Goal: Task Accomplishment & Management: Manage account settings

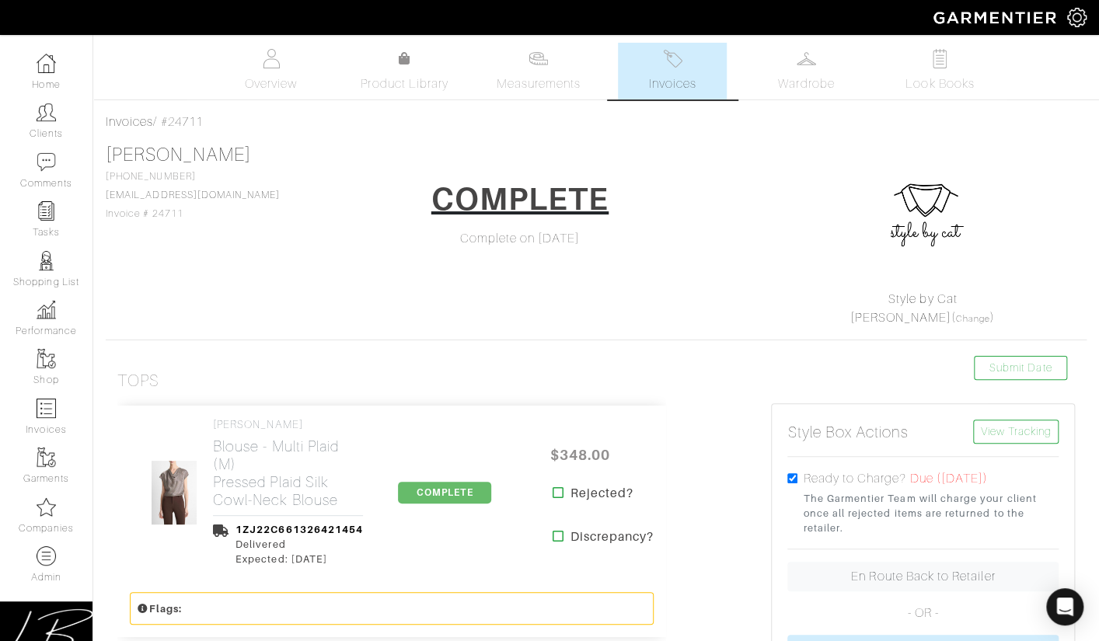
click at [301, 242] on div "Kate Marks 720-220-2644 kmarks4@gmail.com Invoice # 24711 COMPLETE Complete on …" at bounding box center [596, 235] width 981 height 183
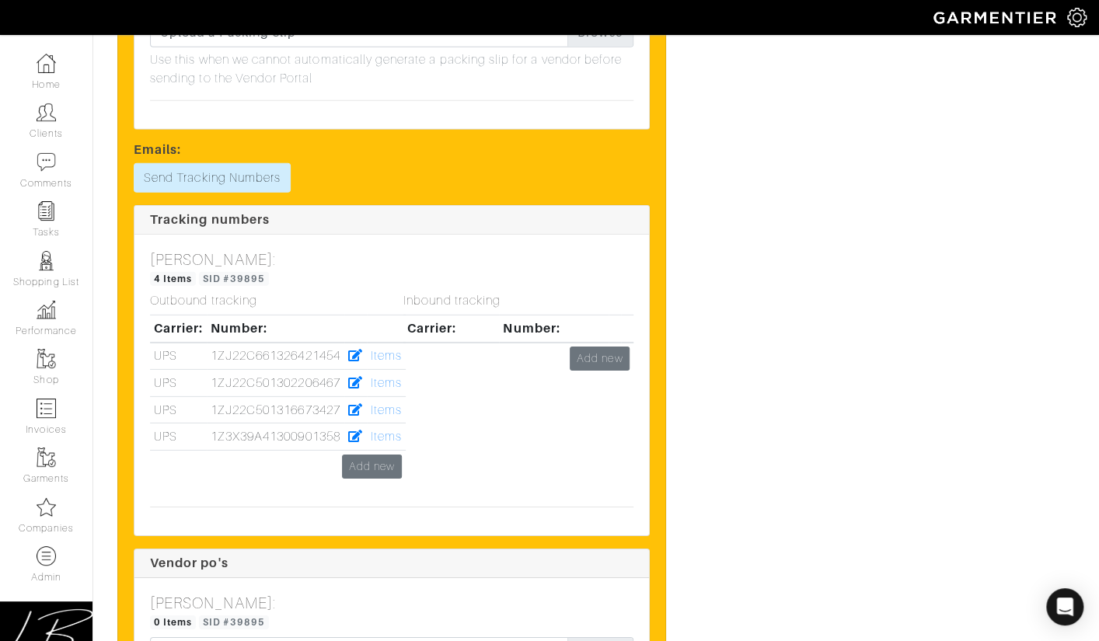
scroll to position [5329, 0]
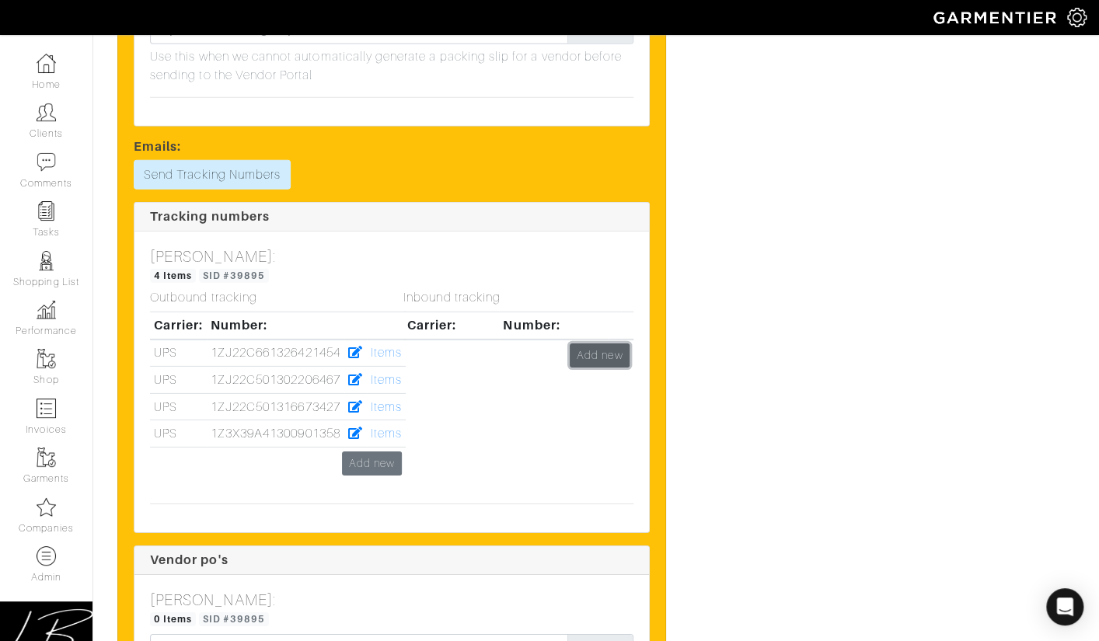
click at [589, 344] on link "Add new" at bounding box center [600, 356] width 60 height 24
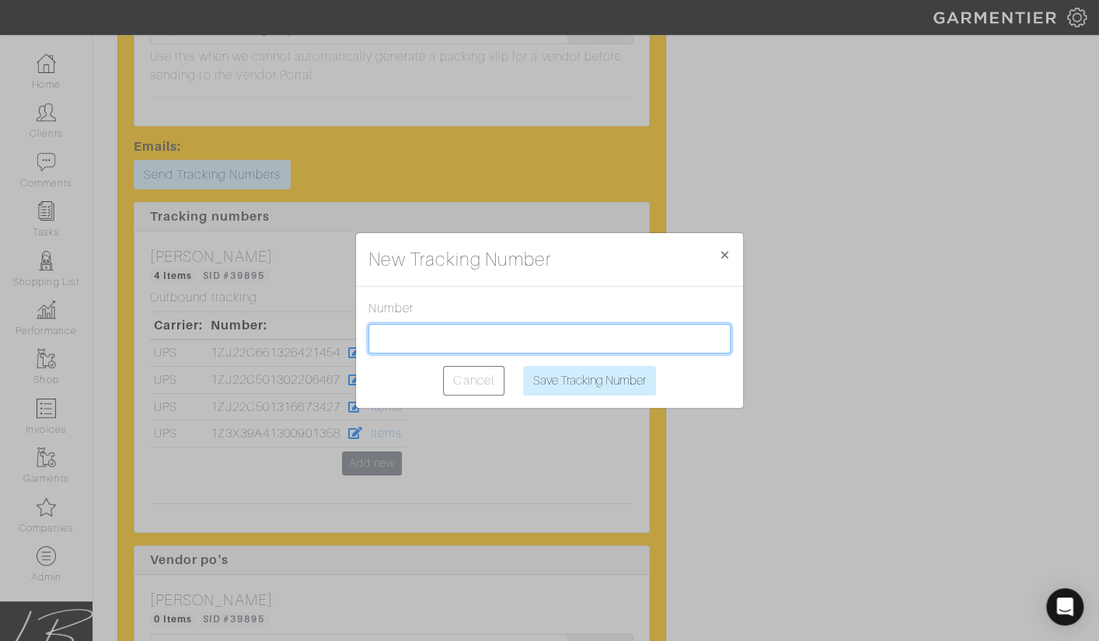
click at [501, 342] on input "text" at bounding box center [549, 339] width 362 height 30
type input "1ZJ22C668706809300"
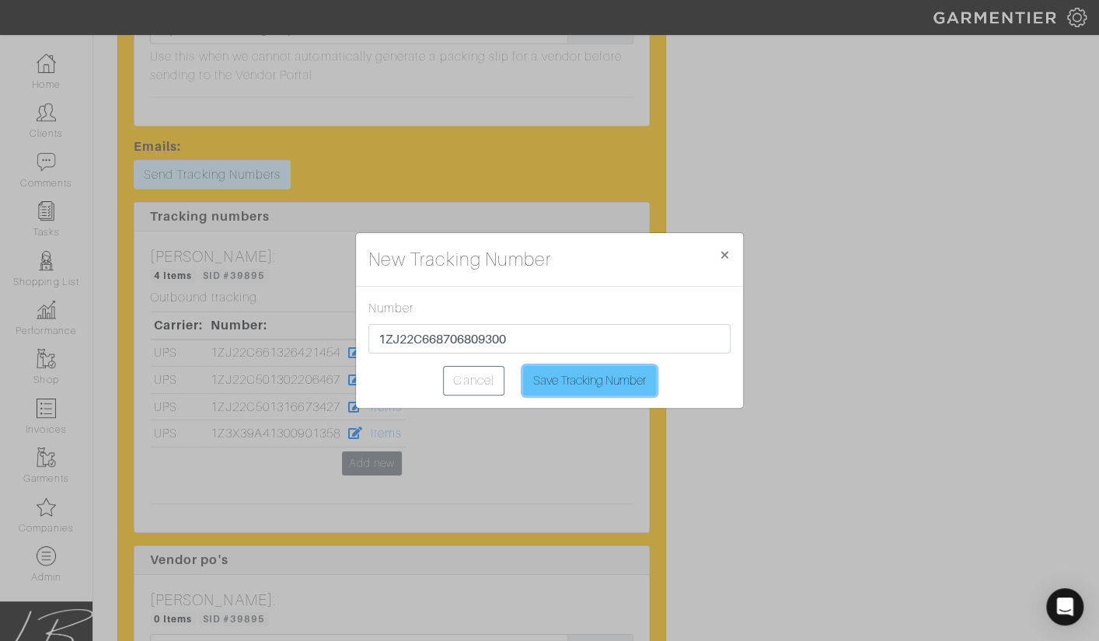
click at [586, 385] on input "Save Tracking Number" at bounding box center [589, 381] width 133 height 30
type input "Saving..."
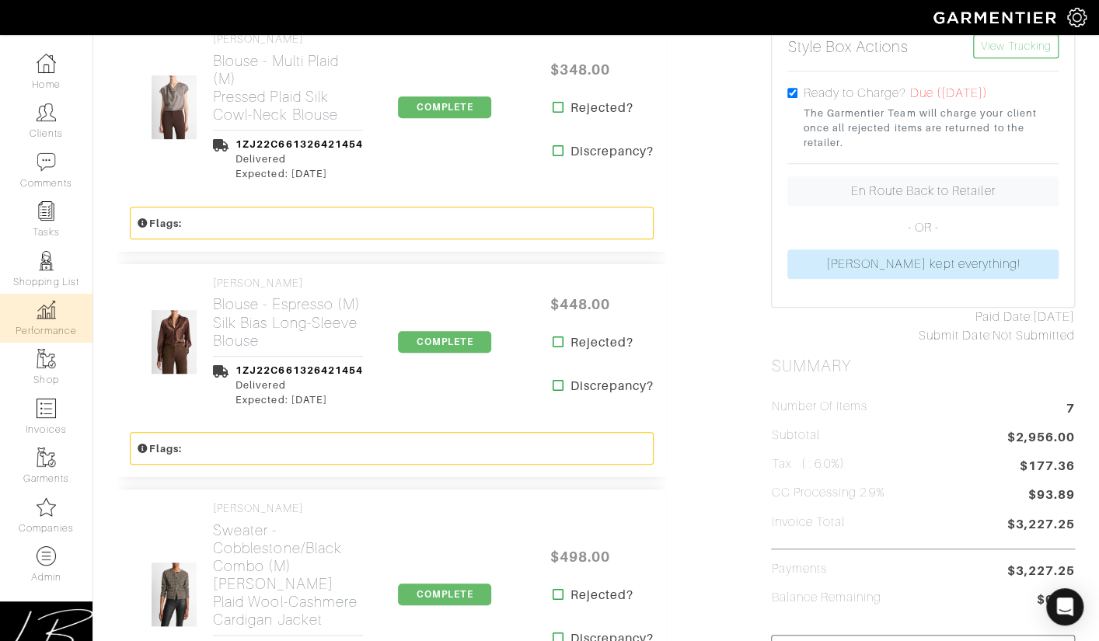
scroll to position [0, 0]
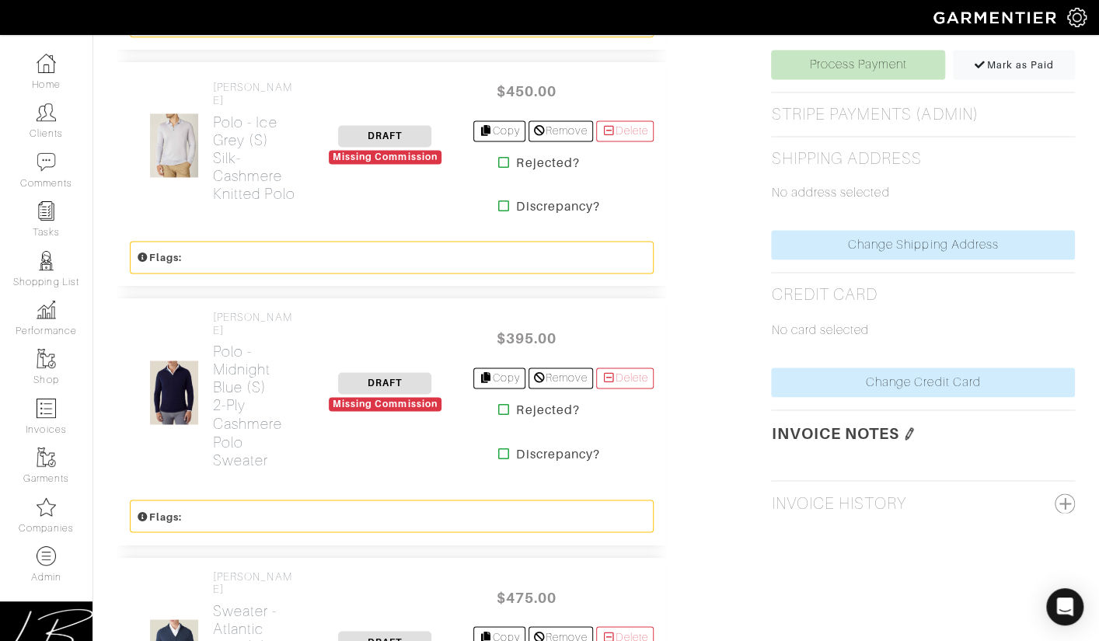
scroll to position [1087, 0]
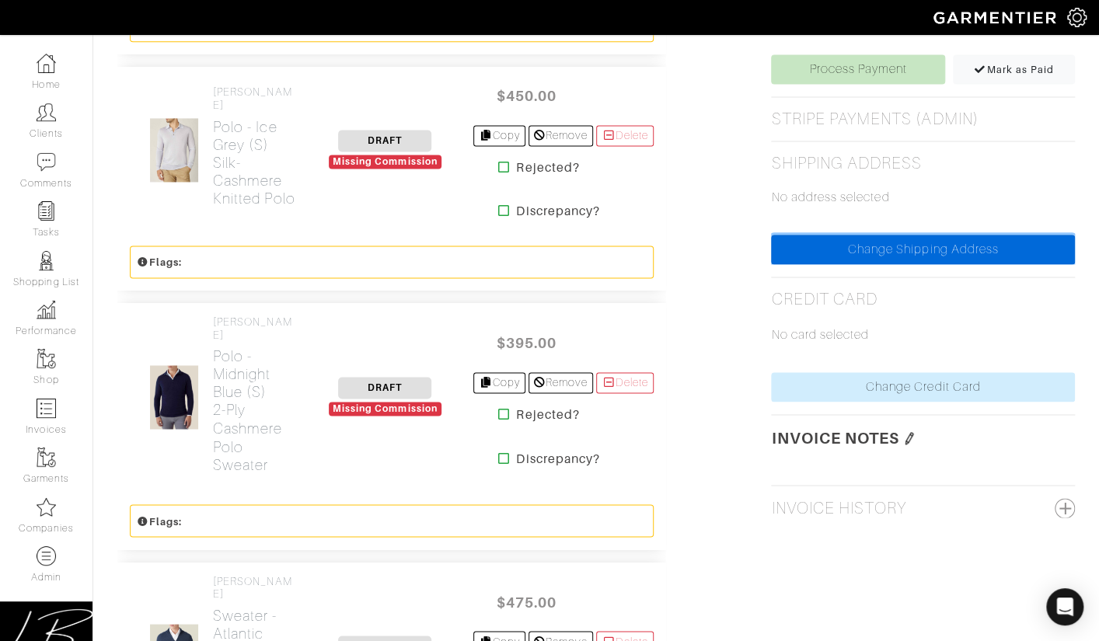
click at [858, 241] on link "Change Shipping Address" at bounding box center [923, 250] width 304 height 30
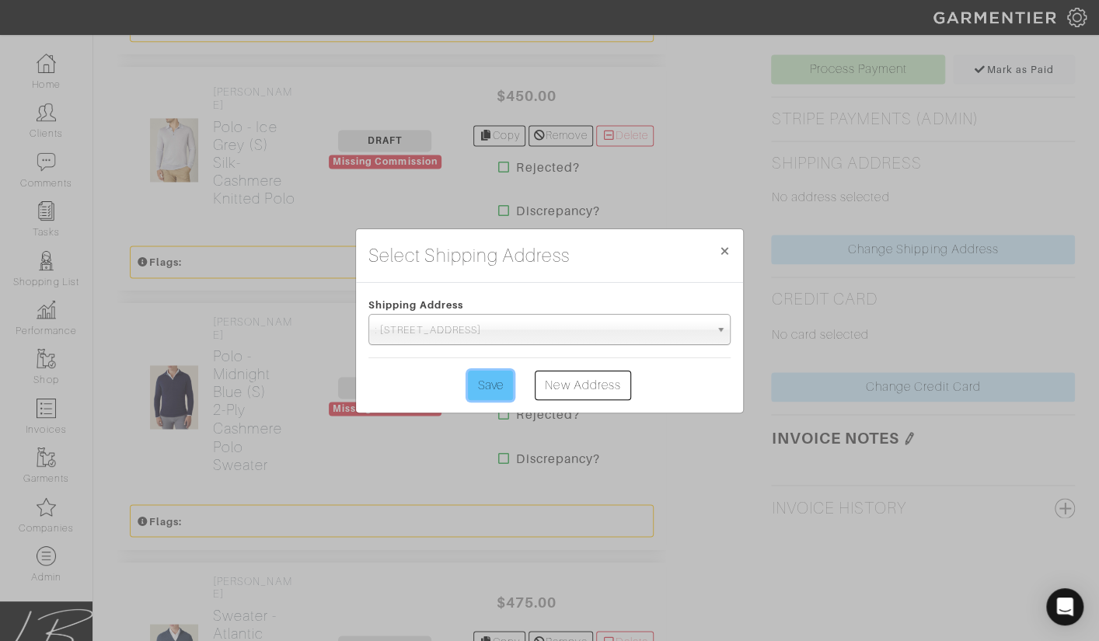
click at [497, 383] on input "Save" at bounding box center [490, 386] width 45 height 30
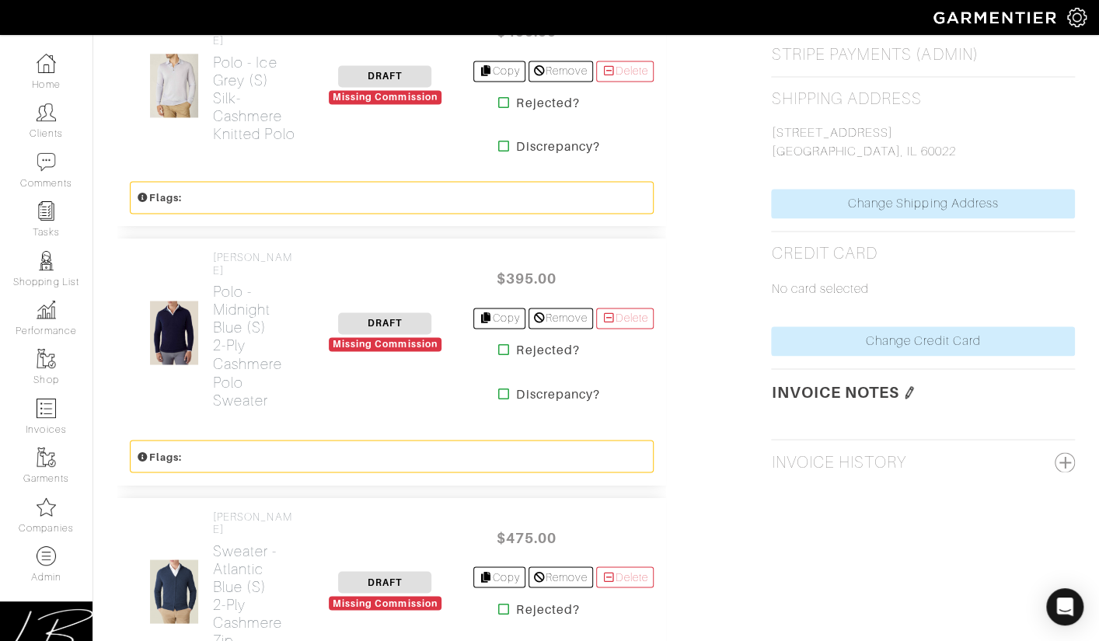
scroll to position [1160, 0]
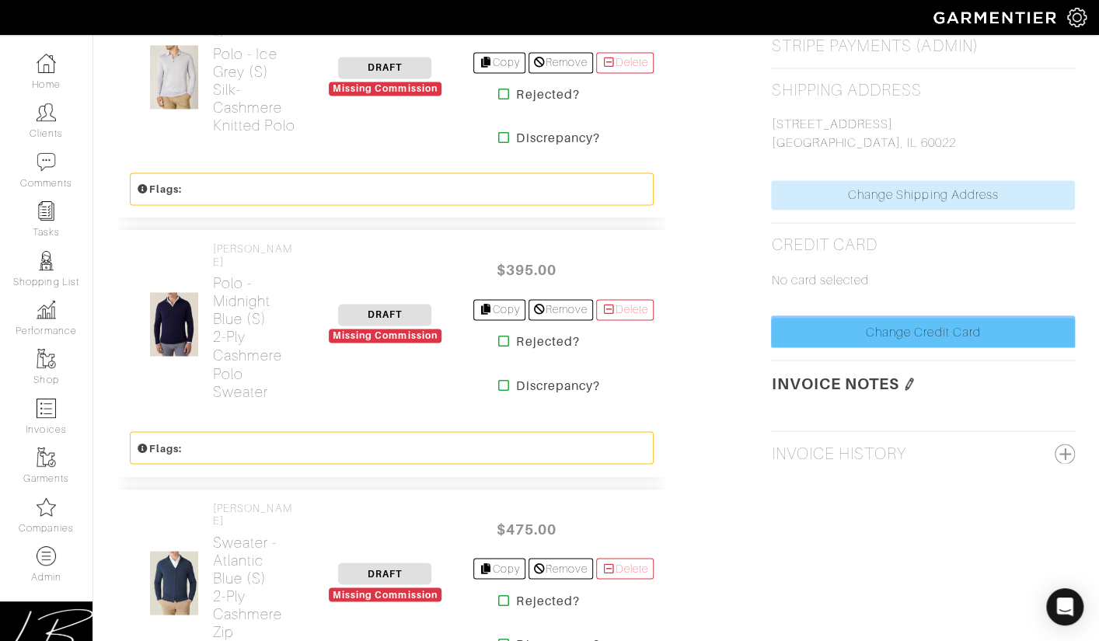
click at [795, 340] on link "Change Credit Card" at bounding box center [923, 333] width 304 height 30
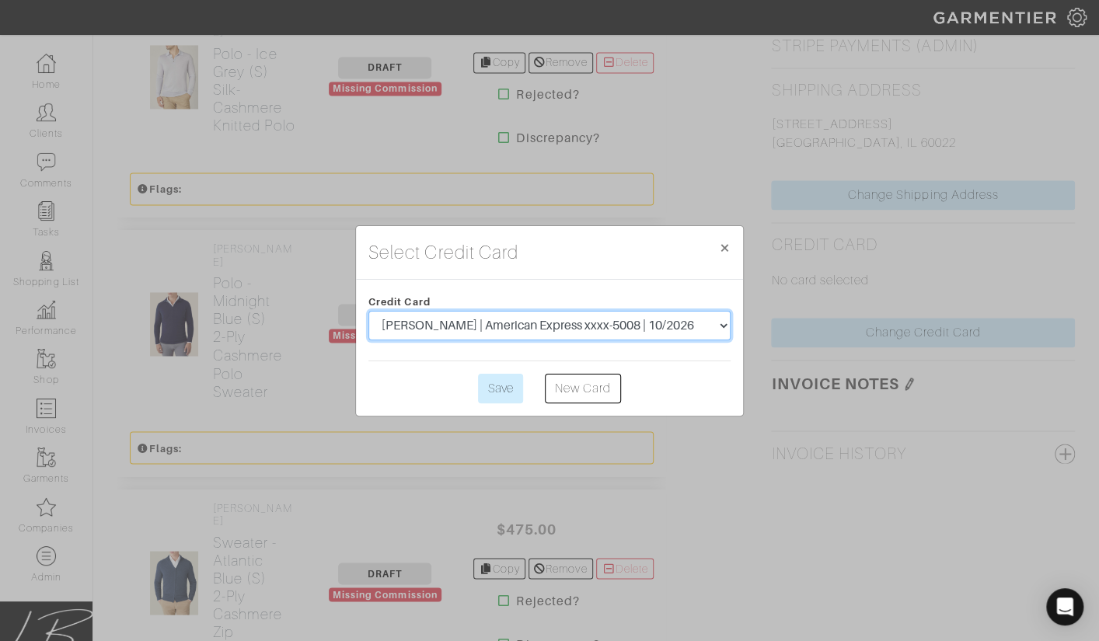
click at [528, 332] on select "Lance A Zinman | American Express xxxx-5008 | 10/2026 Lance A Zinman | American…" at bounding box center [549, 326] width 362 height 30
select select "5367"
click at [368, 311] on select "Lance A Zinman | American Express xxxx-5008 | 10/2026 Lance A Zinman | American…" at bounding box center [549, 326] width 362 height 30
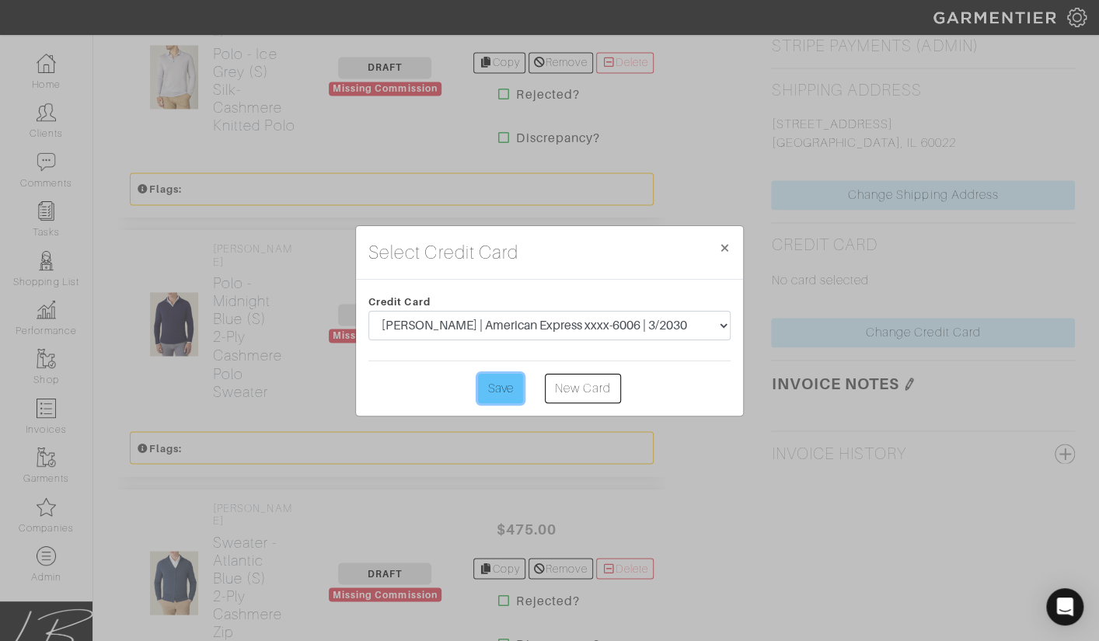
click at [499, 388] on input "Save" at bounding box center [500, 389] width 45 height 30
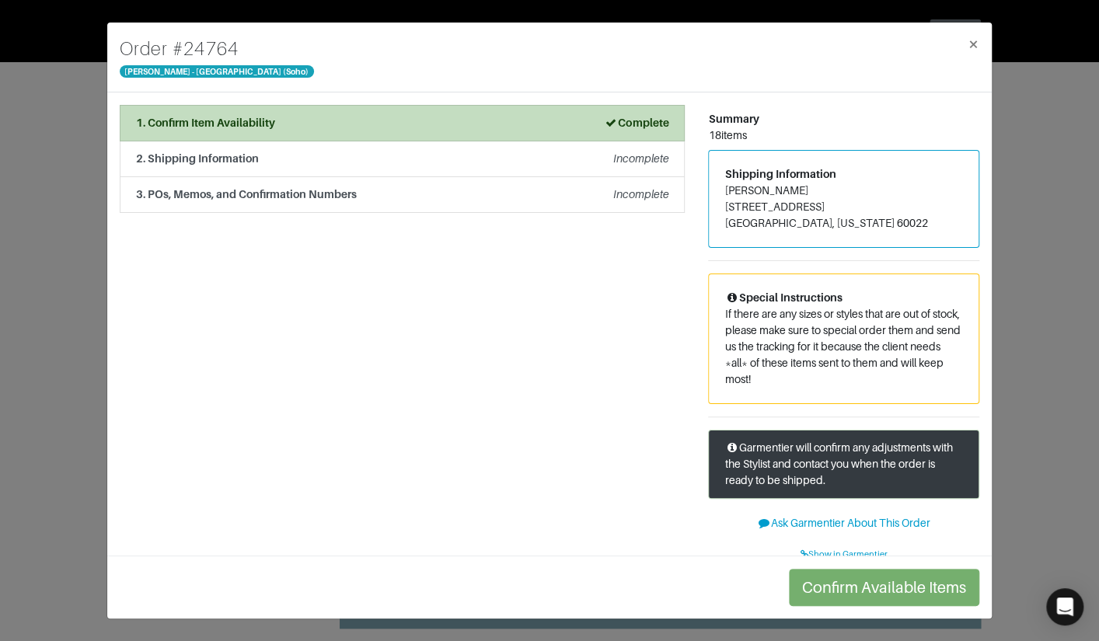
click at [51, 135] on div "Order # 24764 Luca Faloni - NYC (Soho) × 1. Confirm Item Availability Complete …" at bounding box center [549, 320] width 1099 height 641
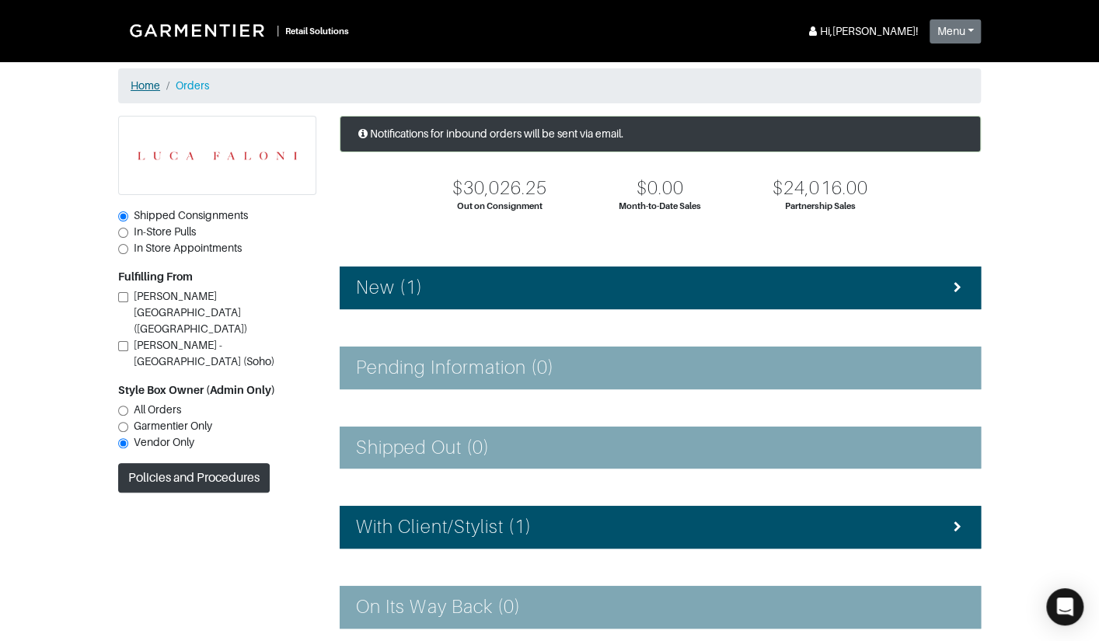
click at [152, 86] on link "Home" at bounding box center [146, 85] width 30 height 12
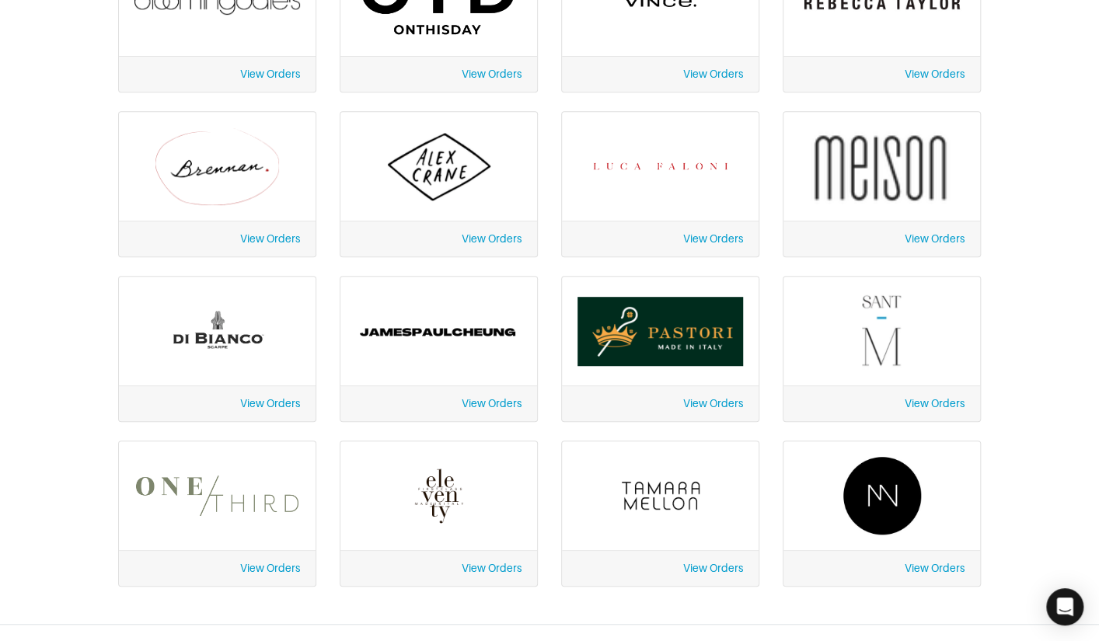
scroll to position [335, 0]
click at [281, 402] on link "View Orders" at bounding box center [270, 402] width 60 height 12
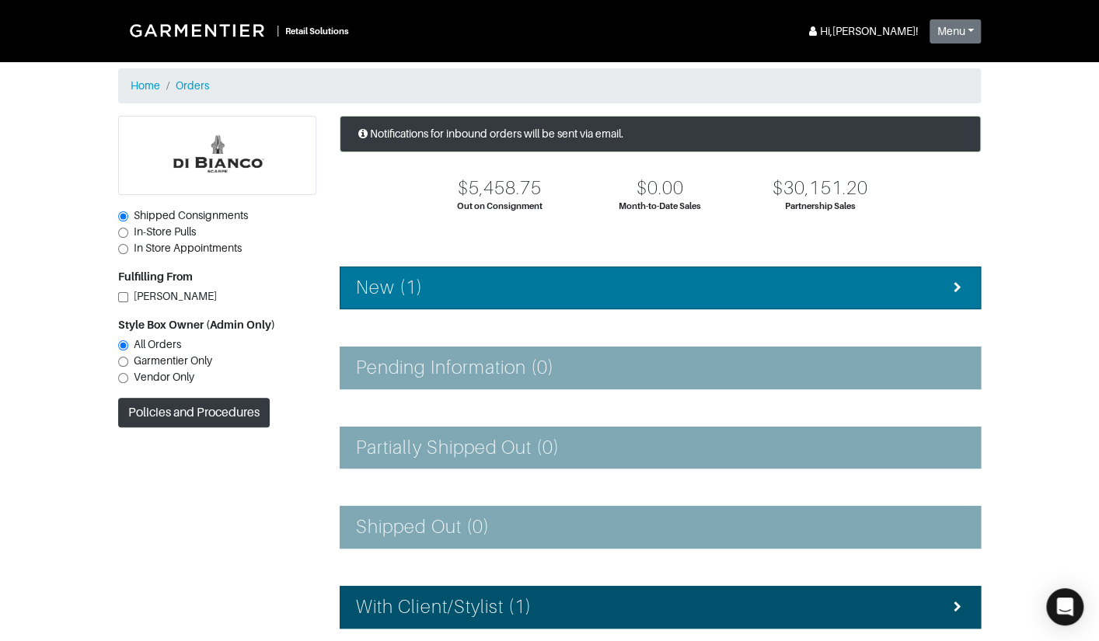
click at [536, 280] on div "New (1)" at bounding box center [660, 288] width 609 height 23
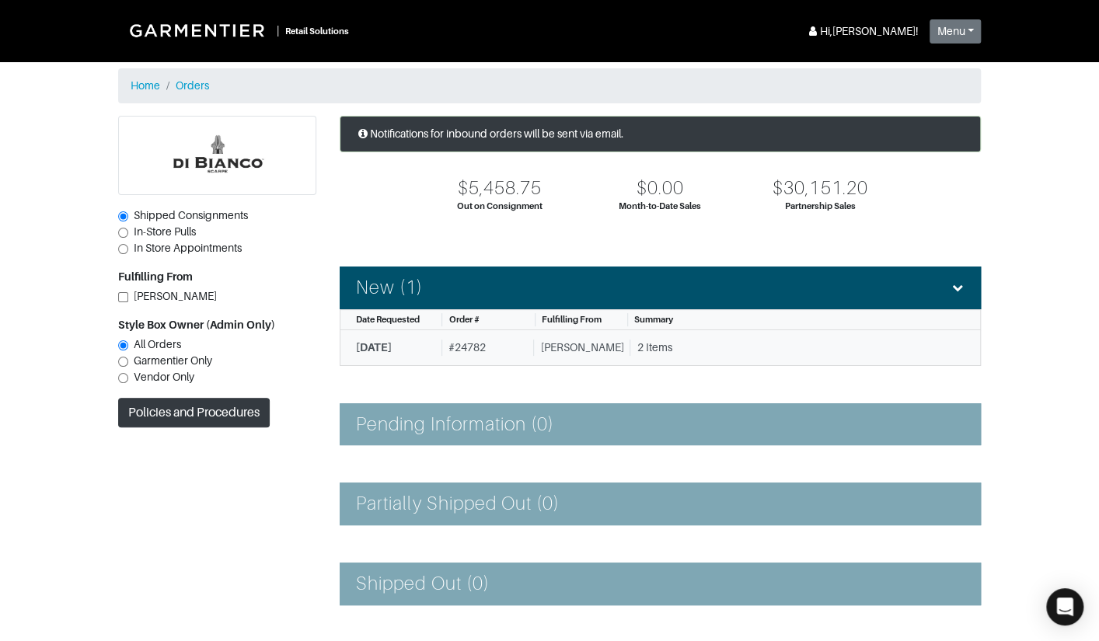
click at [524, 351] on div "# 24782" at bounding box center [485, 348] width 86 height 16
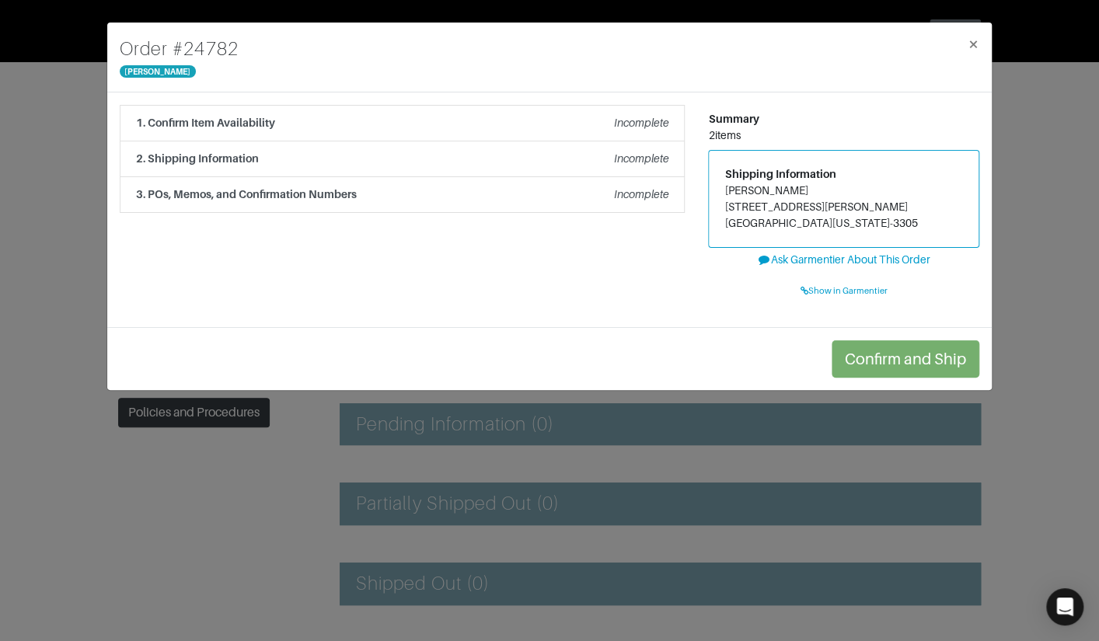
click at [96, 113] on div "Order # 24782 Di Bianco × 1. Confirm Item Availability Incomplete Confirm Item …" at bounding box center [549, 320] width 1099 height 641
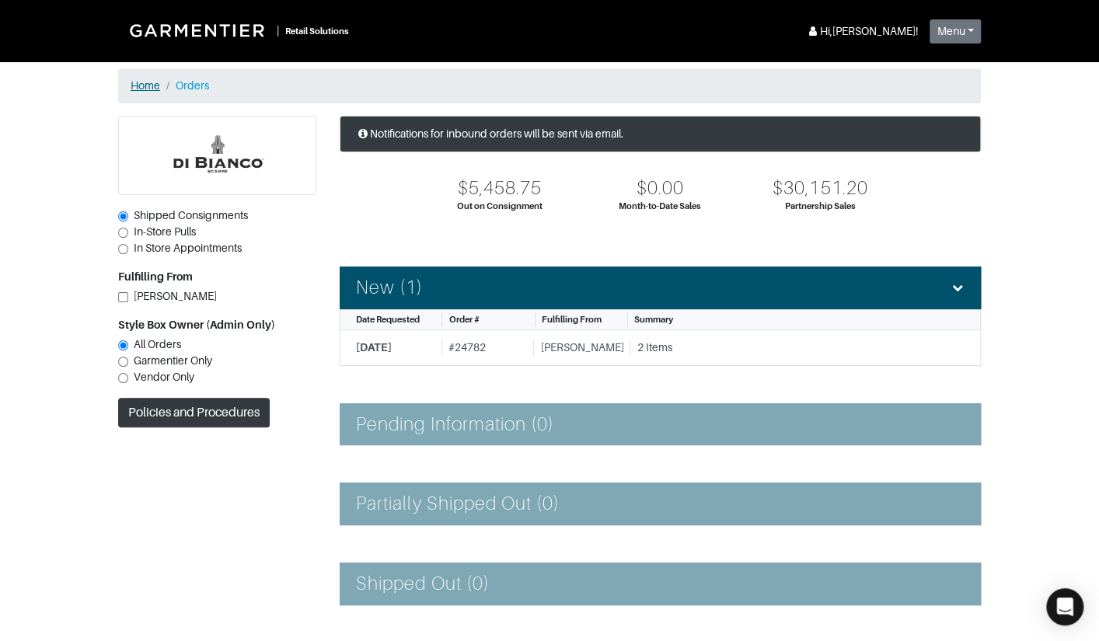
click at [148, 87] on link "Home" at bounding box center [146, 85] width 30 height 12
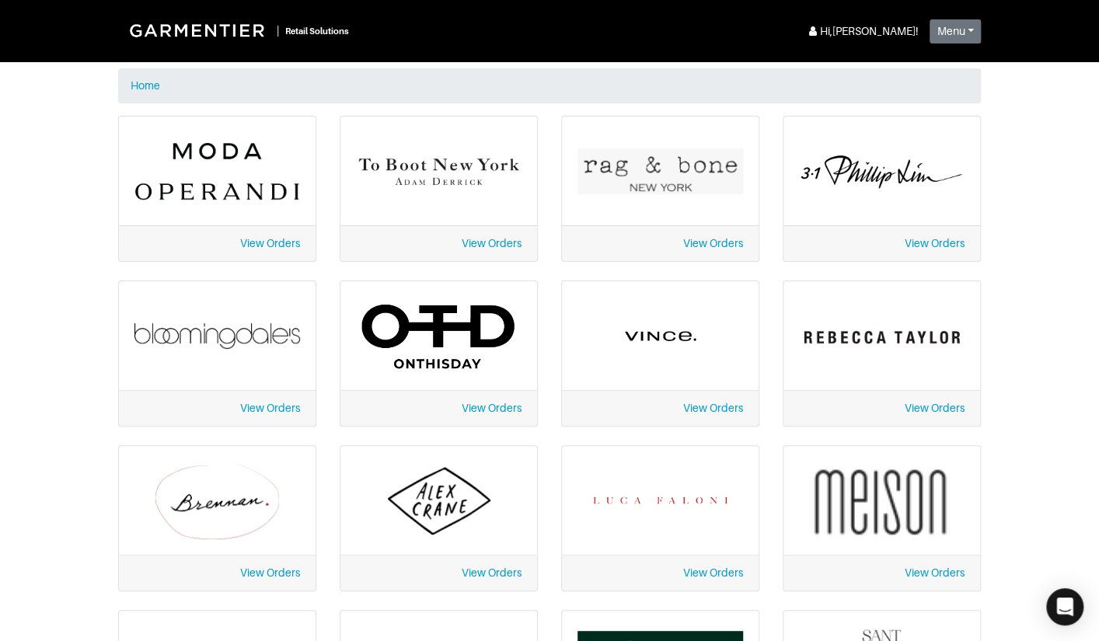
click at [708, 402] on link "View Orders" at bounding box center [713, 408] width 60 height 12
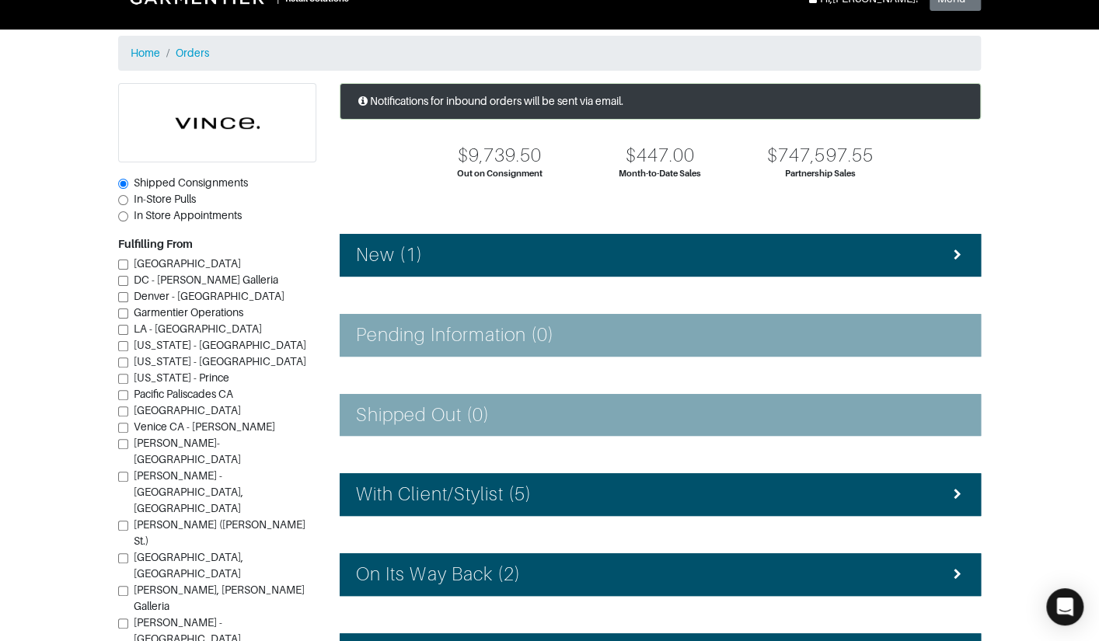
scroll to position [243, 0]
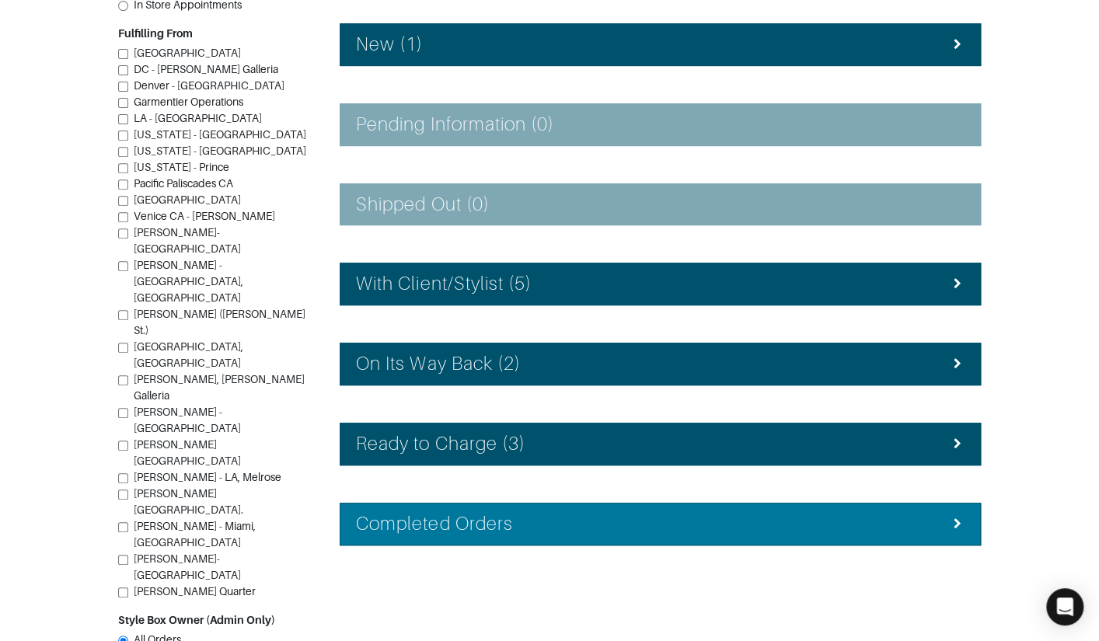
click at [516, 508] on li "Completed Orders" at bounding box center [660, 524] width 641 height 43
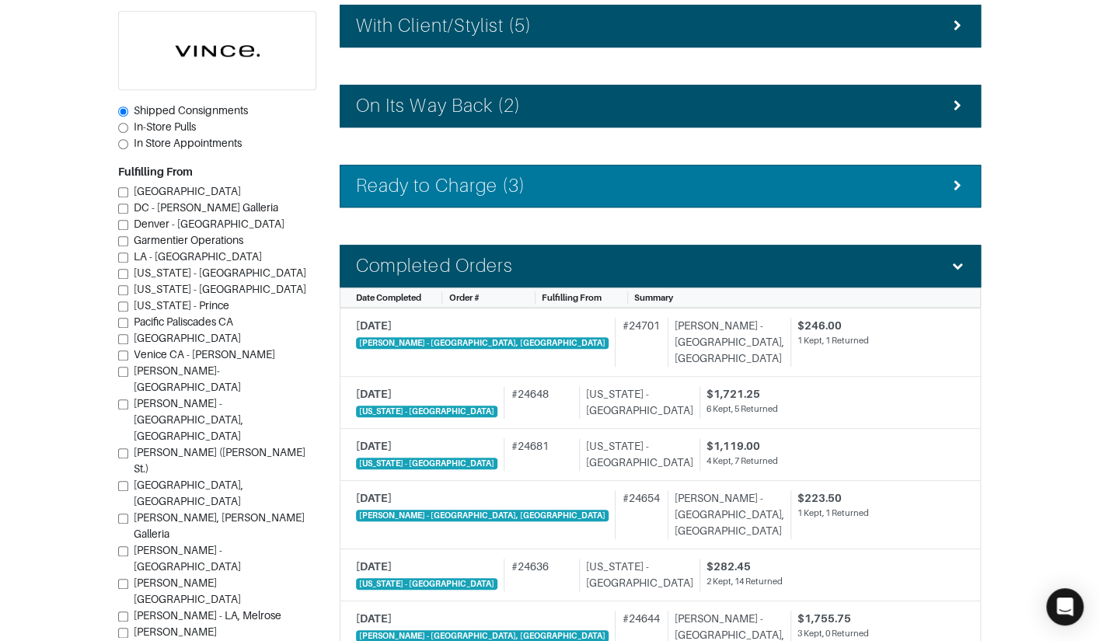
scroll to position [649, 0]
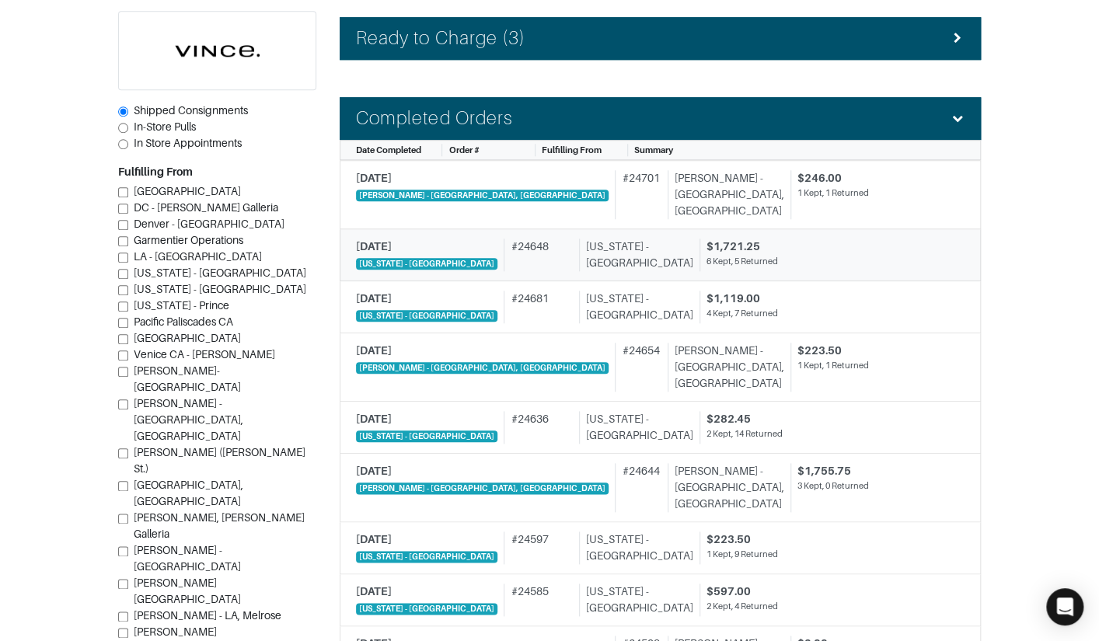
click at [526, 243] on div "# 24648" at bounding box center [538, 255] width 68 height 33
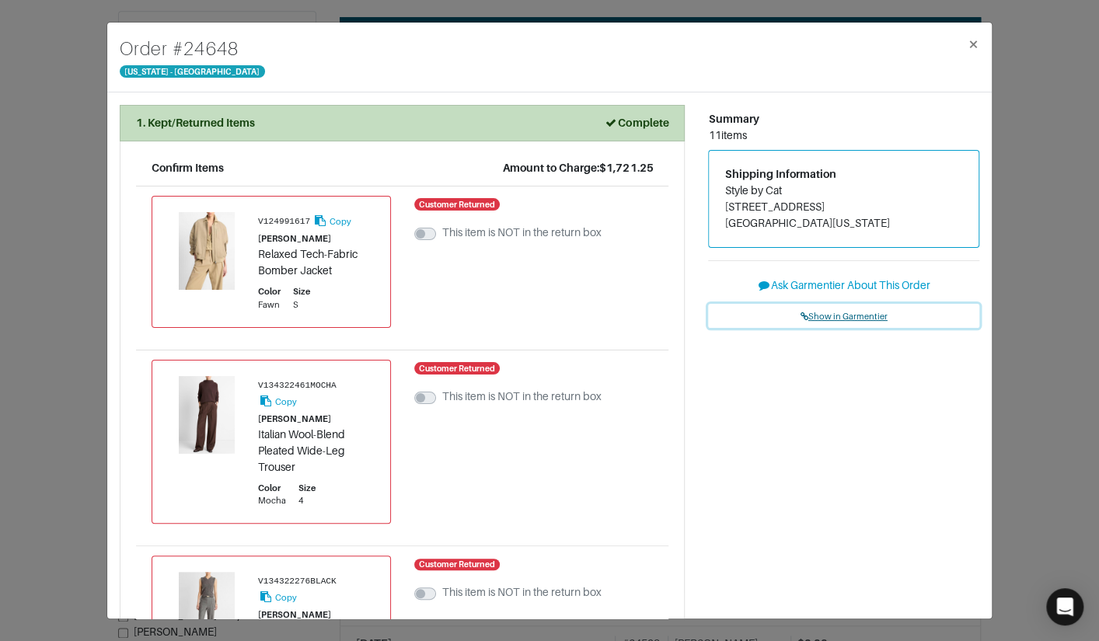
click at [848, 312] on span "Show in Garmentier" at bounding box center [844, 316] width 87 height 9
drag, startPoint x: 93, startPoint y: 95, endPoint x: 141, endPoint y: 50, distance: 66.0
click at [94, 94] on div "Order # 24648 New York - 5th Avenue × 1. Kept/Returned Items Complete Confirm I…" at bounding box center [549, 320] width 1099 height 641
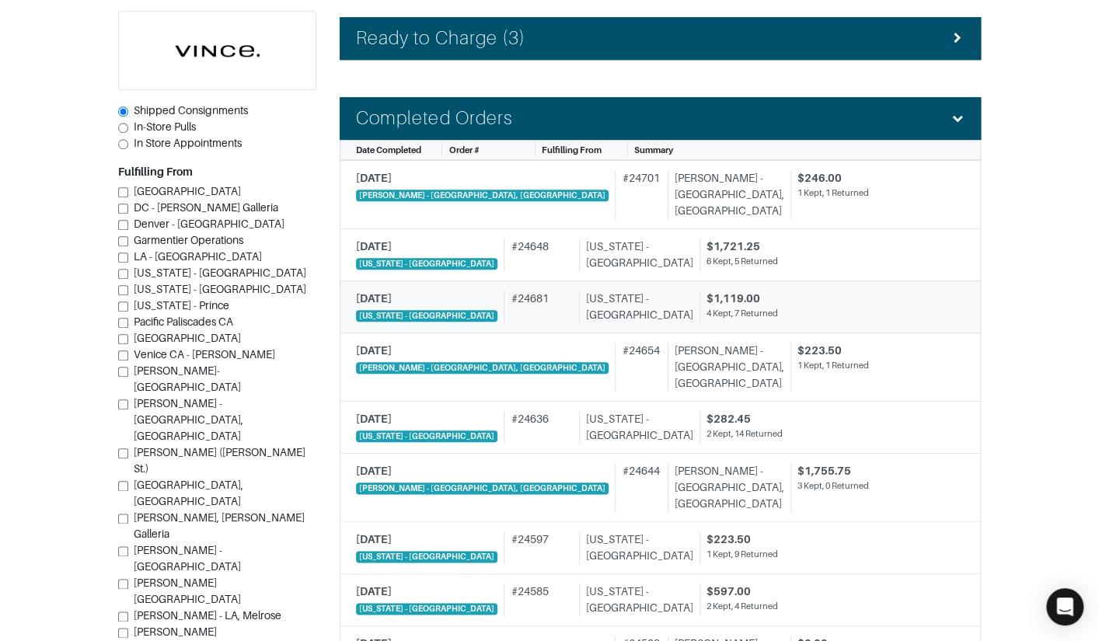
click at [508, 310] on div "# 24681" at bounding box center [538, 307] width 68 height 33
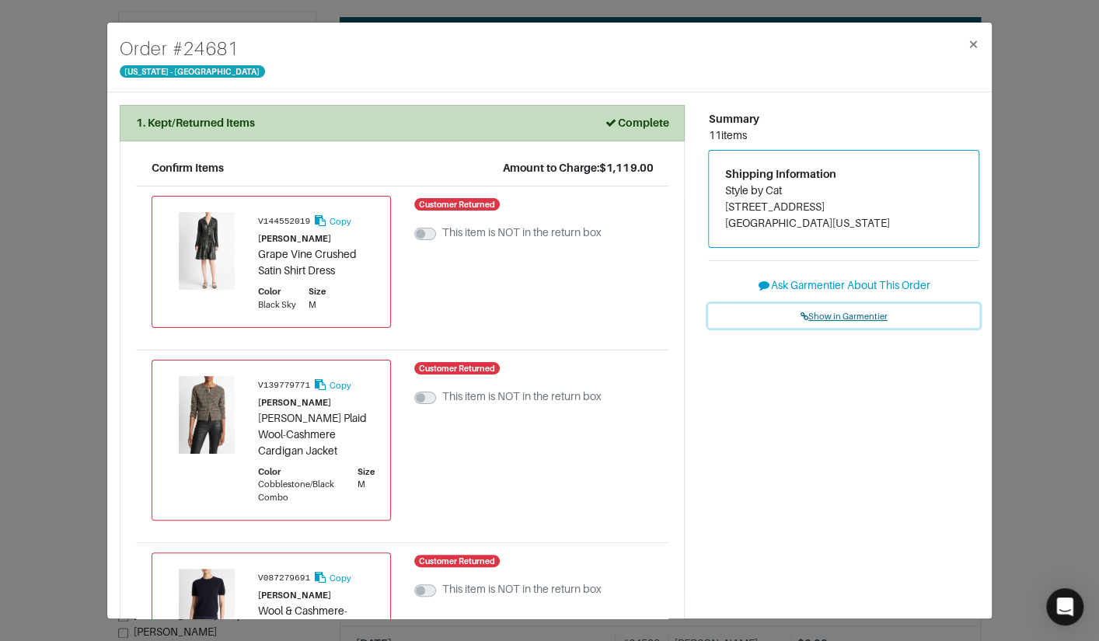
click at [824, 313] on span "Show in Garmentier" at bounding box center [844, 316] width 87 height 9
drag, startPoint x: 72, startPoint y: 155, endPoint x: 117, endPoint y: 101, distance: 70.1
click at [72, 154] on div "Order # 24681 New York - 5th Avenue × 1. Kept/Returned Items Complete Confirm I…" at bounding box center [549, 320] width 1099 height 641
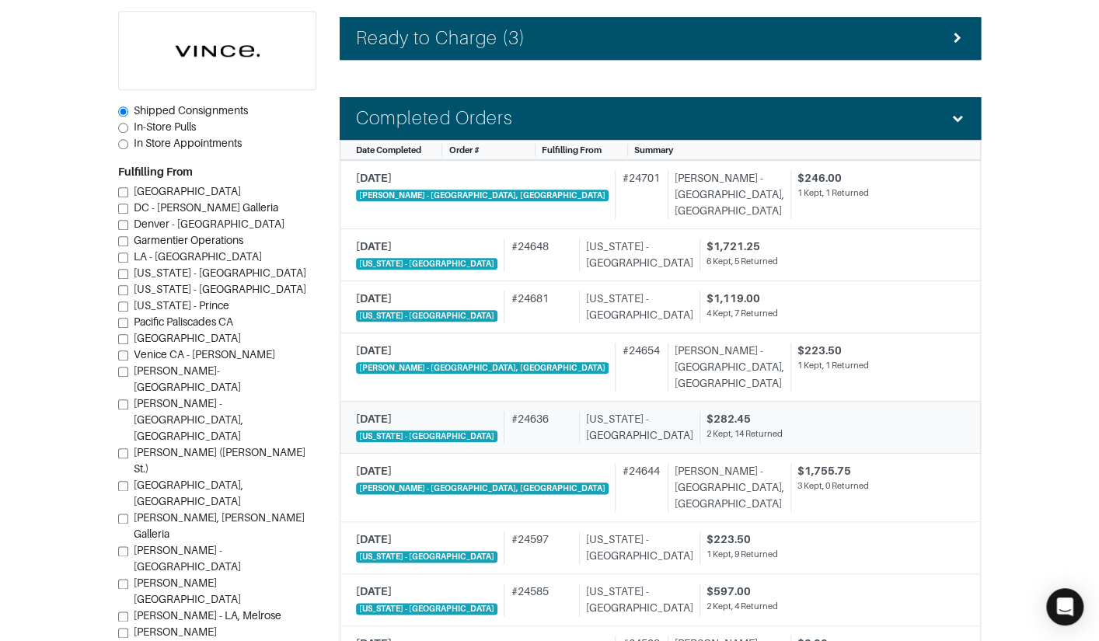
click at [529, 413] on div "# 24636" at bounding box center [538, 427] width 68 height 33
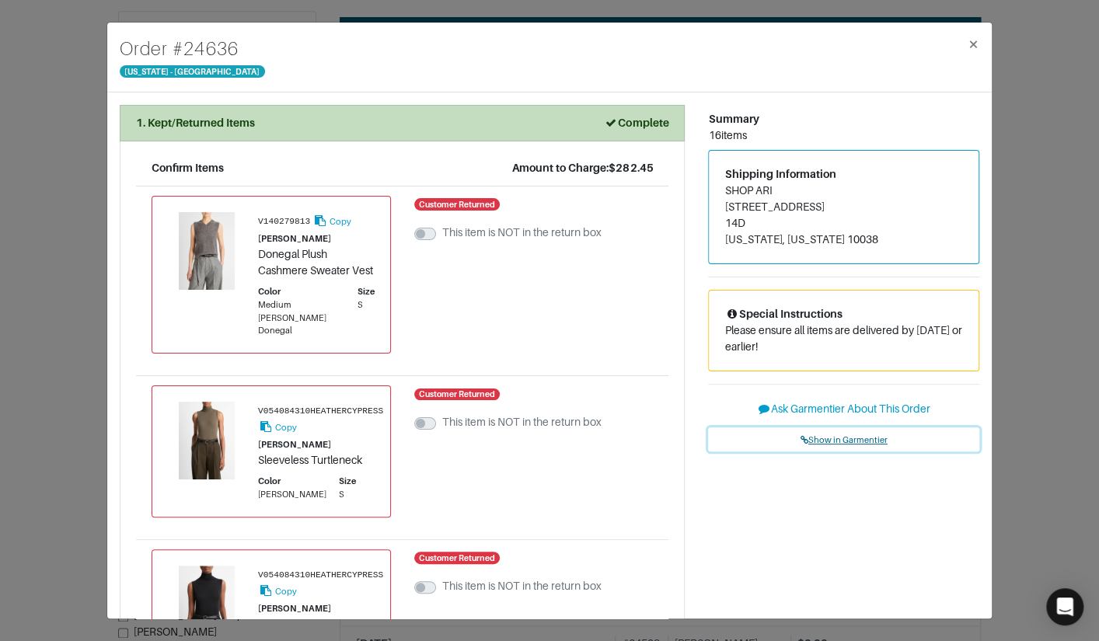
click at [850, 439] on span "Show in Garmentier" at bounding box center [844, 439] width 87 height 9
click at [82, 134] on div "Order # 24636 New York - 5th Avenue × 1. Kept/Returned Items Complete Confirm I…" at bounding box center [549, 320] width 1099 height 641
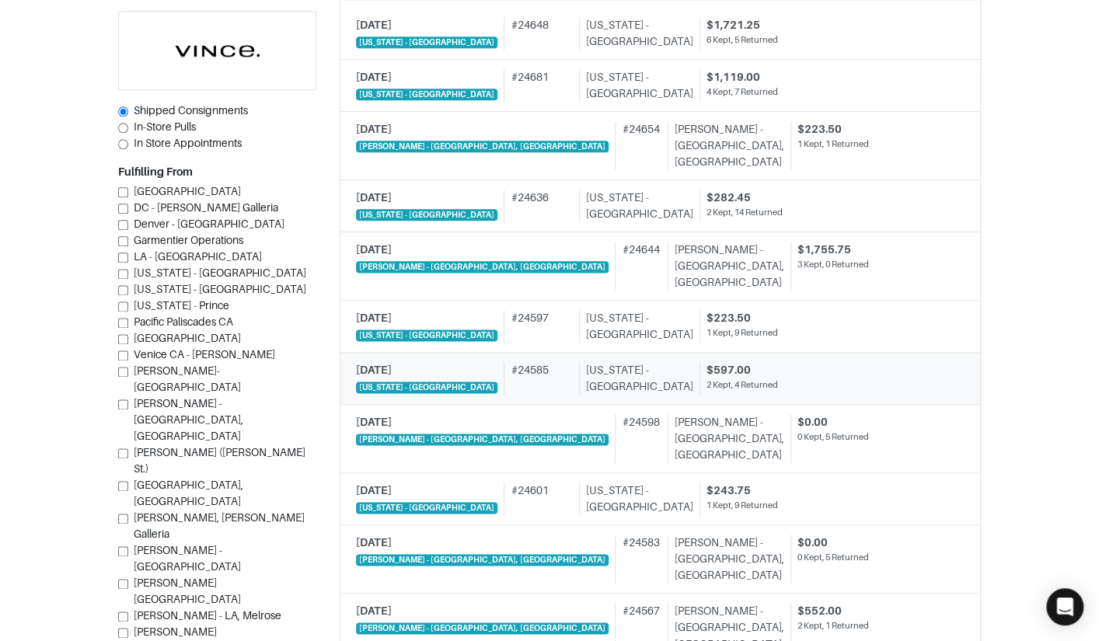
scroll to position [860, 0]
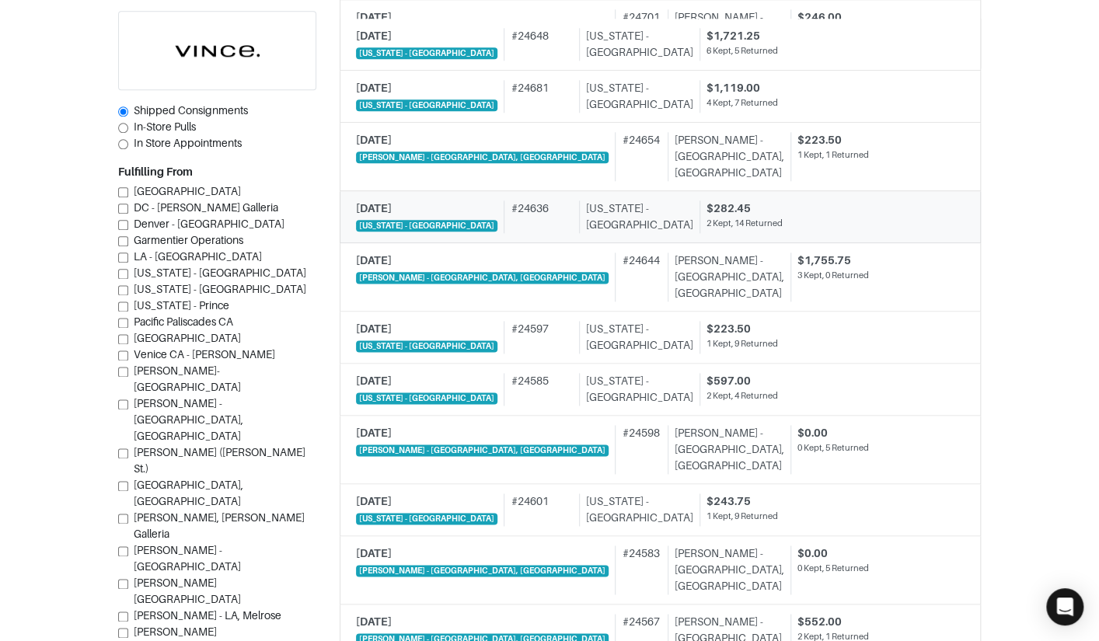
click at [579, 225] on div "[US_STATE] - [GEOGRAPHIC_DATA]" at bounding box center [636, 217] width 114 height 33
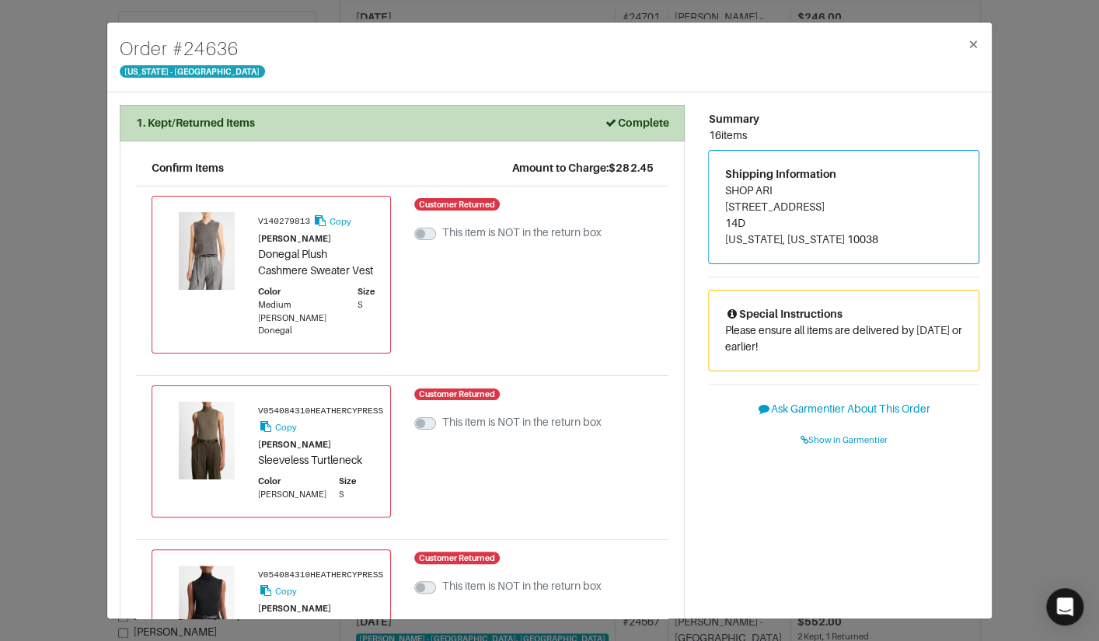
click at [1014, 231] on div "Order # 24636 New York - 5th Avenue × 1. Kept/Returned Items Complete Confirm I…" at bounding box center [549, 320] width 1099 height 641
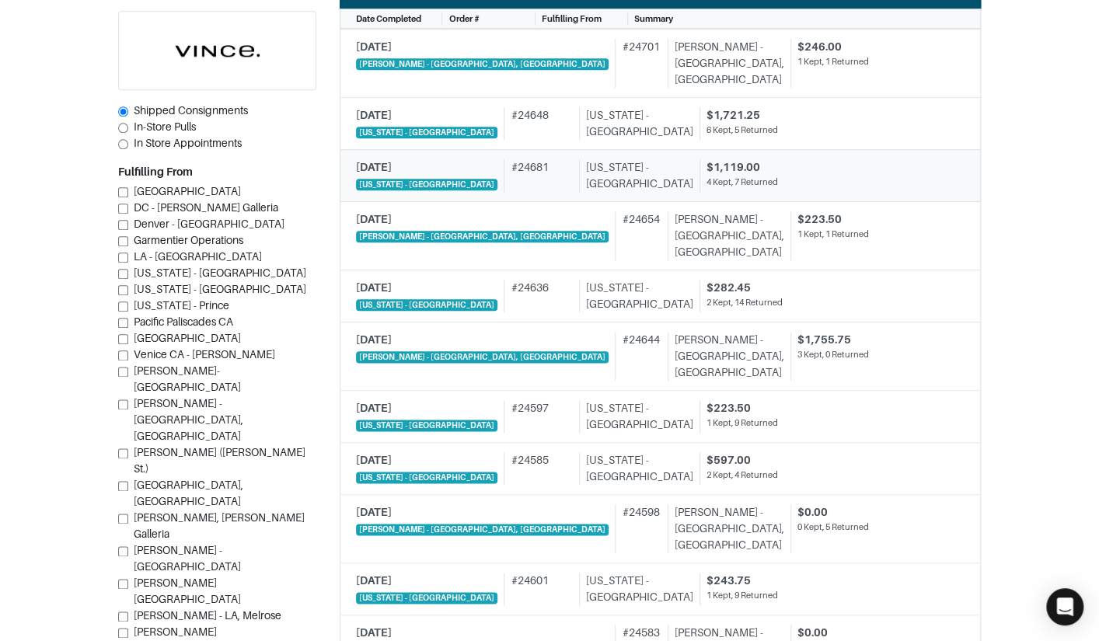
scroll to position [687, 0]
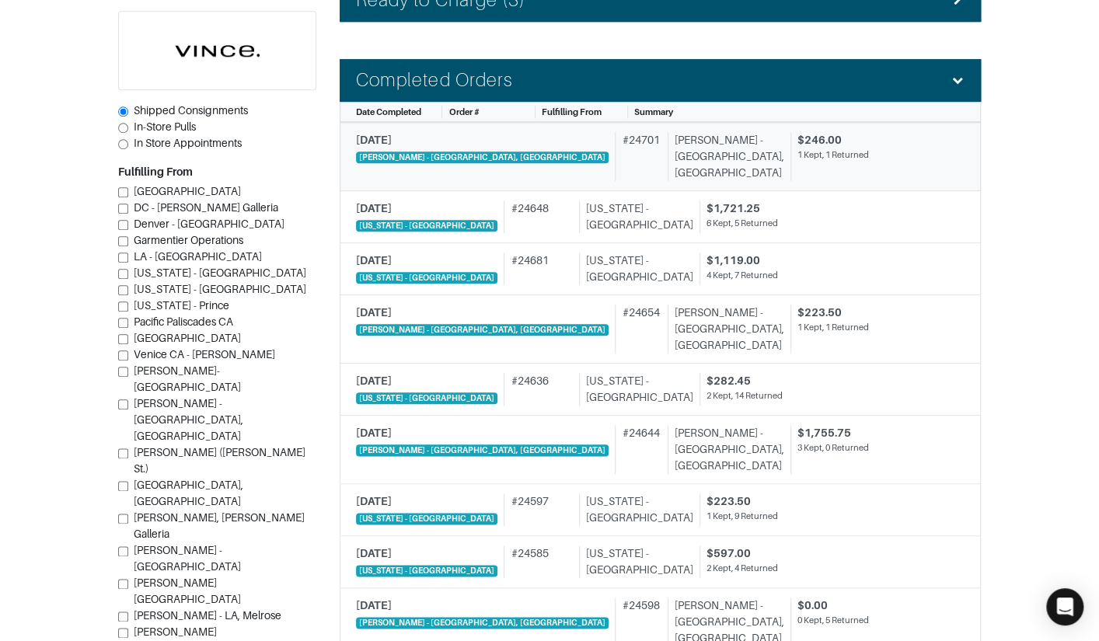
click at [615, 155] on div "# 24701" at bounding box center [638, 156] width 46 height 49
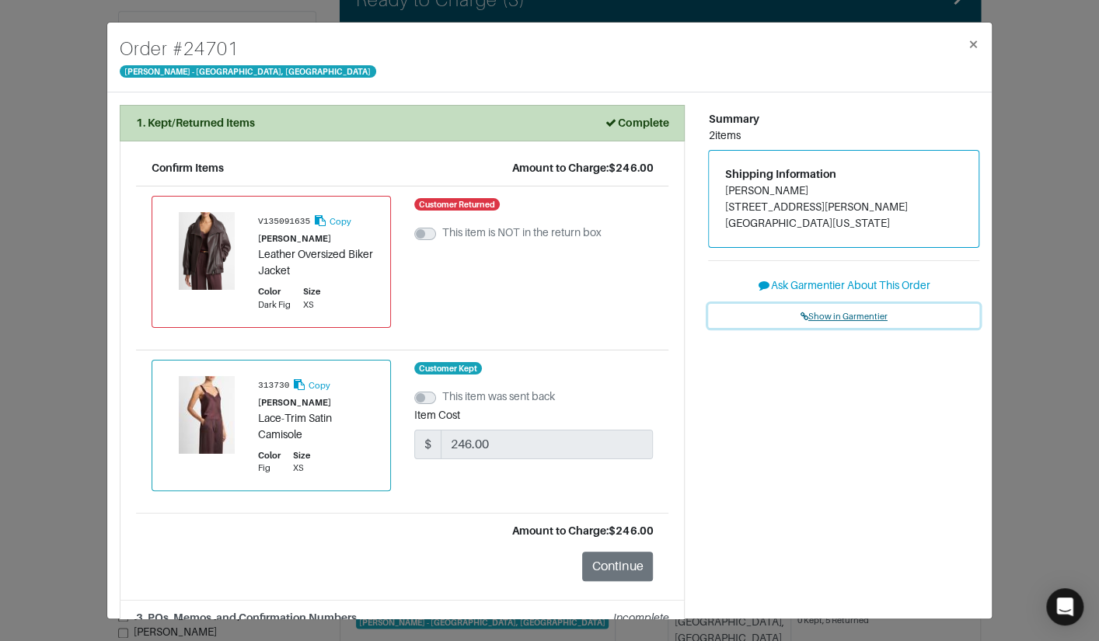
click at [845, 313] on span "Show in Garmentier" at bounding box center [844, 316] width 87 height 9
drag, startPoint x: 99, startPoint y: 95, endPoint x: 120, endPoint y: 90, distance: 21.5
click at [100, 94] on div "Order # 24701 Vince - Chicago, Oak Street × 1. Kept/Returned Items Complete Con…" at bounding box center [549, 320] width 1099 height 641
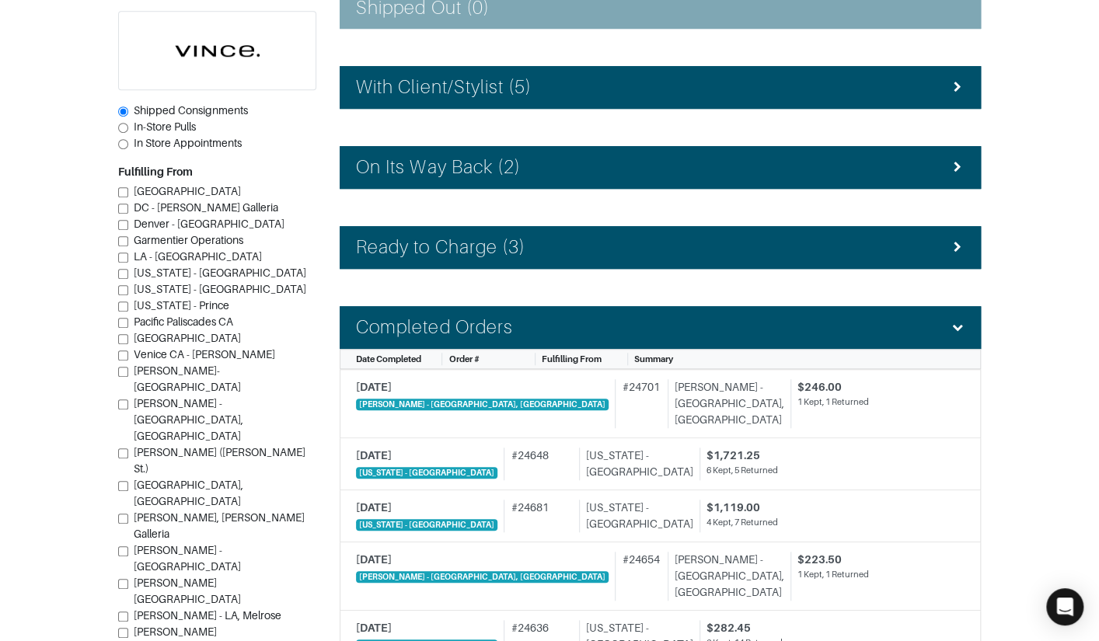
scroll to position [350, 0]
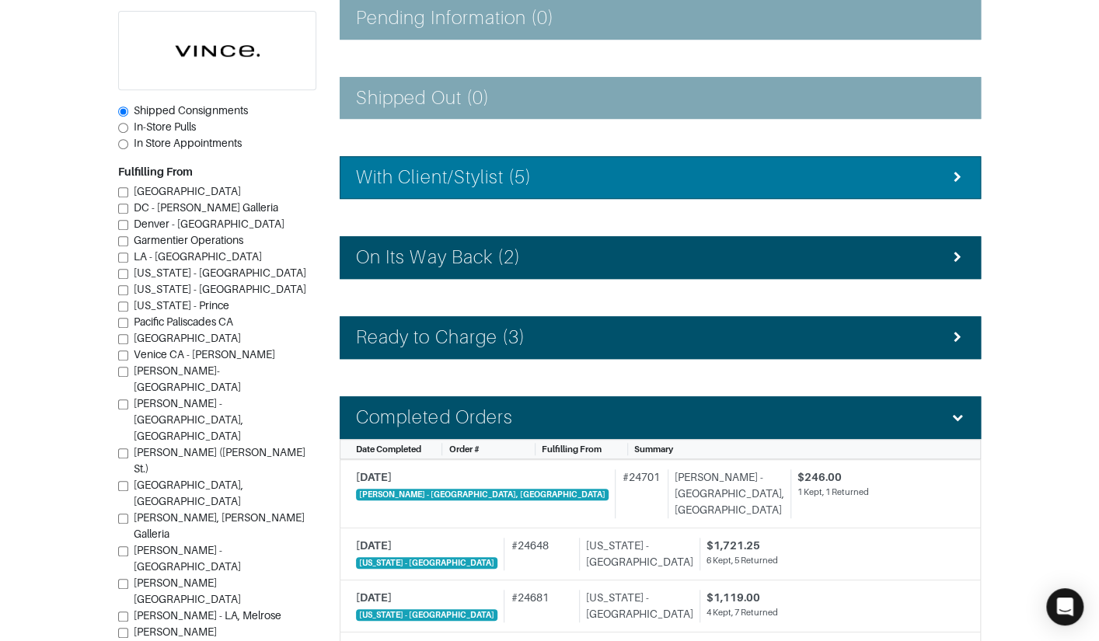
click at [437, 178] on h4 "With Client/Stylist (5)" at bounding box center [444, 177] width 176 height 23
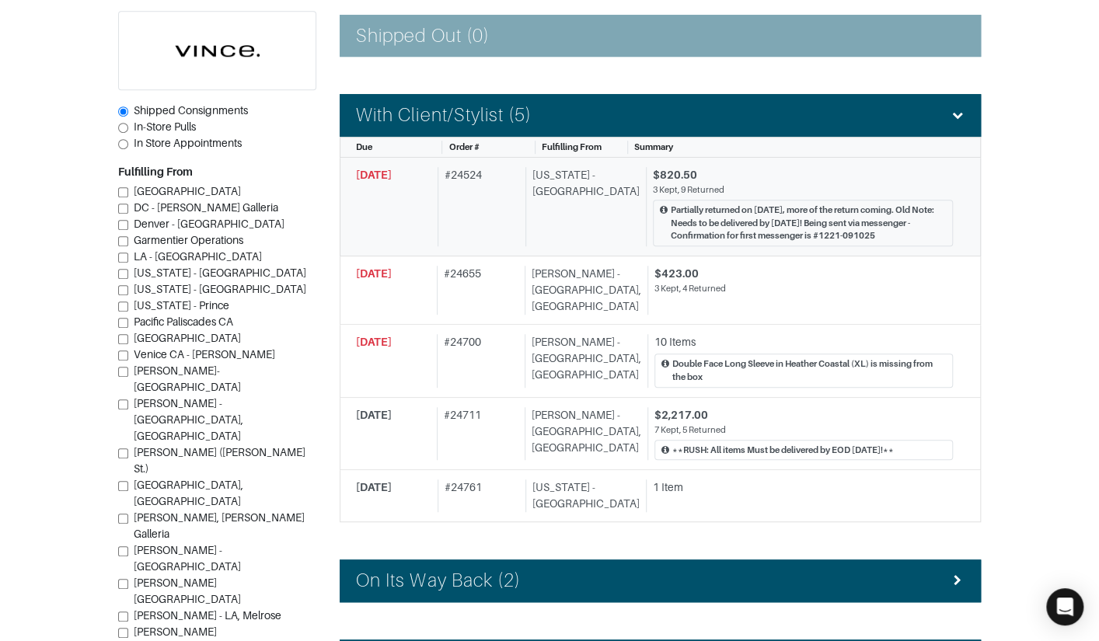
scroll to position [413, 0]
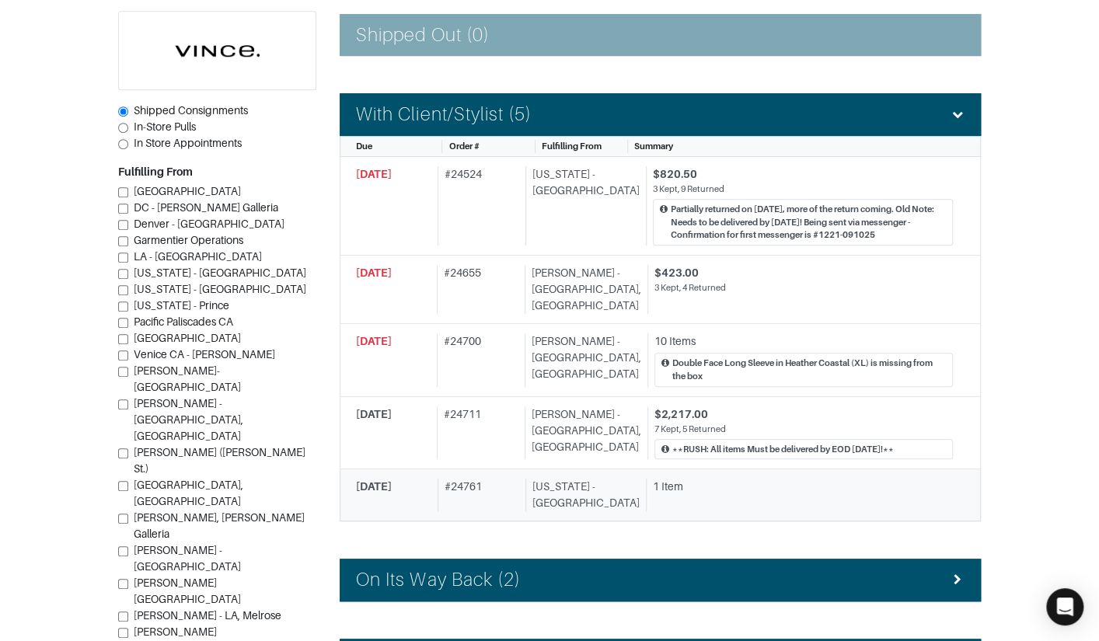
click at [691, 479] on div "1 Item" at bounding box center [799, 495] width 307 height 33
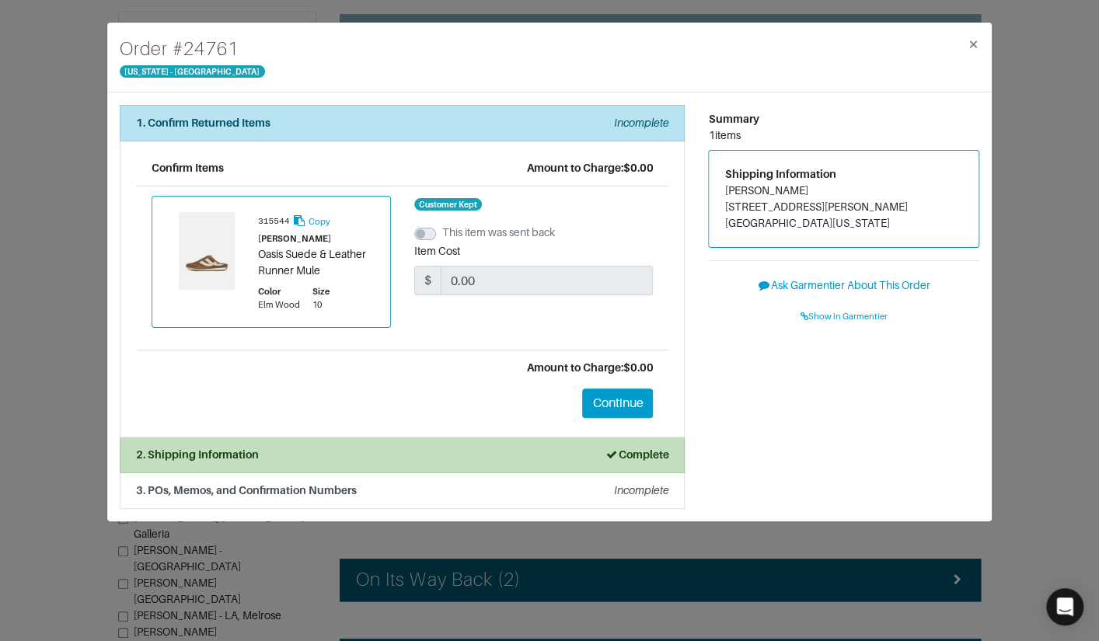
click at [413, 454] on div "2. Shipping Information Complete" at bounding box center [402, 455] width 532 height 16
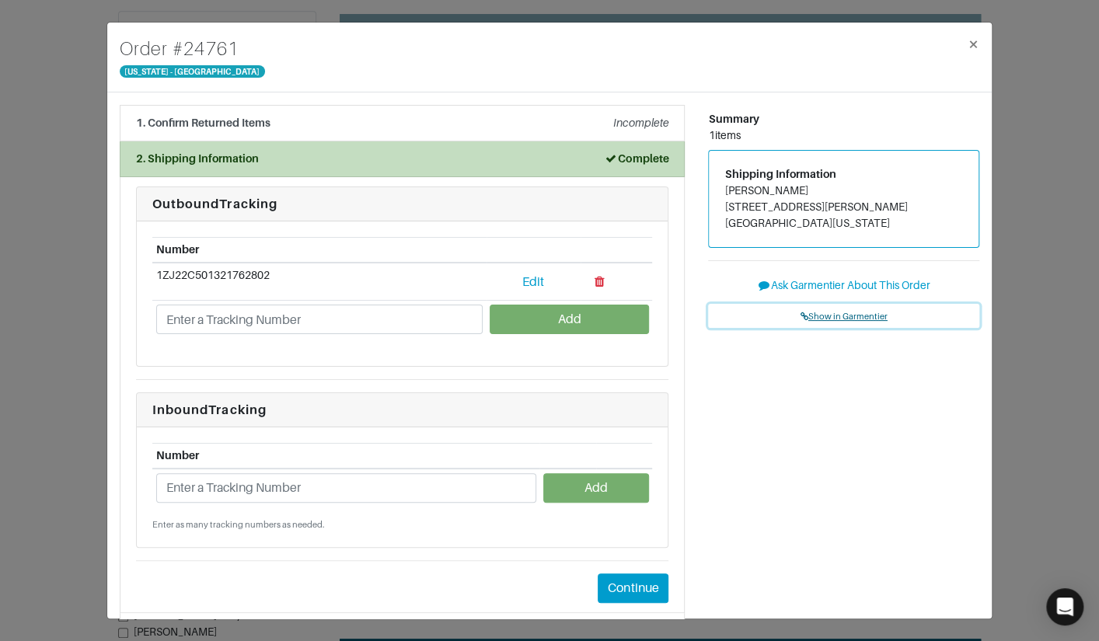
click at [828, 314] on span "Show in Garmentier" at bounding box center [844, 316] width 87 height 9
click at [350, 113] on li "1. Confirm Returned Items Incomplete" at bounding box center [402, 123] width 565 height 37
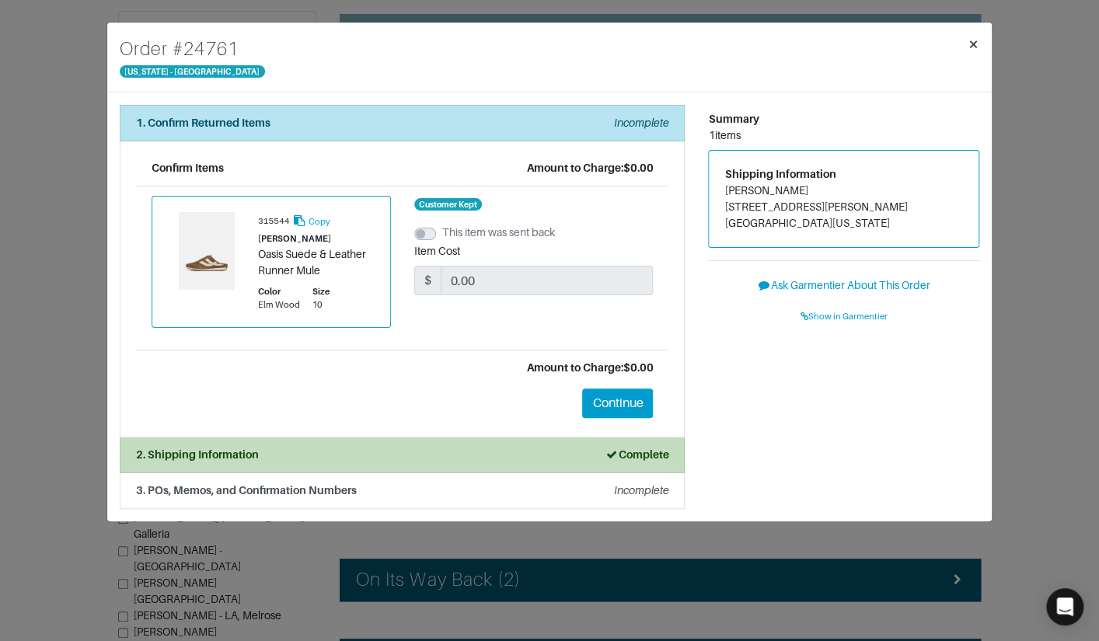
click at [971, 48] on span "×" at bounding box center [974, 43] width 12 height 21
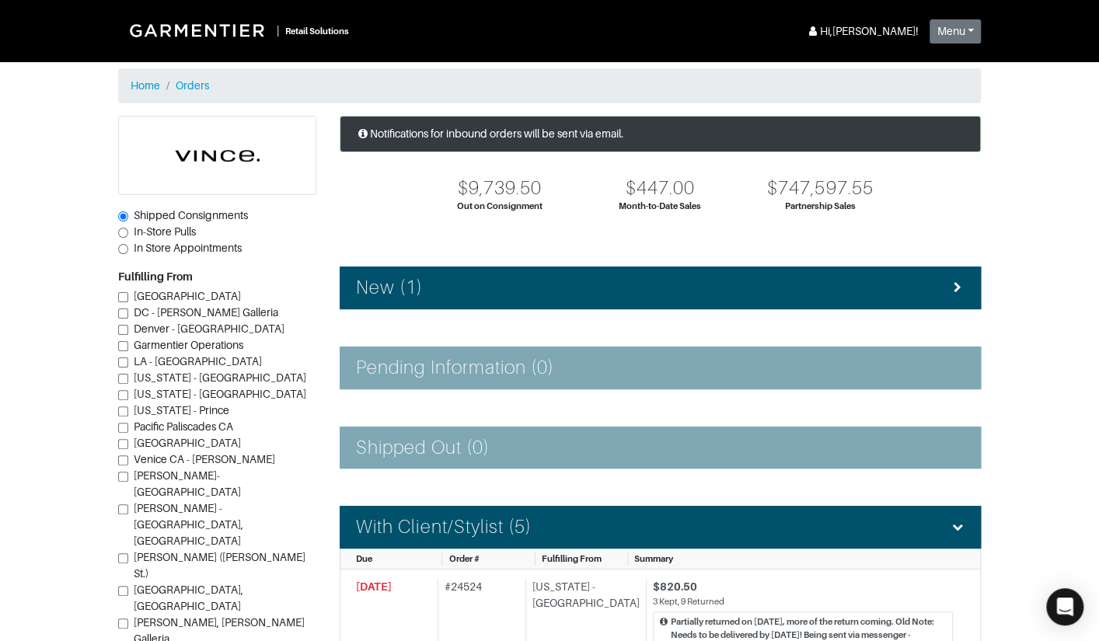
click at [158, 245] on span "In Store Appointments" at bounding box center [188, 248] width 108 height 12
click at [128, 245] on input "In Store Appointments" at bounding box center [123, 249] width 10 height 10
radio input "true"
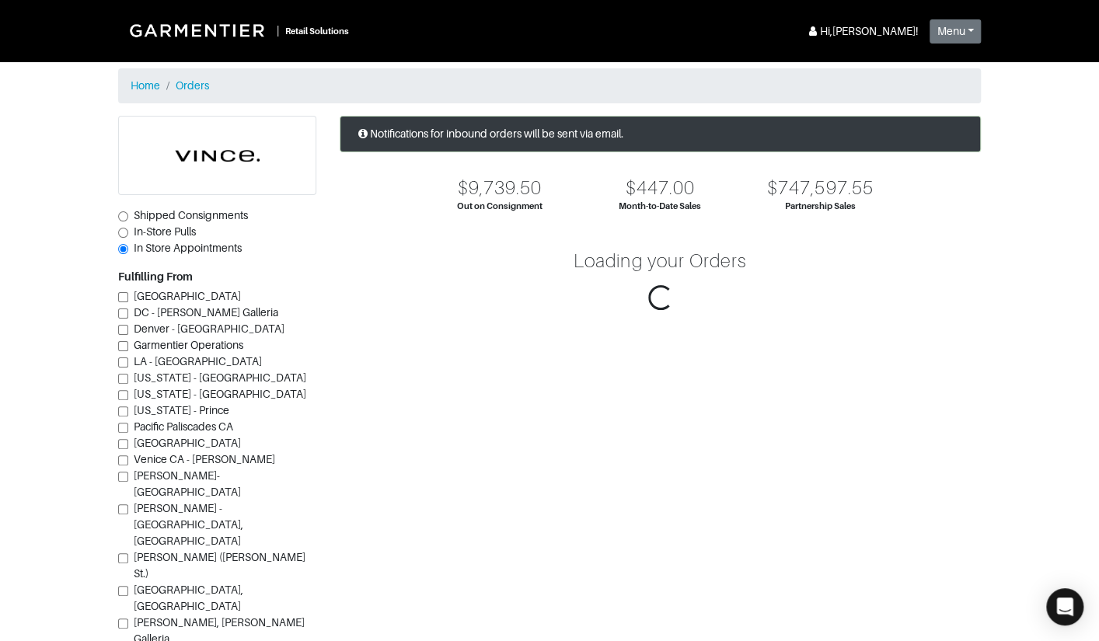
click at [161, 232] on span "In-Store Pulls" at bounding box center [165, 231] width 62 height 12
click at [128, 232] on input "In-Store Pulls" at bounding box center [123, 233] width 10 height 10
radio input "true"
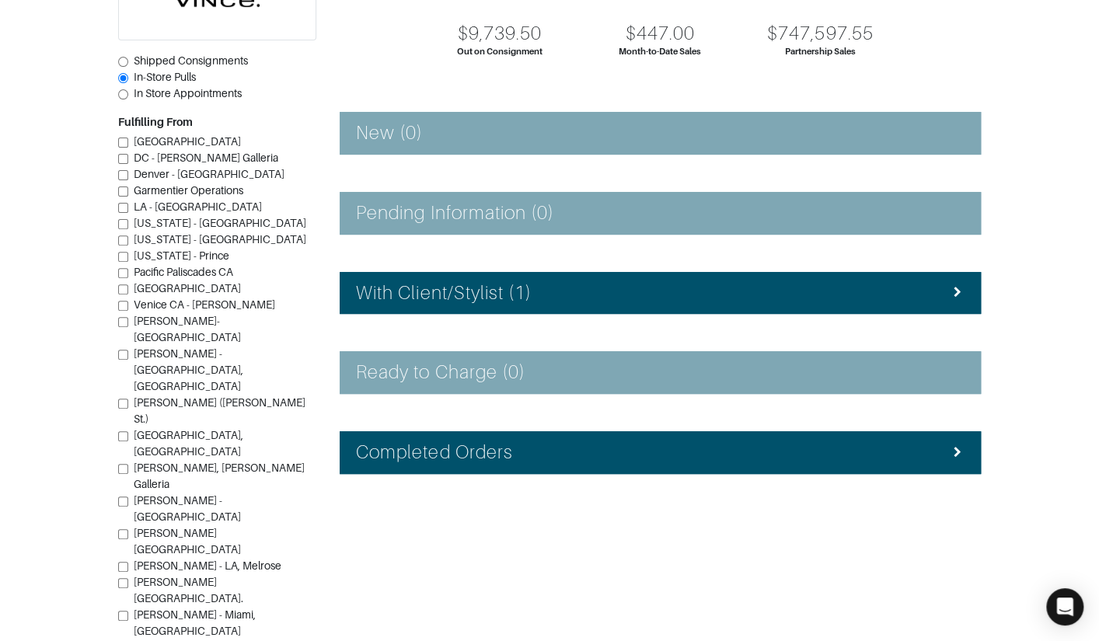
scroll to position [206, 0]
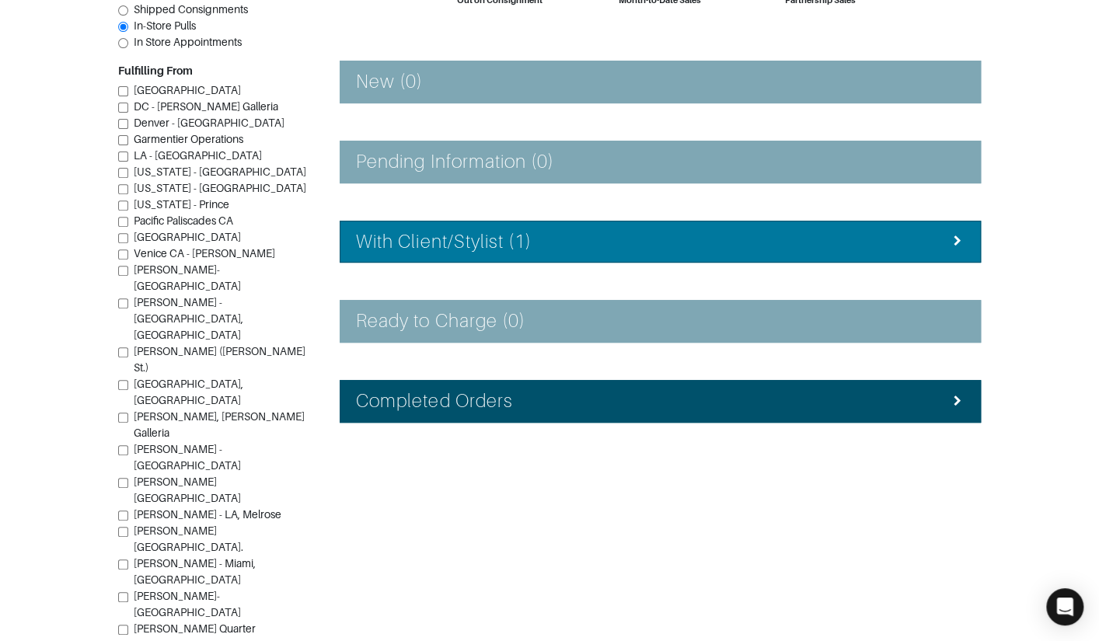
click at [452, 241] on h4 "With Client/Stylist (1)" at bounding box center [444, 242] width 176 height 23
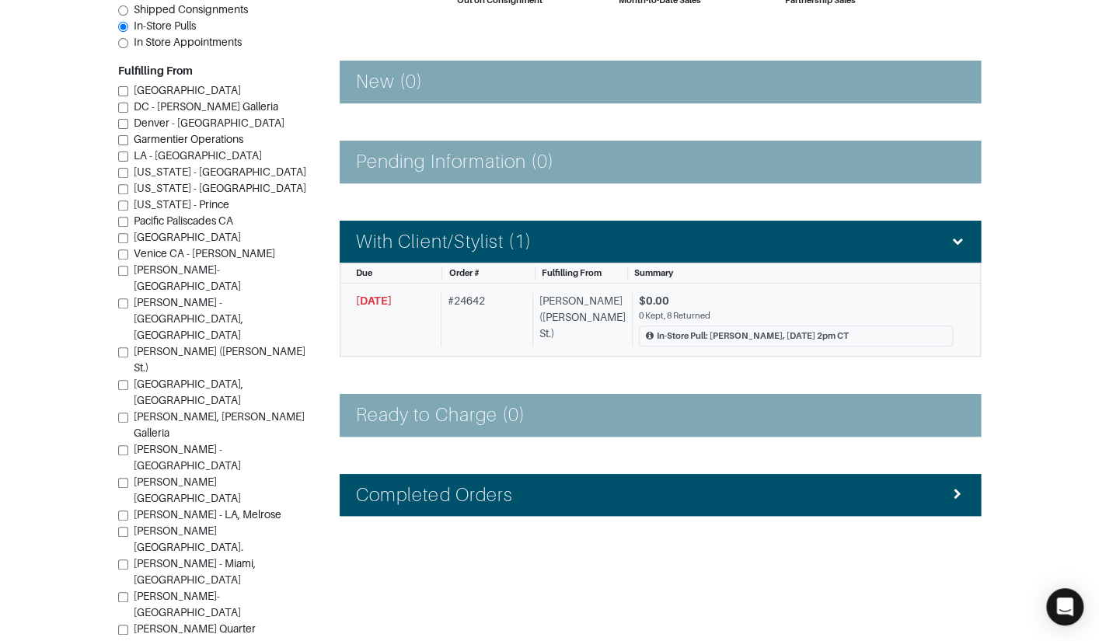
click at [474, 307] on div "# 24642" at bounding box center [484, 320] width 86 height 54
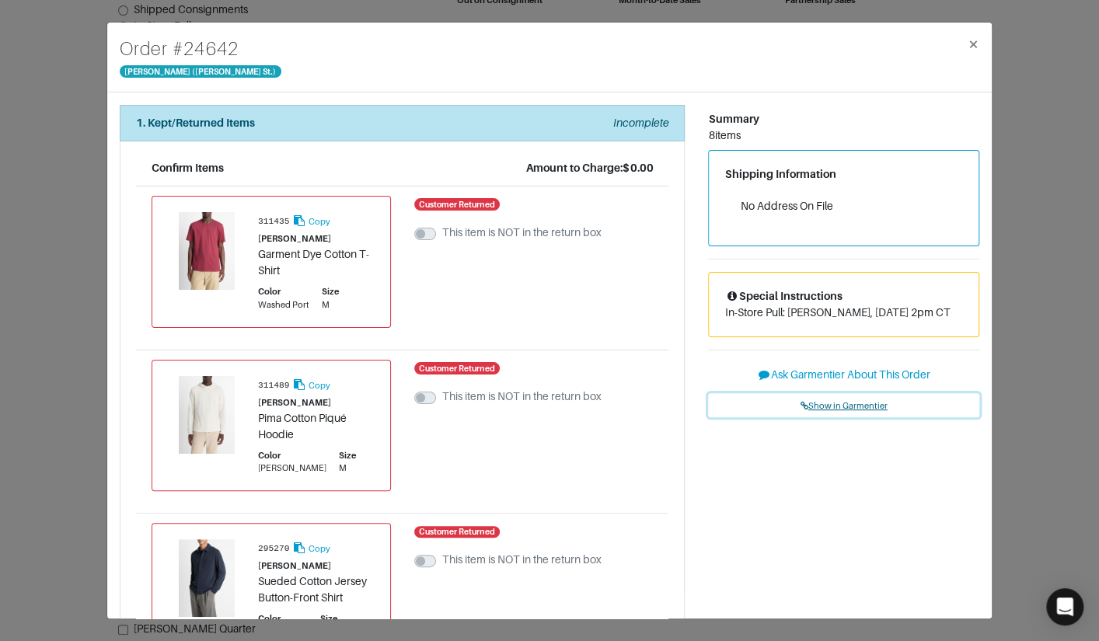
click at [818, 396] on link "Show in Garmentier" at bounding box center [843, 405] width 271 height 24
click at [68, 152] on div "Order # 24642 Vince - Dallas (Knox St.) × 1. Kept/Returned Items Incomplete Con…" at bounding box center [549, 320] width 1099 height 641
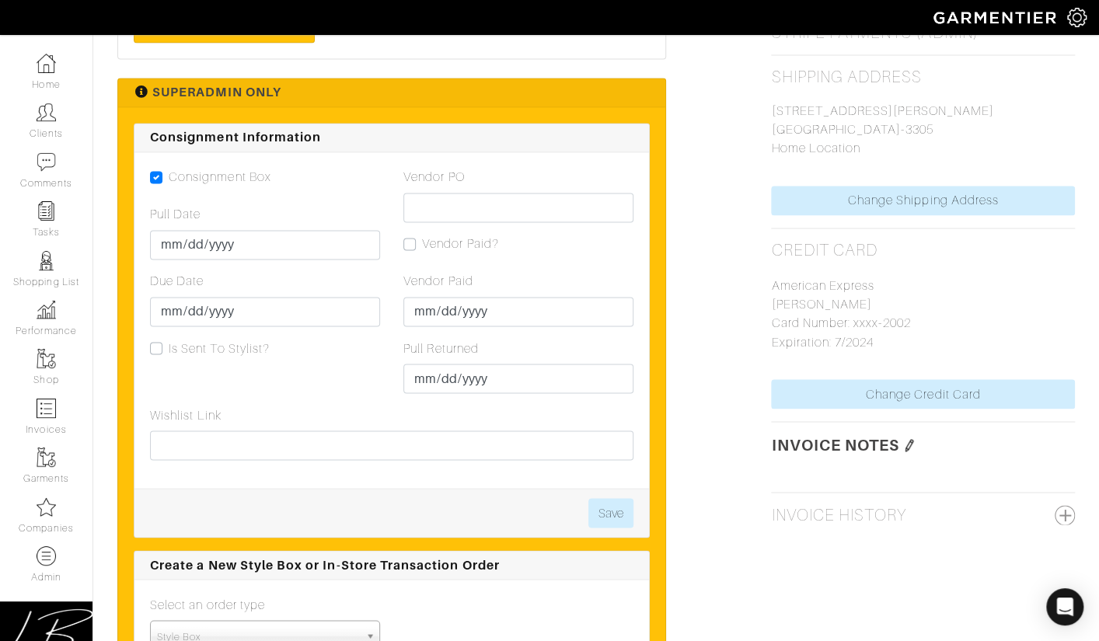
scroll to position [1133, 0]
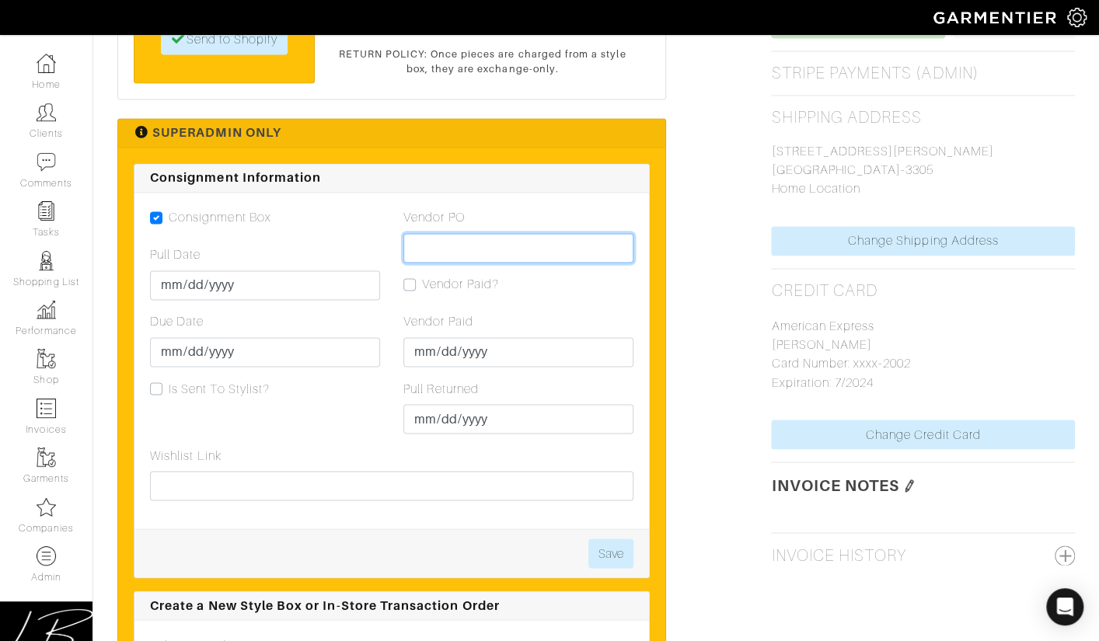
click at [450, 242] on input "Vendor PO" at bounding box center [518, 248] width 230 height 30
paste input "231425025"
type input "231425025"
click at [574, 277] on div "Vendor Paid?" at bounding box center [518, 284] width 230 height 19
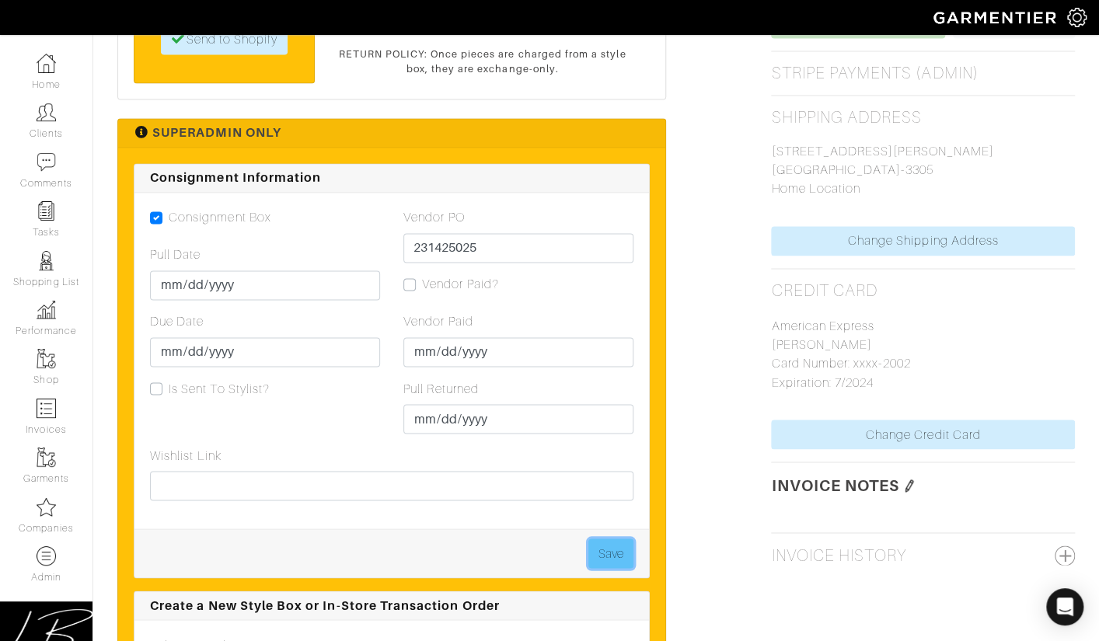
click at [607, 545] on button "Save" at bounding box center [610, 554] width 45 height 30
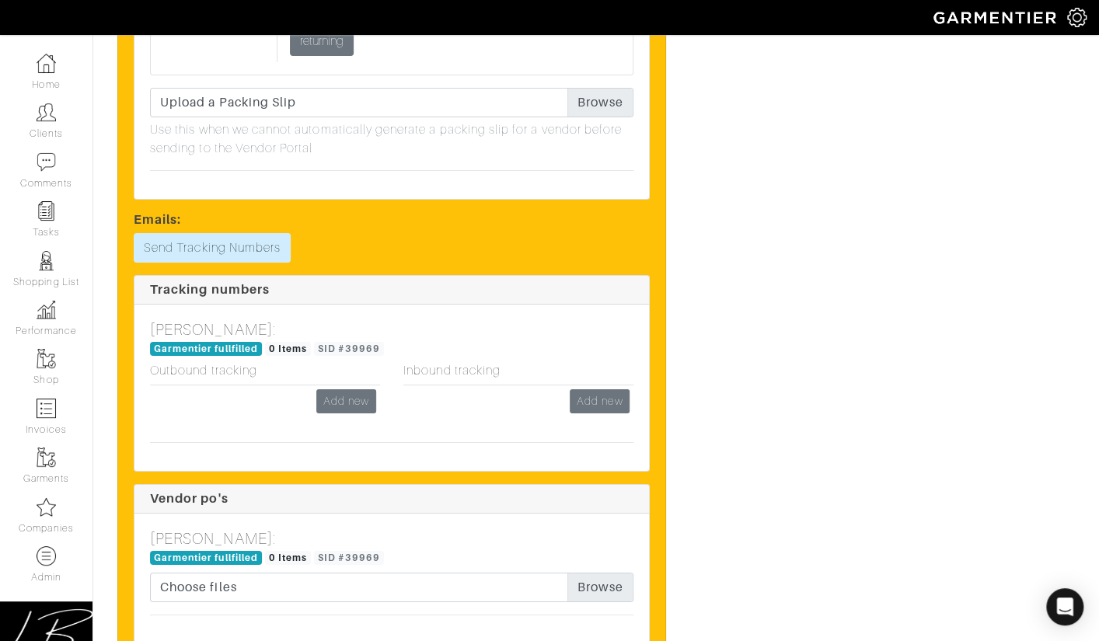
scroll to position [2957, 0]
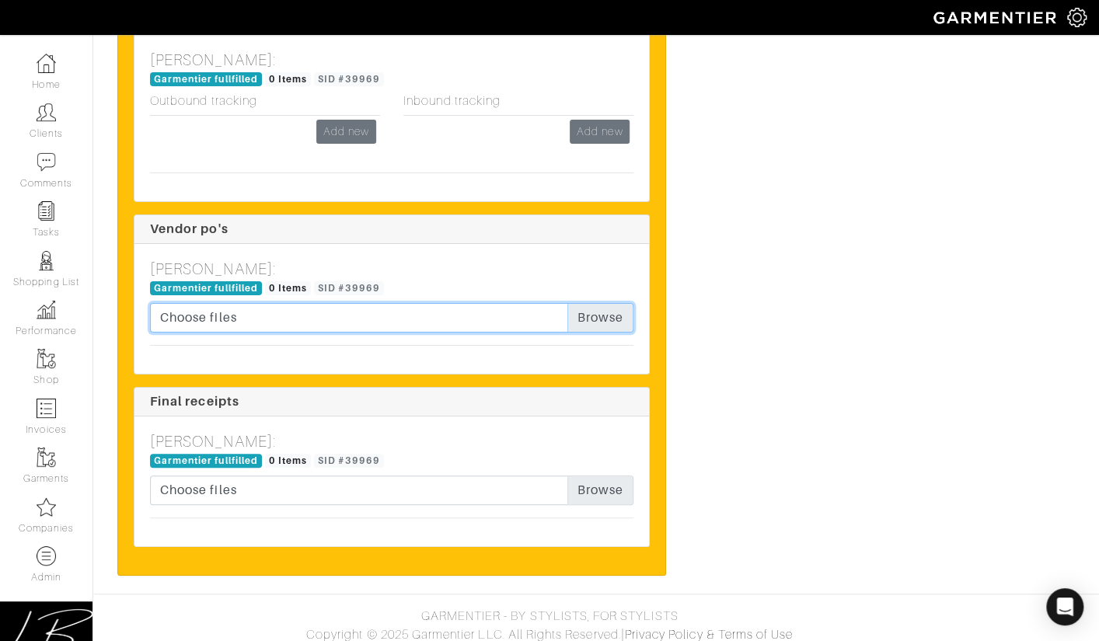
click at [602, 307] on input "Choose files" at bounding box center [392, 318] width 484 height 30
type input "C:\fakepath\[PERSON_NAME] #24782, [PERSON_NAME] order 231425025_Oct-06-2025.pdf"
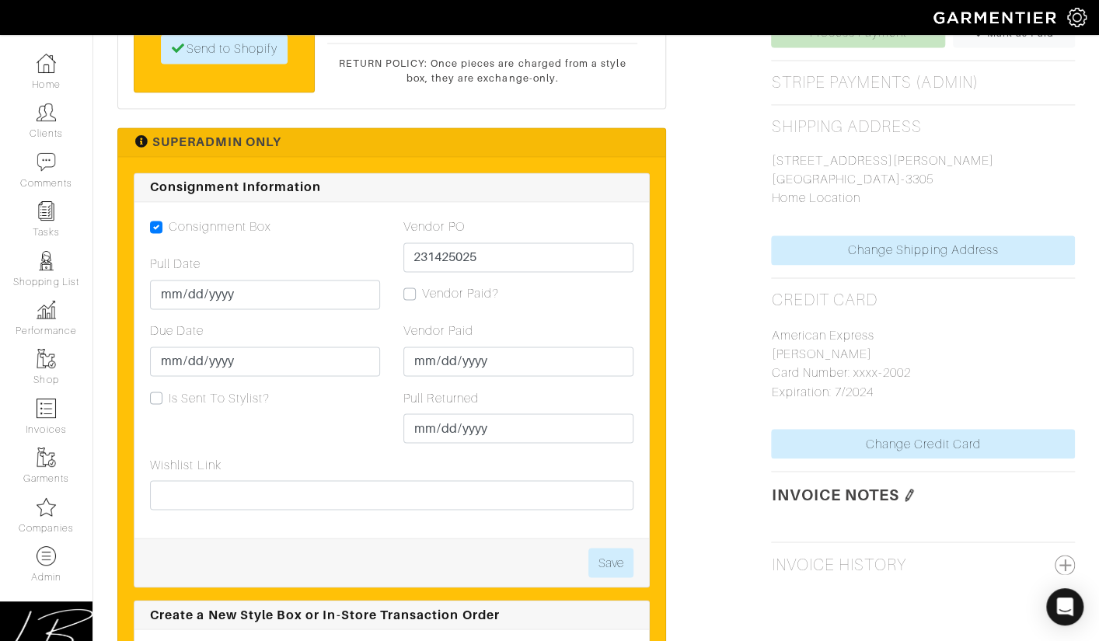
scroll to position [1119, 0]
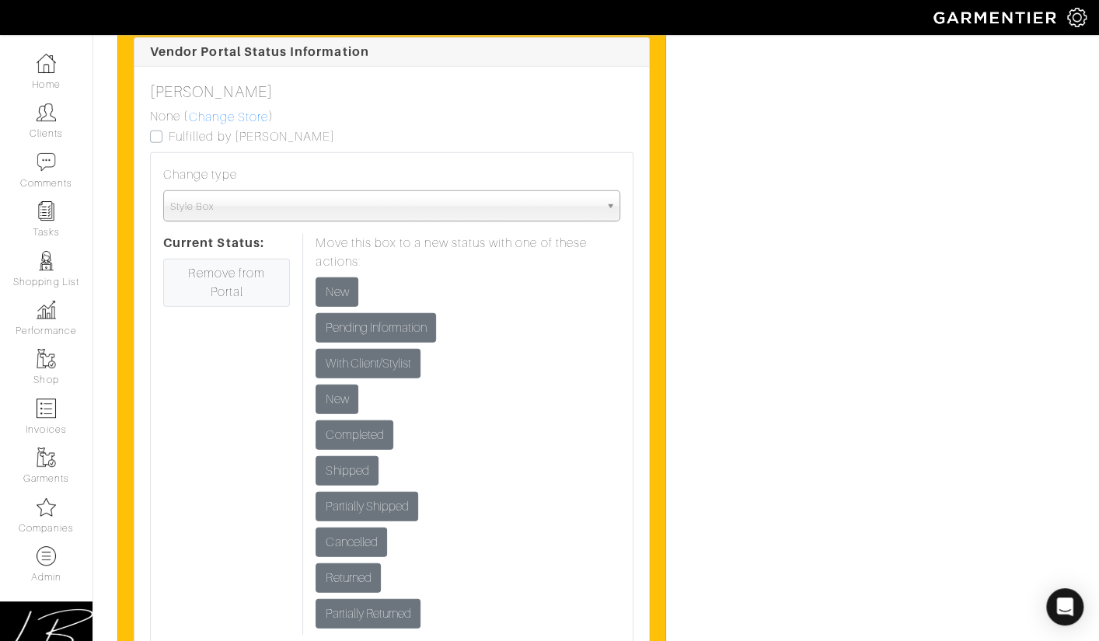
scroll to position [4981, 0]
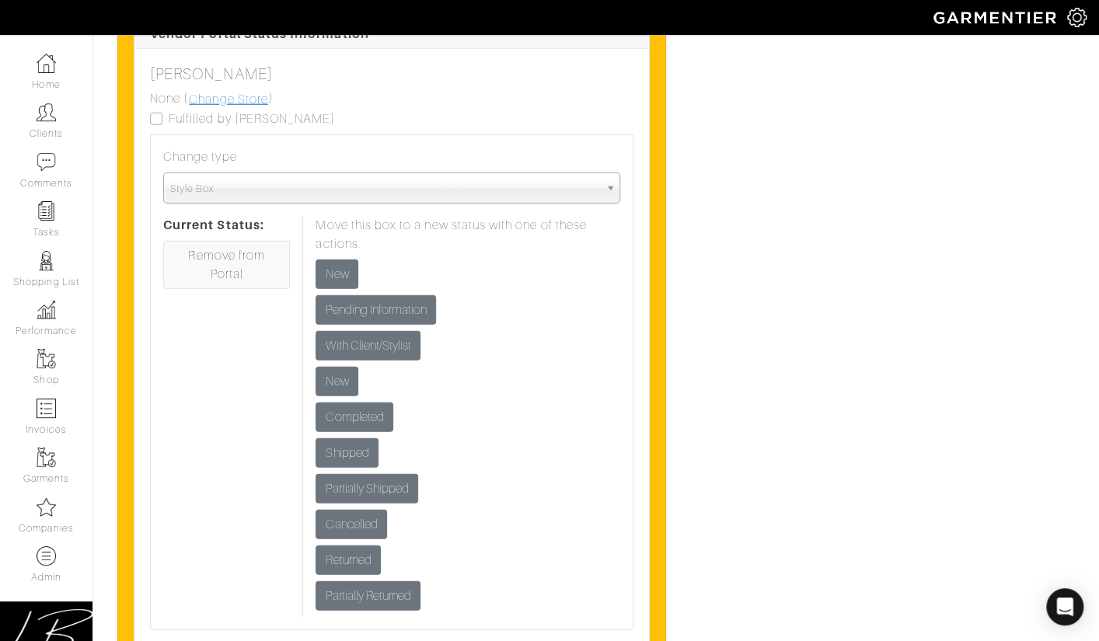
click at [253, 110] on link "Change Store" at bounding box center [228, 99] width 81 height 20
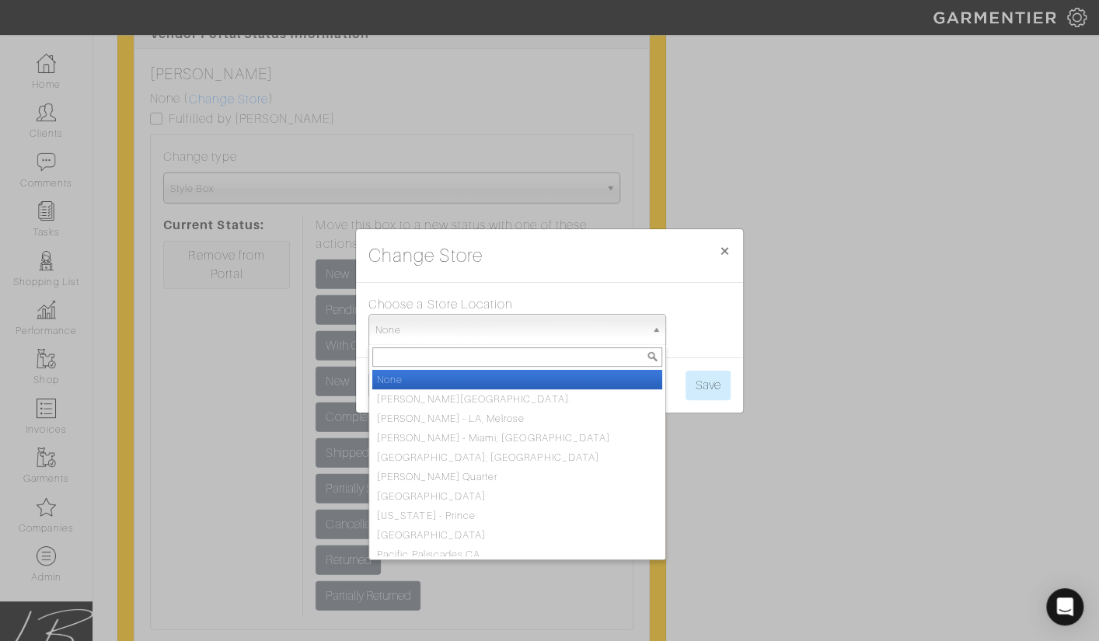
click at [438, 324] on span "None" at bounding box center [510, 330] width 270 height 31
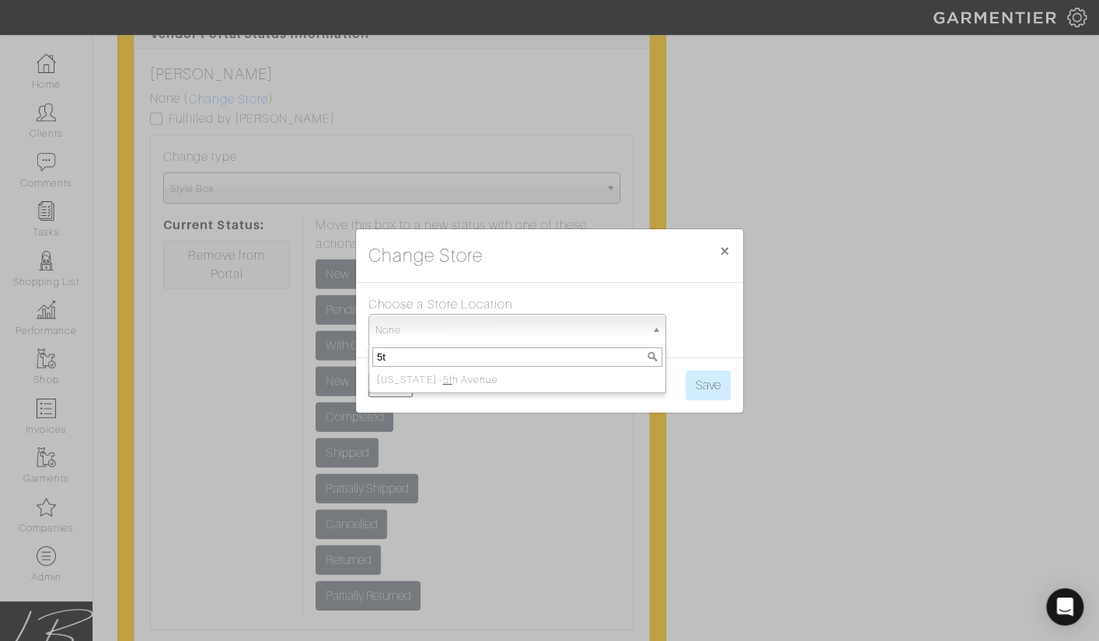
type input "5t"
click at [459, 375] on li "New York - 5t h Avenue" at bounding box center [517, 379] width 290 height 19
select select "93"
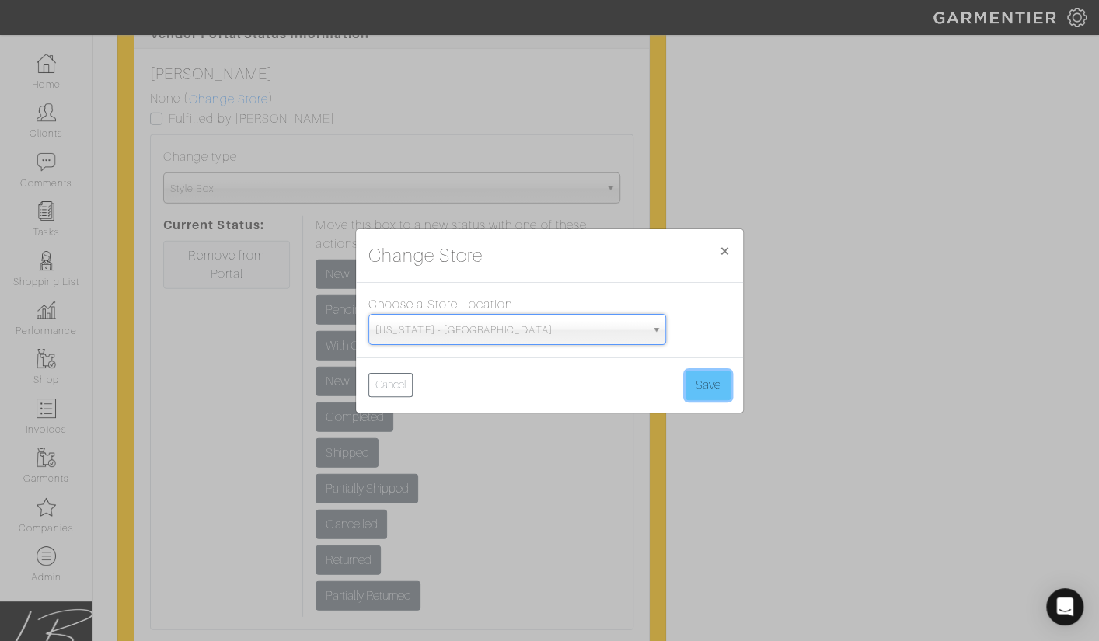
click at [710, 389] on button "Save" at bounding box center [708, 386] width 45 height 30
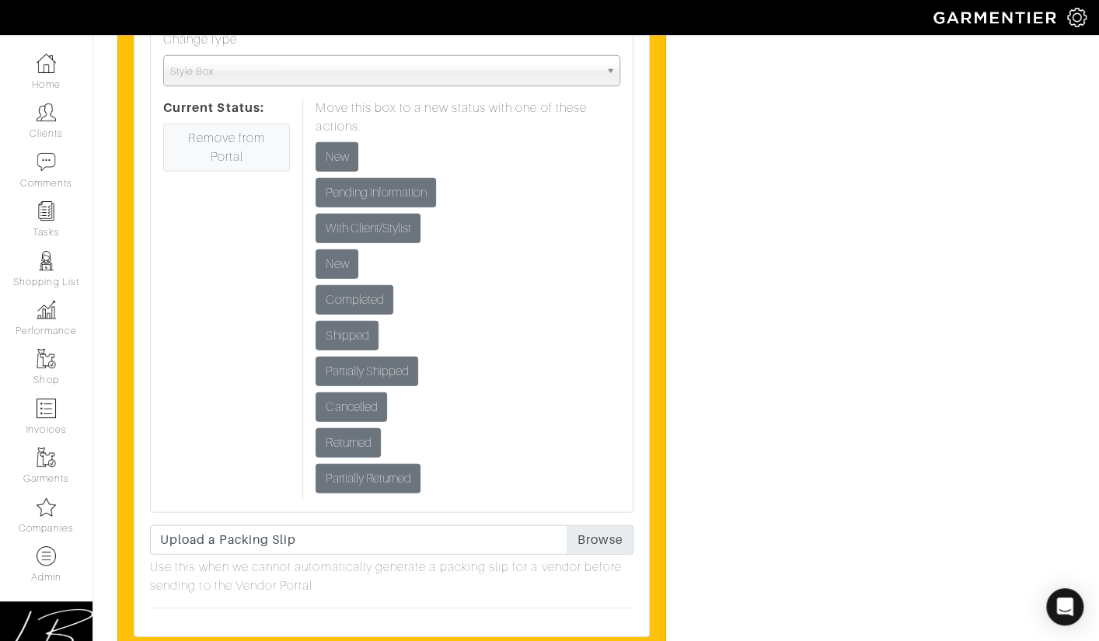
scroll to position [6165, 0]
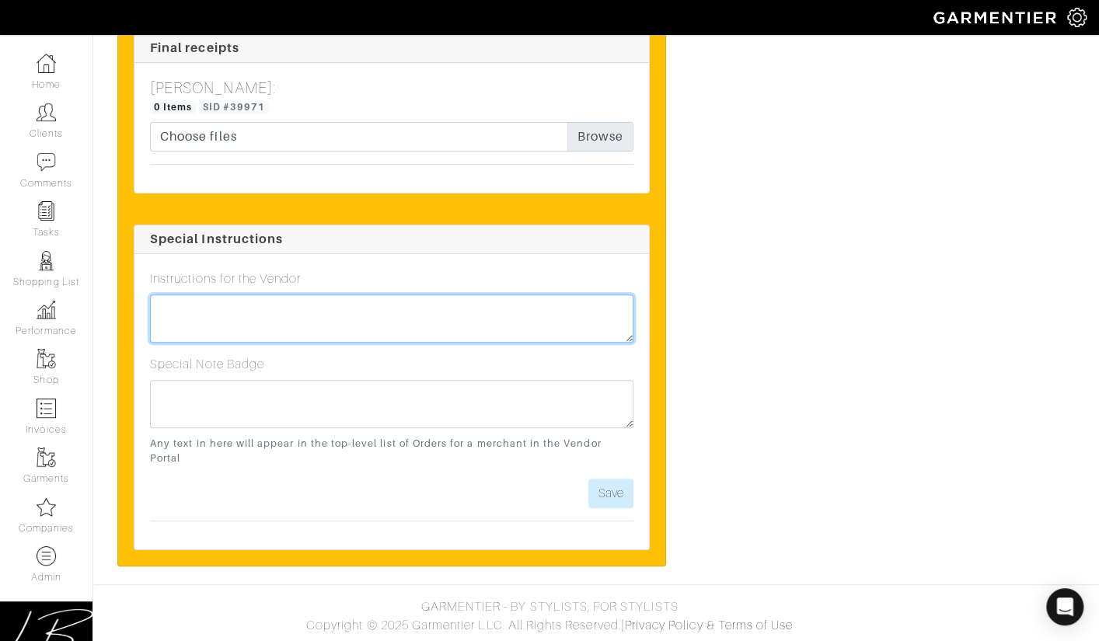
click at [302, 317] on textarea at bounding box center [392, 319] width 484 height 48
click at [287, 321] on textarea "Please have [PERSON_NAME] - thank you!" at bounding box center [392, 319] width 484 height 48
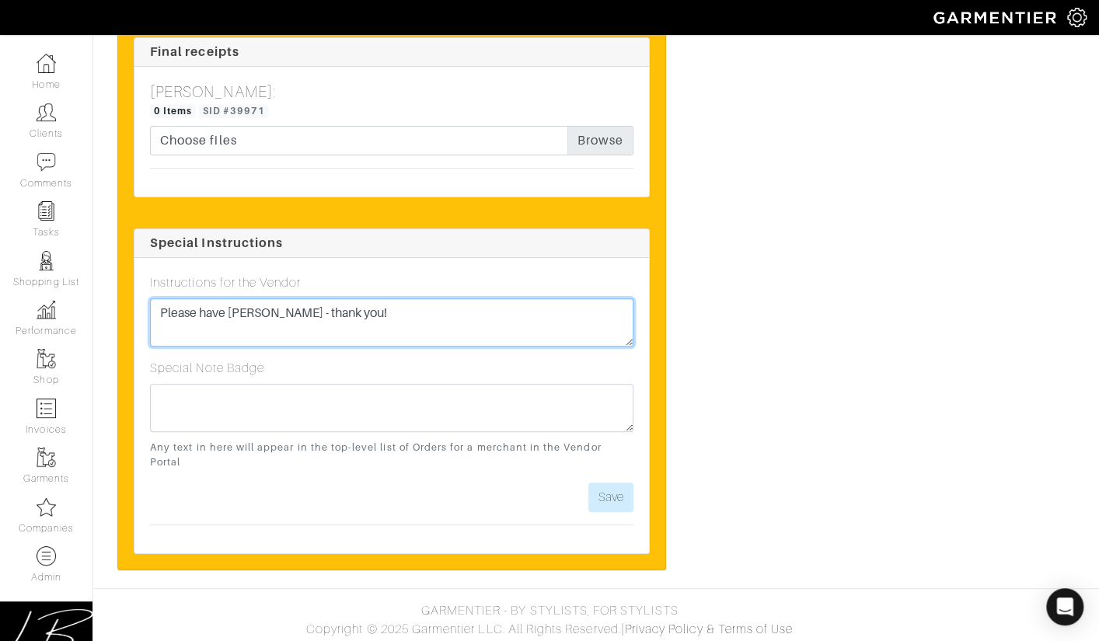
type textarea "Please have [PERSON_NAME] - thank you!"
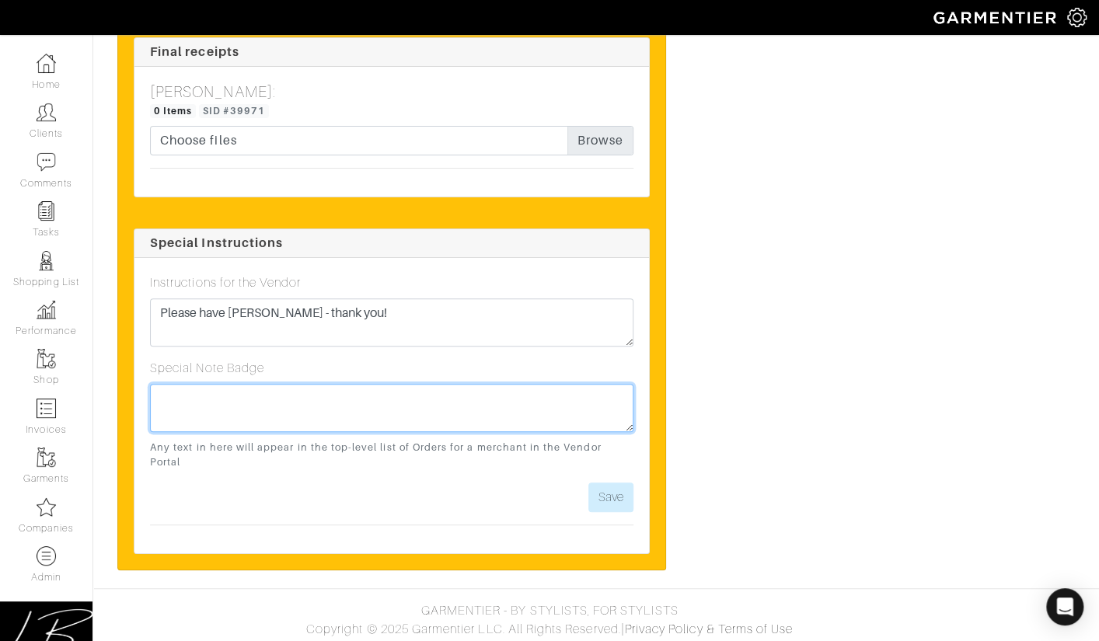
paste textarea "Please have [PERSON_NAME] - thank you!"
type textarea "Please have [PERSON_NAME] - thank you!"
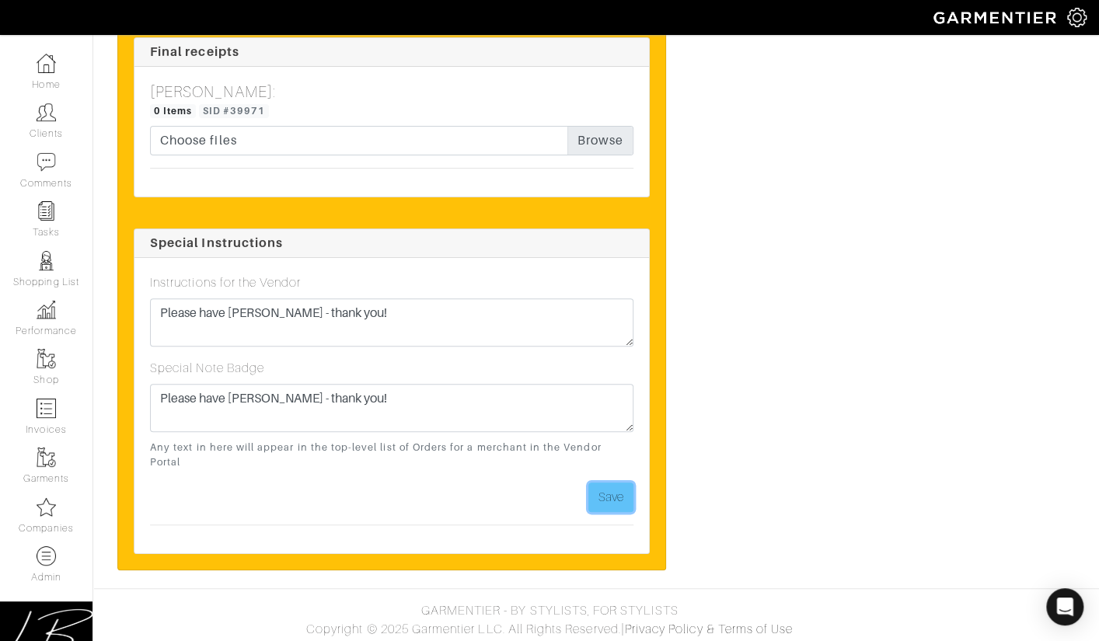
click at [614, 499] on button "Save" at bounding box center [610, 498] width 45 height 30
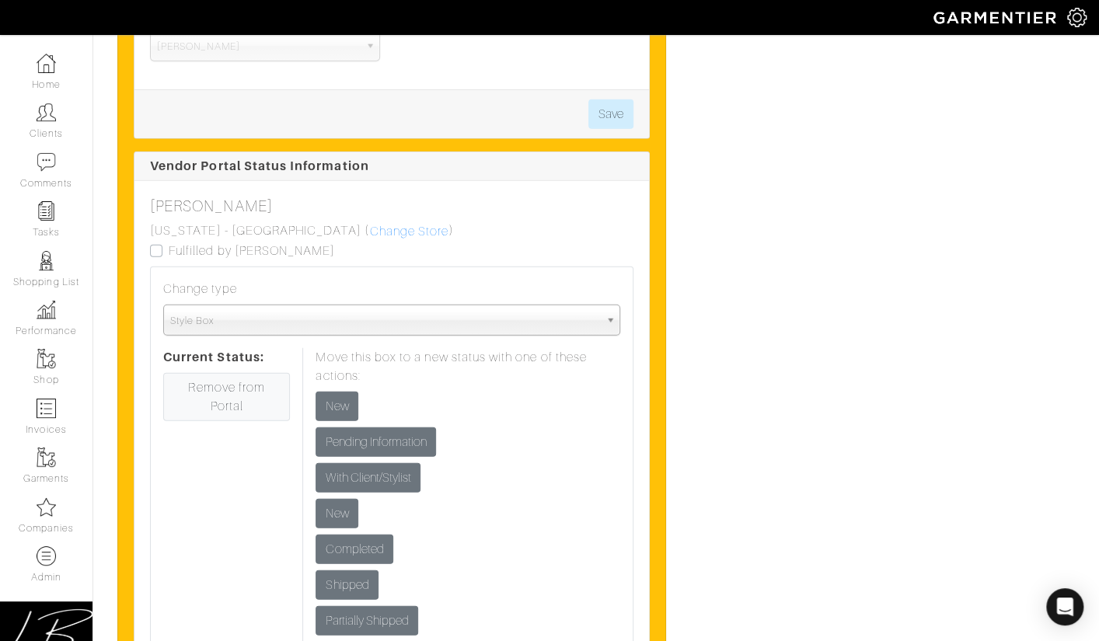
scroll to position [4844, 0]
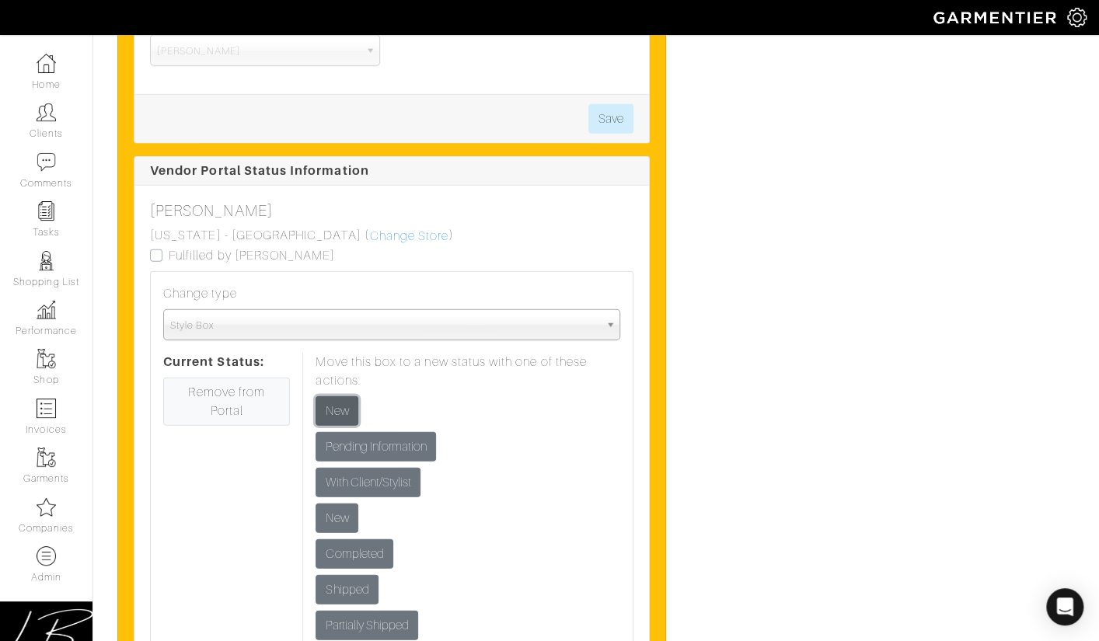
click at [340, 426] on input "New" at bounding box center [337, 411] width 43 height 30
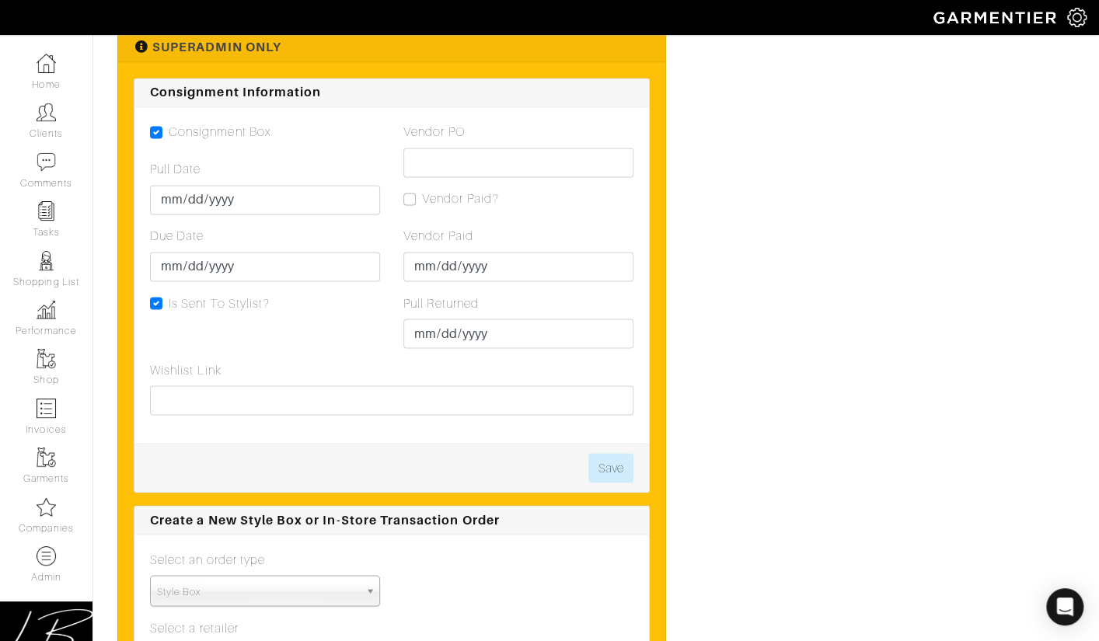
scroll to position [4244, 0]
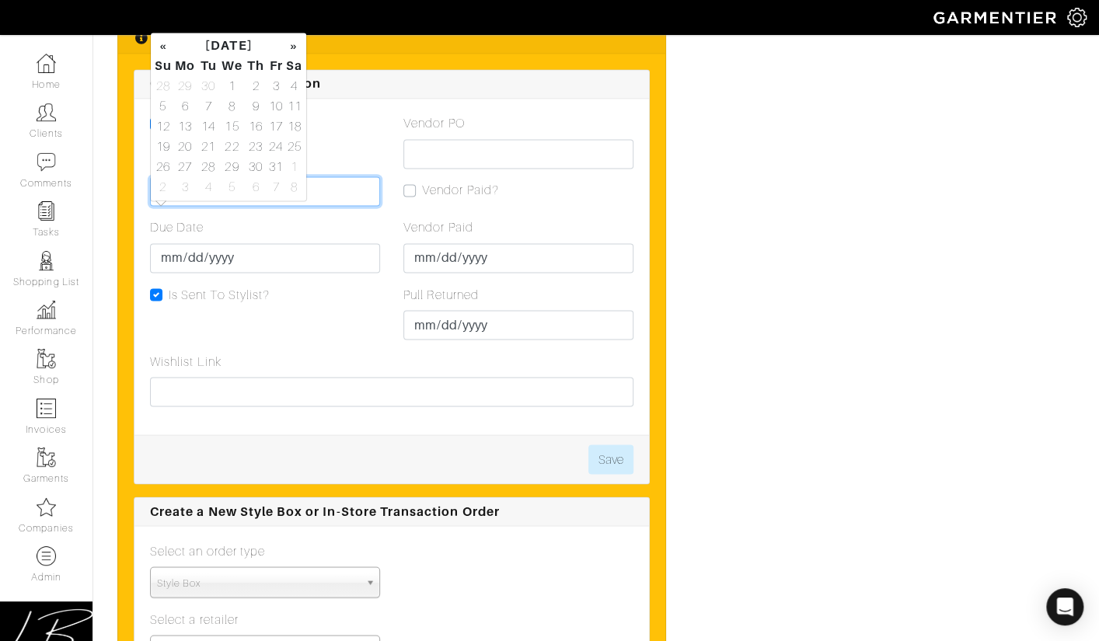
click at [162, 206] on input "Pull Date" at bounding box center [265, 191] width 230 height 30
click at [180, 106] on td "6" at bounding box center [186, 106] width 26 height 20
type input "[DATE]"
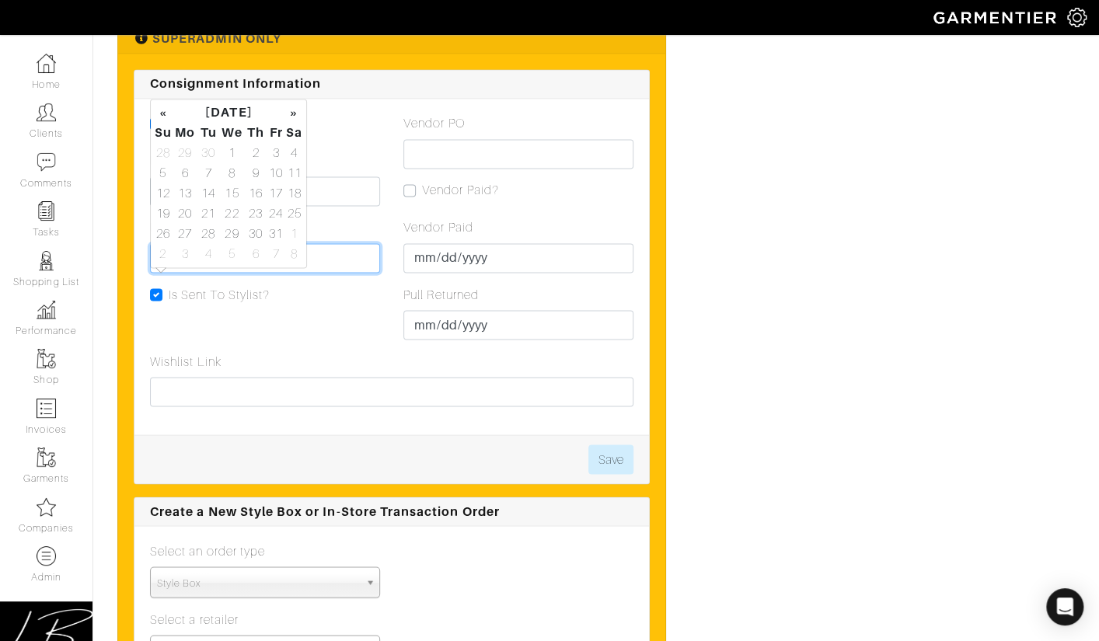
click at [173, 273] on input "Due Date" at bounding box center [265, 258] width 230 height 30
click at [183, 191] on td "13" at bounding box center [186, 193] width 26 height 20
type input "[DATE]"
click at [277, 348] on div "Consignment Box Pull Date 2025-10-06 Due Date 2025-10-13 Is Sent To Stylist?" at bounding box center [264, 233] width 253 height 238
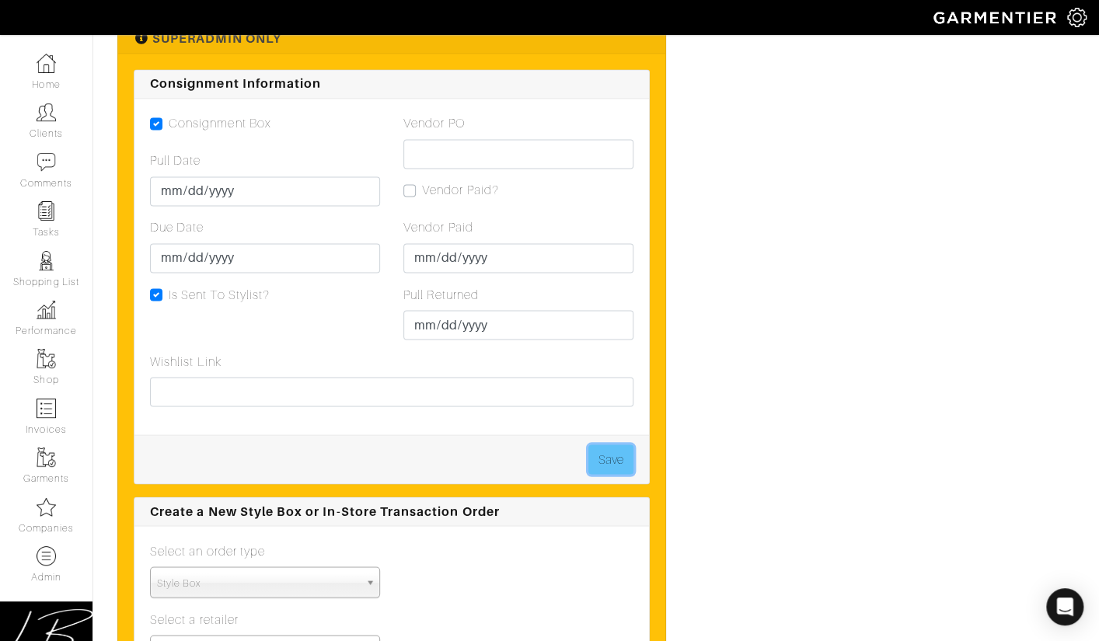
click at [620, 474] on button "Save" at bounding box center [610, 460] width 45 height 30
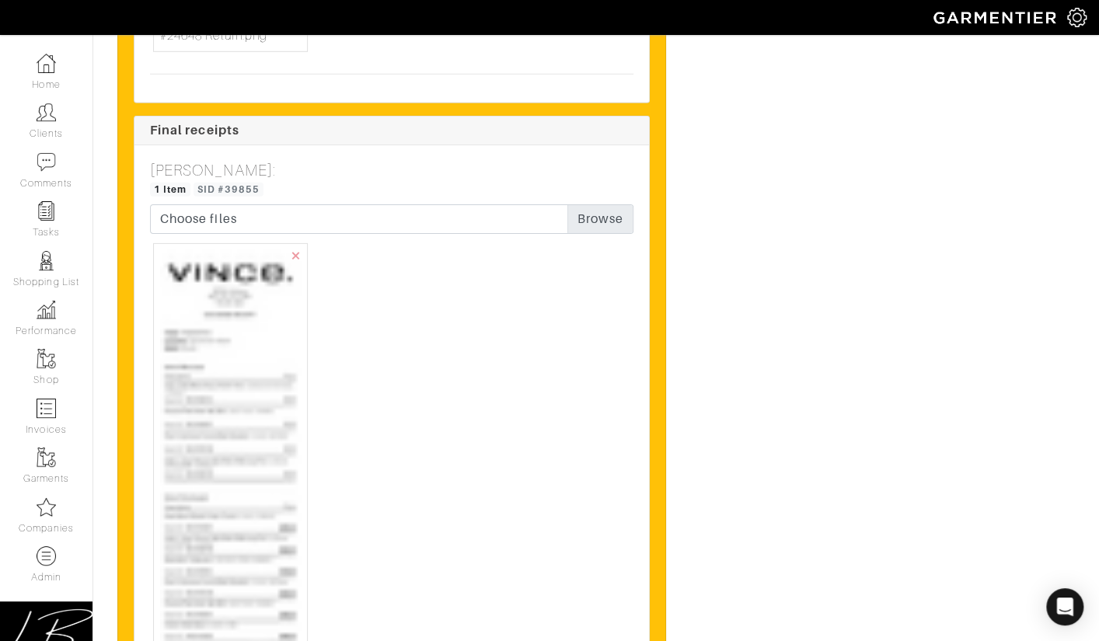
scroll to position [5467, 0]
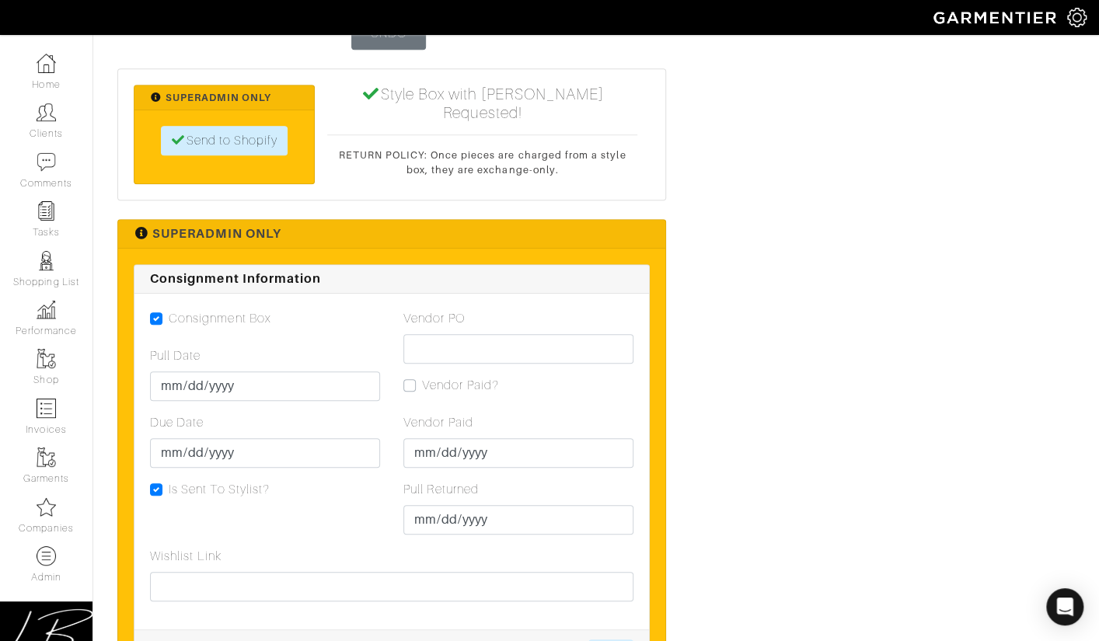
scroll to position [3421, 0]
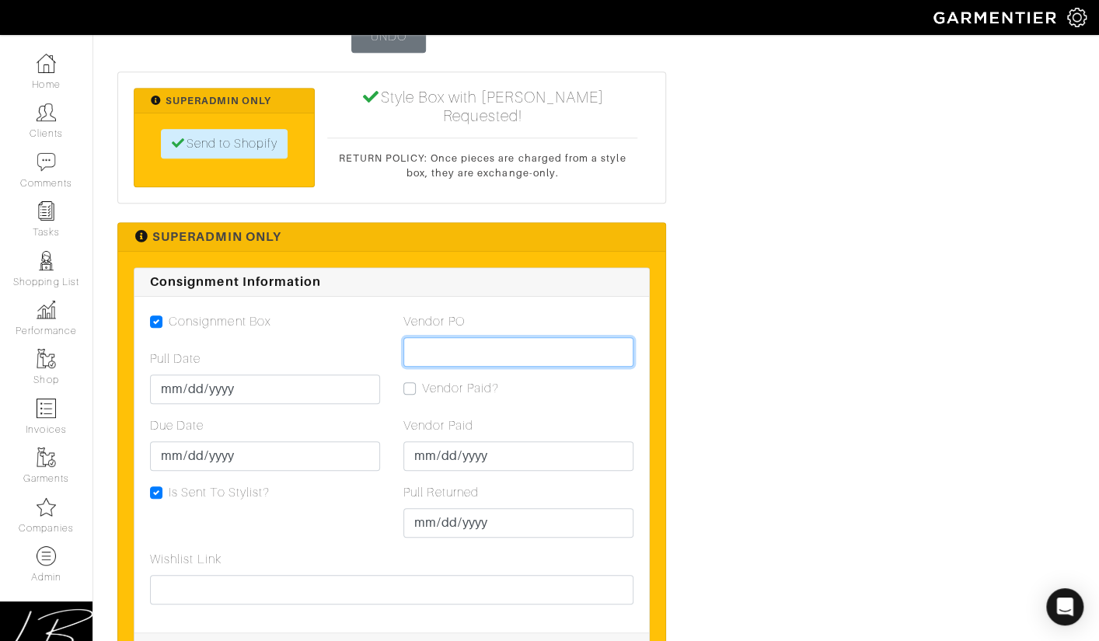
click at [462, 337] on input "Vendor PO" at bounding box center [518, 352] width 230 height 30
paste input ": VN0003447812"
type input ": VN0003447812"
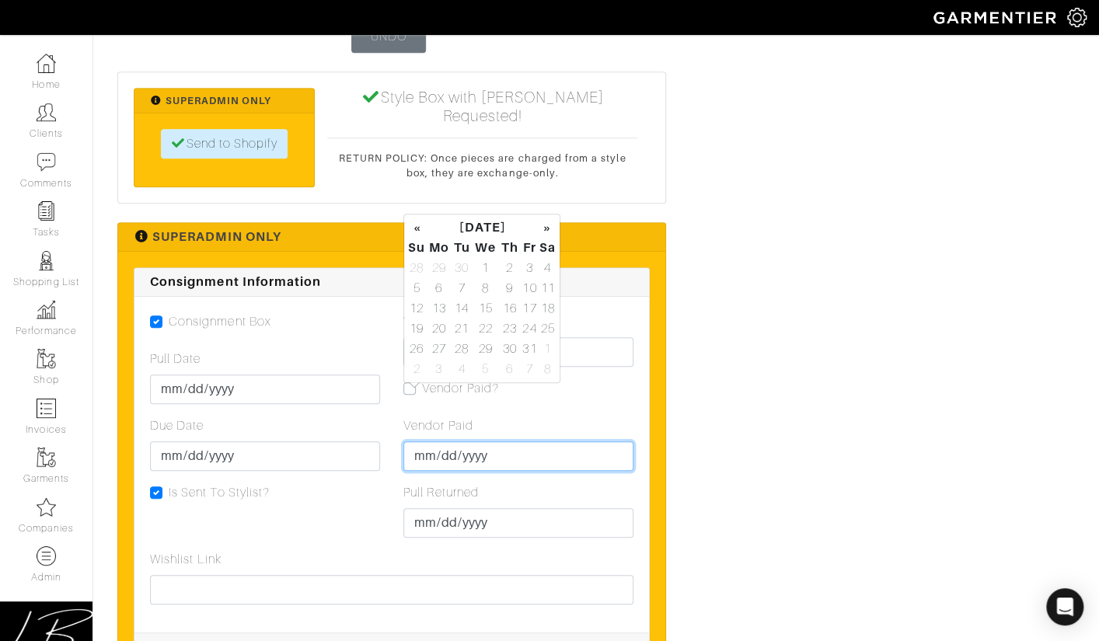
click at [429, 442] on input "Vendor Paid" at bounding box center [518, 457] width 230 height 30
click at [507, 267] on td "2" at bounding box center [510, 268] width 22 height 20
type input "2025-10-02"
drag, startPoint x: 735, startPoint y: 298, endPoint x: 732, endPoint y: 311, distance: 12.7
click at [735, 298] on div "Tops VINCE Sweater - Cacao (S) Plush Cashmere Funnel-Neck Sweater 1ZJ22C9513029…" at bounding box center [596, 280] width 981 height 6696
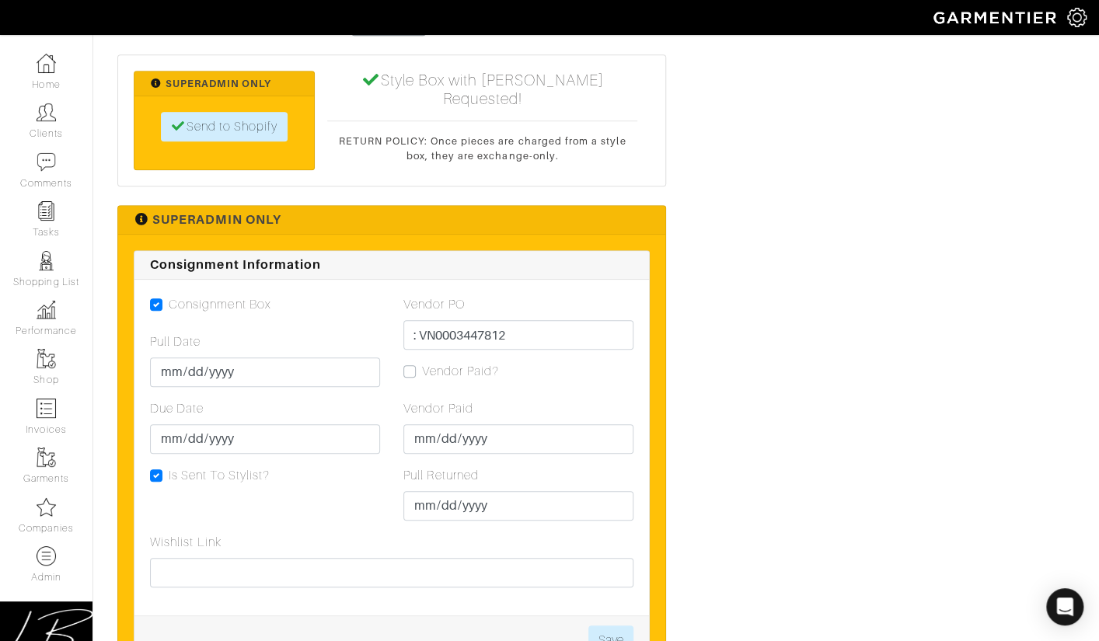
scroll to position [3440, 0]
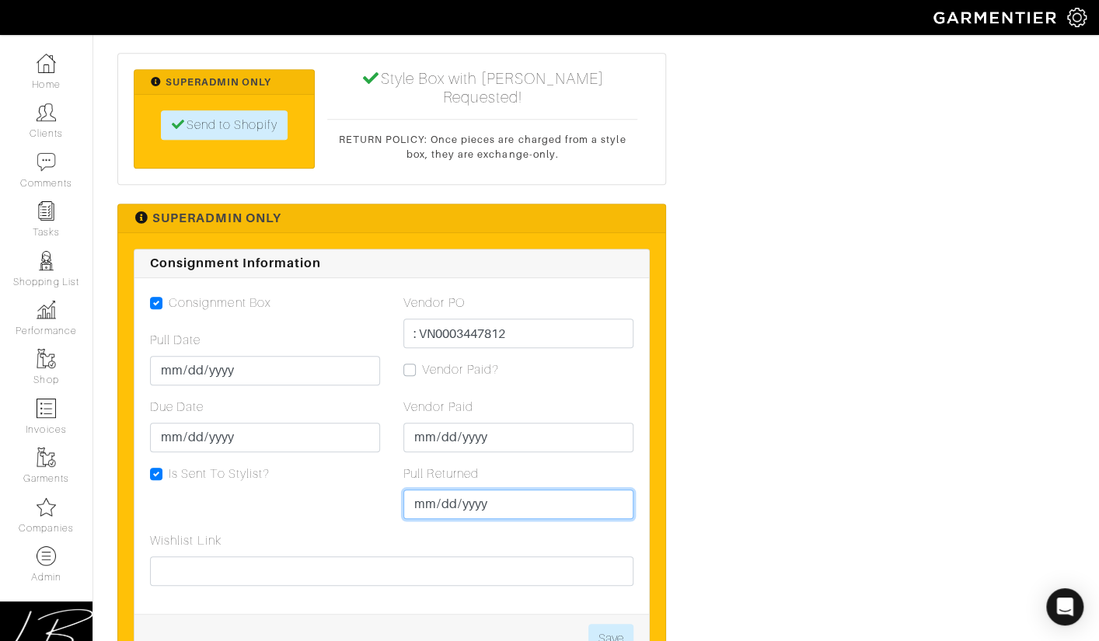
click at [420, 490] on input "Pull Returned" at bounding box center [518, 505] width 230 height 30
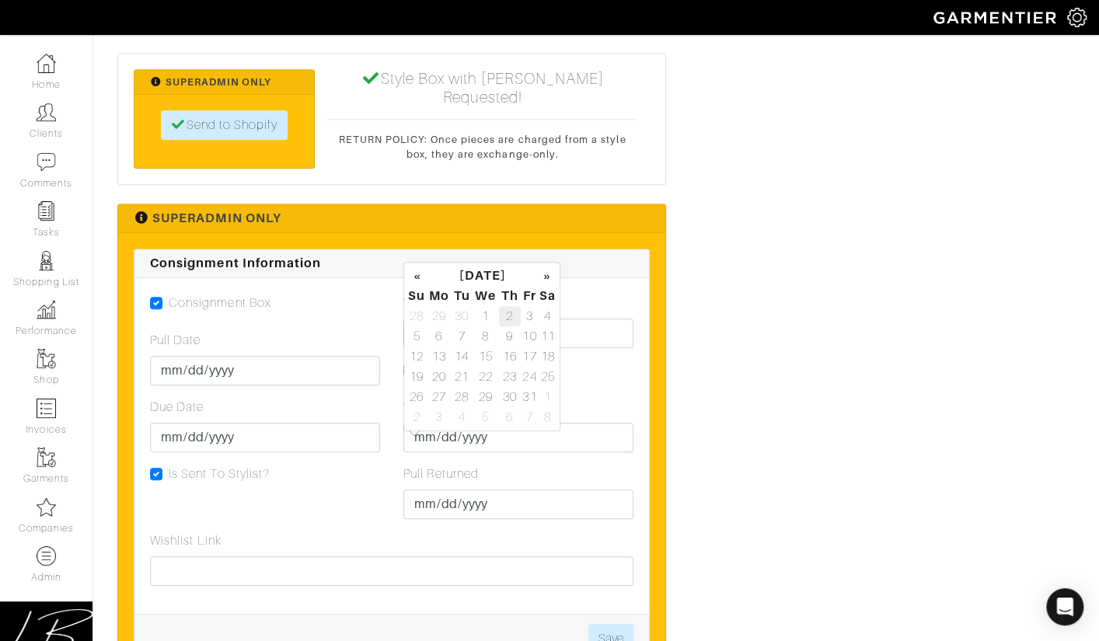
click at [511, 314] on td "2" at bounding box center [510, 316] width 22 height 20
type input "2025-10-02"
click at [595, 361] on div "Vendor Paid?" at bounding box center [518, 370] width 230 height 19
click at [607, 624] on button "Save" at bounding box center [610, 639] width 45 height 30
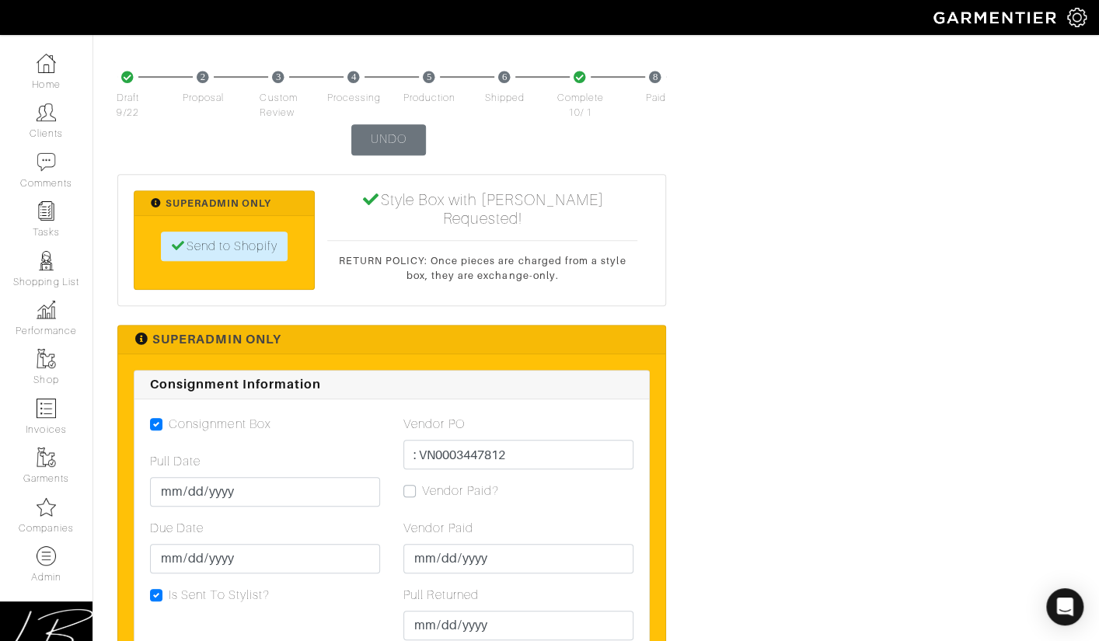
scroll to position [3437, 0]
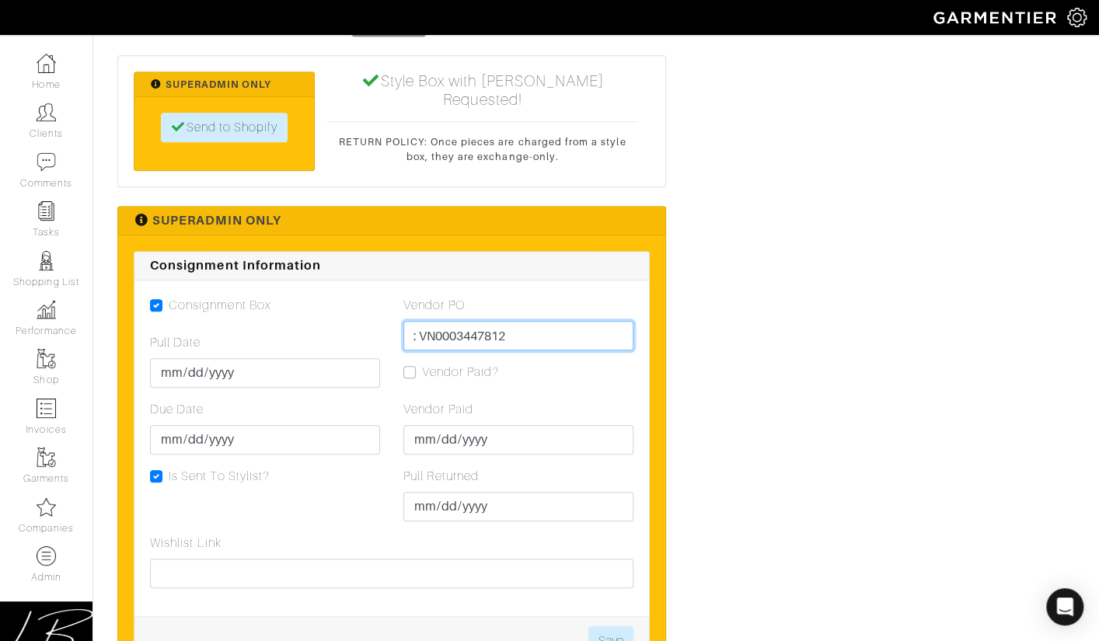
click at [419, 321] on input ": VN0003447812" at bounding box center [518, 336] width 230 height 30
type input "VN0003447812"
click at [623, 627] on button "Save" at bounding box center [610, 642] width 45 height 30
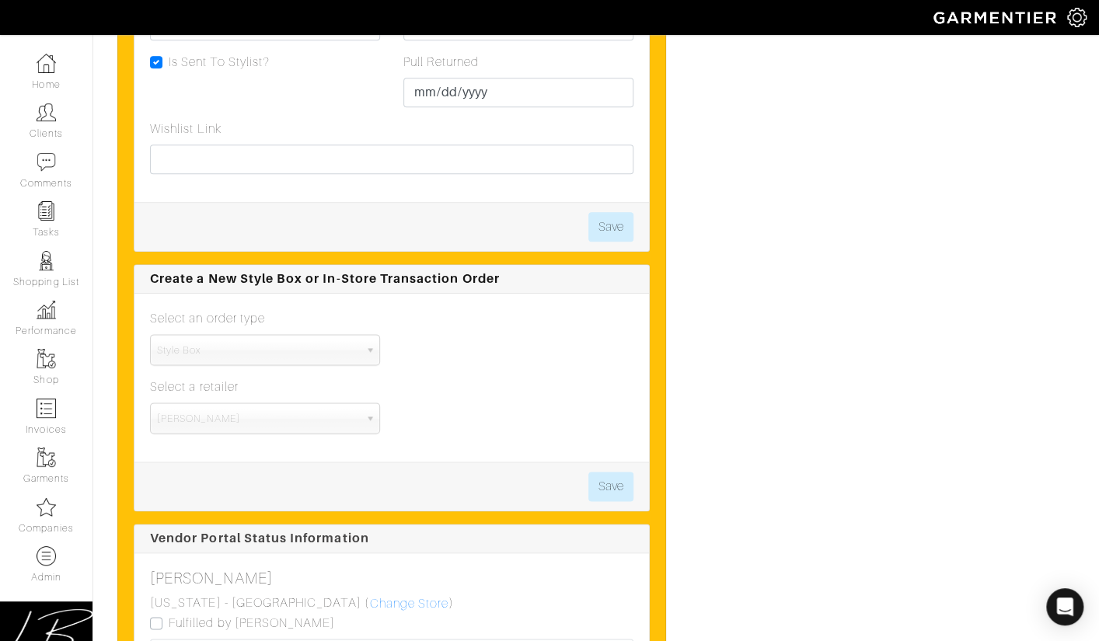
scroll to position [3431, 0]
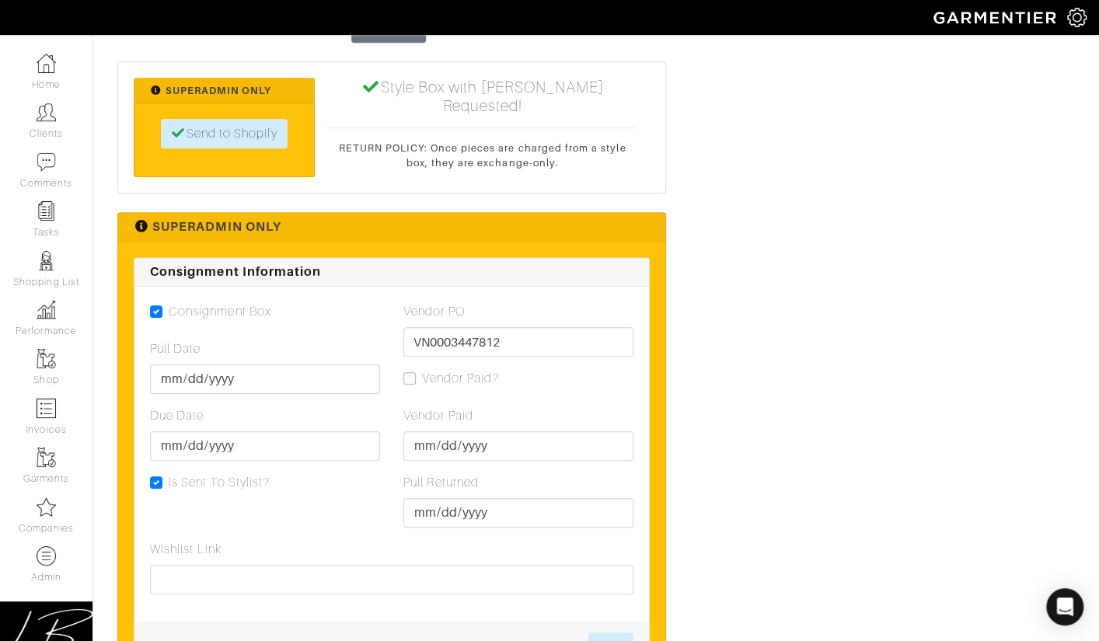
click at [422, 369] on label "Vendor Paid?" at bounding box center [460, 378] width 77 height 19
click at [409, 369] on input "Vendor Paid?" at bounding box center [409, 377] width 12 height 16
checkbox input "true"
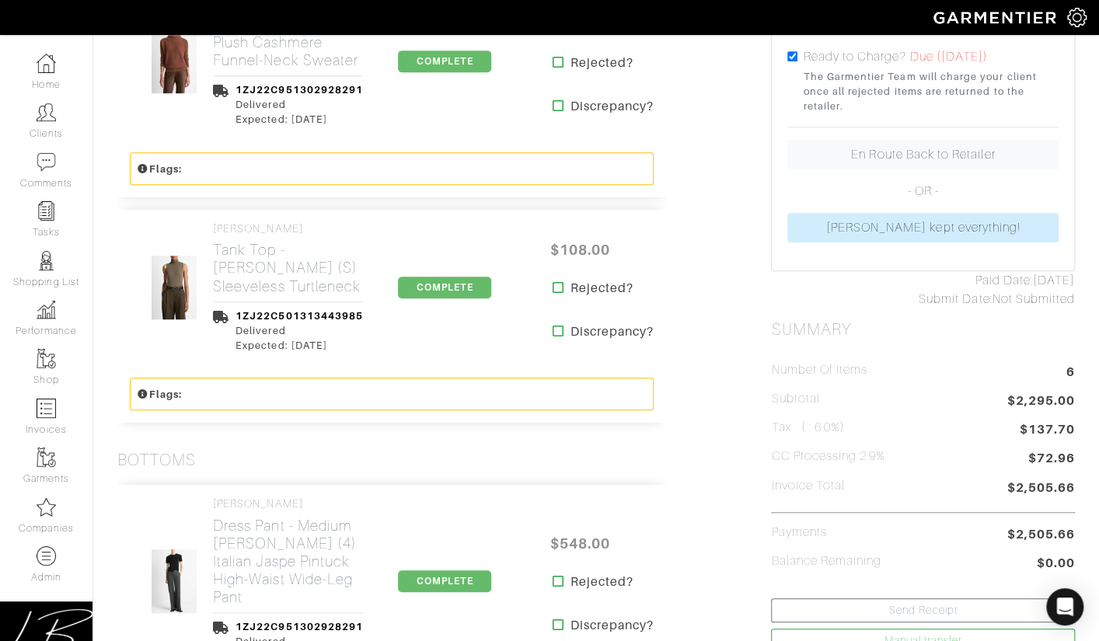
scroll to position [0, 0]
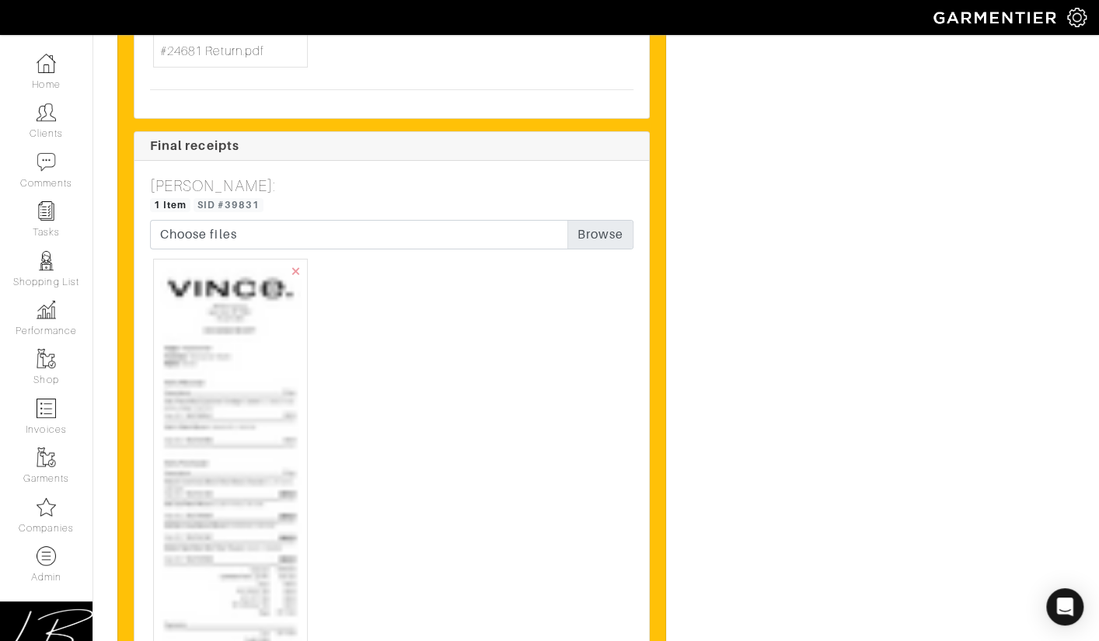
scroll to position [5624, 0]
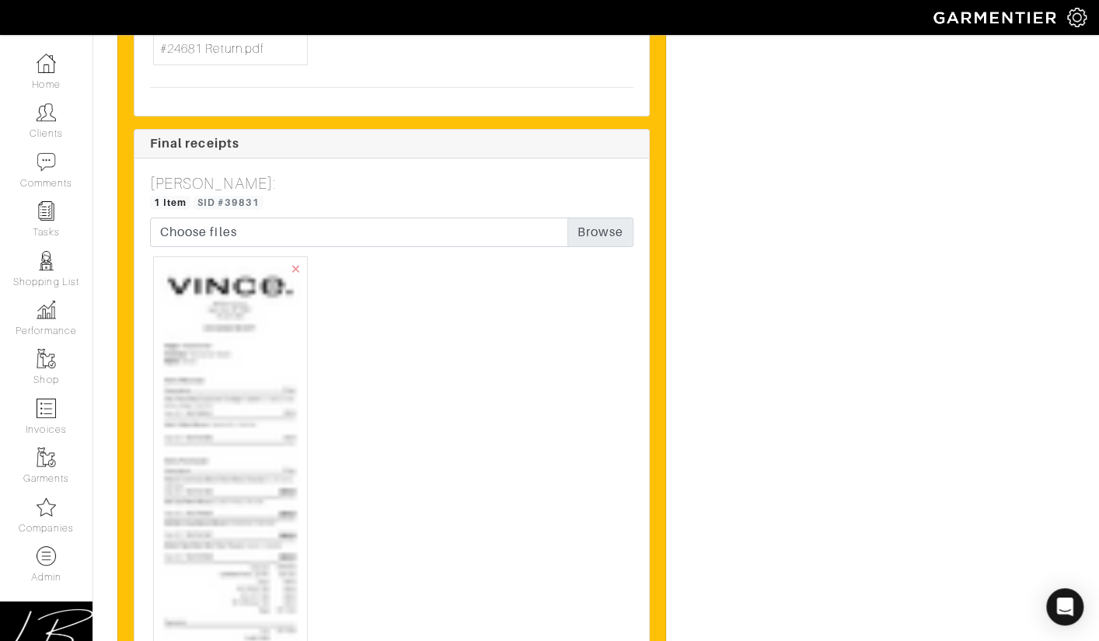
click at [216, 311] on img at bounding box center [230, 645] width 141 height 762
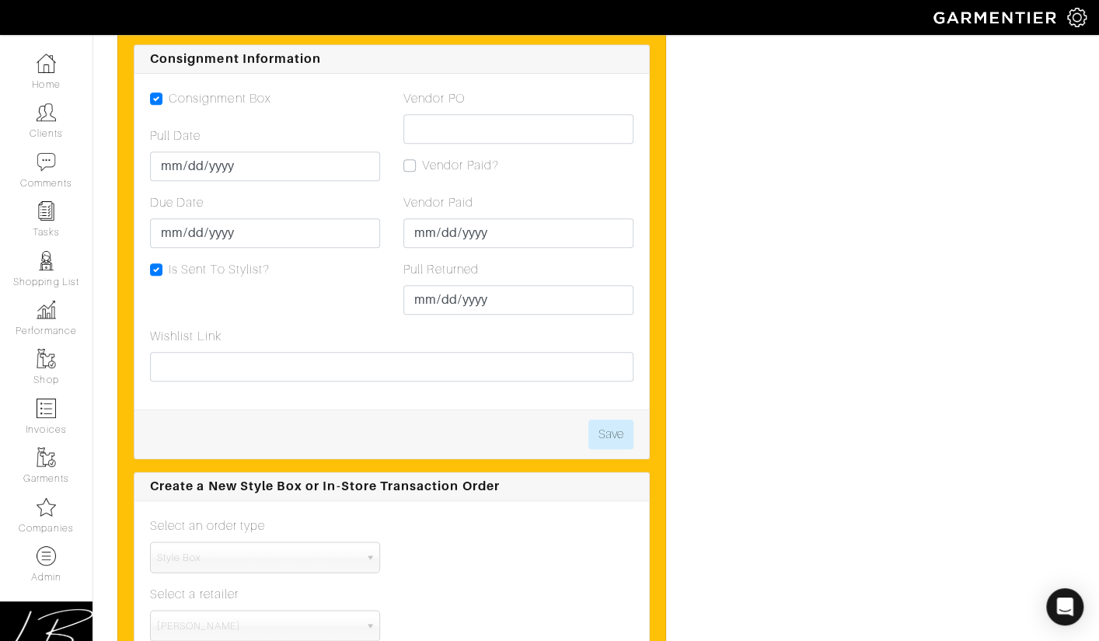
scroll to position [3714, 0]
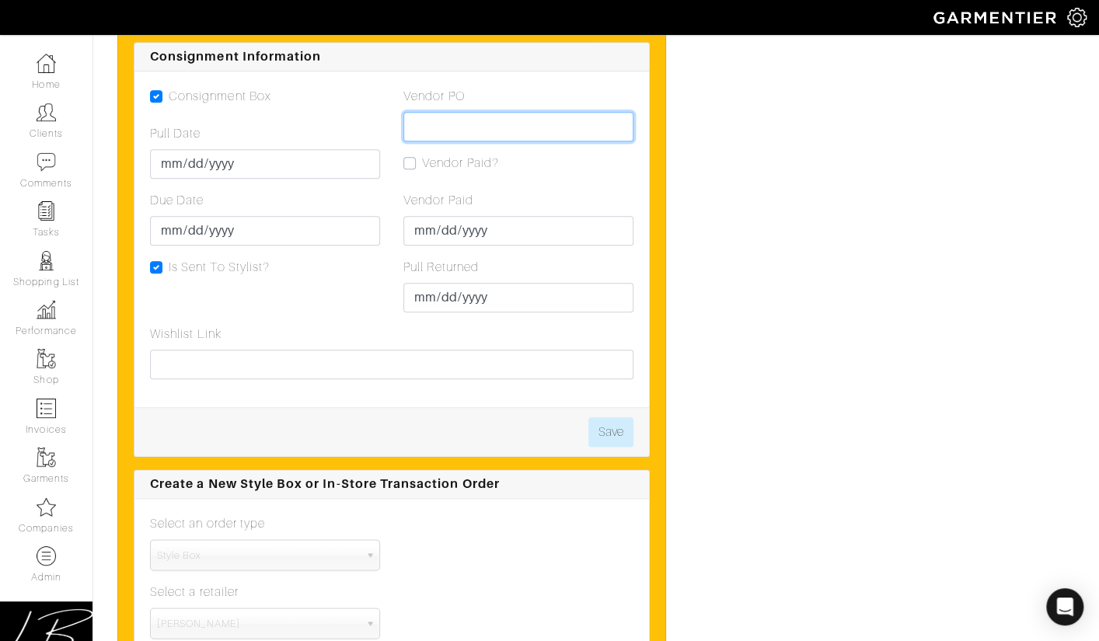
click at [431, 127] on input "Vendor PO" at bounding box center [518, 127] width 230 height 30
paste input "VN0003447829"
type input "VN0003447829"
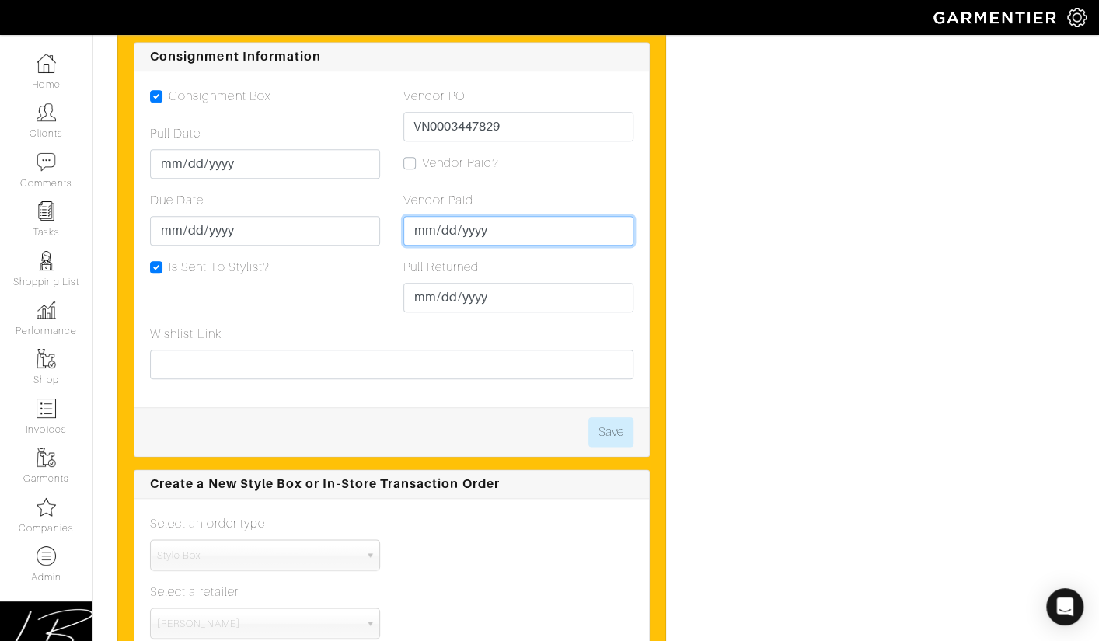
click at [422, 225] on input "Vendor Paid" at bounding box center [518, 231] width 230 height 30
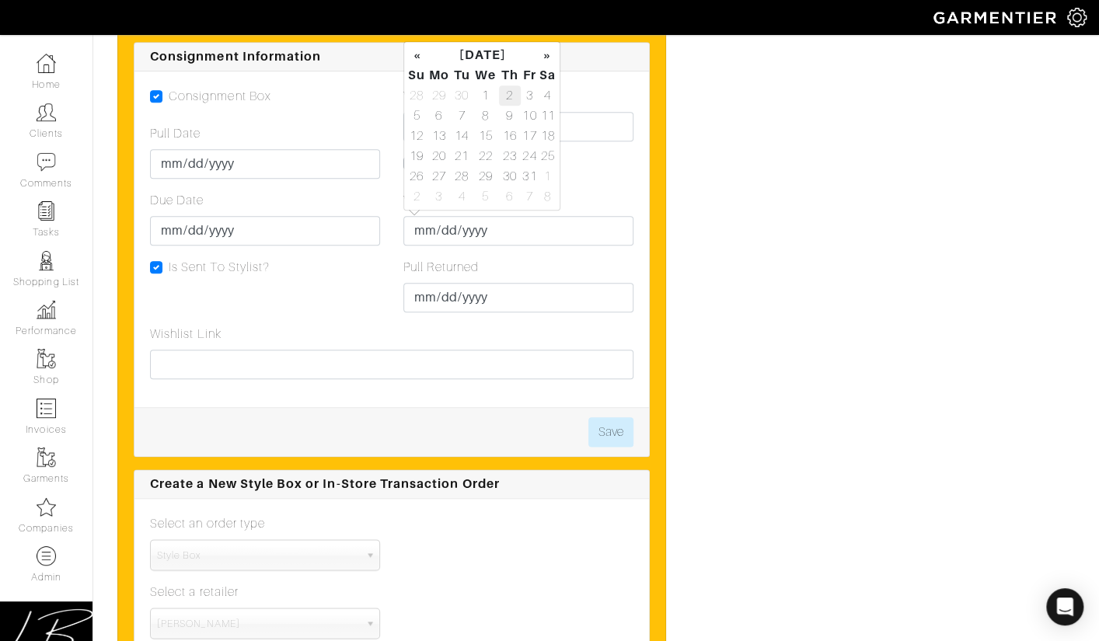
click at [505, 89] on td "2" at bounding box center [510, 96] width 22 height 20
type input "[DATE]"
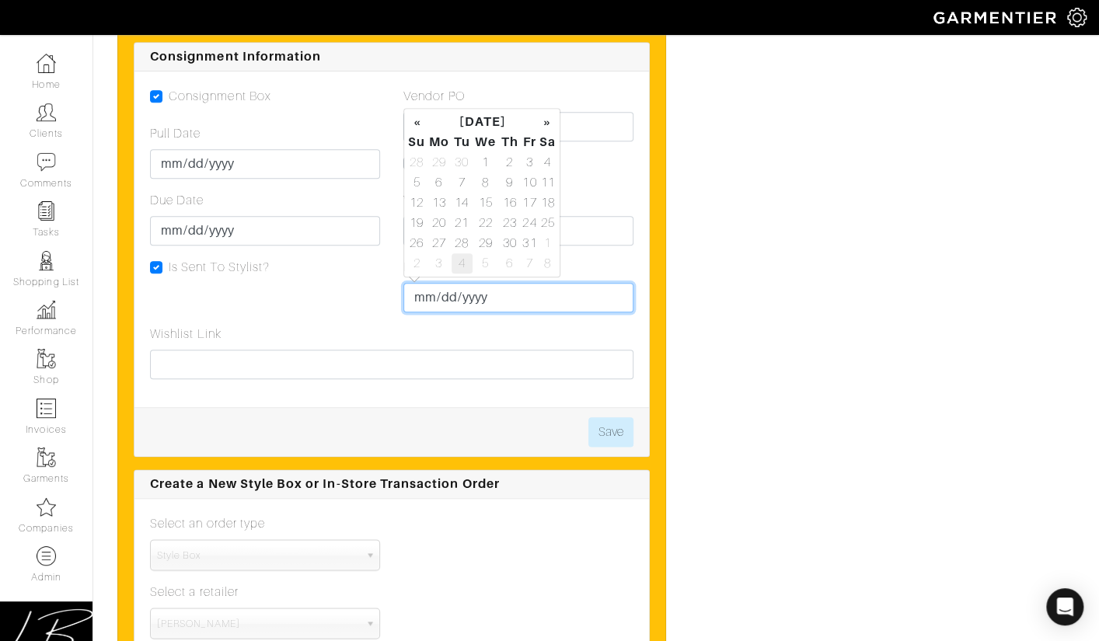
drag, startPoint x: 427, startPoint y: 288, endPoint x: 452, endPoint y: 256, distance: 40.4
click at [427, 287] on input "Pull Returned" at bounding box center [518, 298] width 230 height 30
click at [508, 162] on td "2" at bounding box center [510, 162] width 22 height 20
type input "[DATE]"
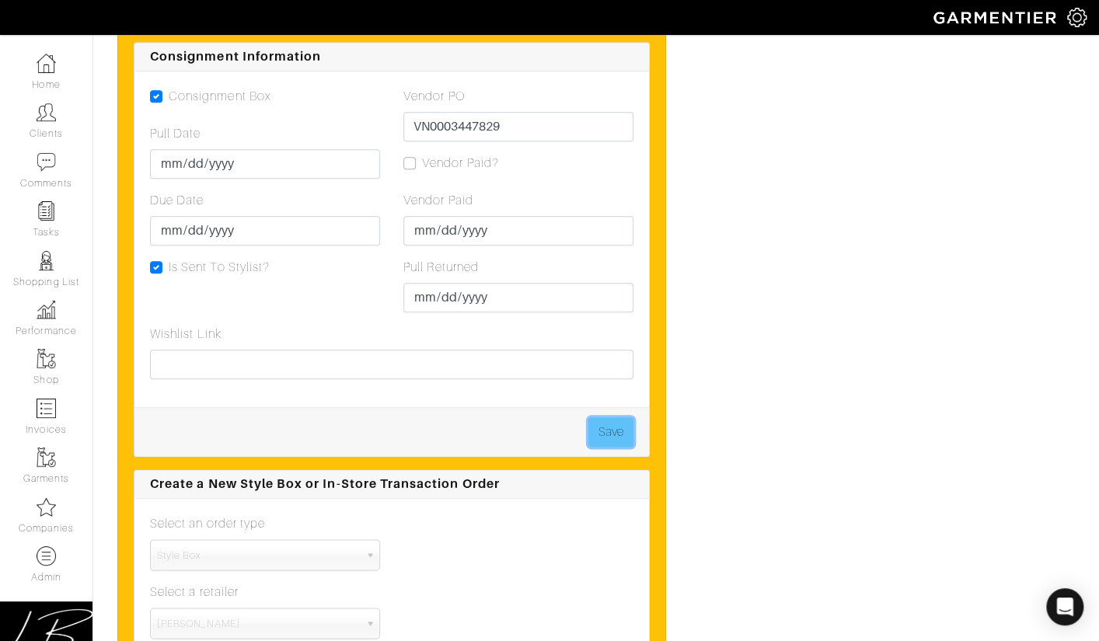
click at [621, 433] on button "Save" at bounding box center [610, 432] width 45 height 30
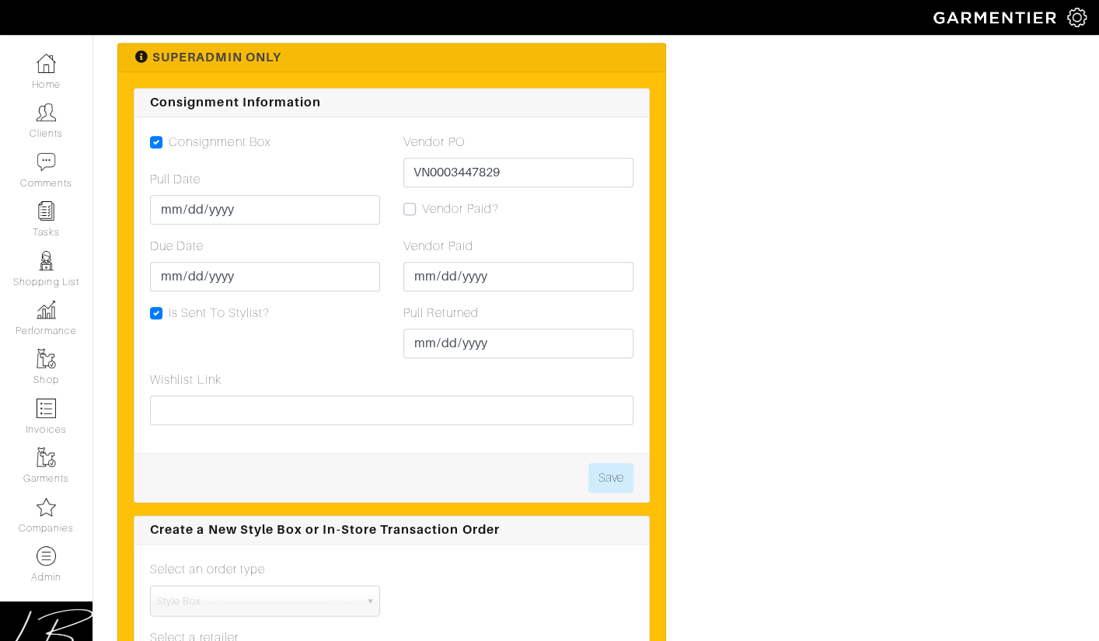
scroll to position [3664, 0]
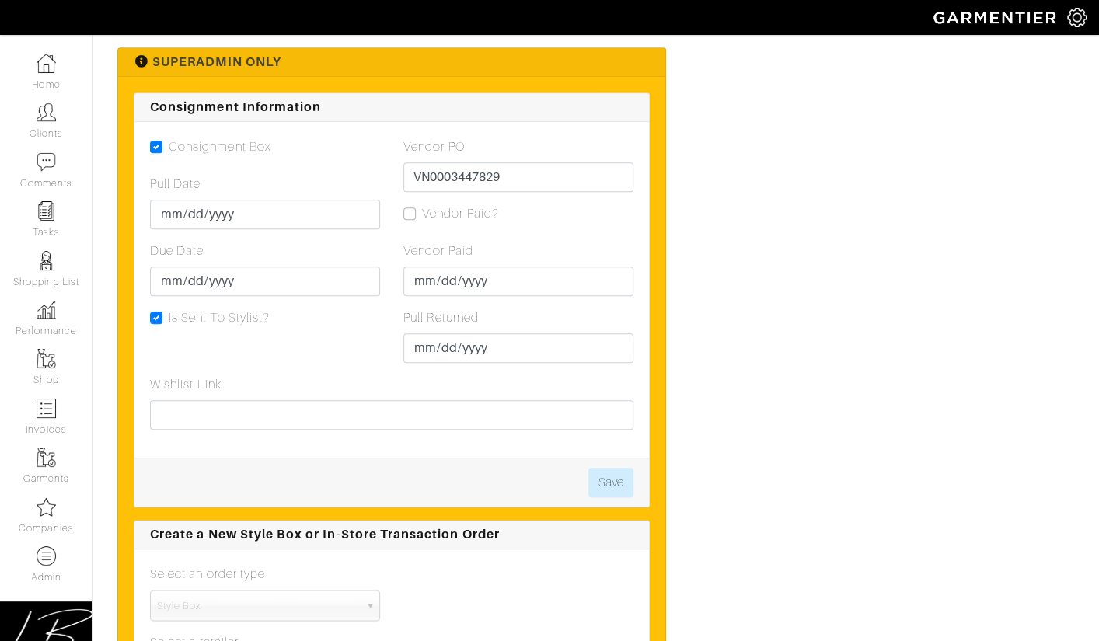
click at [422, 209] on label "Vendor Paid?" at bounding box center [460, 213] width 77 height 19
click at [414, 209] on input "Vendor Paid?" at bounding box center [409, 212] width 12 height 16
checkbox input "true"
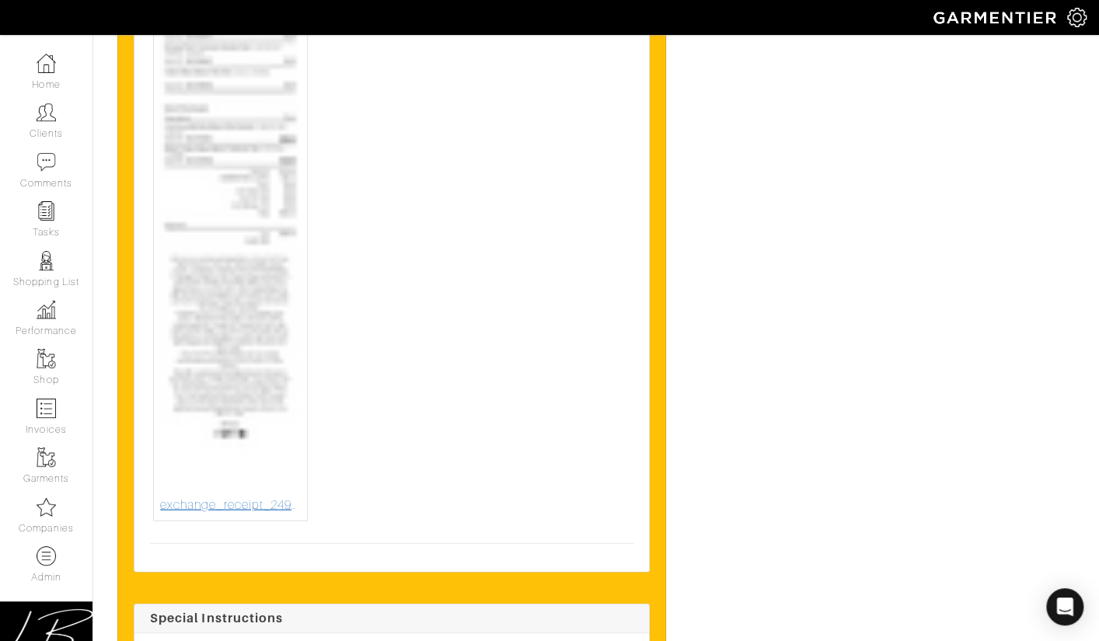
scroll to position [7403, 0]
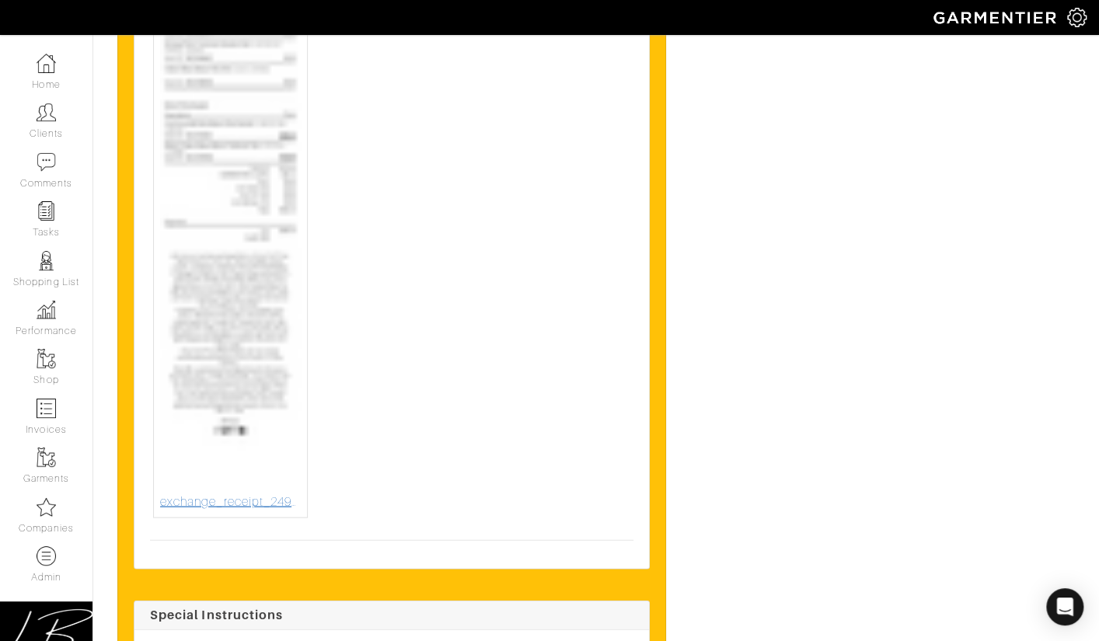
click at [268, 291] on img at bounding box center [230, 51] width 141 height 881
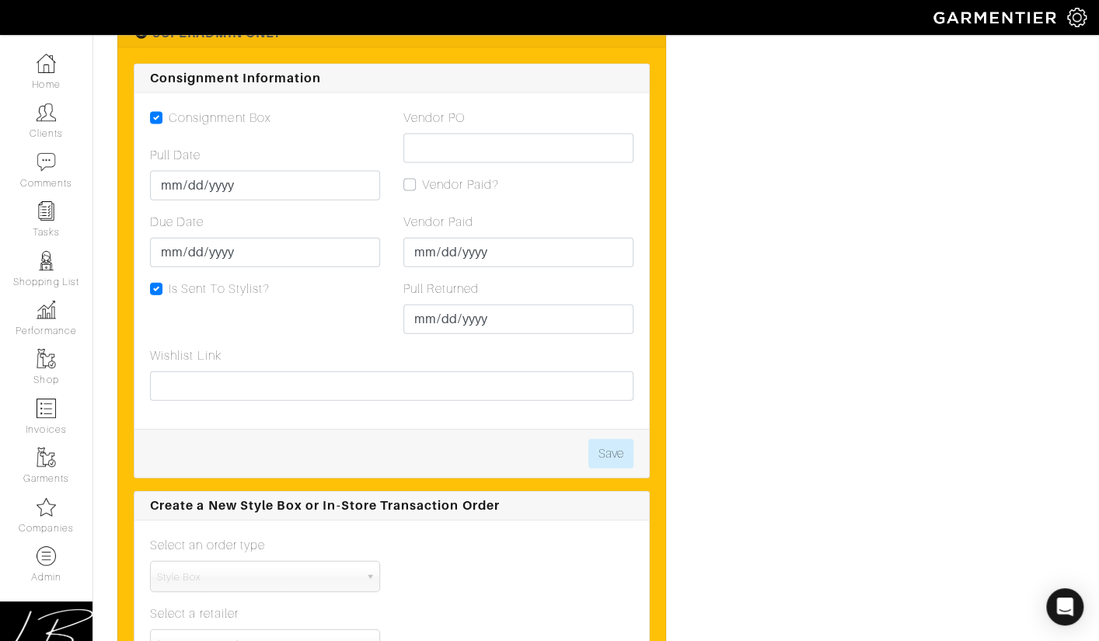
scroll to position [4704, 0]
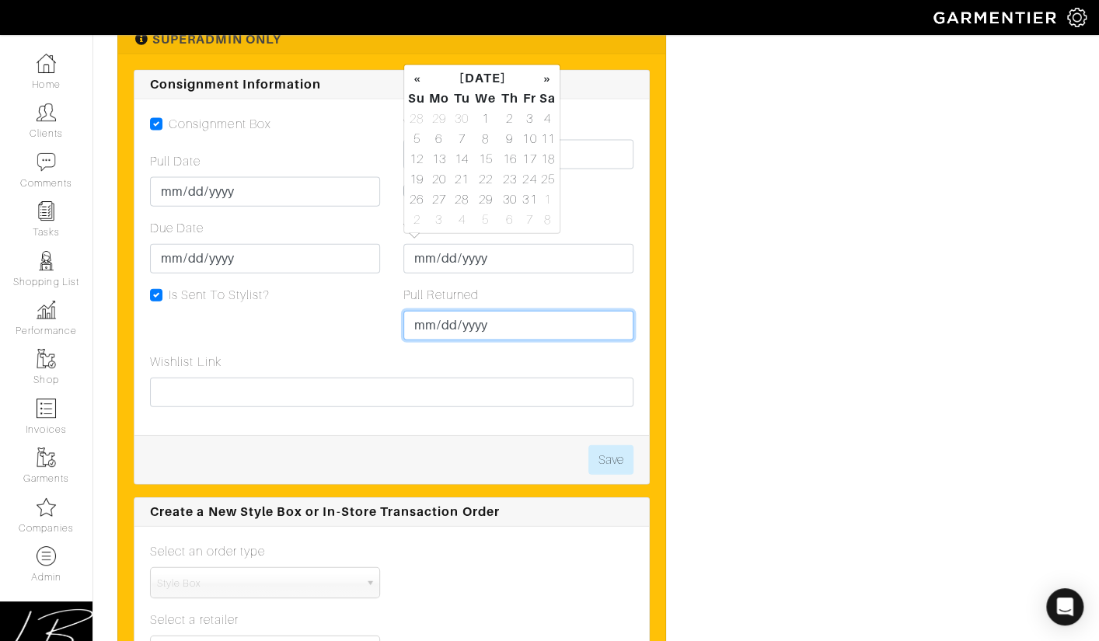
click at [428, 311] on input "Pull Returned" at bounding box center [518, 326] width 230 height 30
click at [522, 120] on td "3" at bounding box center [530, 119] width 18 height 20
type input "[DATE]"
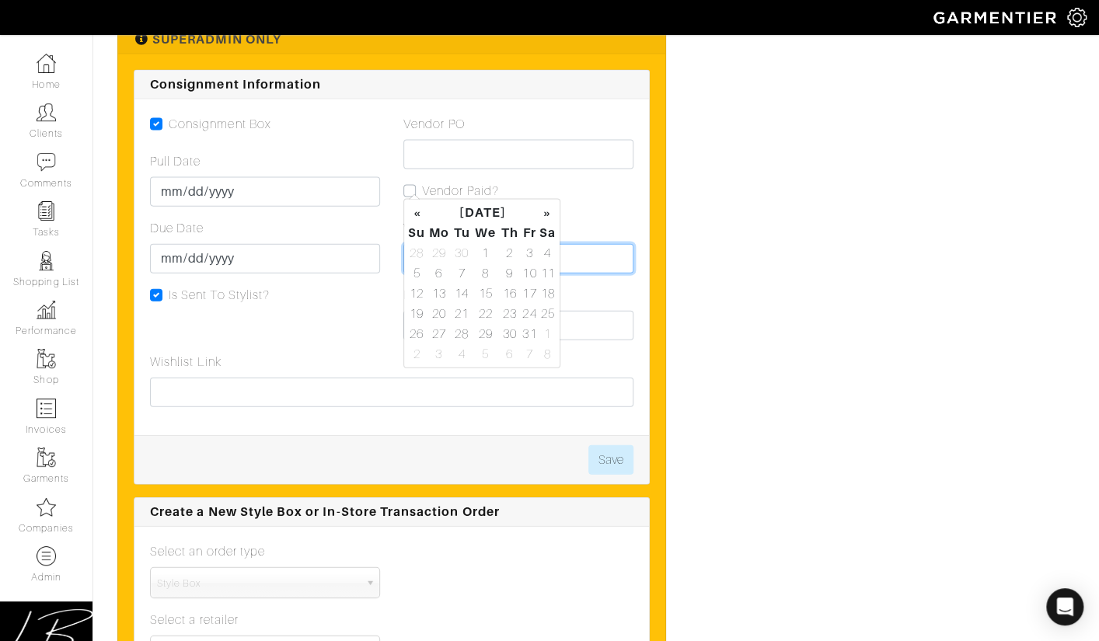
click at [578, 244] on input "Vendor Paid" at bounding box center [518, 259] width 230 height 30
click at [545, 252] on td "4" at bounding box center [548, 253] width 18 height 20
type input "[DATE]"
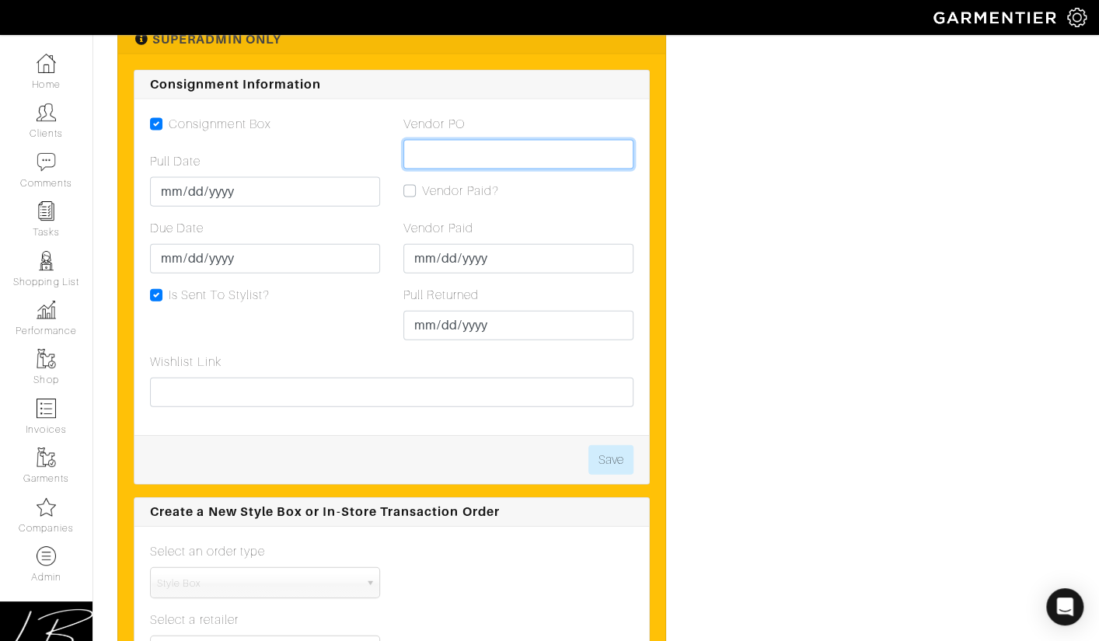
click at [446, 140] on input "Vendor PO" at bounding box center [518, 155] width 230 height 30
paste input "VN0003449395"
type input "VN0003449395"
click at [618, 445] on button "Save" at bounding box center [610, 460] width 45 height 30
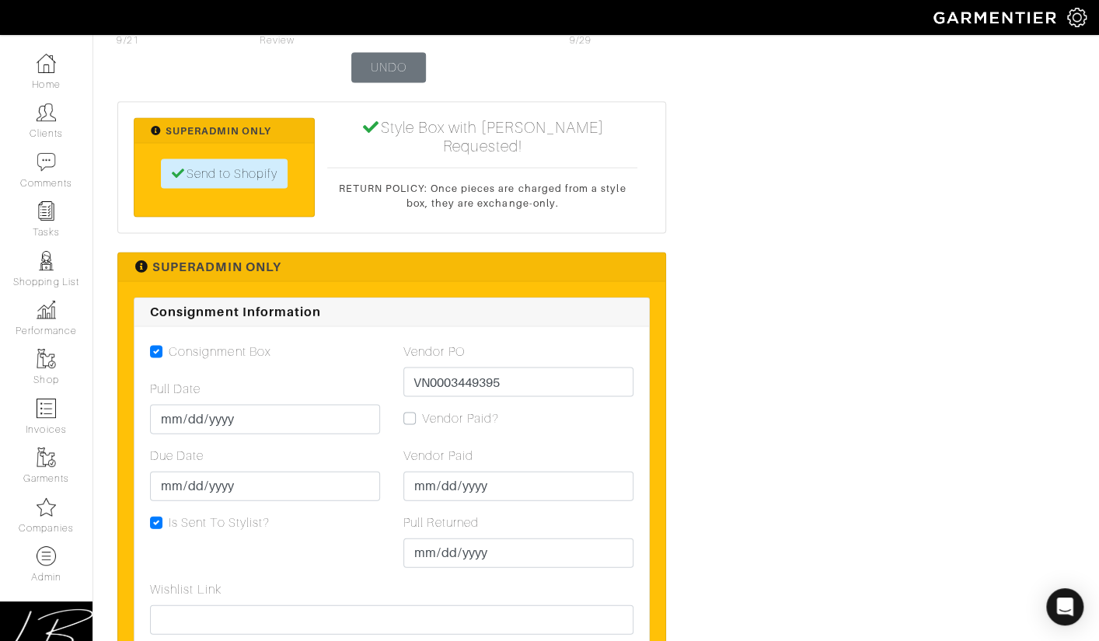
scroll to position [4435, 0]
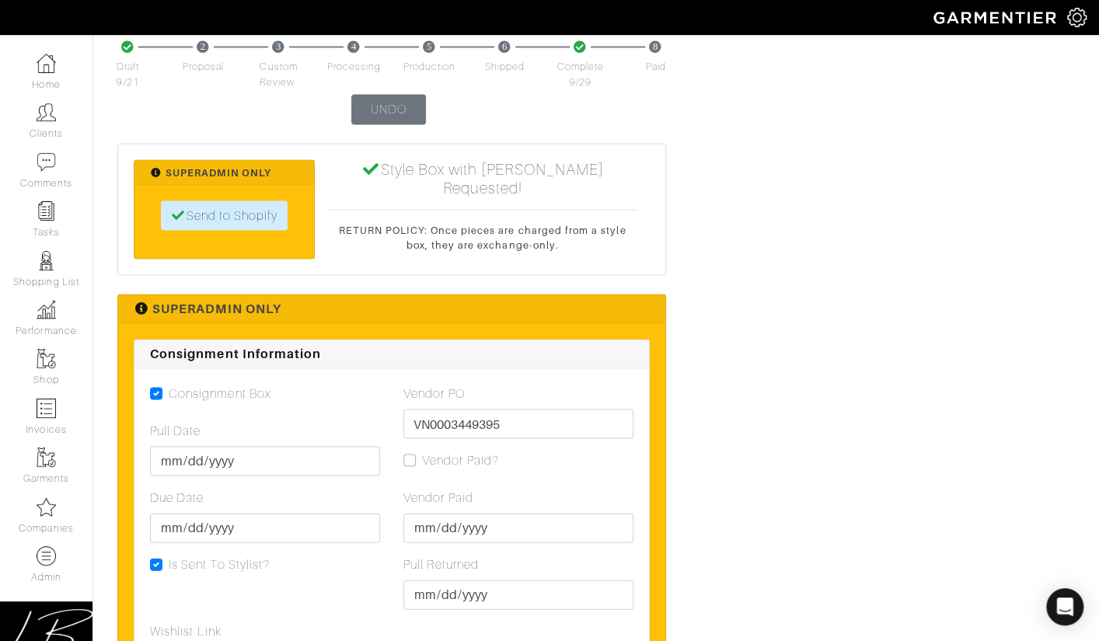
click at [422, 451] on label "Vendor Paid?" at bounding box center [460, 460] width 77 height 19
click at [412, 451] on input "Vendor Paid?" at bounding box center [409, 459] width 12 height 16
checkbox input "true"
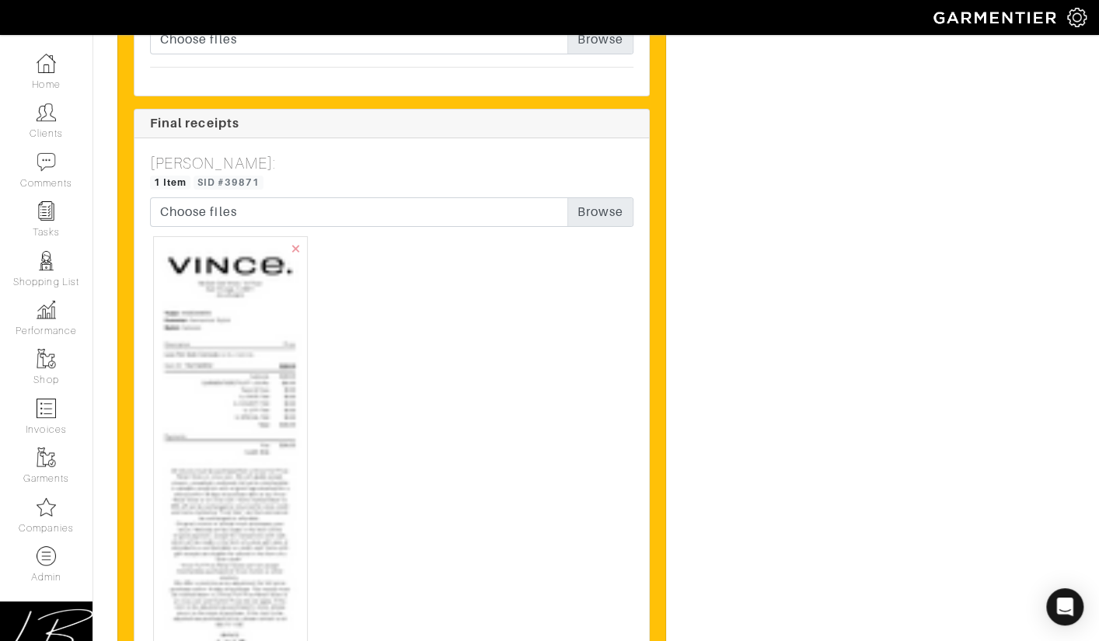
scroll to position [2921, 0]
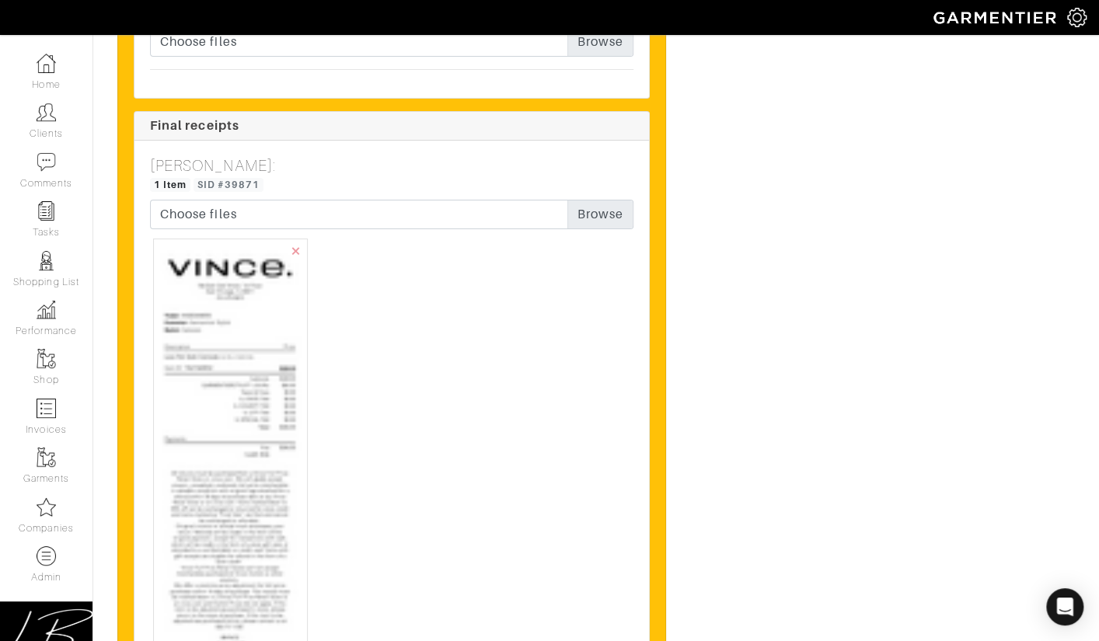
click at [183, 414] on img at bounding box center [230, 517] width 141 height 543
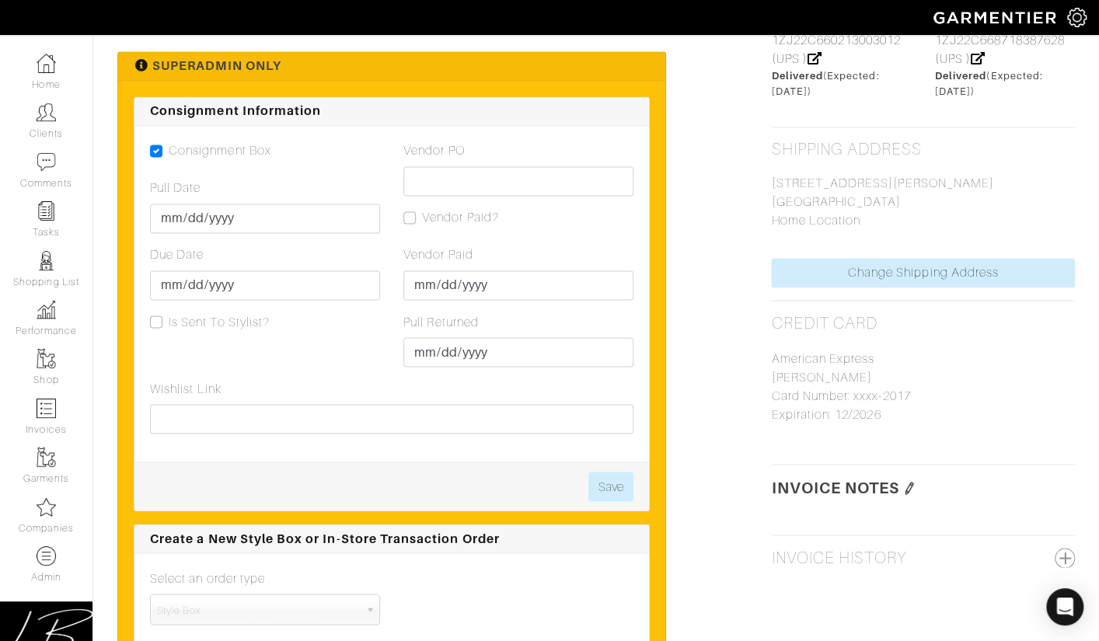
scroll to position [1201, 0]
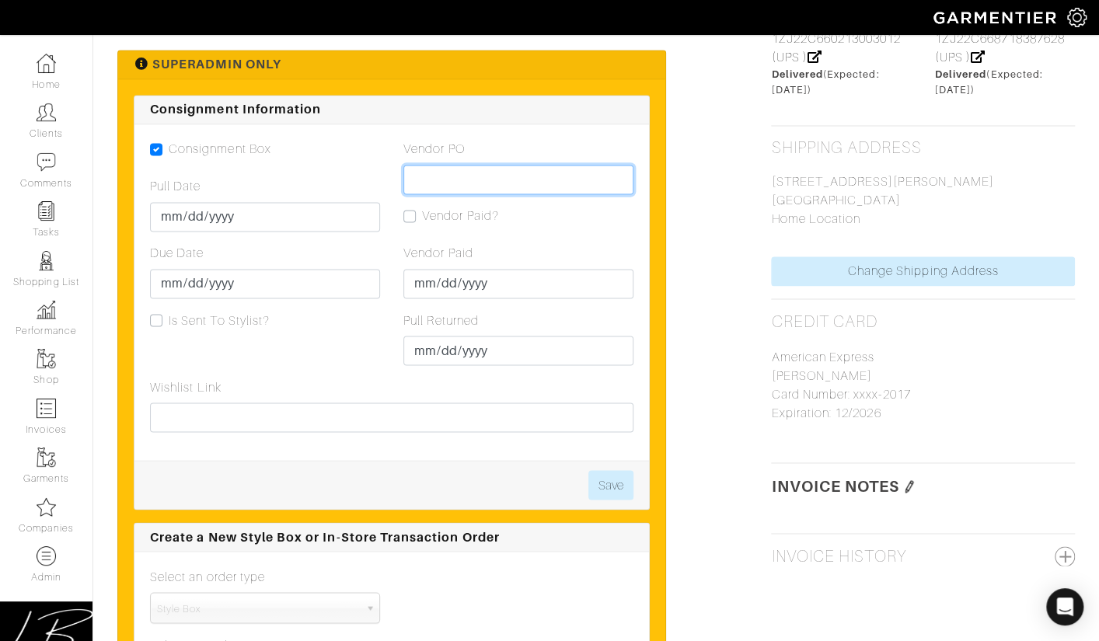
click at [428, 179] on input "Vendor PO" at bounding box center [518, 180] width 230 height 30
paste input "VN0003448592"
type input "VN0003448592"
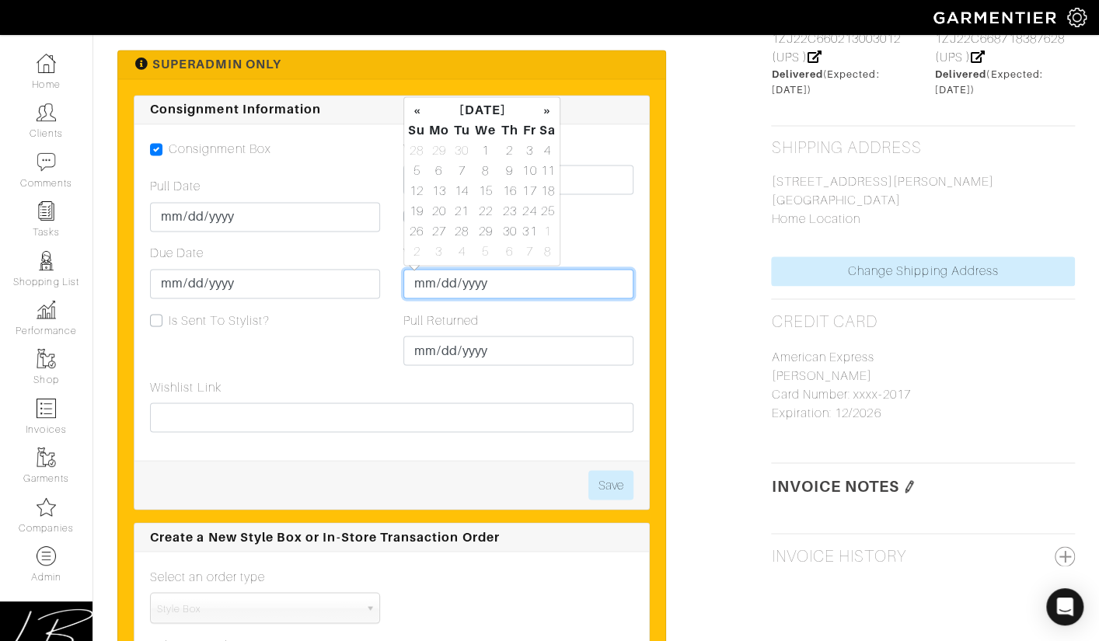
click at [415, 278] on input "Vendor Paid" at bounding box center [518, 284] width 230 height 30
click at [521, 143] on td "3" at bounding box center [530, 151] width 18 height 20
type input "[DATE]"
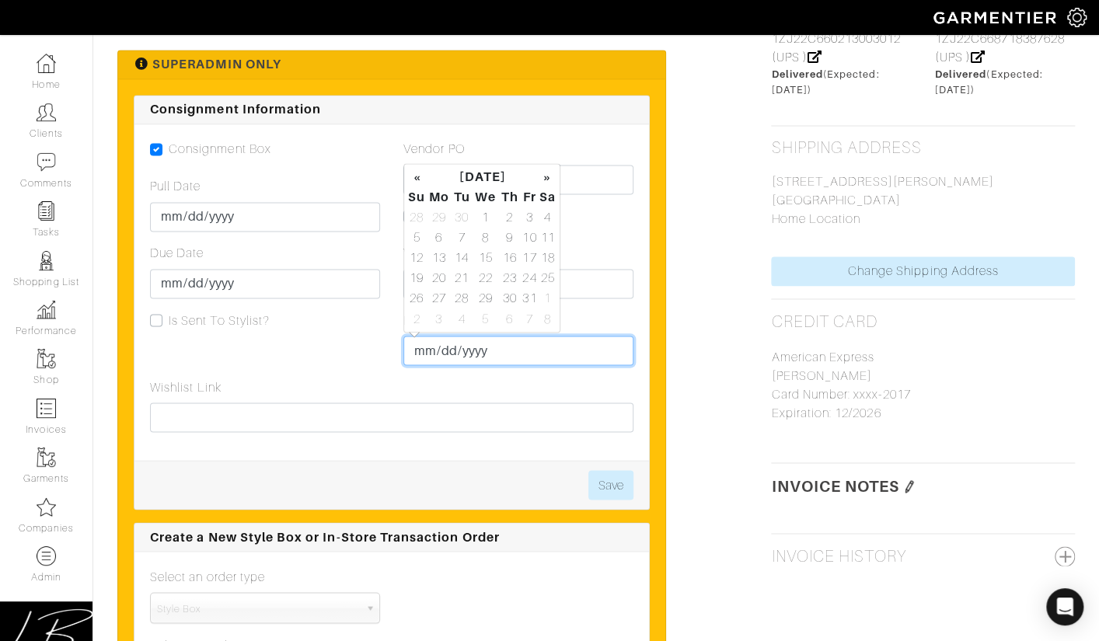
click at [427, 346] on input "Pull Returned" at bounding box center [518, 351] width 230 height 30
click at [528, 216] on td "3" at bounding box center [530, 218] width 18 height 20
type input "[DATE]"
click at [630, 232] on div "Vendor PO VN0003448592 Vendor Paid? Vendor Paid [DATE] Pull Returned [DATE]" at bounding box center [518, 259] width 253 height 238
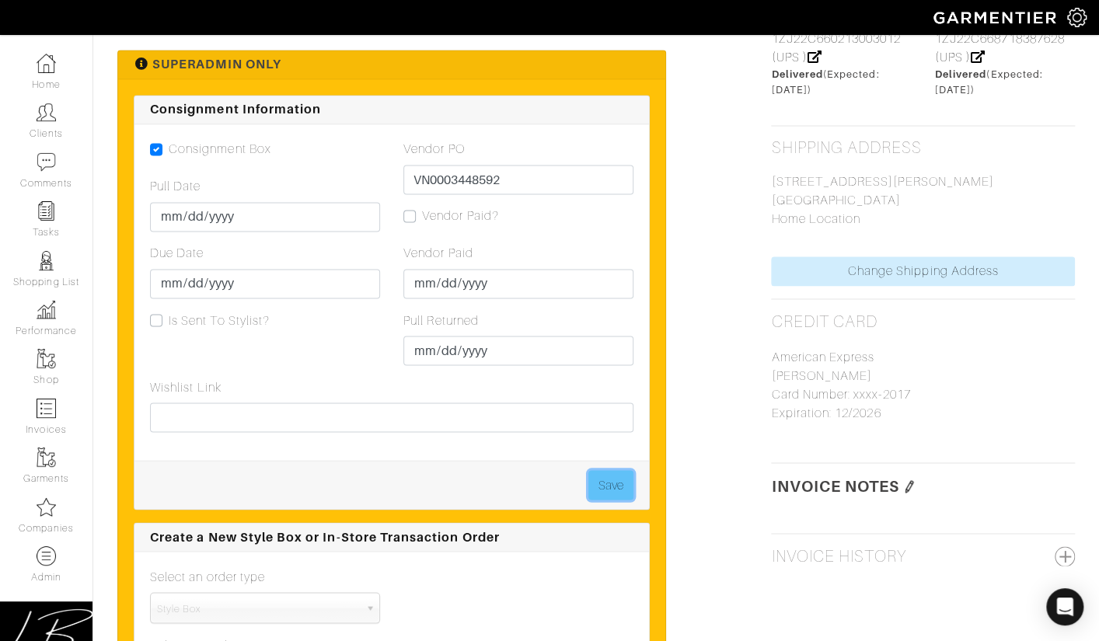
click at [598, 480] on button "Save" at bounding box center [610, 485] width 45 height 30
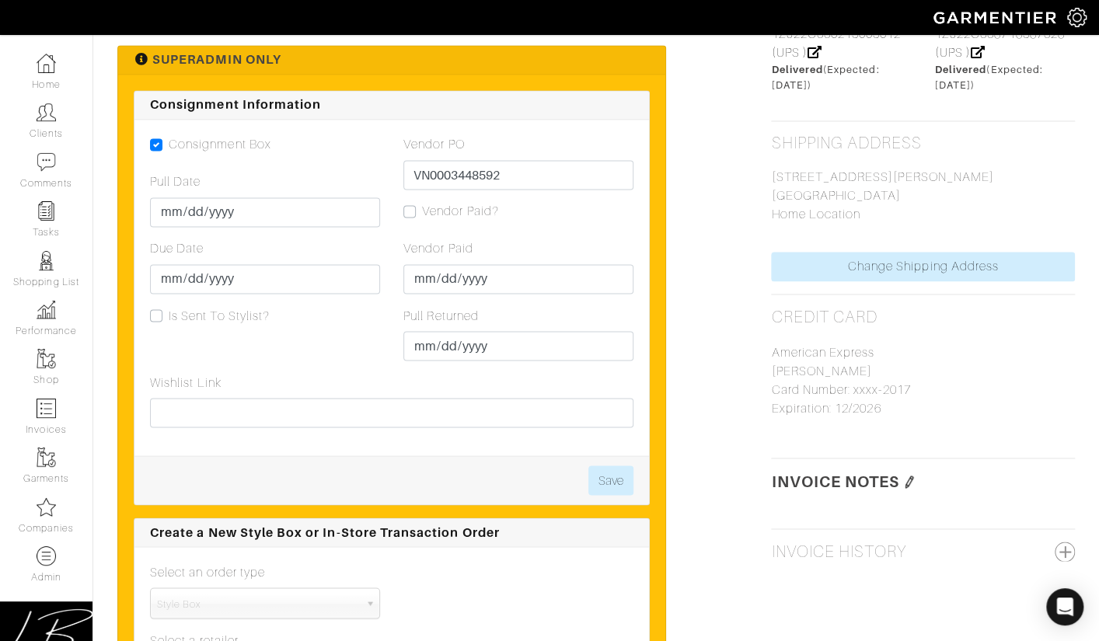
scroll to position [1187, 0]
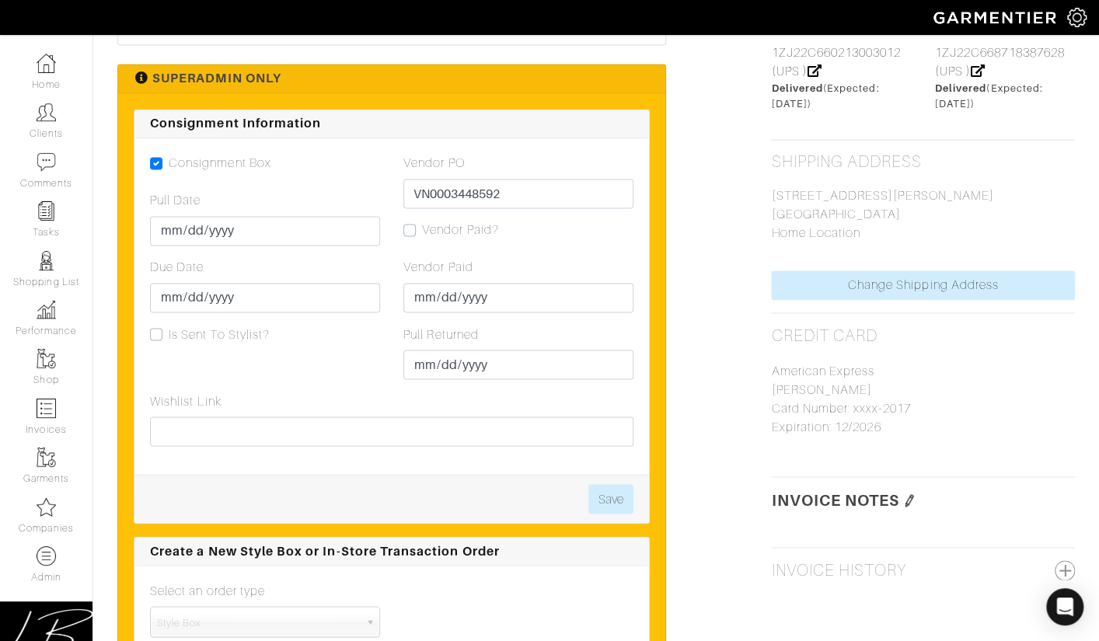
click at [422, 228] on label "Vendor Paid?" at bounding box center [460, 230] width 77 height 19
click at [407, 228] on input "Vendor Paid?" at bounding box center [409, 229] width 12 height 16
checkbox input "true"
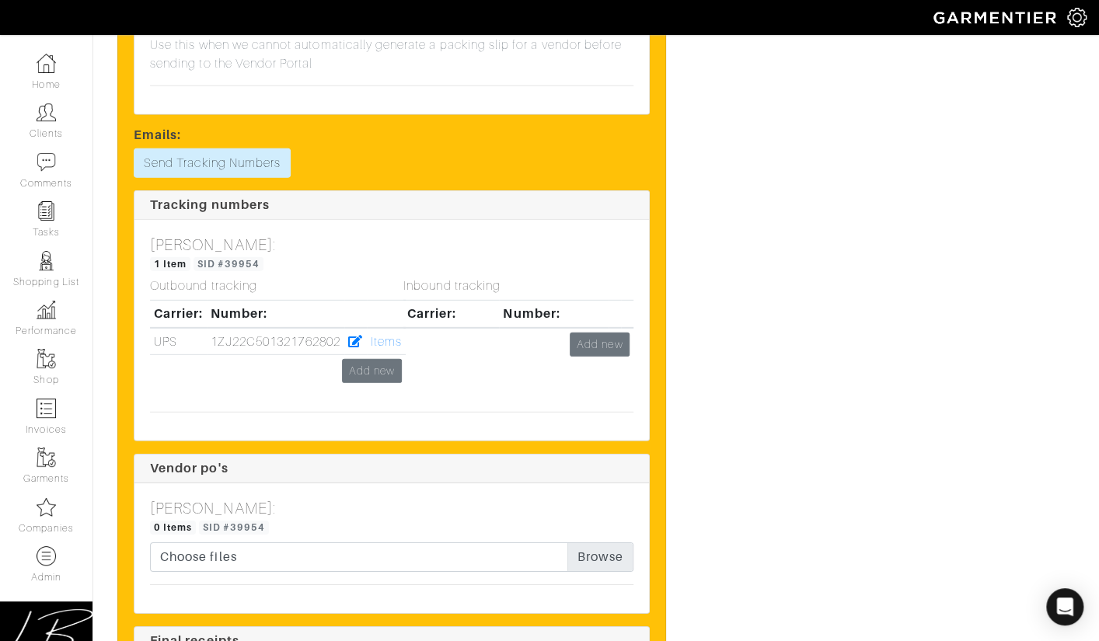
scroll to position [2020, 0]
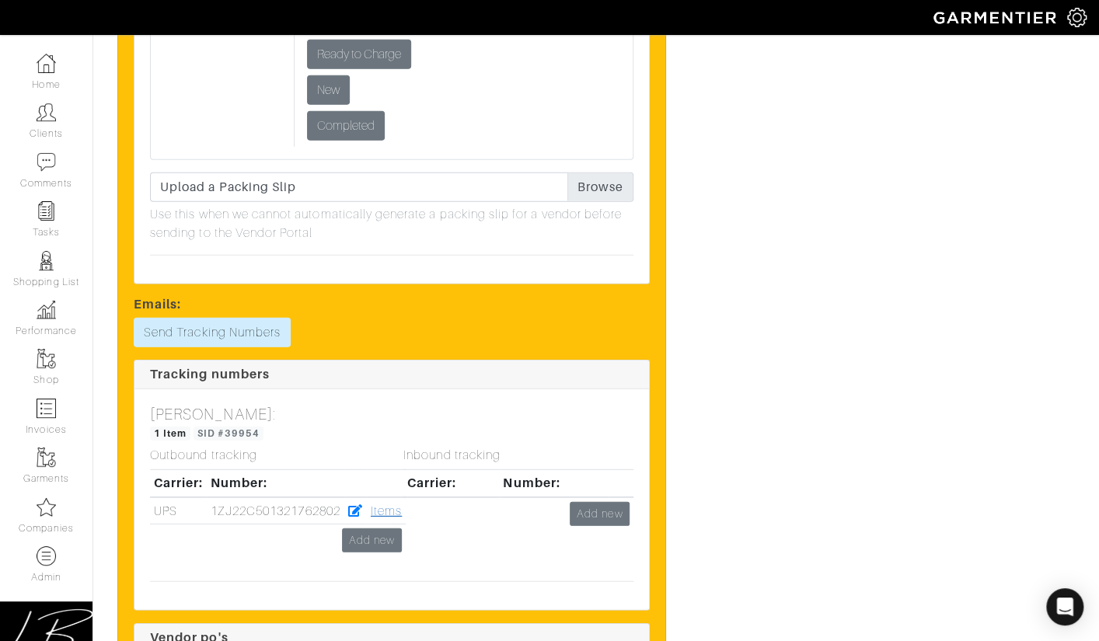
click at [389, 507] on link "Items" at bounding box center [386, 511] width 31 height 14
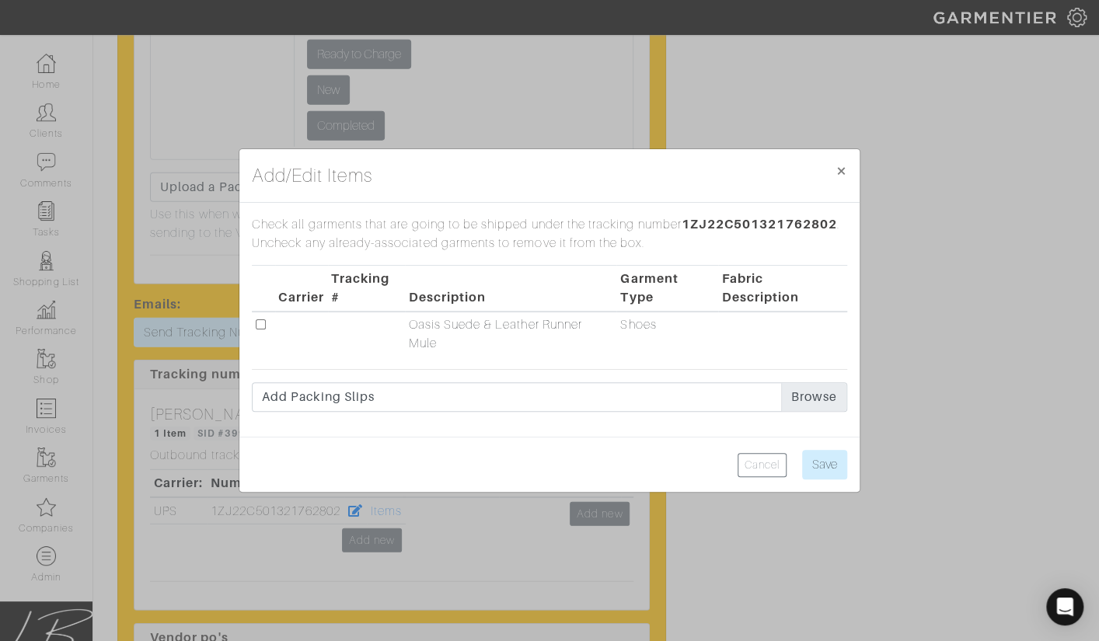
drag, startPoint x: 262, startPoint y: 323, endPoint x: 309, endPoint y: 332, distance: 48.2
click at [263, 323] on input "checkbox" at bounding box center [261, 324] width 10 height 10
checkbox input "true"
click at [807, 464] on input "Save" at bounding box center [824, 465] width 45 height 30
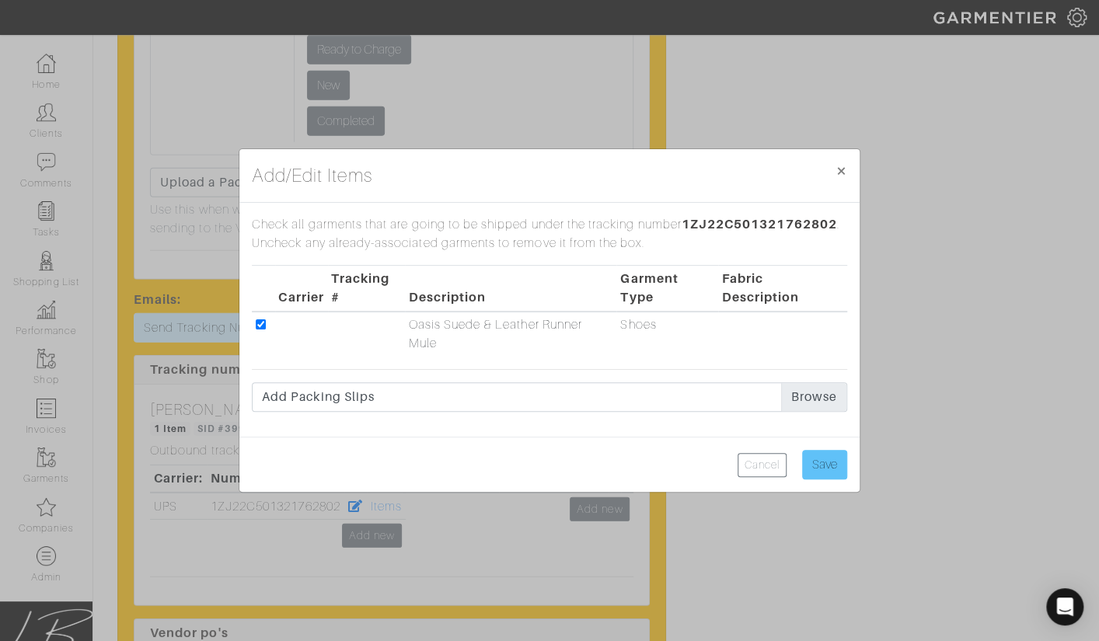
scroll to position [2023, 0]
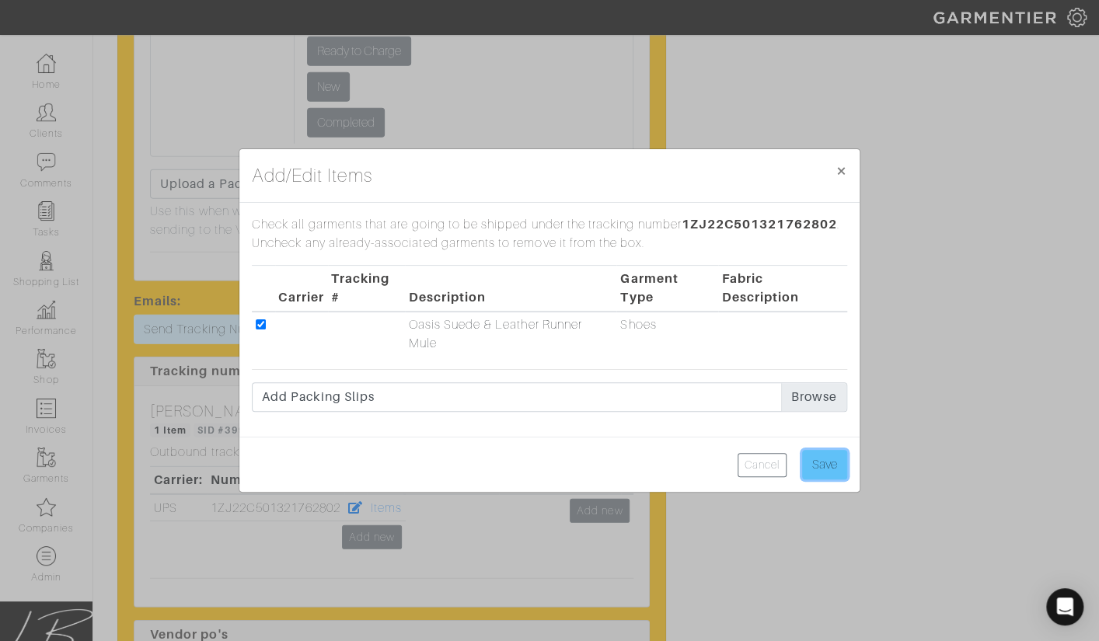
click at [815, 463] on input "Save" at bounding box center [824, 465] width 45 height 30
type input "Saving..."
click at [842, 171] on span "×" at bounding box center [842, 170] width 12 height 21
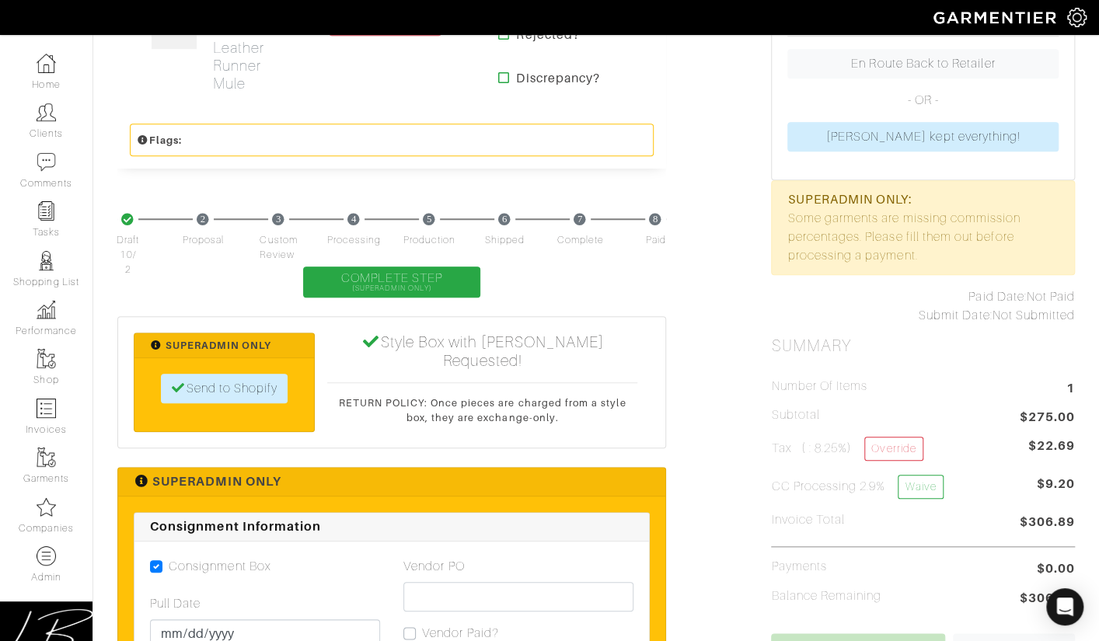
scroll to position [0, 0]
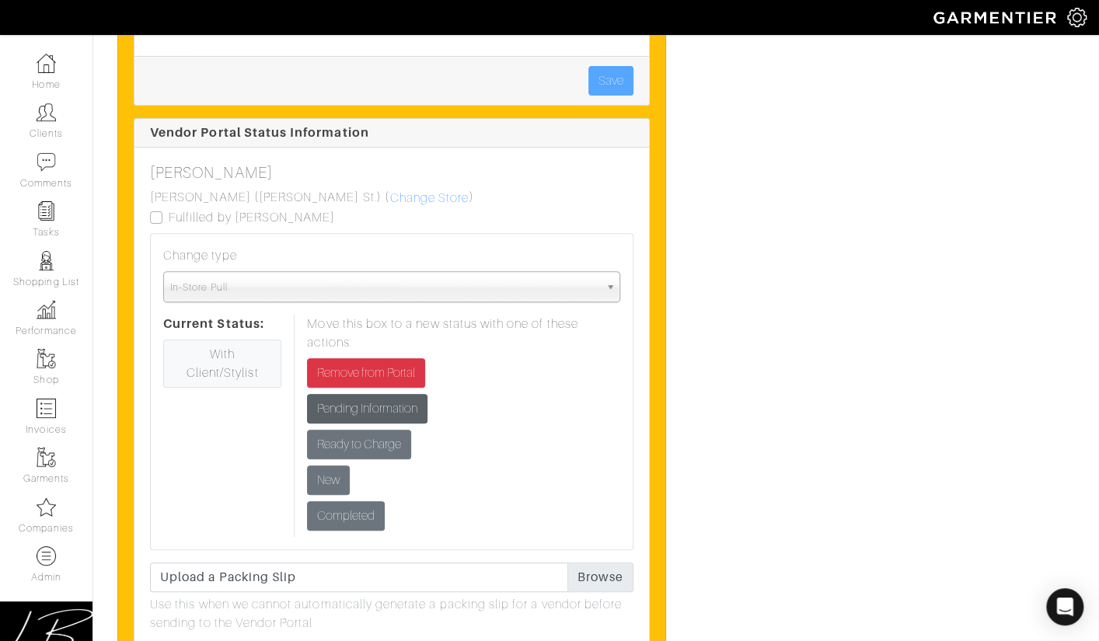
scroll to position [3168, 0]
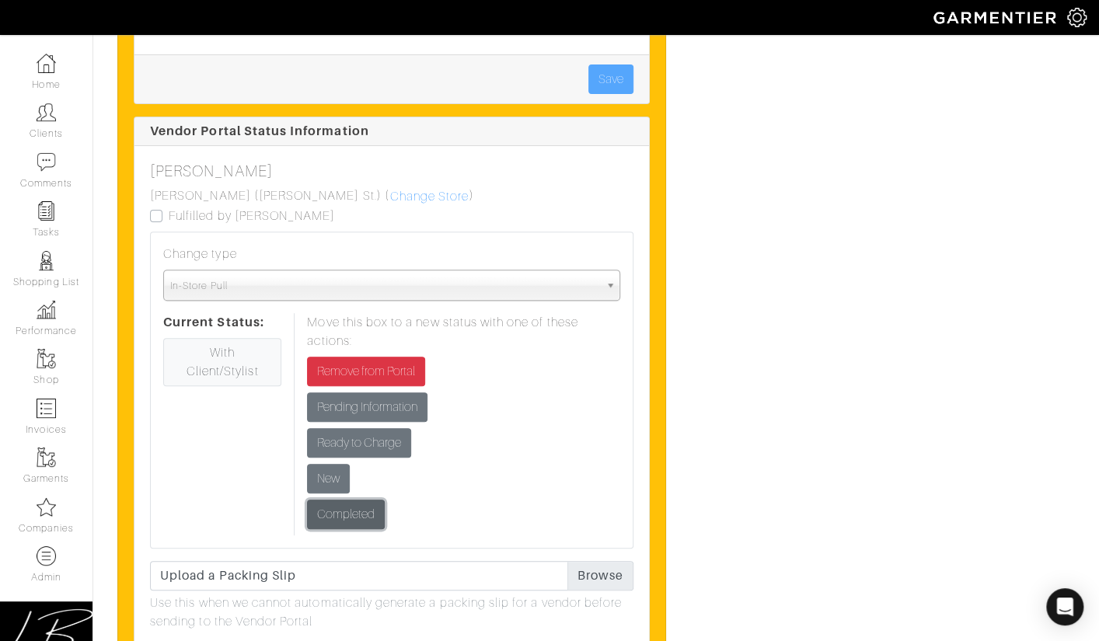
click at [335, 500] on input "Completed" at bounding box center [346, 515] width 78 height 30
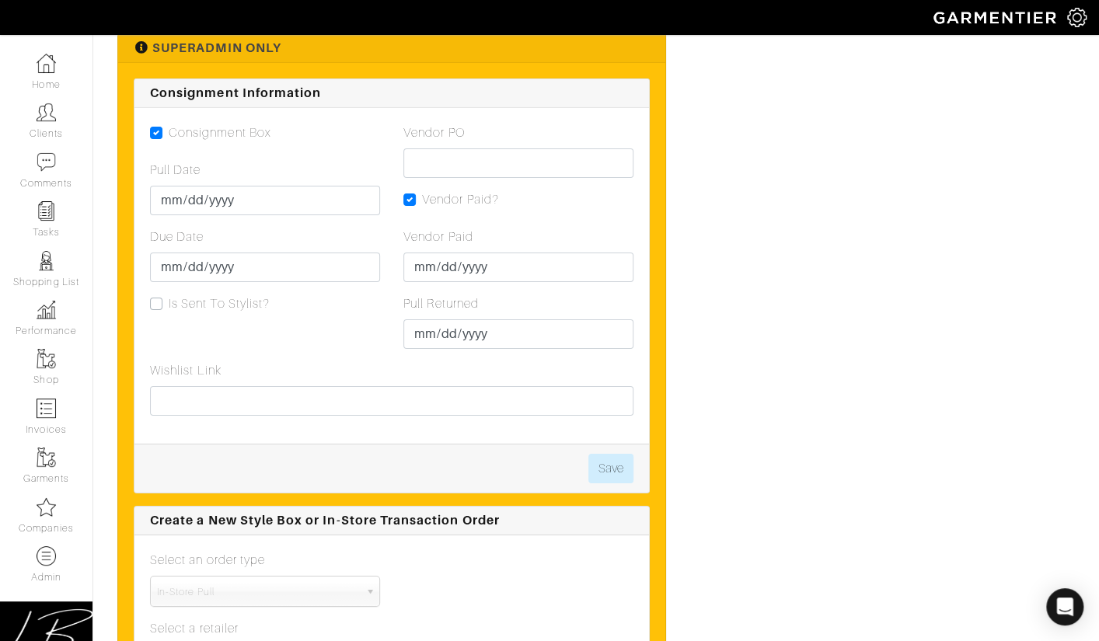
scroll to position [2054, 0]
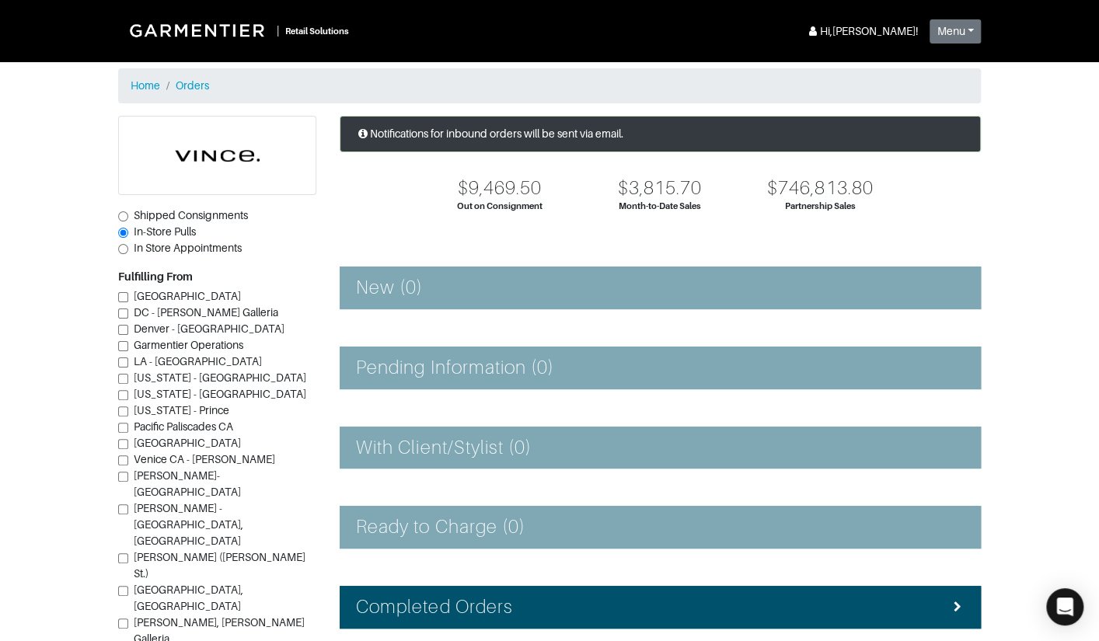
click at [215, 217] on span "Shipped Consignments" at bounding box center [191, 215] width 114 height 12
click at [128, 217] on input "Shipped Consignments" at bounding box center [123, 216] width 10 height 10
radio input "true"
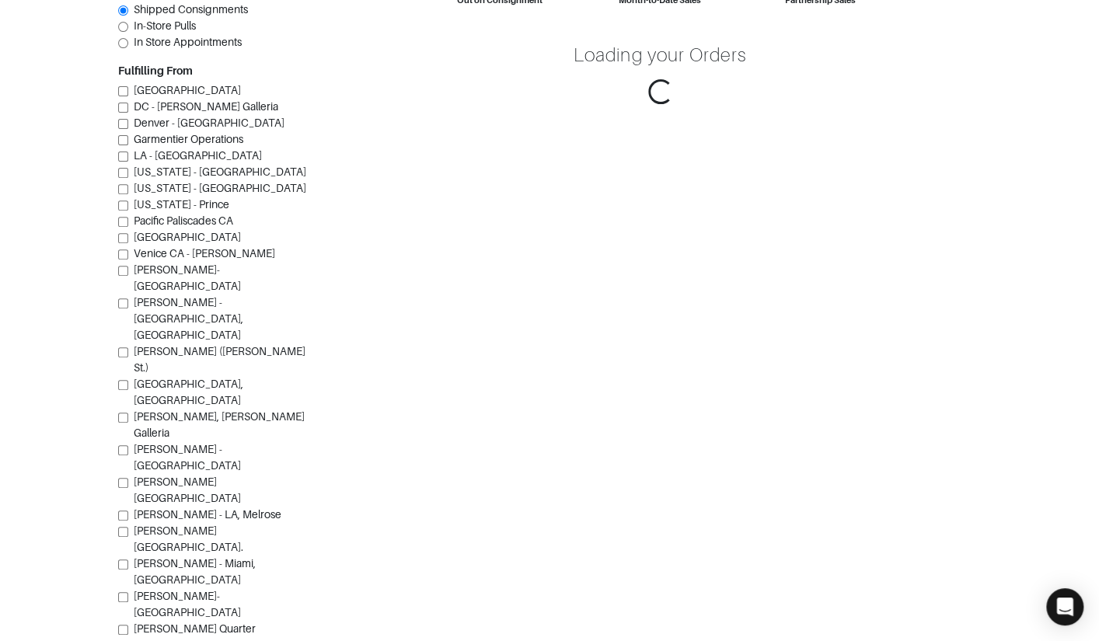
scroll to position [210, 0]
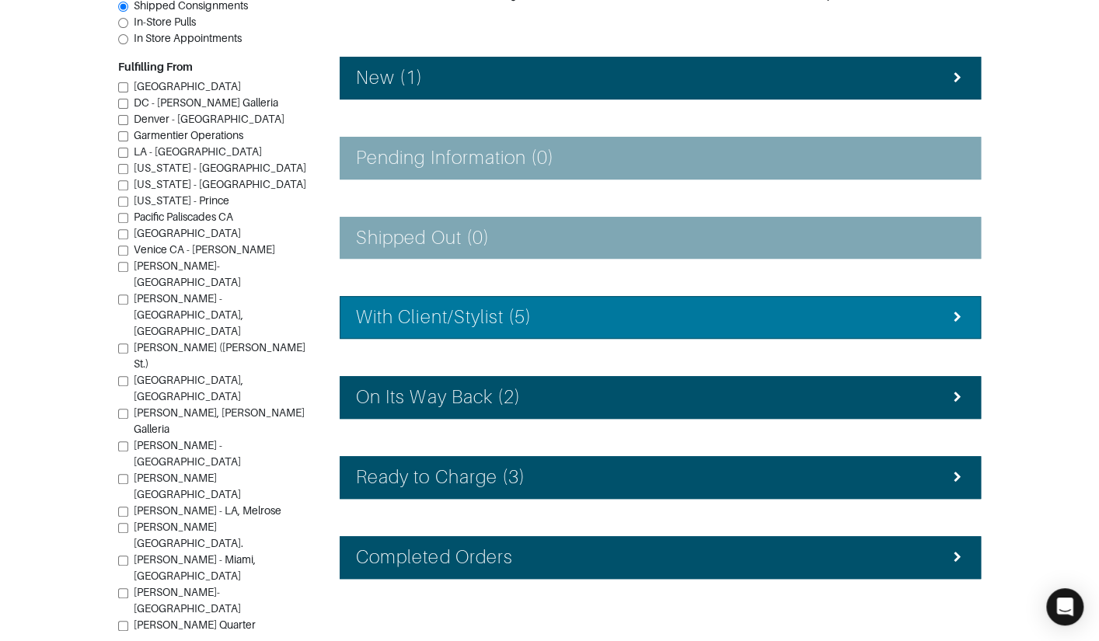
click at [475, 331] on li "With Client/Stylist (5)" at bounding box center [660, 317] width 641 height 43
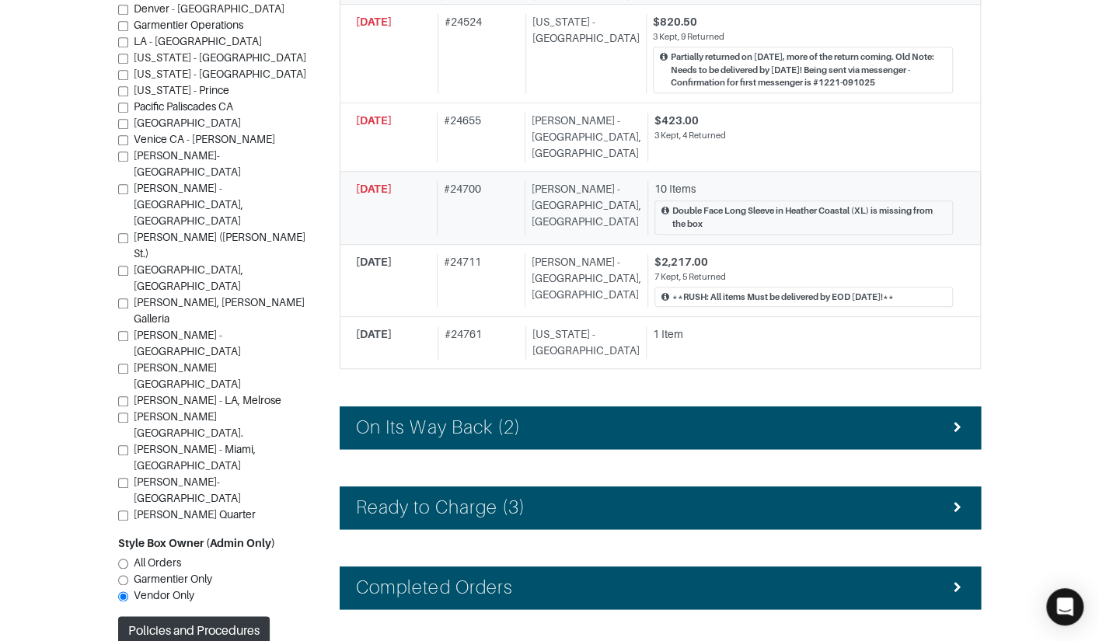
scroll to position [567, 0]
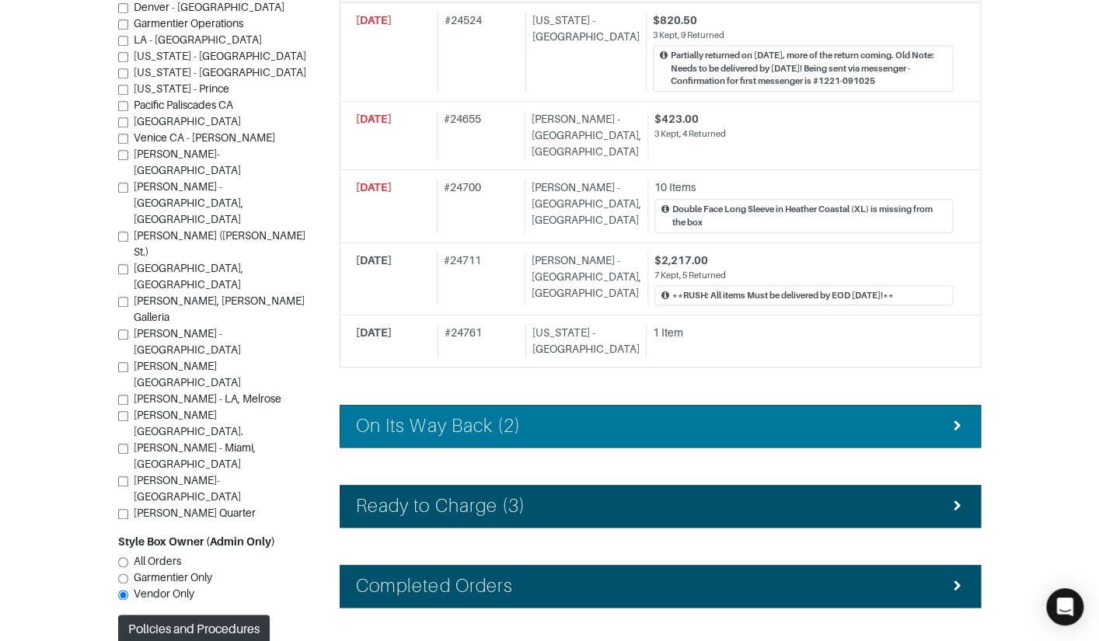
click at [471, 415] on h4 "On Its Way Back (2)" at bounding box center [438, 426] width 165 height 23
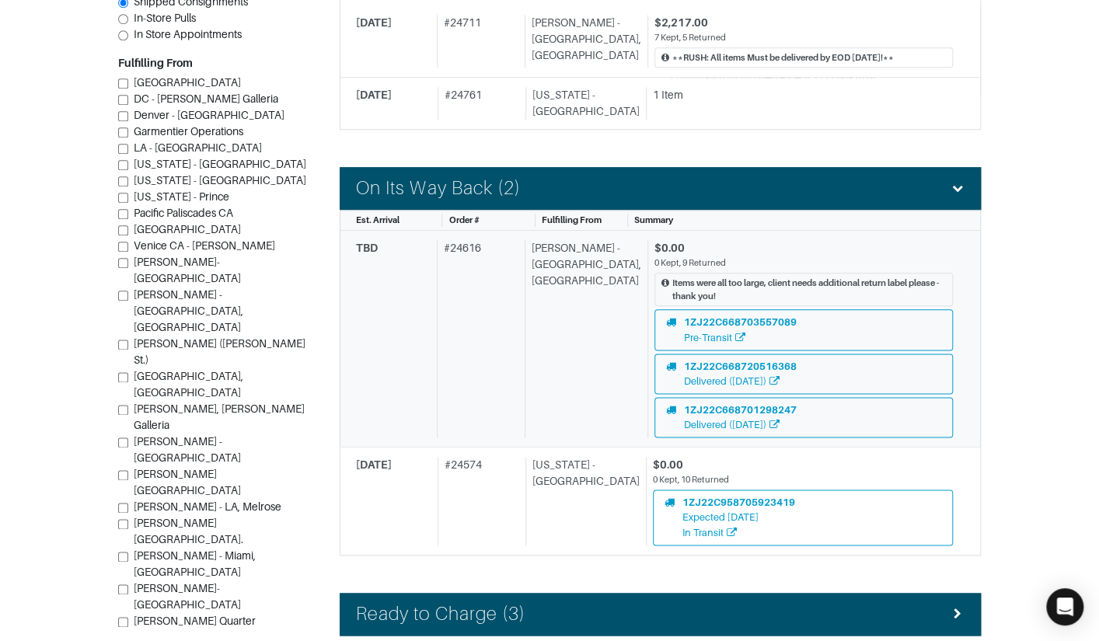
scroll to position [956, 0]
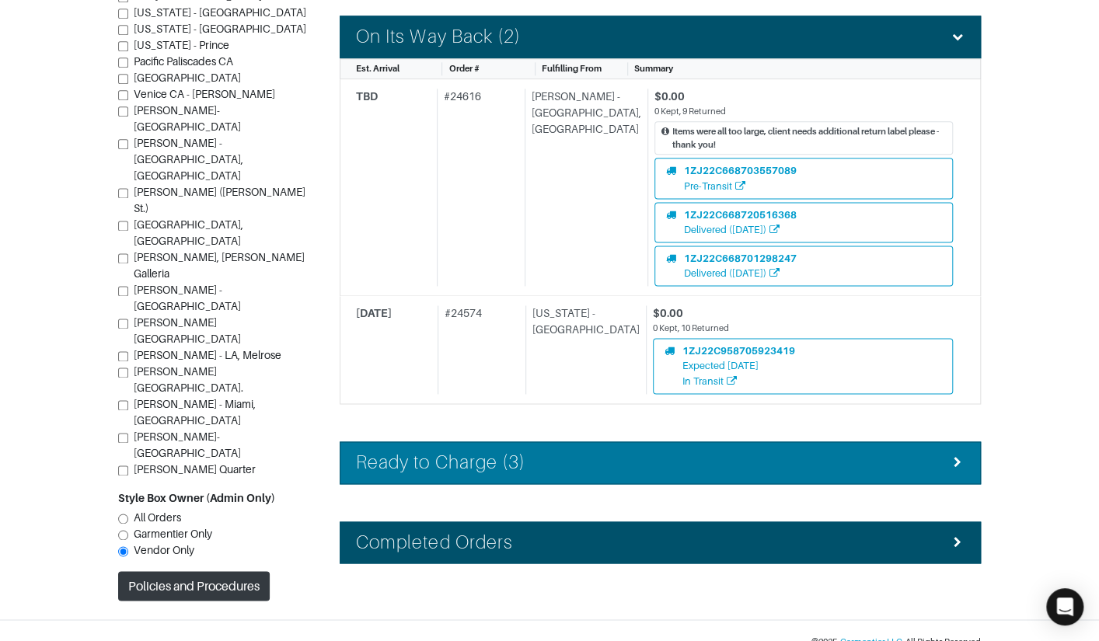
click at [473, 452] on h4 "Ready to Charge (3)" at bounding box center [440, 463] width 169 height 23
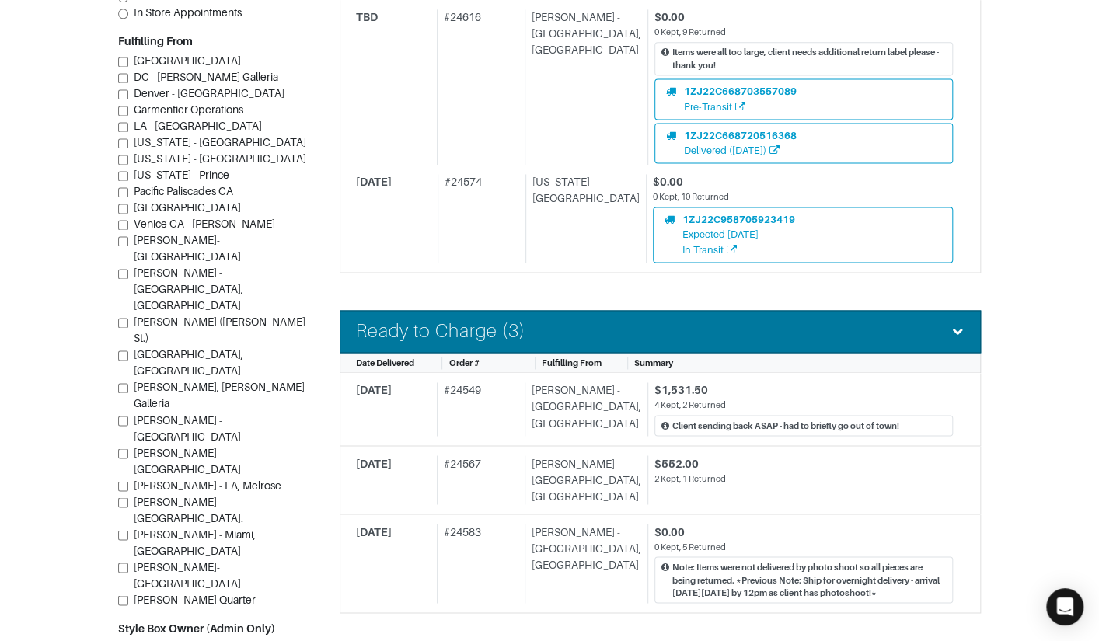
scroll to position [1097, 0]
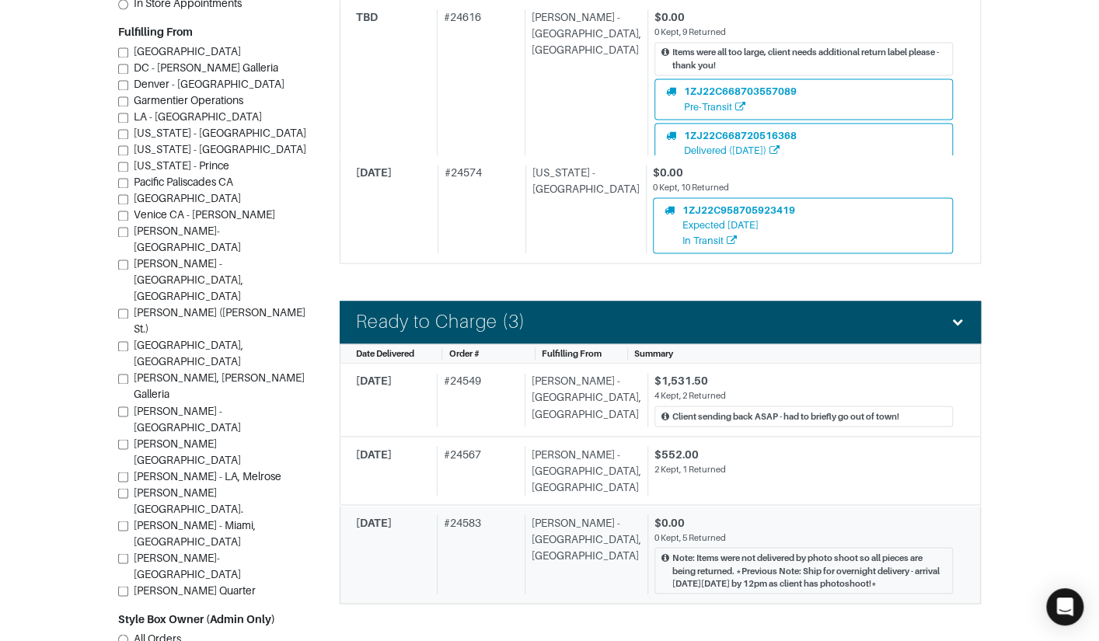
click at [513, 515] on div "# 24583" at bounding box center [478, 554] width 82 height 79
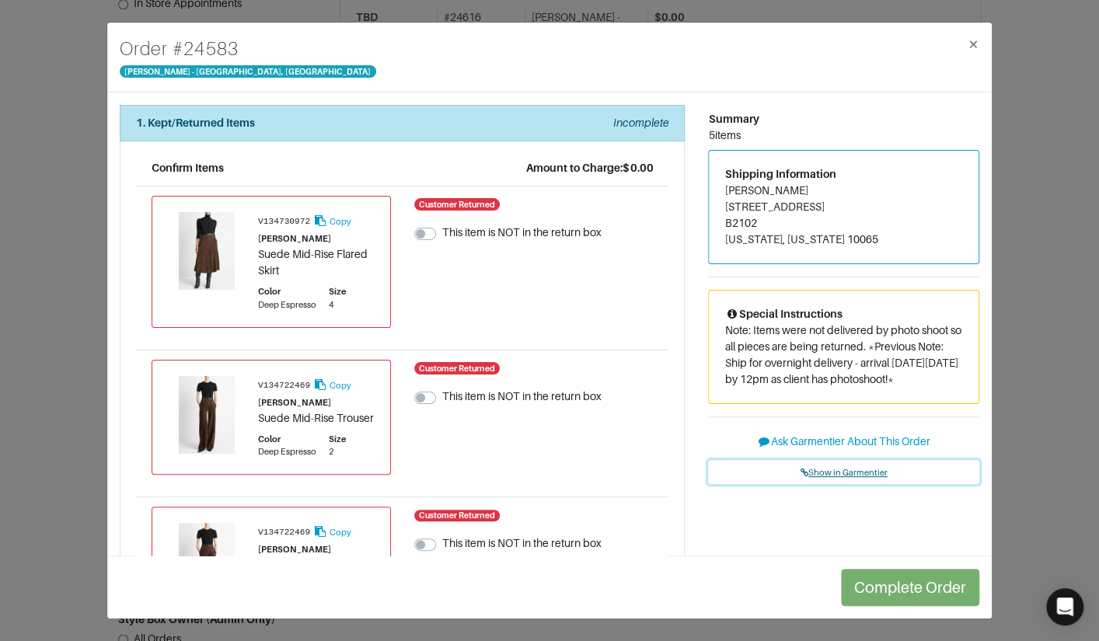
click at [836, 466] on link "Show in Garmentier" at bounding box center [843, 472] width 271 height 24
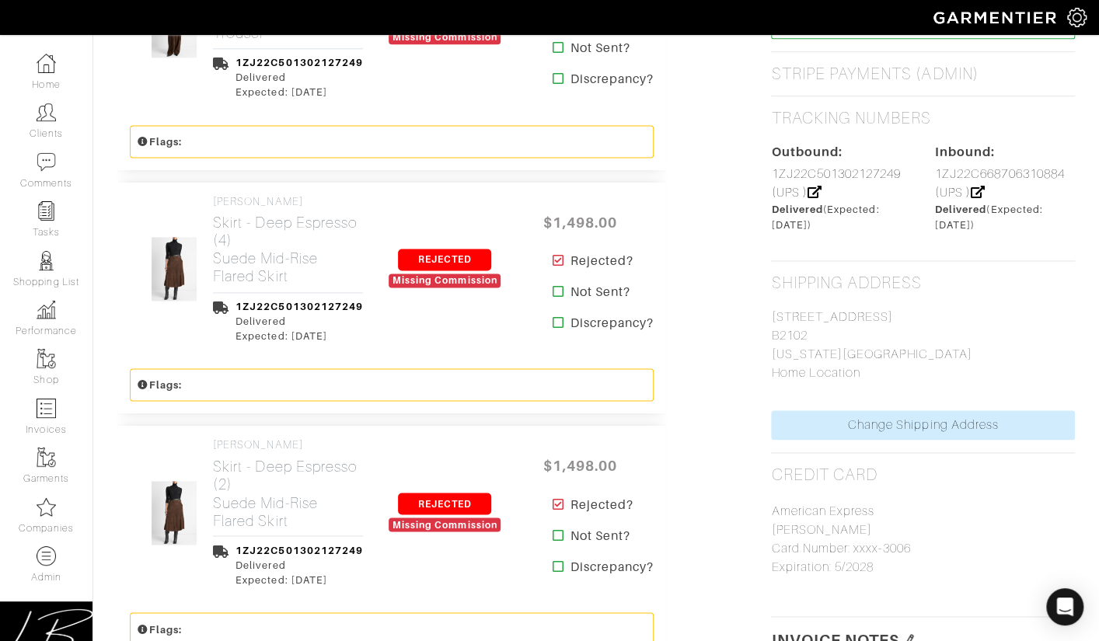
scroll to position [1009, 0]
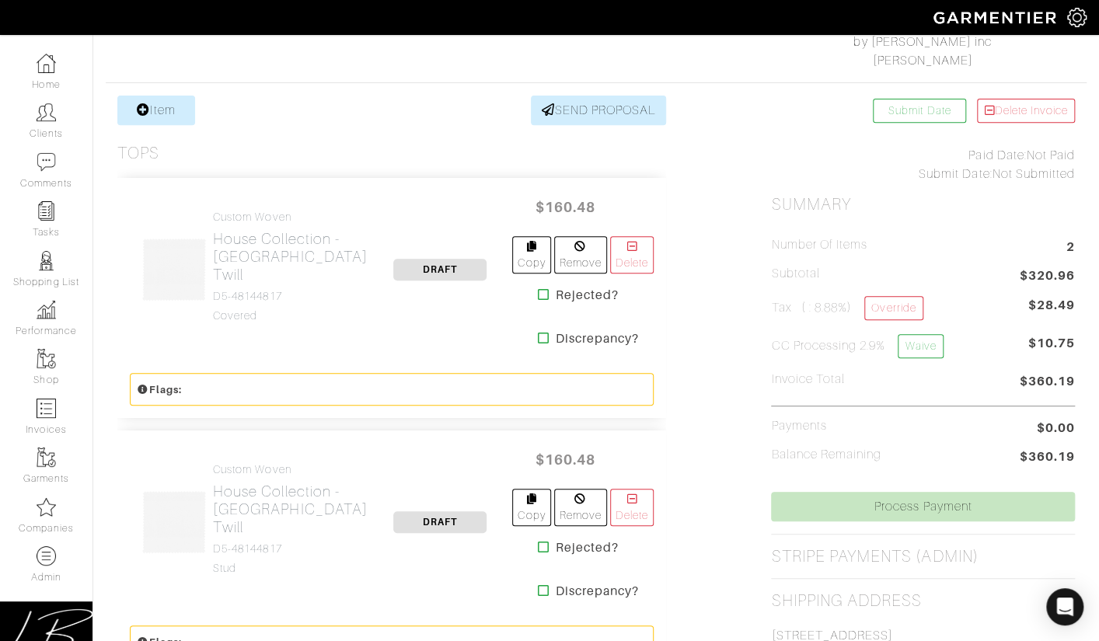
scroll to position [260, 0]
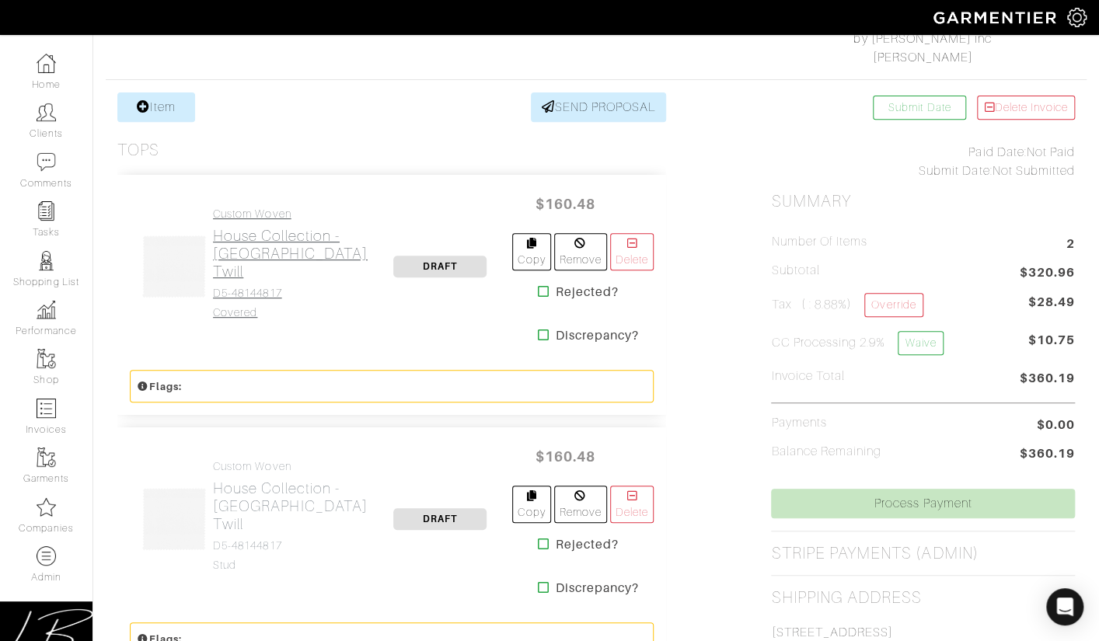
click at [238, 274] on h2 "House Collection - [GEOGRAPHIC_DATA] Twill" at bounding box center [290, 254] width 155 height 54
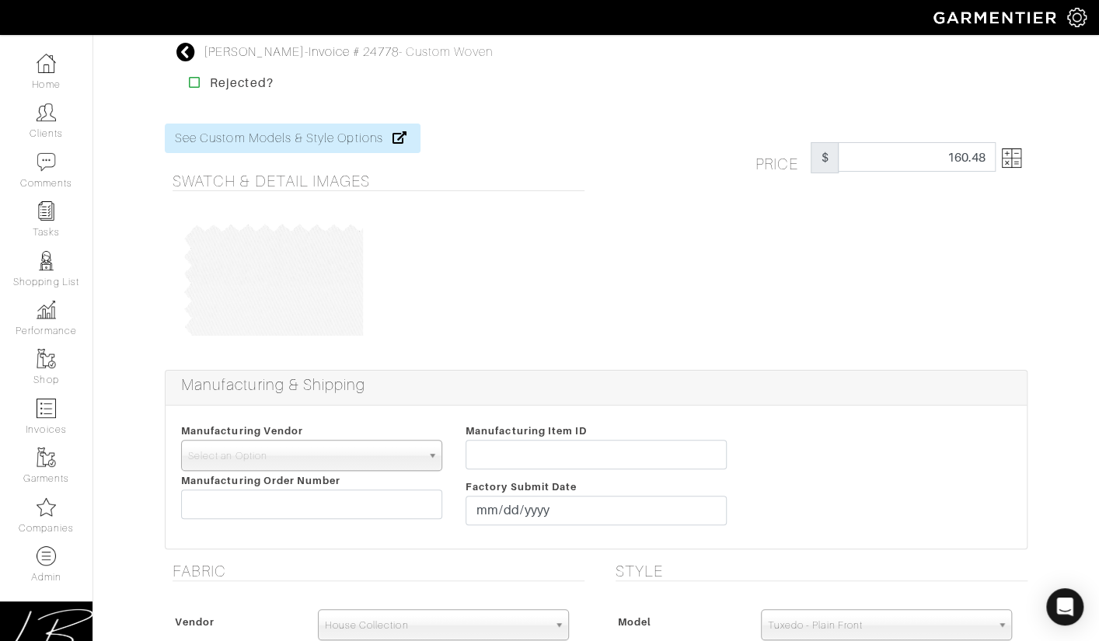
click at [1011, 158] on img at bounding box center [1011, 157] width 19 height 19
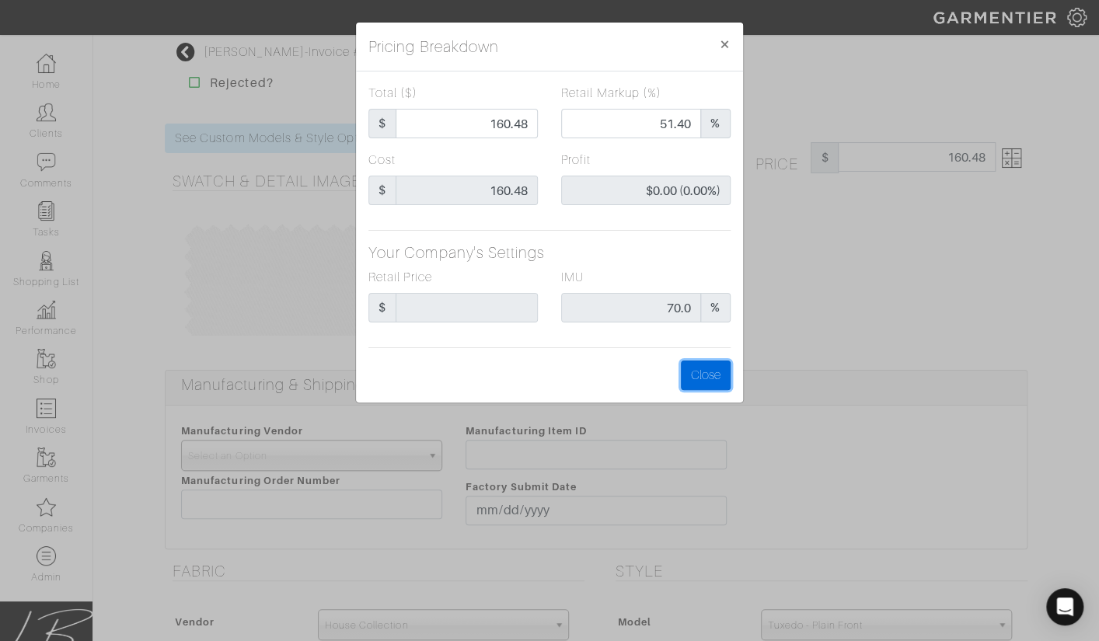
click at [697, 374] on button "Close" at bounding box center [706, 376] width 50 height 30
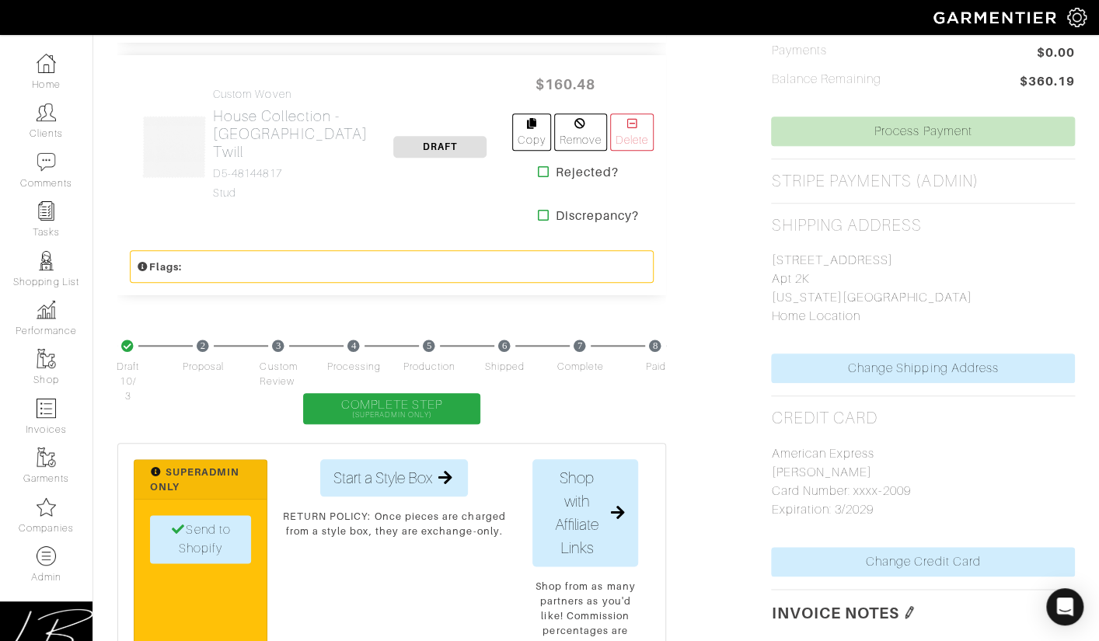
scroll to position [634, 0]
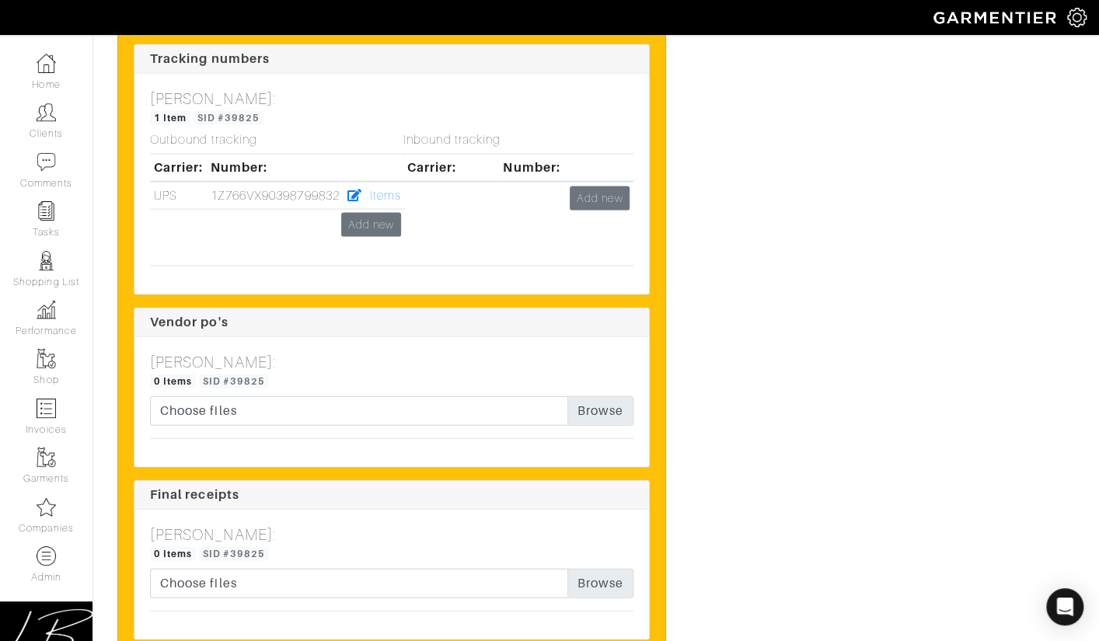
scroll to position [4547, 0]
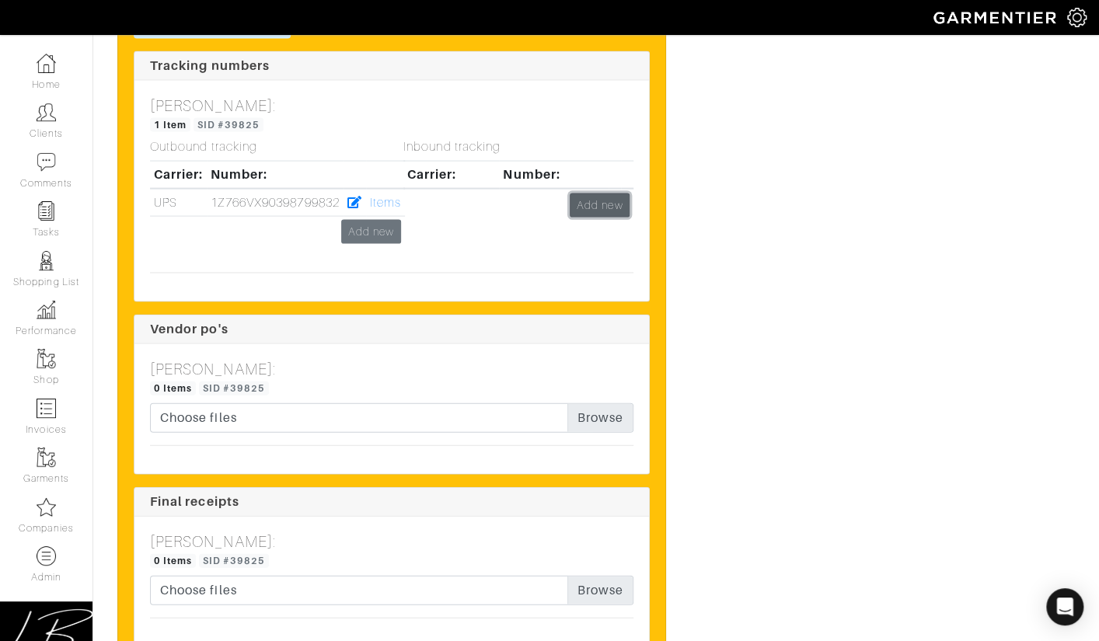
click at [594, 197] on link "Add new" at bounding box center [600, 206] width 60 height 24
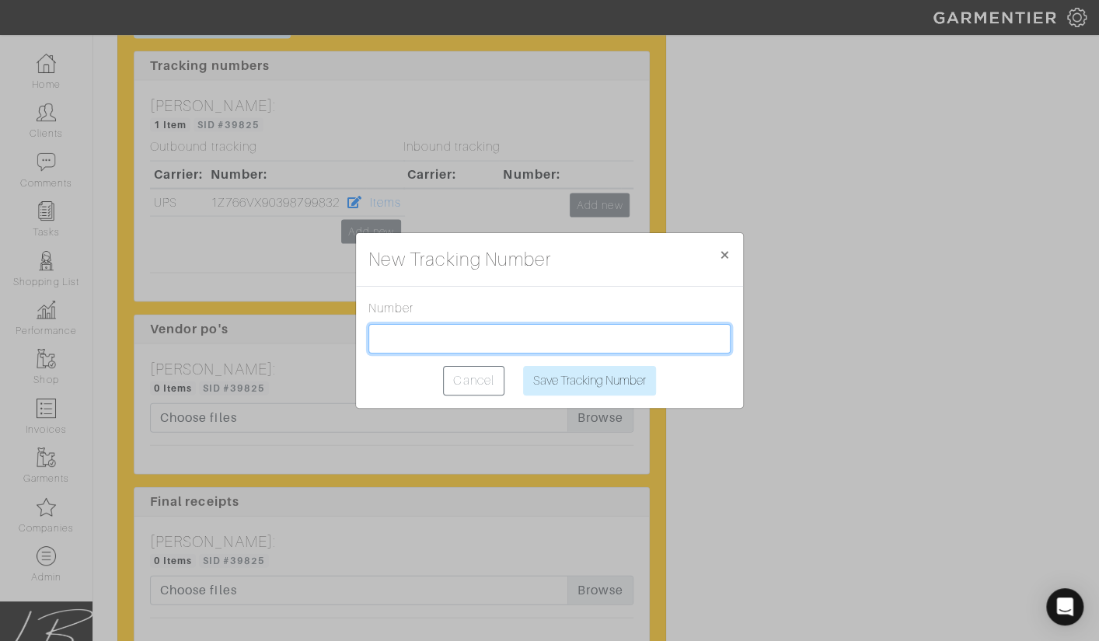
click at [522, 351] on input "text" at bounding box center [549, 339] width 362 height 30
type input "1Z766VX99092575939"
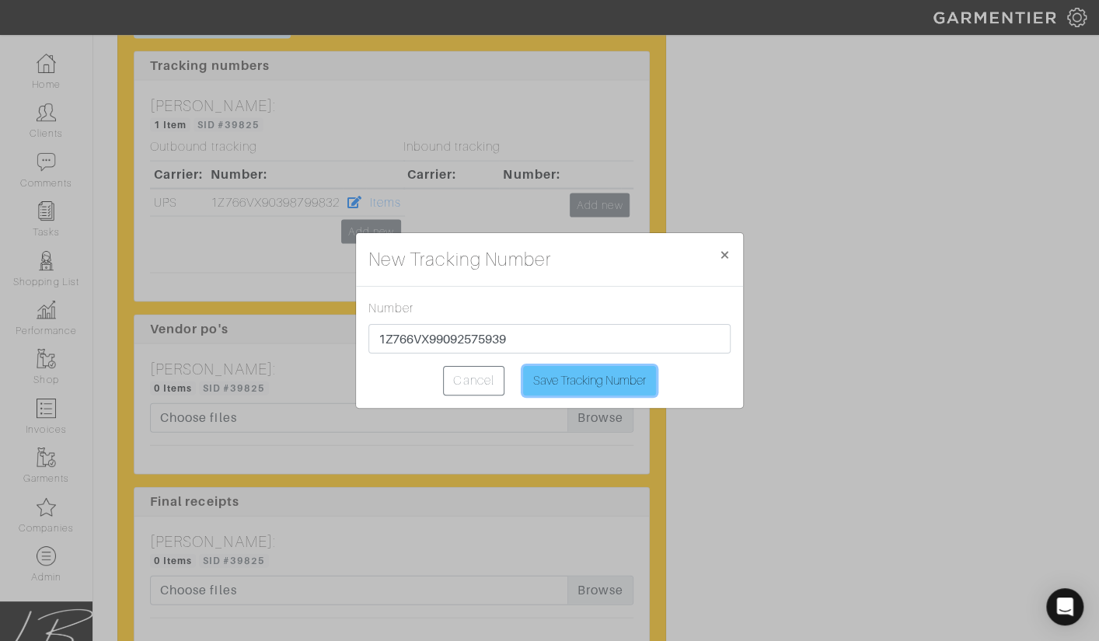
click at [555, 372] on input "Save Tracking Number" at bounding box center [589, 381] width 133 height 30
type input "Saving..."
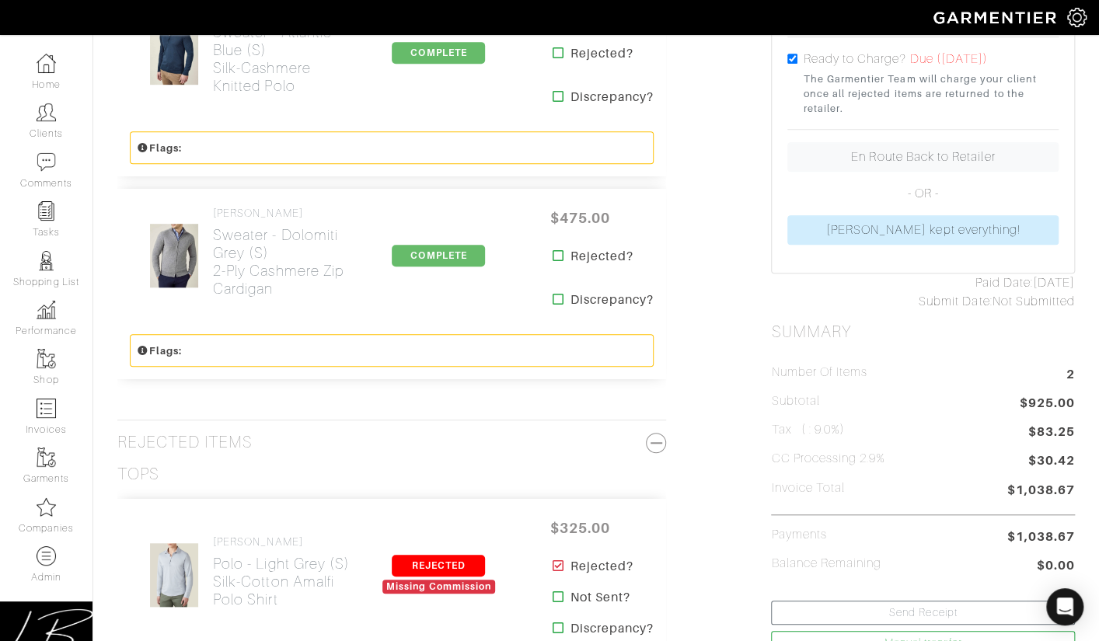
scroll to position [0, 0]
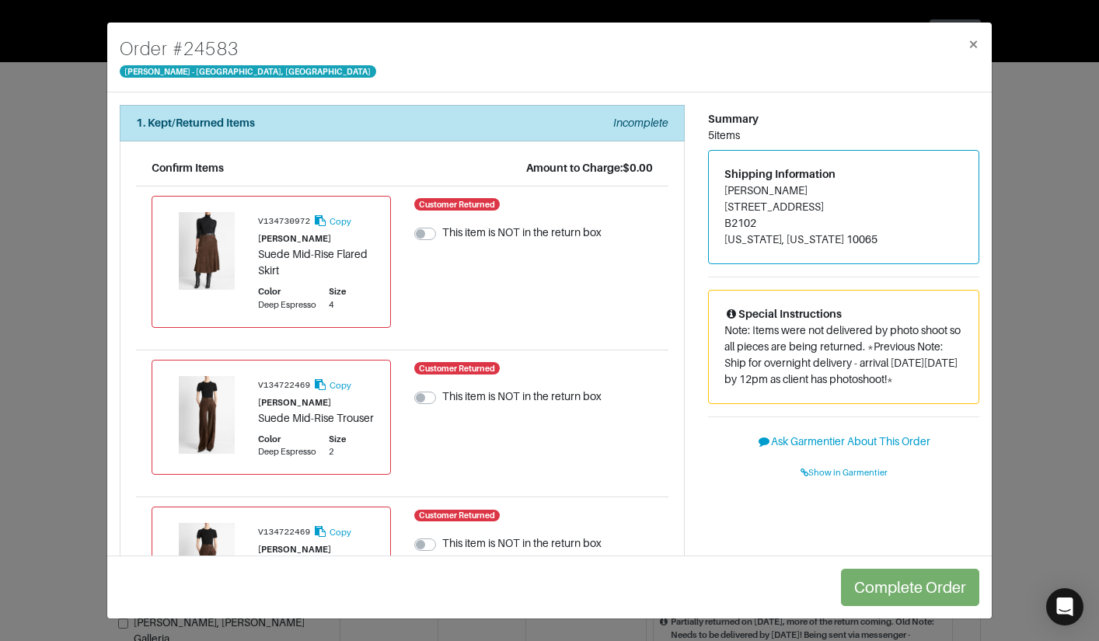
click at [89, 133] on div "Order # [GEOGRAPHIC_DATA][PERSON_NAME] × 1. Kept/Returned Items Incomplete Conf…" at bounding box center [549, 320] width 1099 height 641
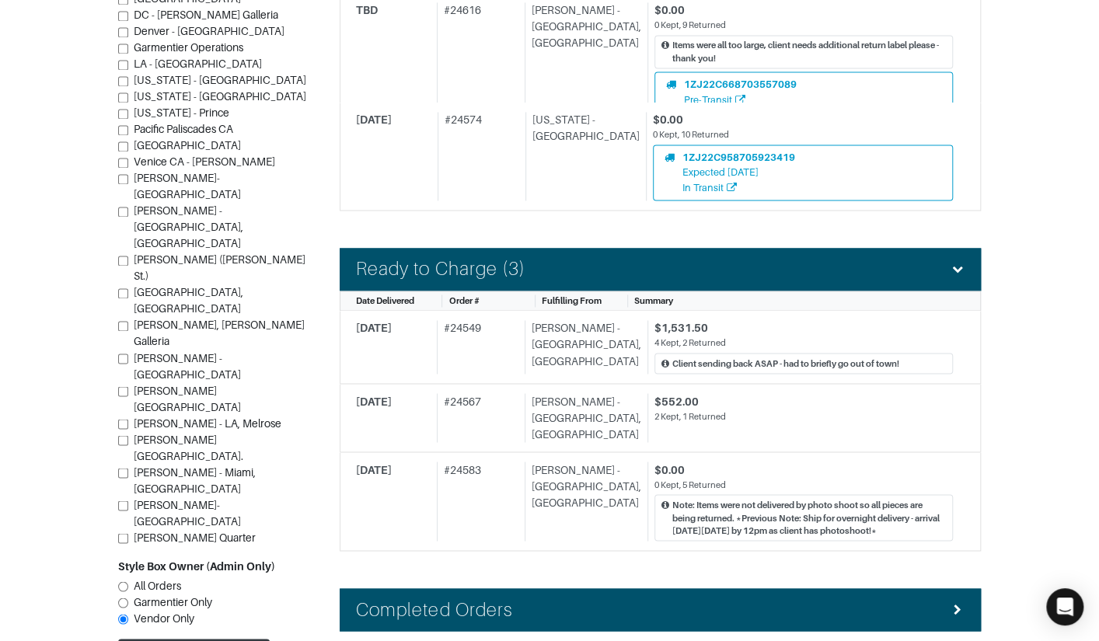
scroll to position [1200, 0]
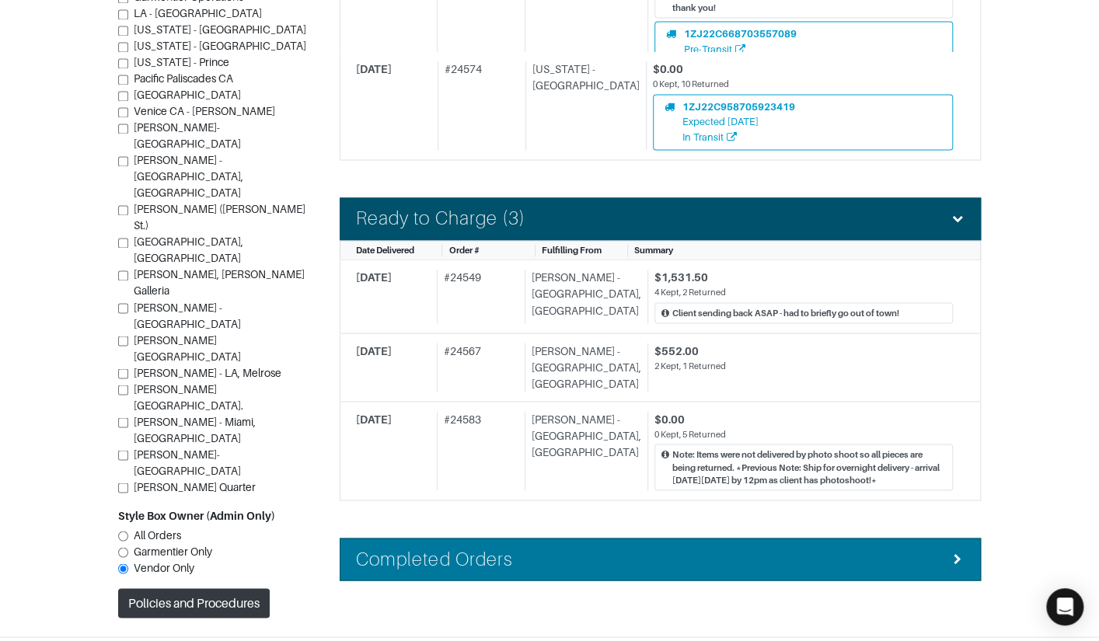
click at [517, 548] on div "Completed Orders" at bounding box center [660, 559] width 609 height 23
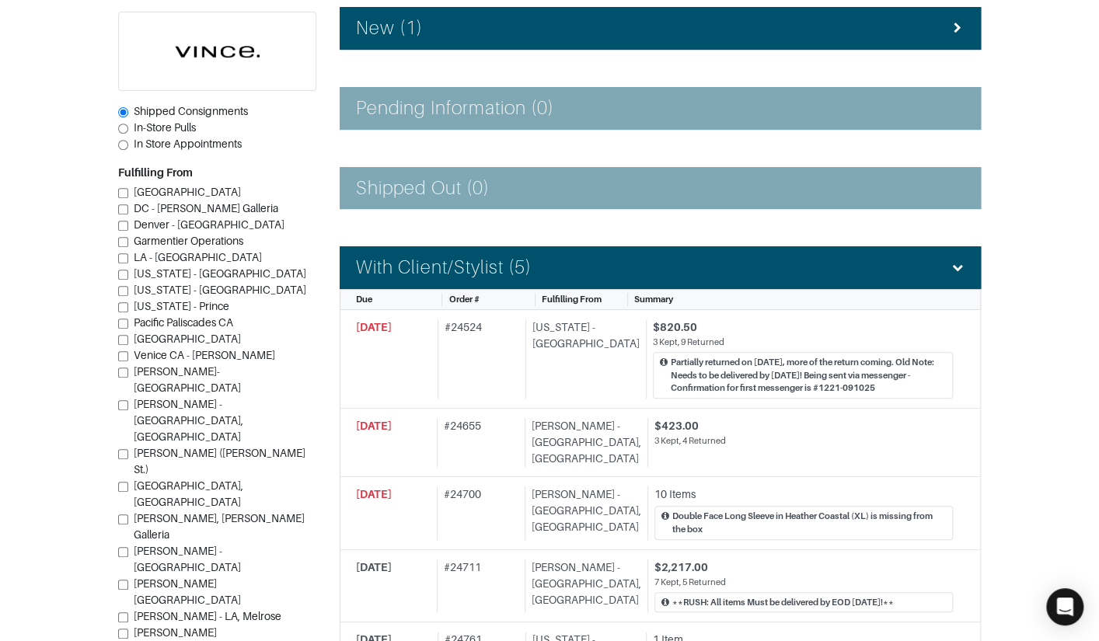
scroll to position [134, 0]
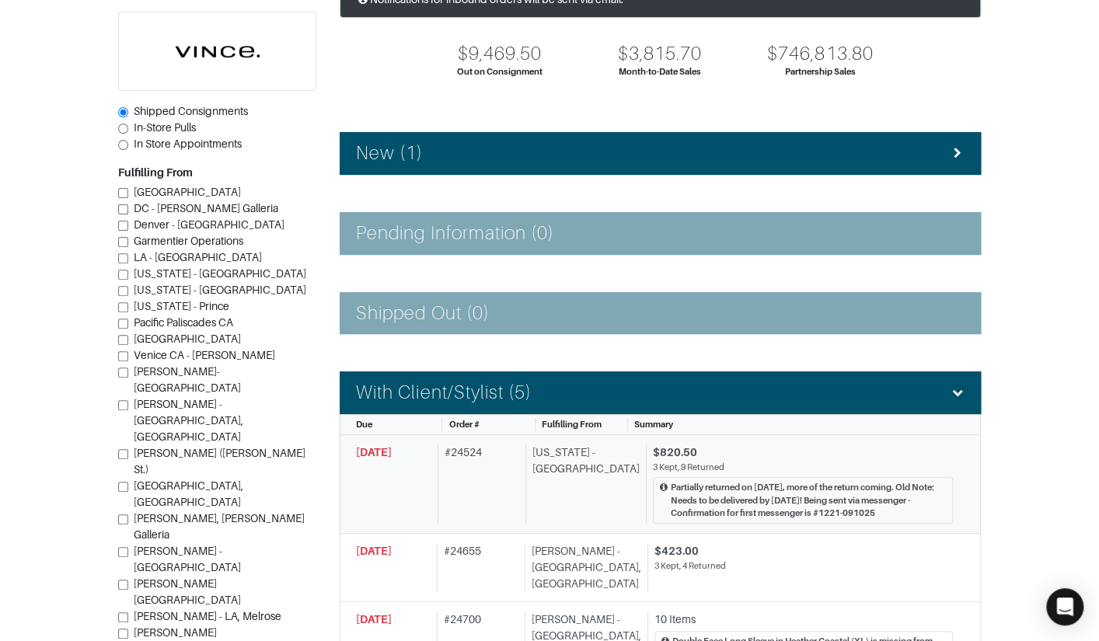
click at [520, 490] on div "# 24524" at bounding box center [479, 484] width 82 height 79
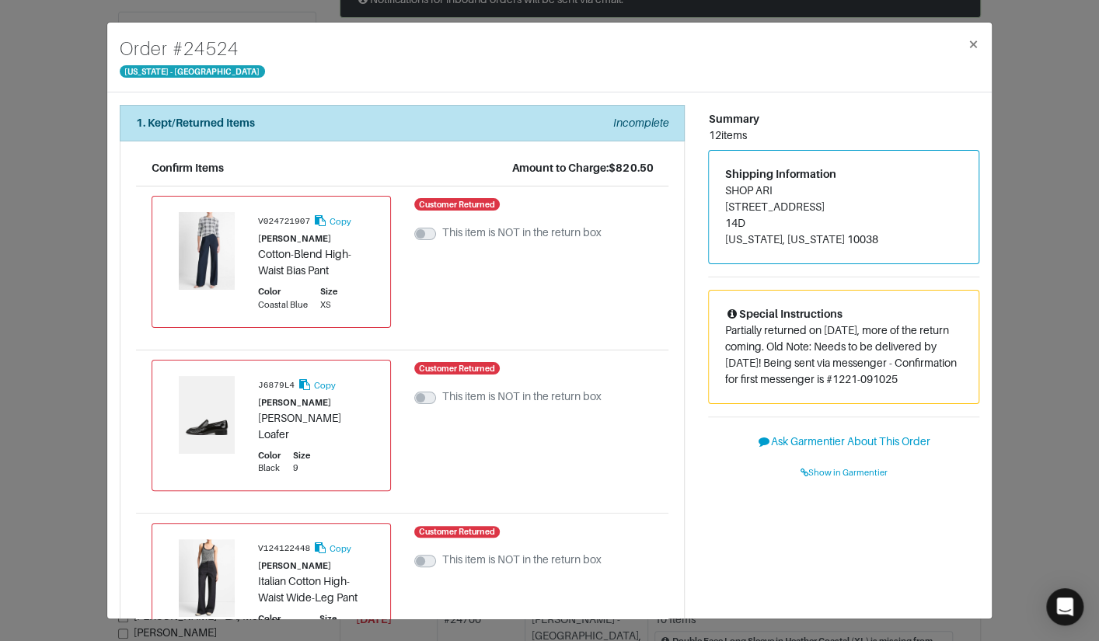
click at [107, 160] on div "1. Kept/Returned Items Incomplete Confirm Items Amount to Charge: $820.50 V0247…" at bounding box center [549, 356] width 885 height 526
click at [87, 152] on div "Order # 24524 New York - 5th Avenue × 1. Kept/Returned Items Incomplete Confirm…" at bounding box center [549, 320] width 1099 height 641
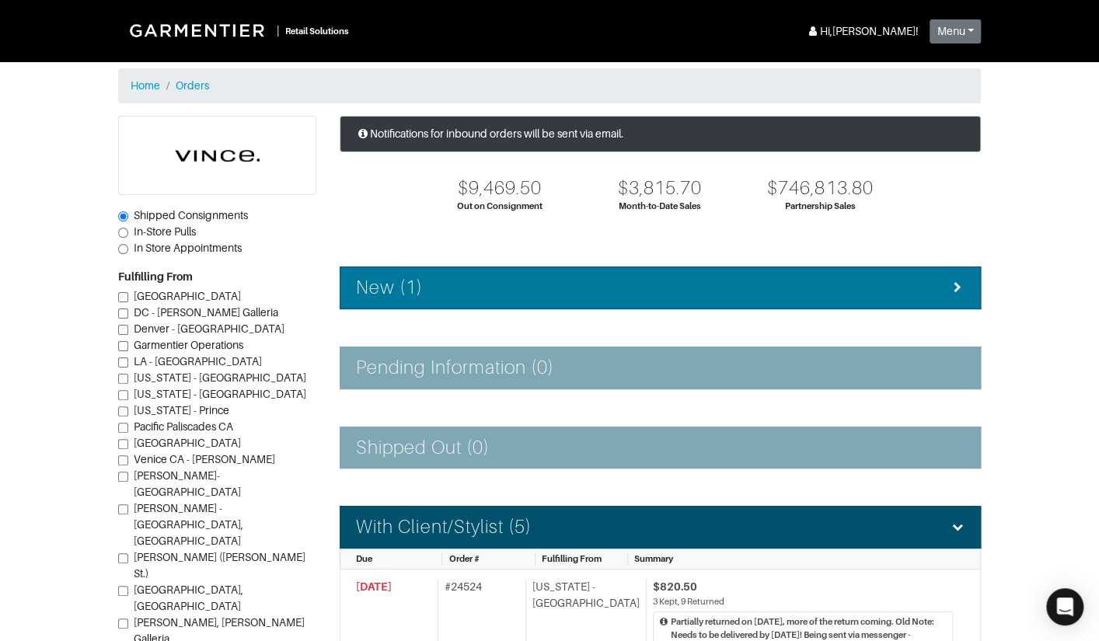
click at [517, 283] on div "New (1)" at bounding box center [660, 288] width 609 height 23
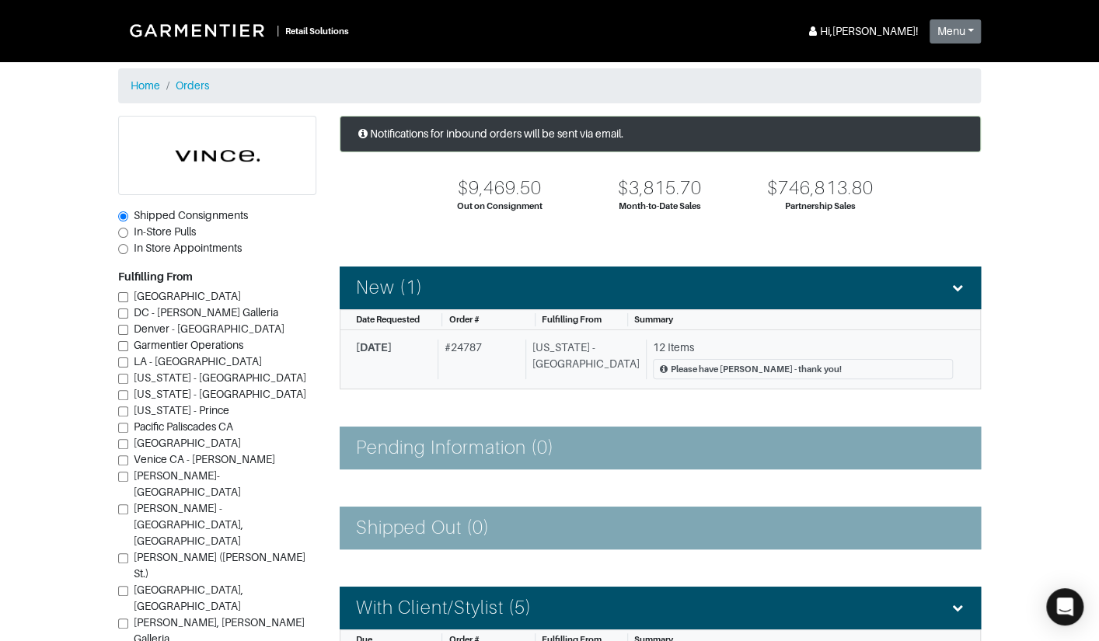
click at [512, 358] on div "# 24787" at bounding box center [479, 360] width 82 height 40
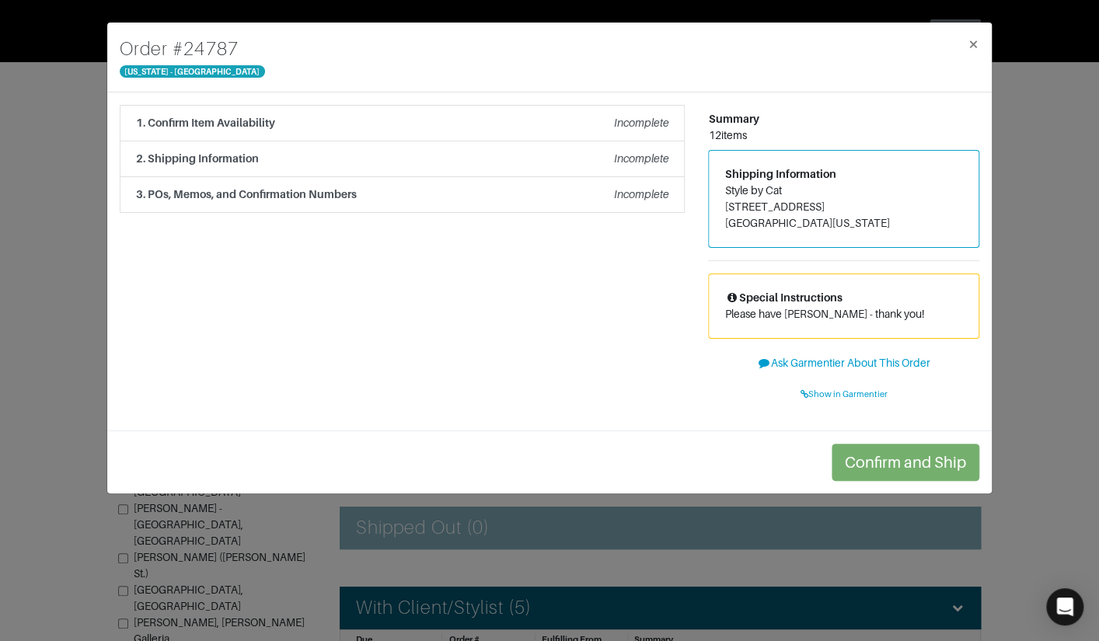
click at [1034, 284] on div "Order # 24787 New York - 5th Avenue × 1. Confirm Item Availability Incomplete C…" at bounding box center [549, 320] width 1099 height 641
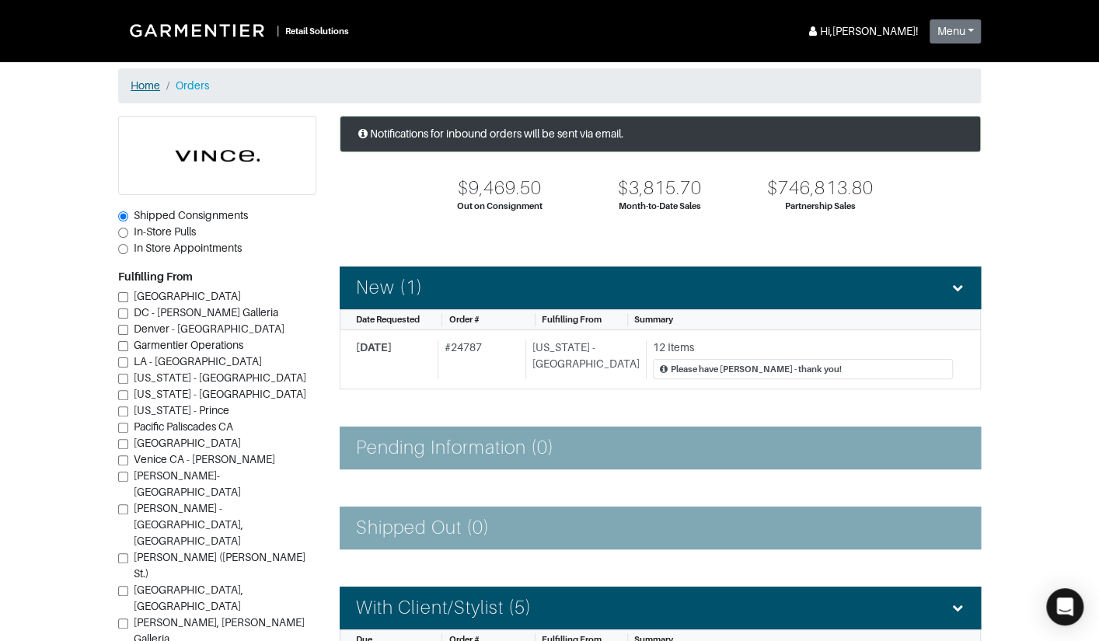
click at [142, 84] on link "Home" at bounding box center [146, 85] width 30 height 12
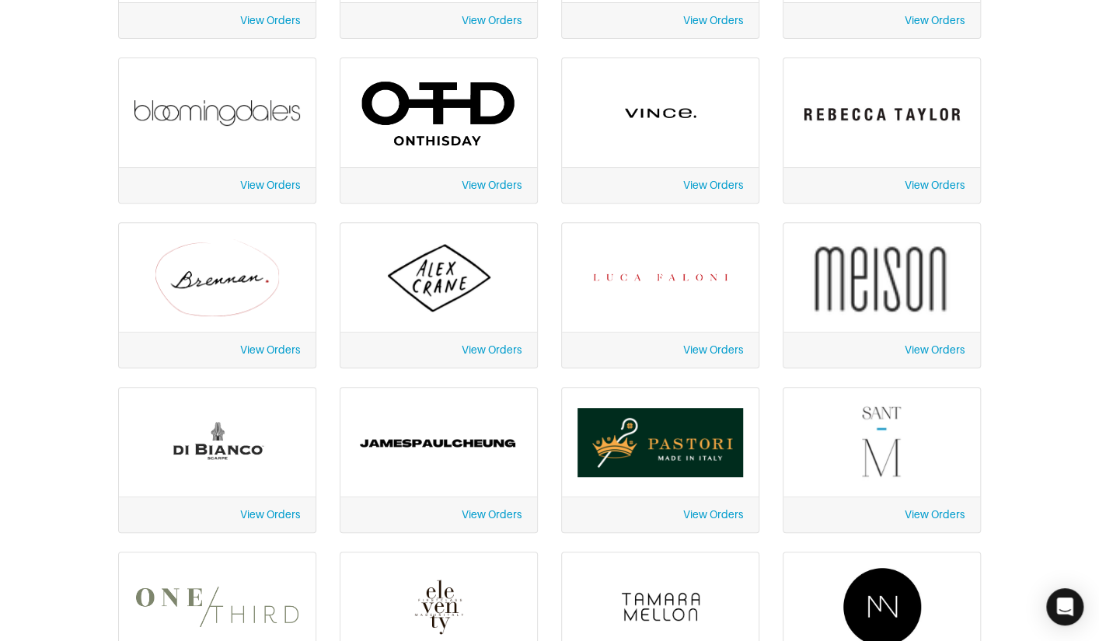
scroll to position [231, 0]
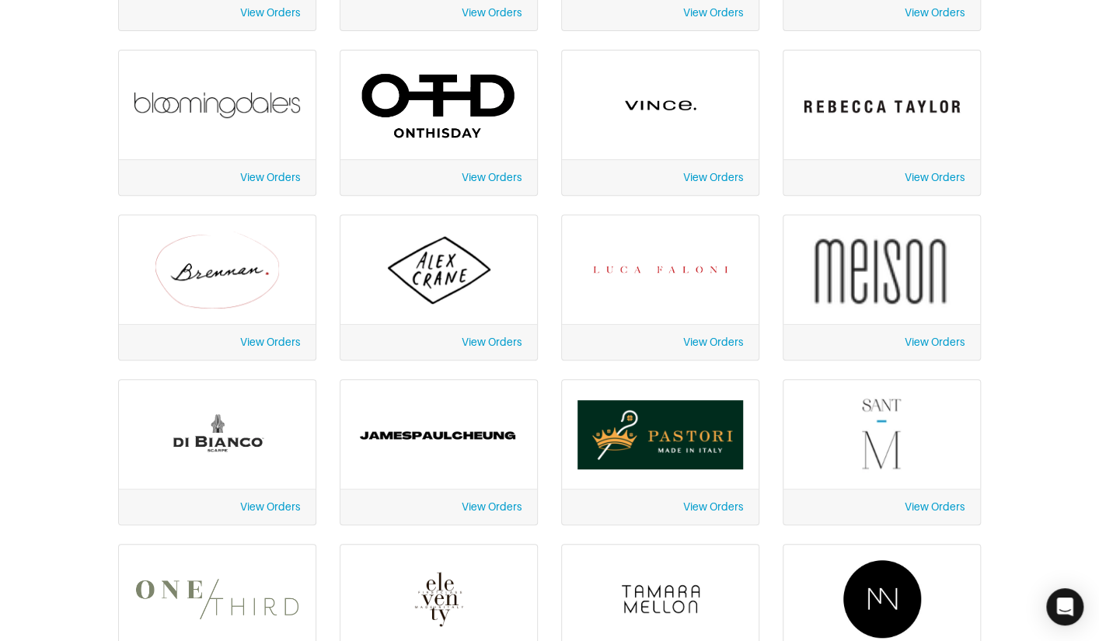
click at [697, 342] on link "View Orders" at bounding box center [713, 342] width 60 height 12
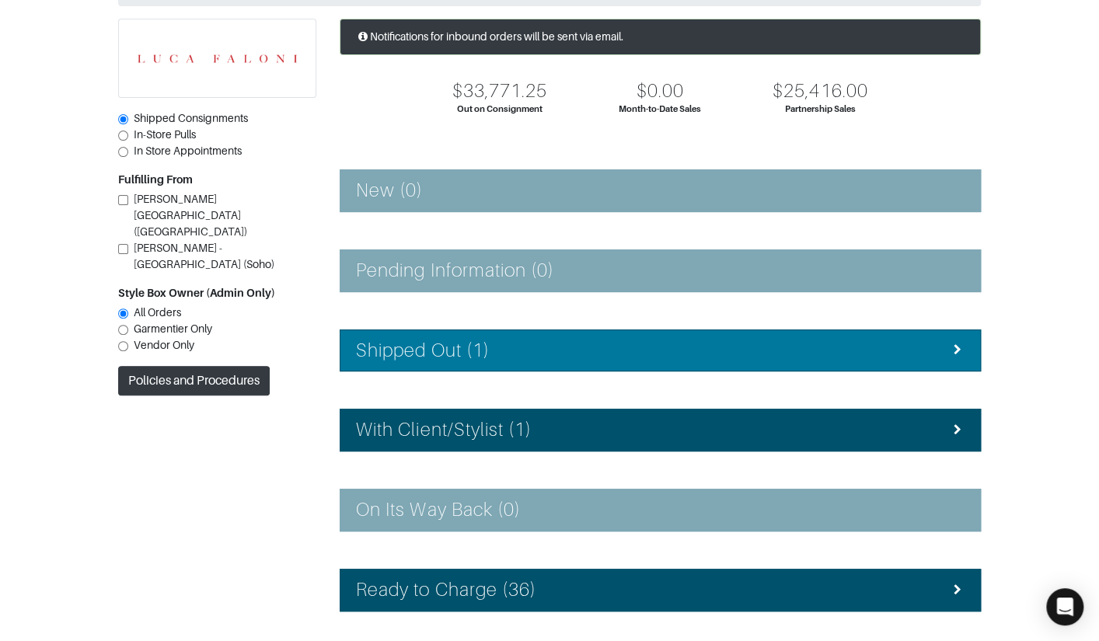
scroll to position [99, 0]
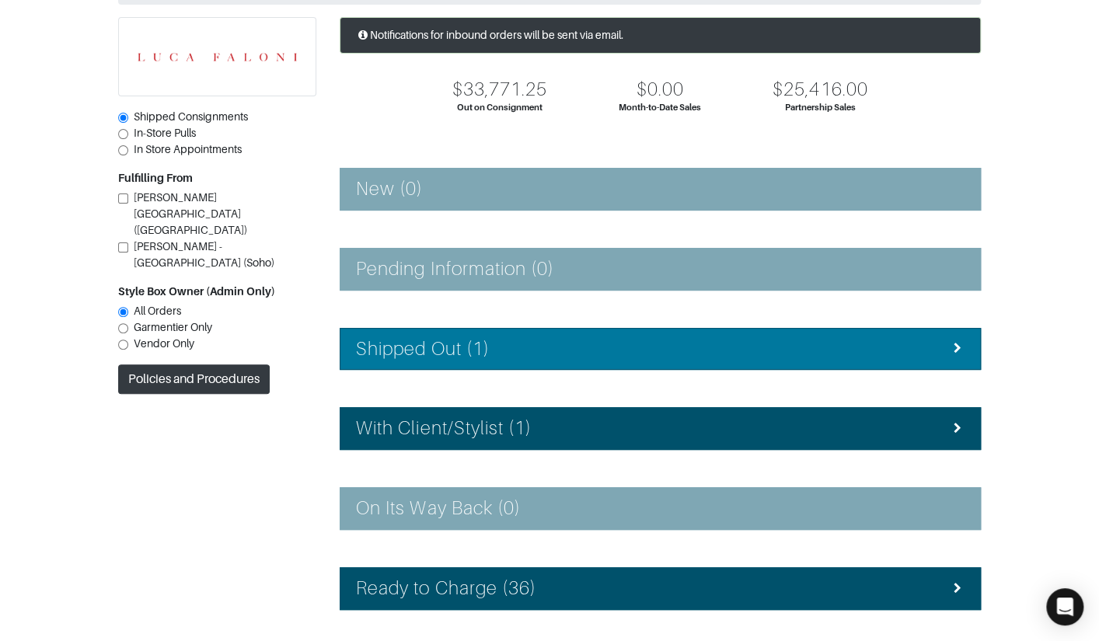
click at [527, 346] on div "Shipped Out (1)" at bounding box center [660, 349] width 609 height 23
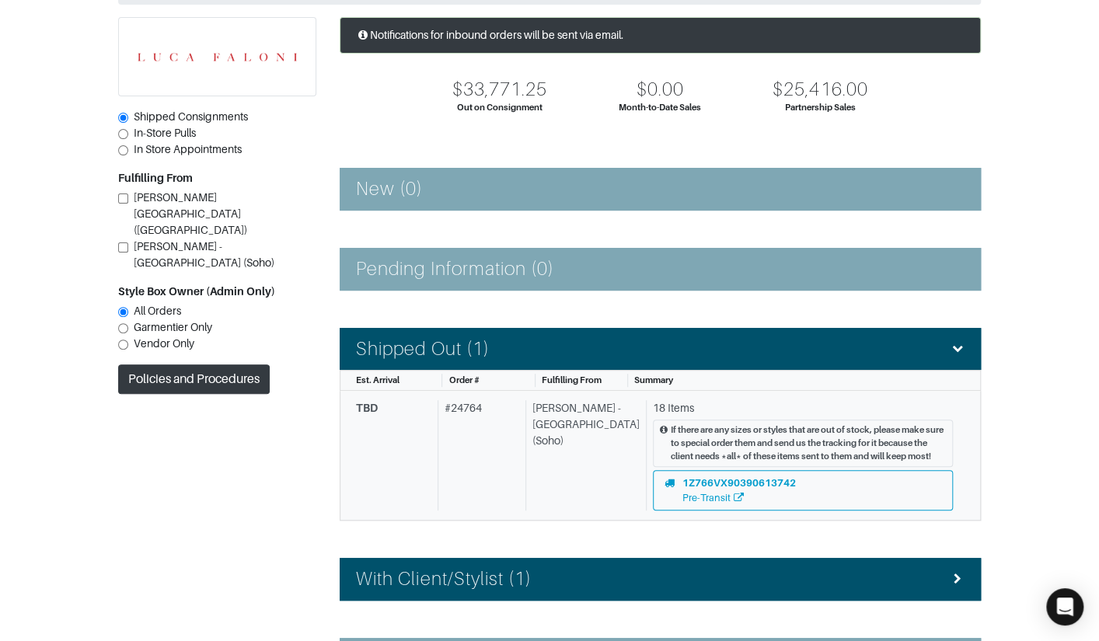
click at [592, 418] on div "Luca Faloni - NYC (Soho)" at bounding box center [582, 455] width 114 height 110
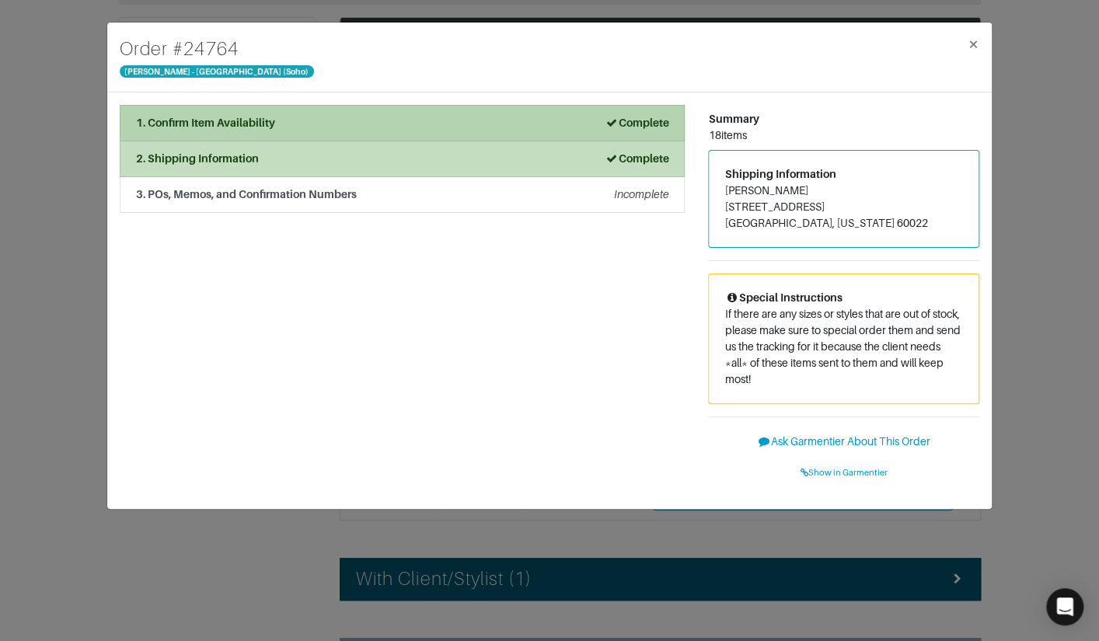
click at [320, 127] on div "1. Confirm Item Availability Complete" at bounding box center [402, 123] width 532 height 16
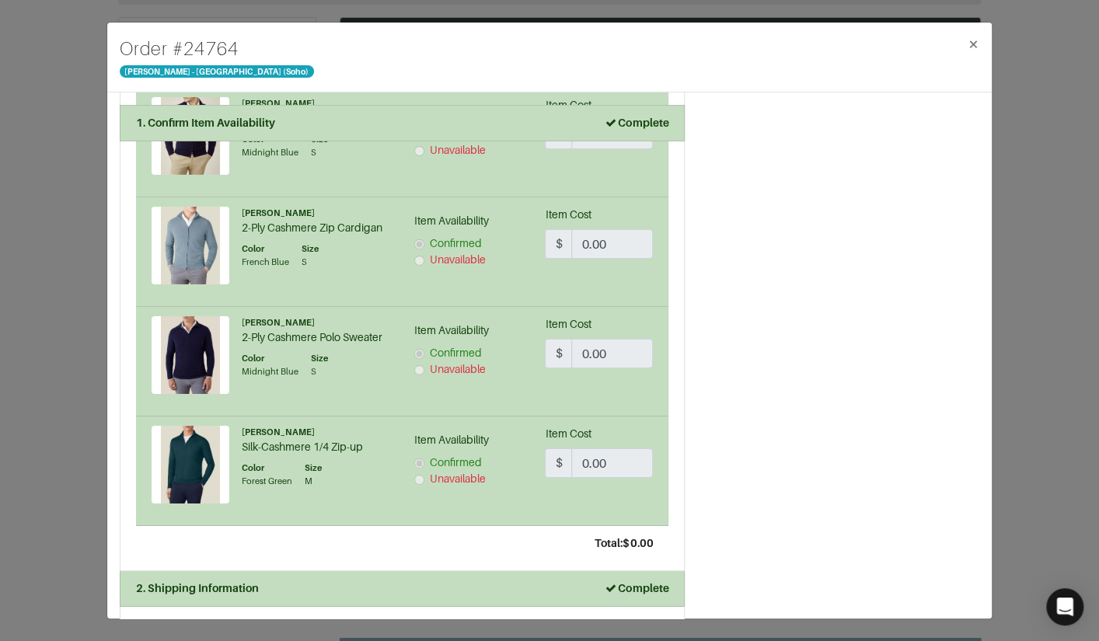
scroll to position [2710, 0]
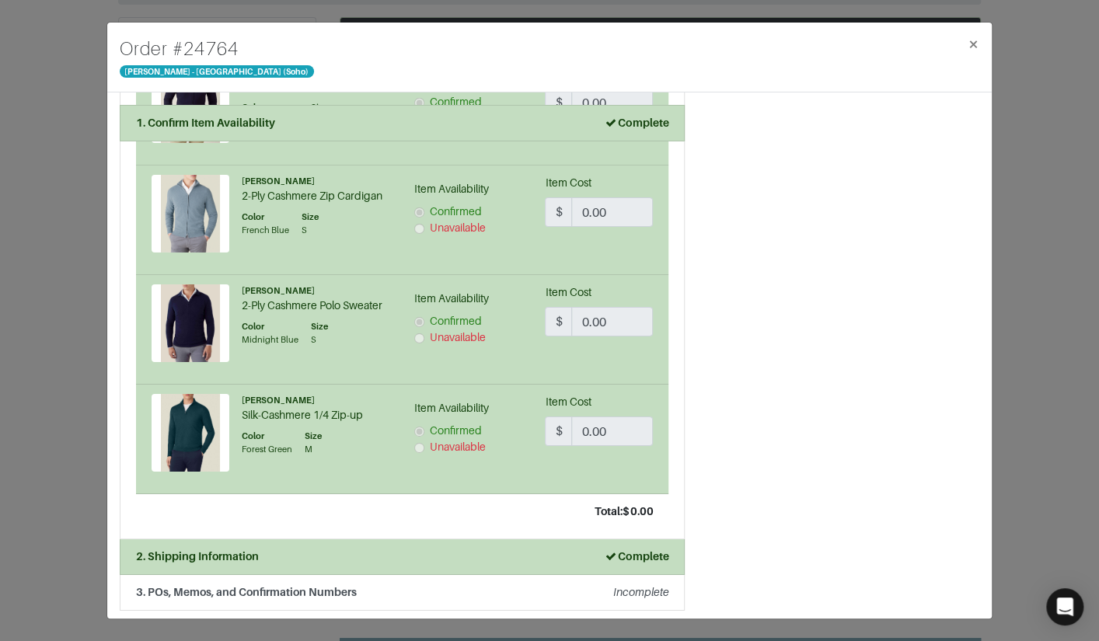
click at [89, 135] on div "Order # 24764 Luca Faloni - NYC (Soho) × 1. Confirm Item Availability Complete …" at bounding box center [549, 320] width 1099 height 641
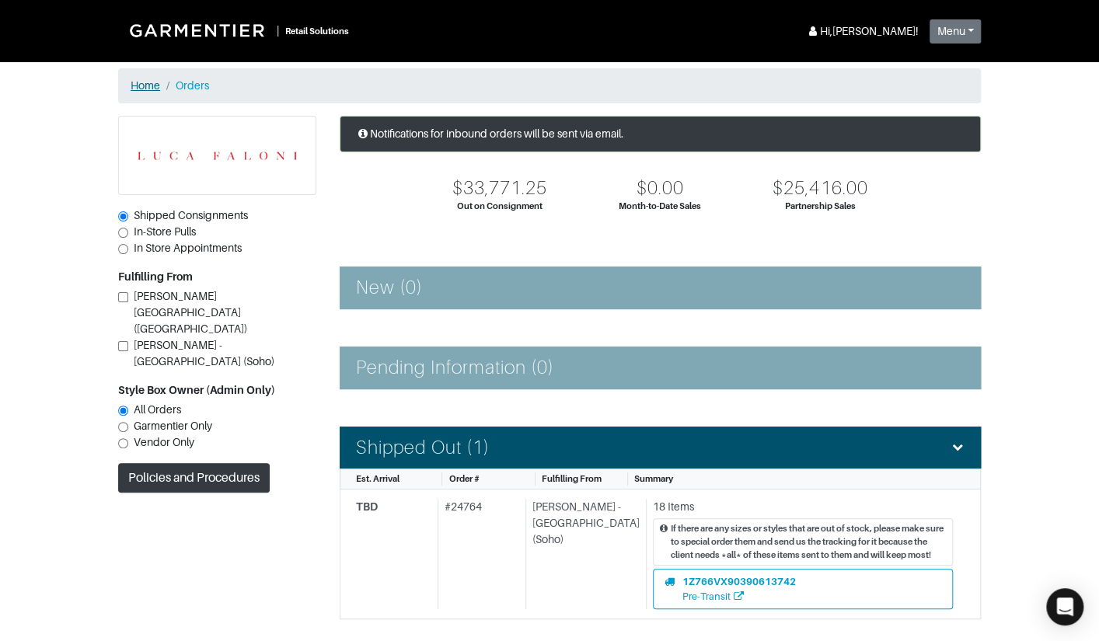
click at [145, 82] on link "Home" at bounding box center [146, 85] width 30 height 12
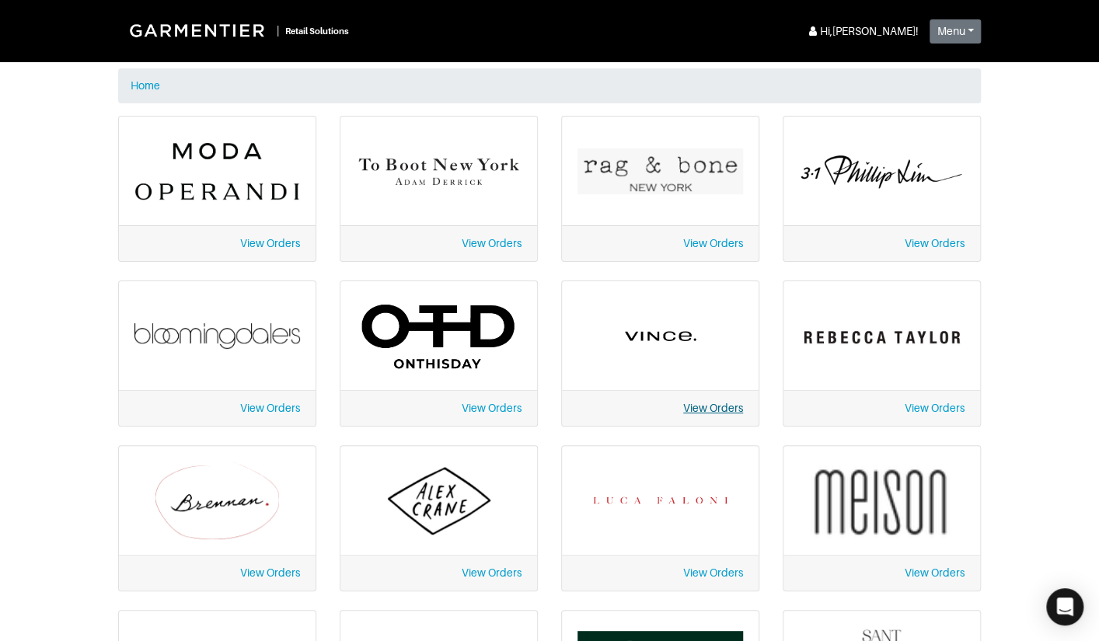
click at [710, 410] on link "View Orders" at bounding box center [713, 408] width 60 height 12
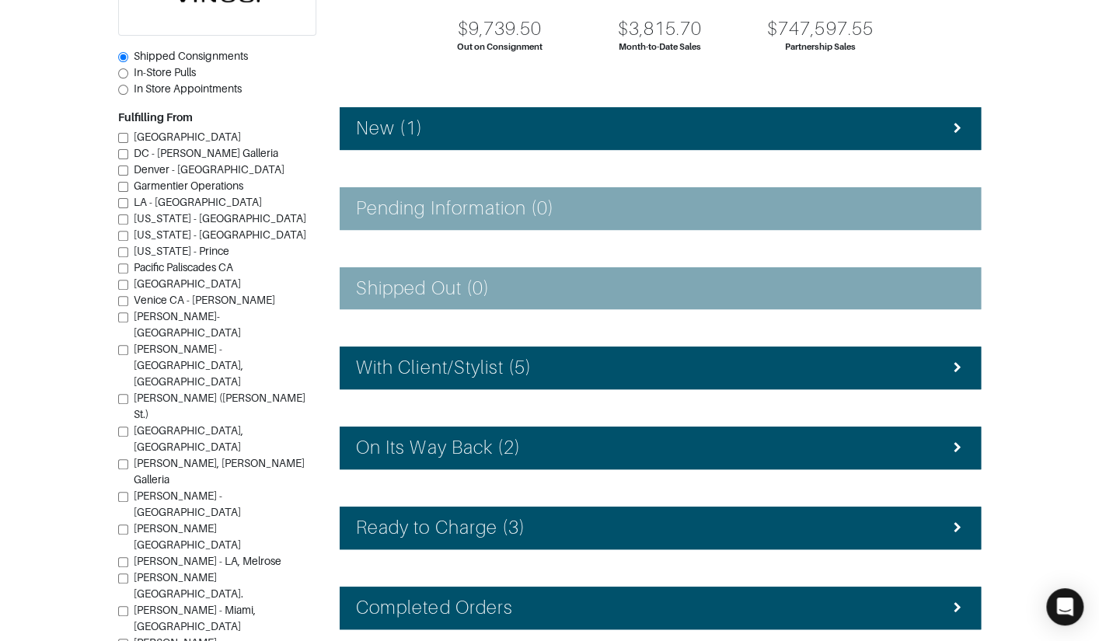
scroll to position [243, 0]
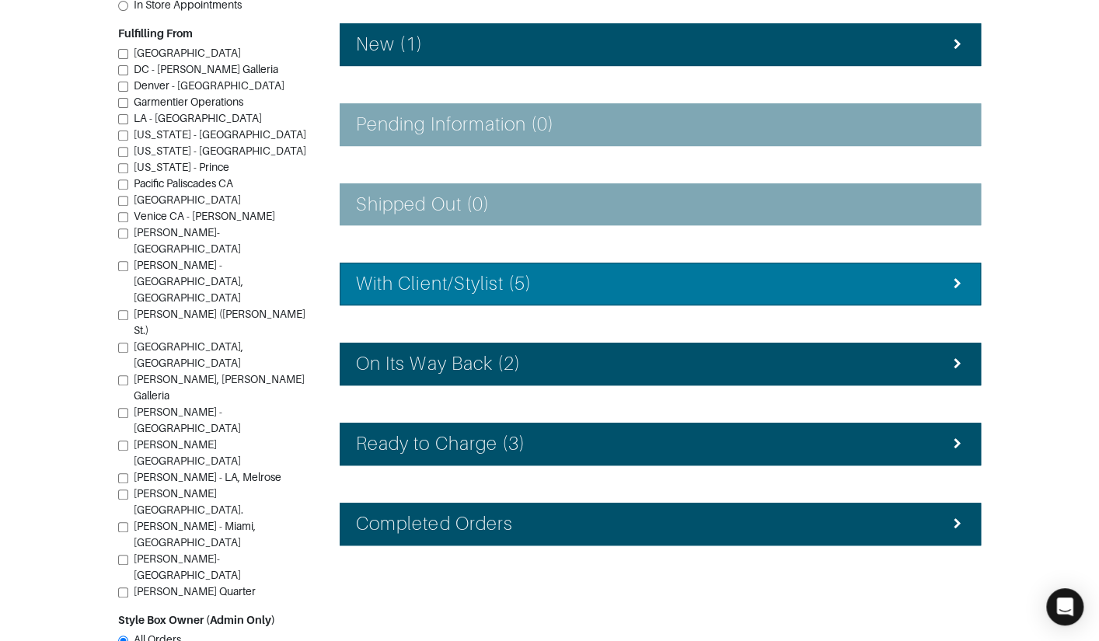
click at [449, 273] on h4 "With Client/Stylist (5)" at bounding box center [444, 284] width 176 height 23
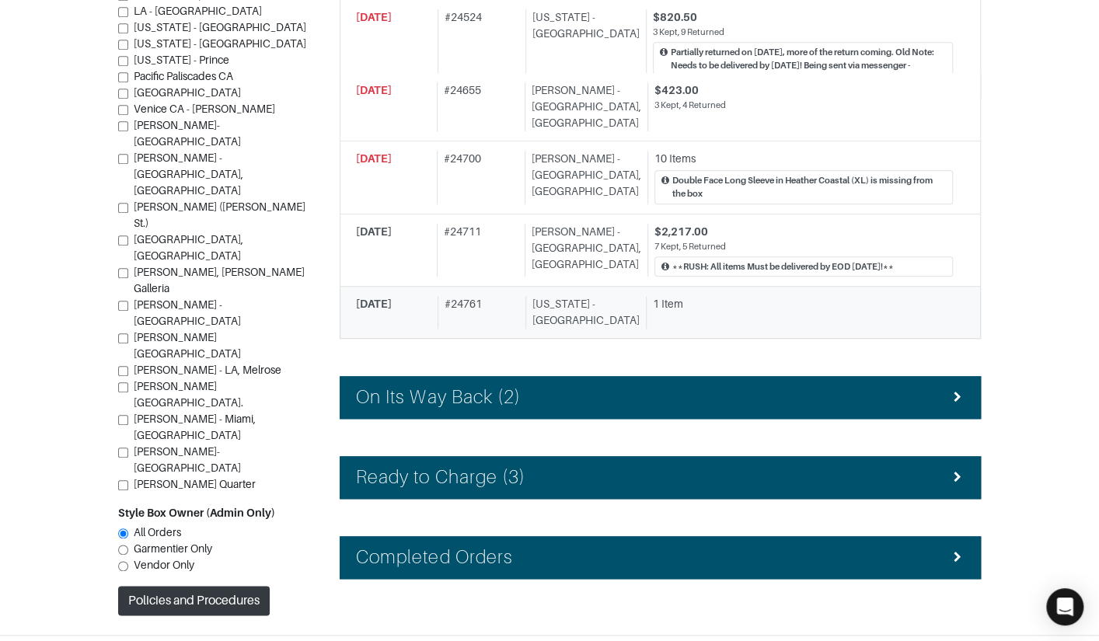
scroll to position [612, 0]
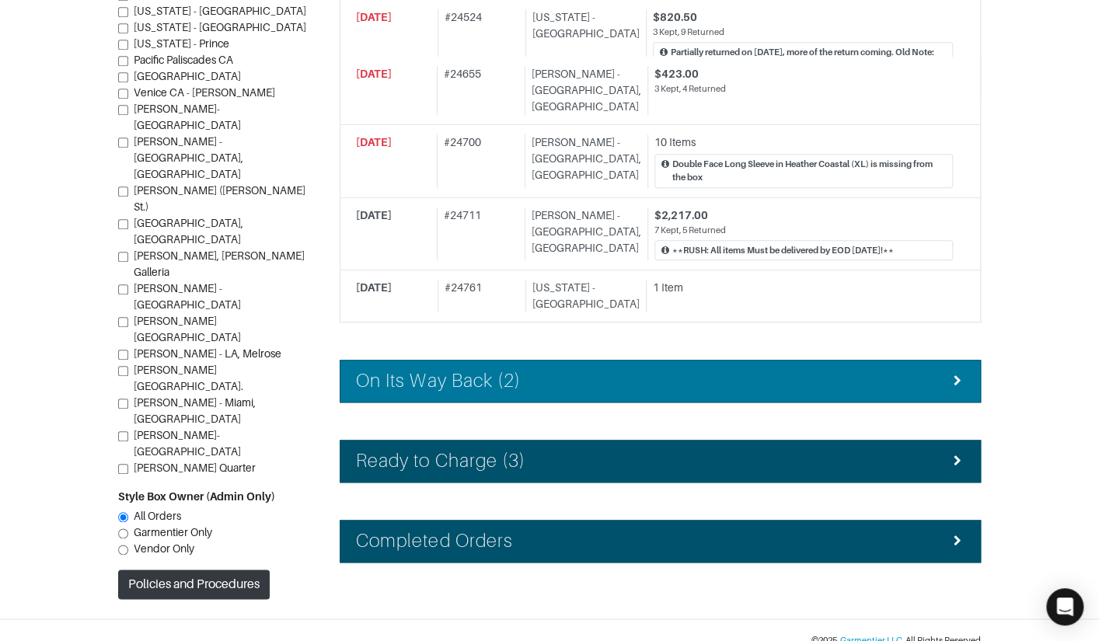
click at [531, 372] on div "On Its Way Back (2)" at bounding box center [660, 381] width 609 height 23
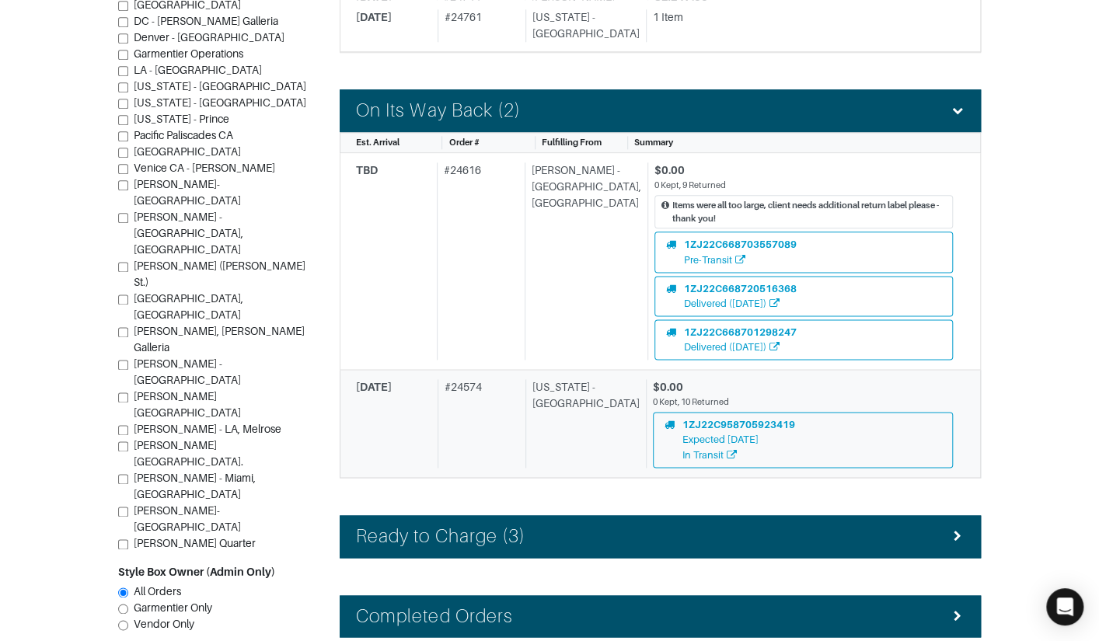
scroll to position [885, 0]
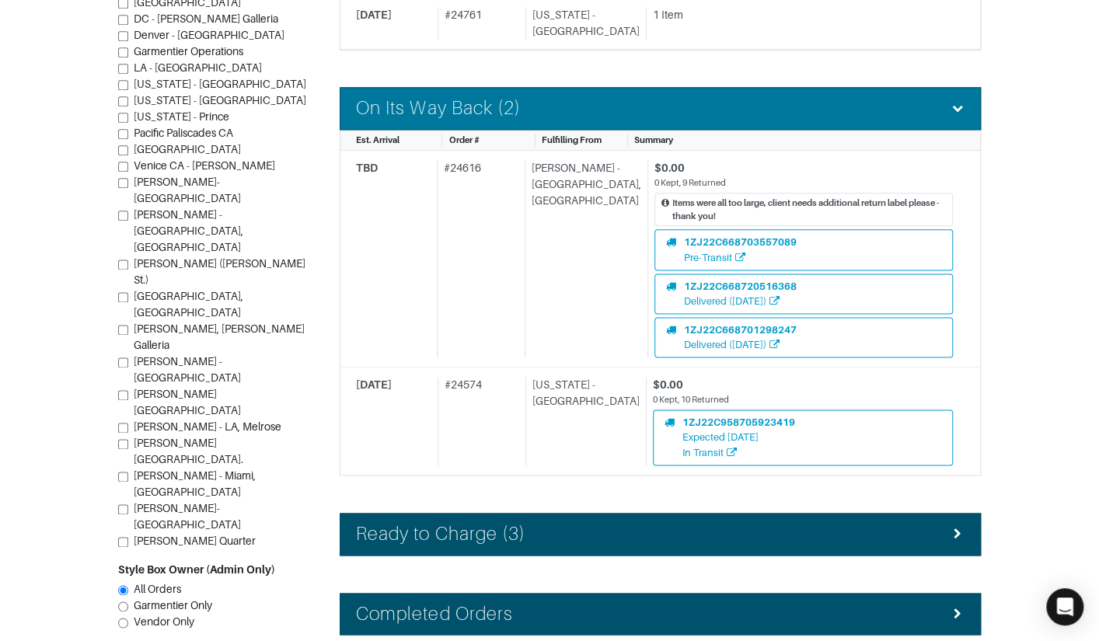
click at [483, 97] on h4 "On Its Way Back (2)" at bounding box center [438, 108] width 165 height 23
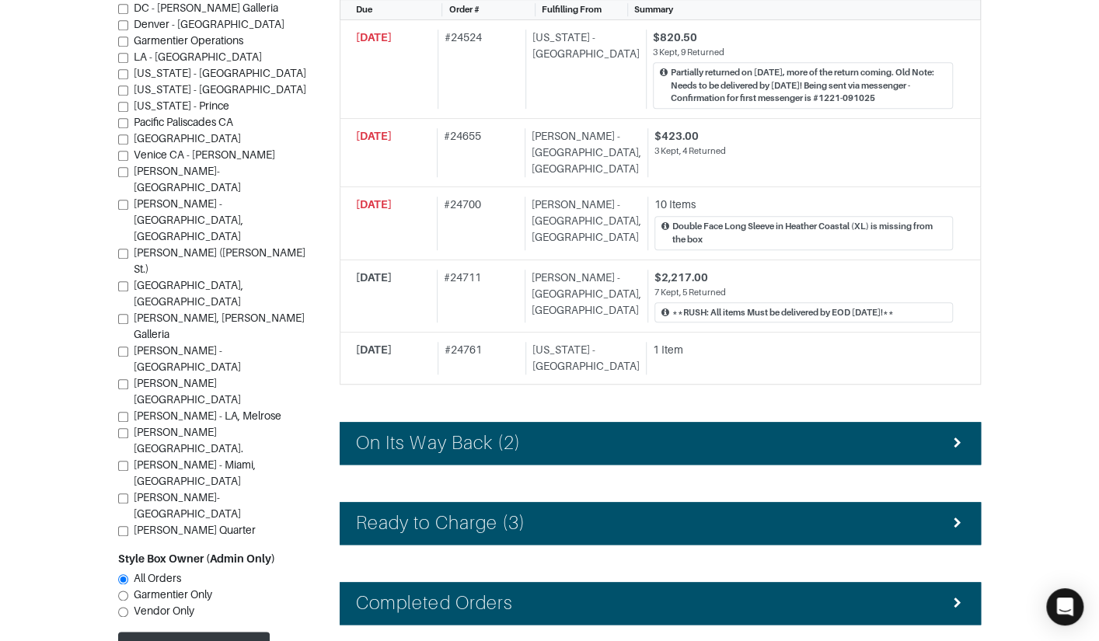
scroll to position [0, 0]
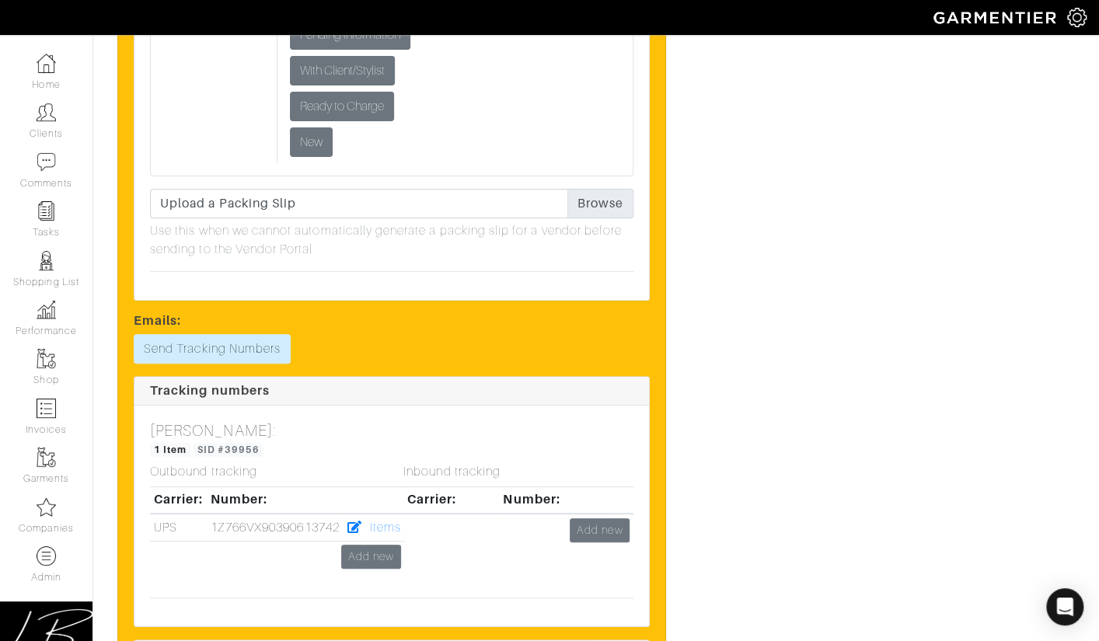
scroll to position [6122, 0]
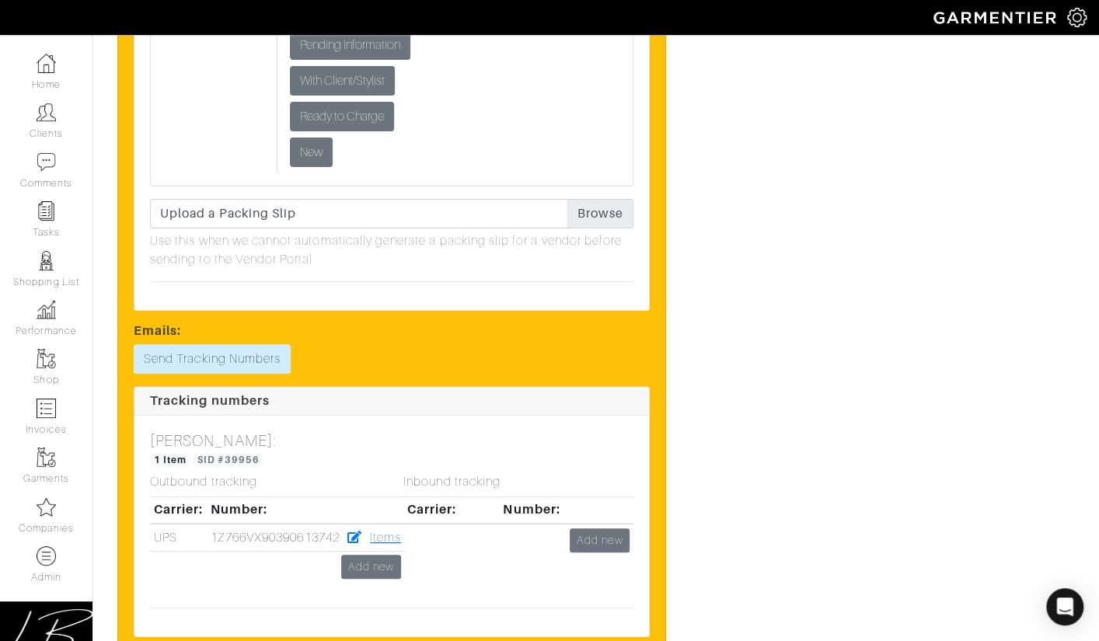
click at [386, 531] on link "Items" at bounding box center [385, 538] width 31 height 14
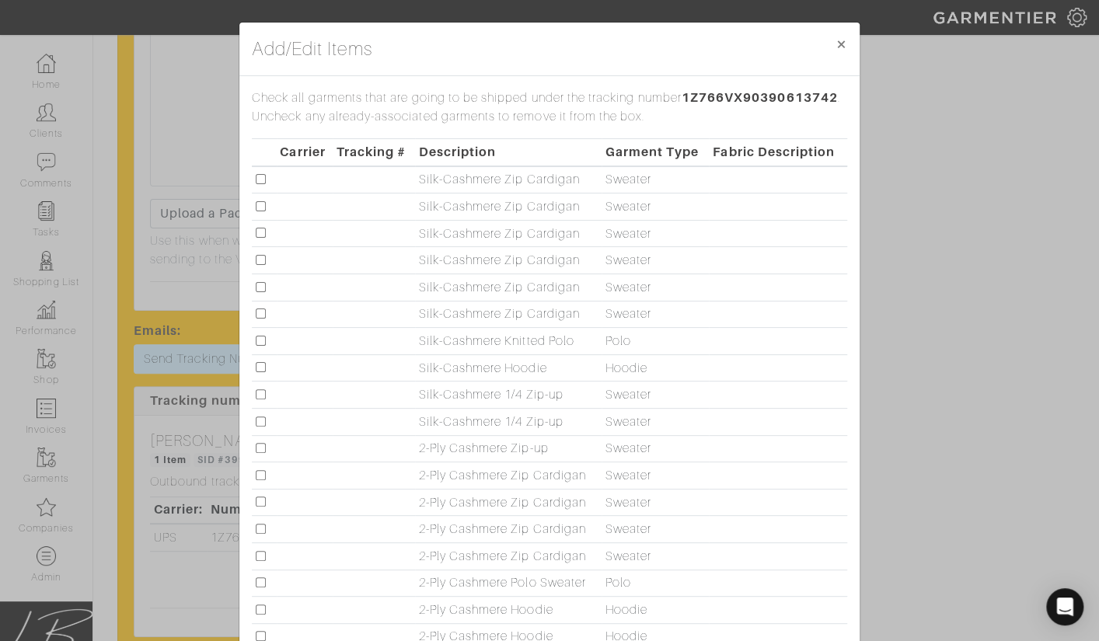
click at [259, 180] on input "checkbox" at bounding box center [261, 179] width 10 height 10
checkbox input "true"
click at [260, 389] on input "checkbox" at bounding box center [261, 394] width 10 height 10
checkbox input "true"
click at [264, 418] on input "checkbox" at bounding box center [261, 422] width 10 height 10
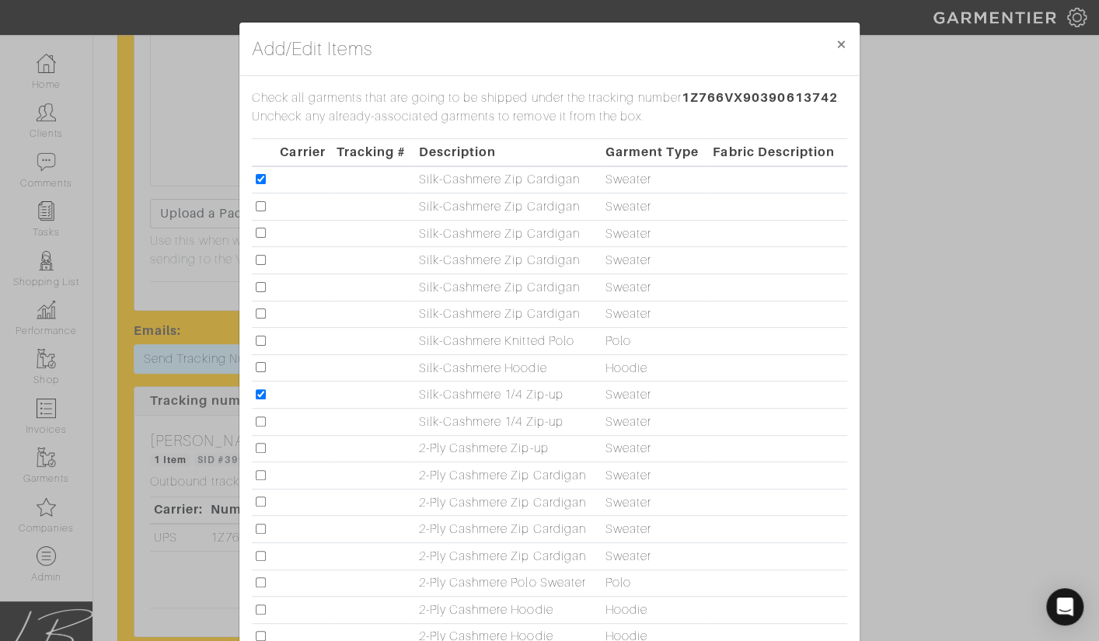
checkbox input "true"
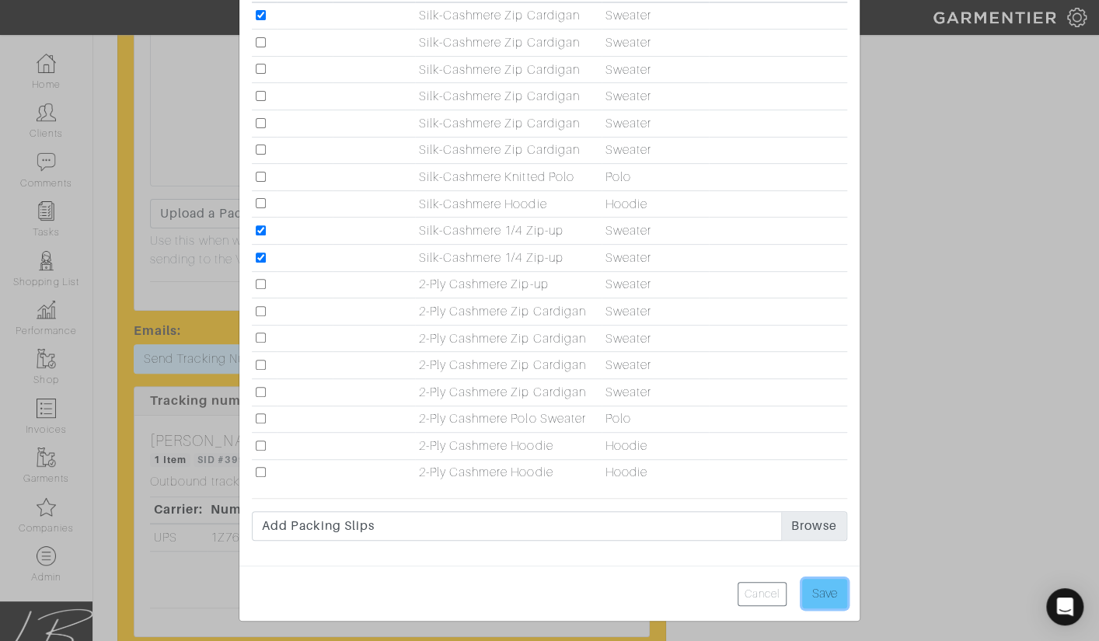
click at [829, 599] on input "Save" at bounding box center [824, 594] width 45 height 30
type input "Save"
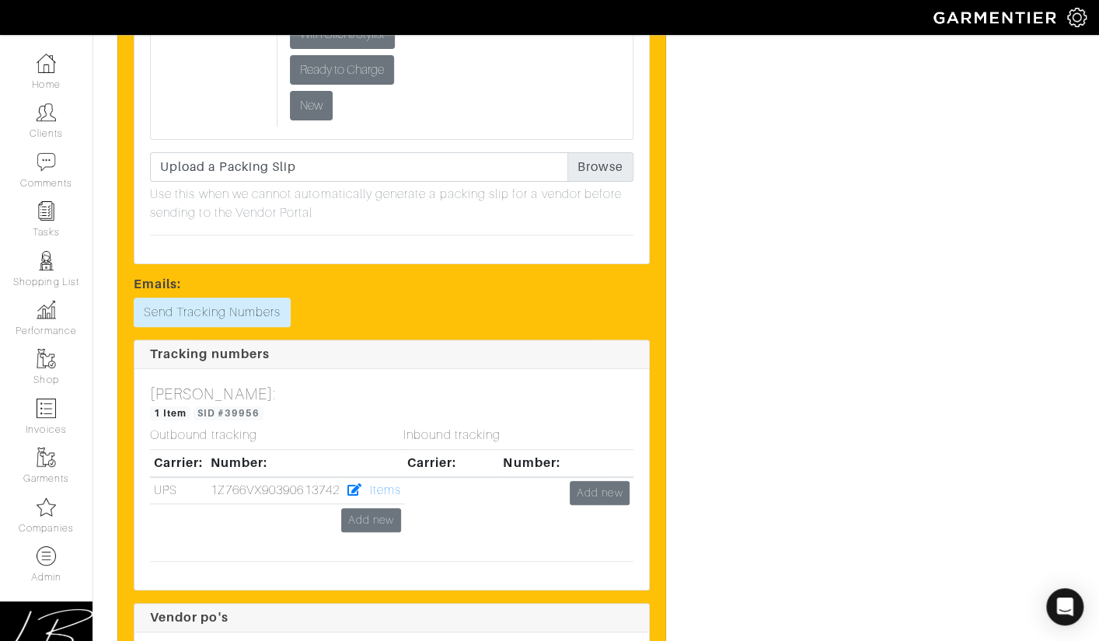
scroll to position [6212, 0]
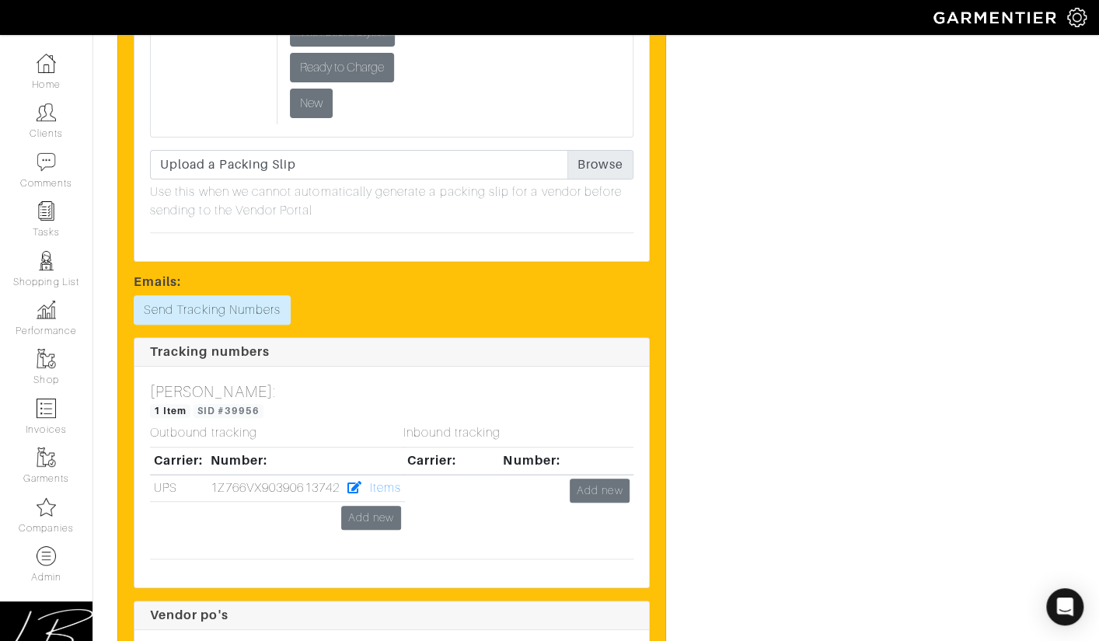
click at [393, 426] on div "Inbound tracking Carrier: Number: Add new" at bounding box center [518, 486] width 253 height 120
click at [389, 481] on link "Items" at bounding box center [385, 488] width 31 height 14
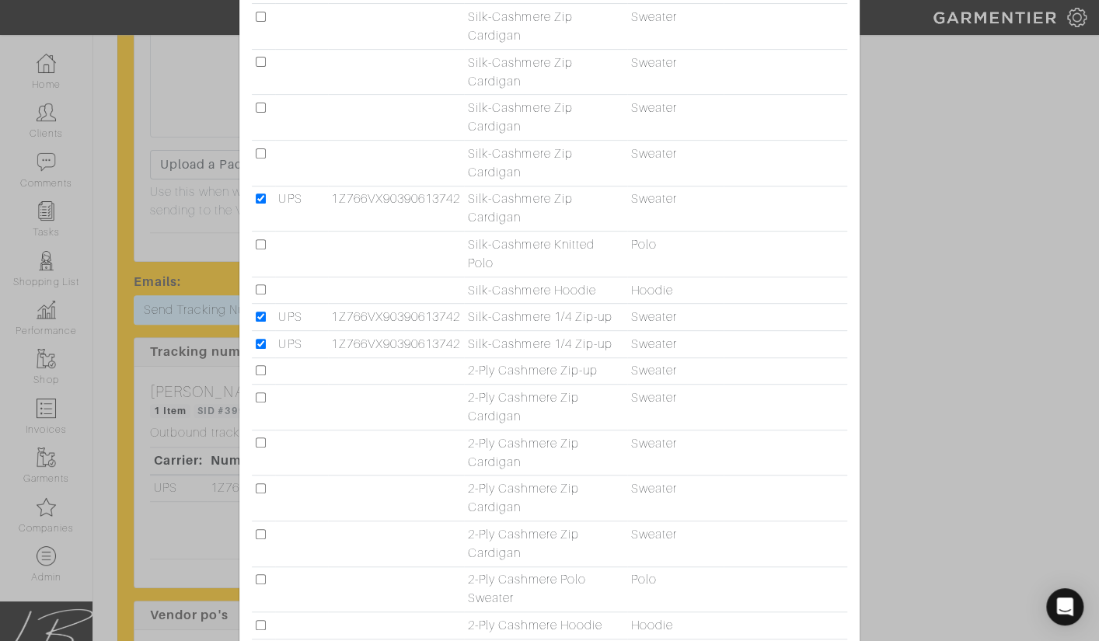
scroll to position [229, 0]
click at [258, 288] on input "checkbox" at bounding box center [261, 288] width 10 height 10
checkbox input "true"
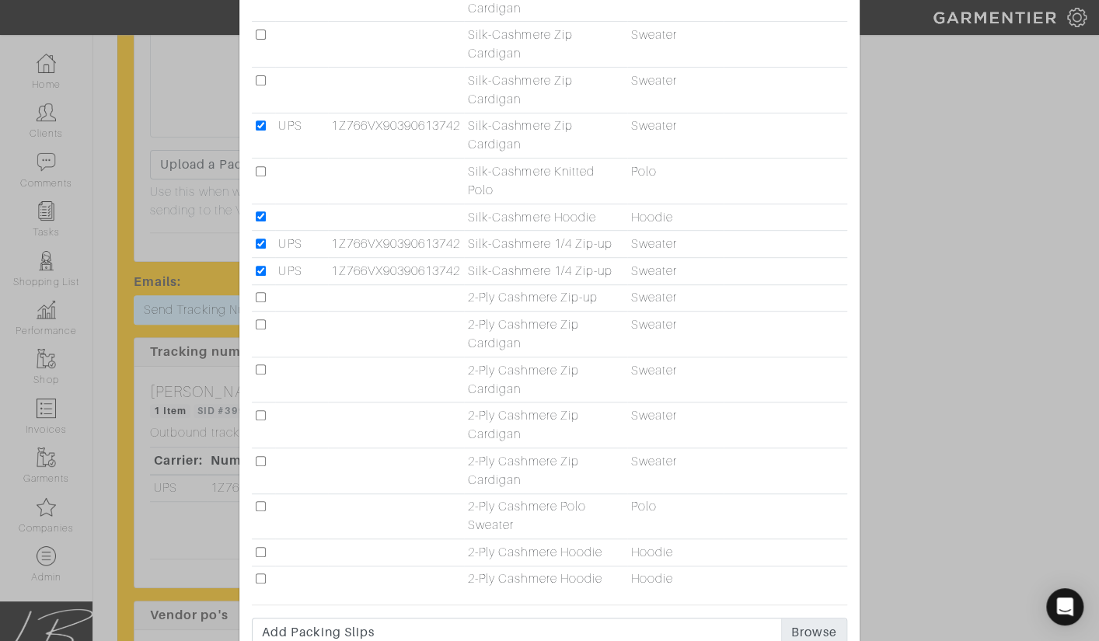
scroll to position [304, 0]
click at [257, 285] on td at bounding box center [263, 294] width 23 height 27
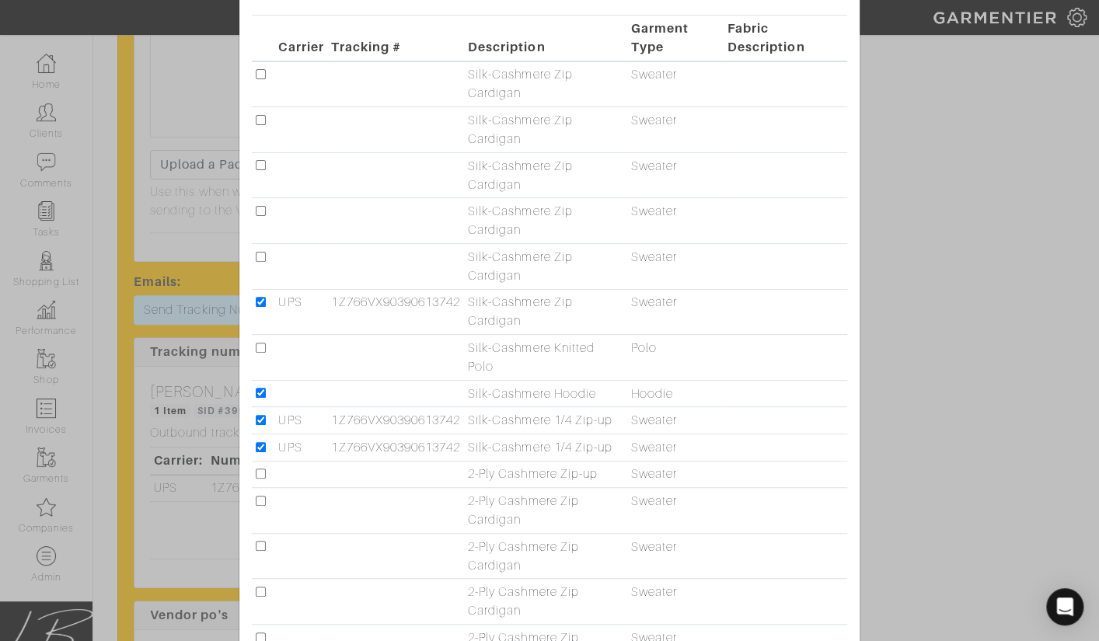
scroll to position [122, 0]
click at [258, 75] on input "checkbox" at bounding box center [261, 76] width 10 height 10
checkbox input "true"
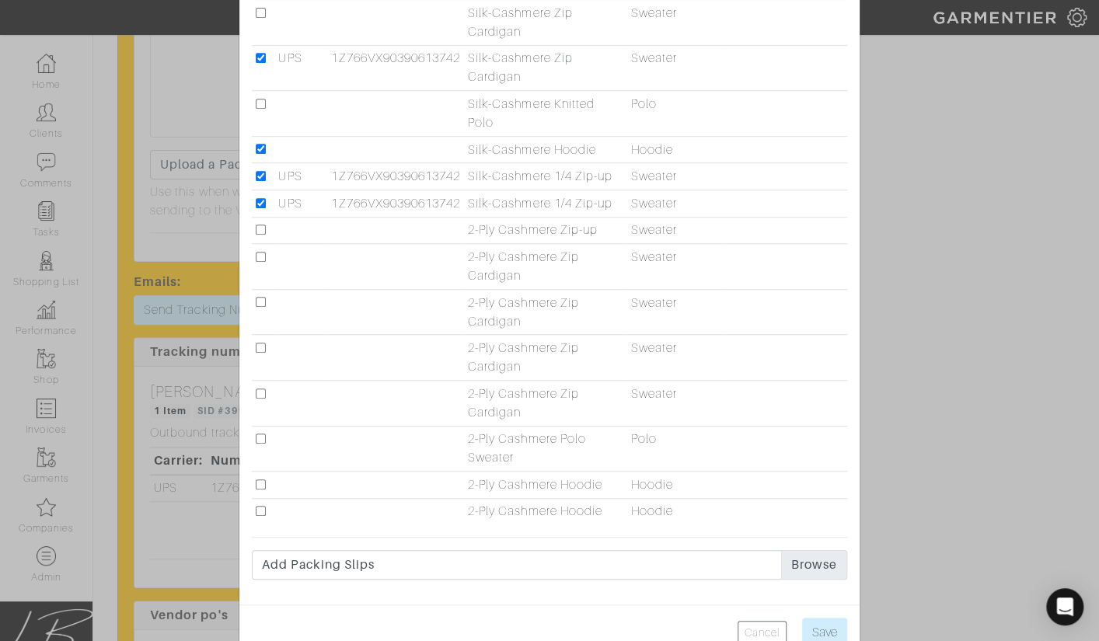
scroll to position [407, 0]
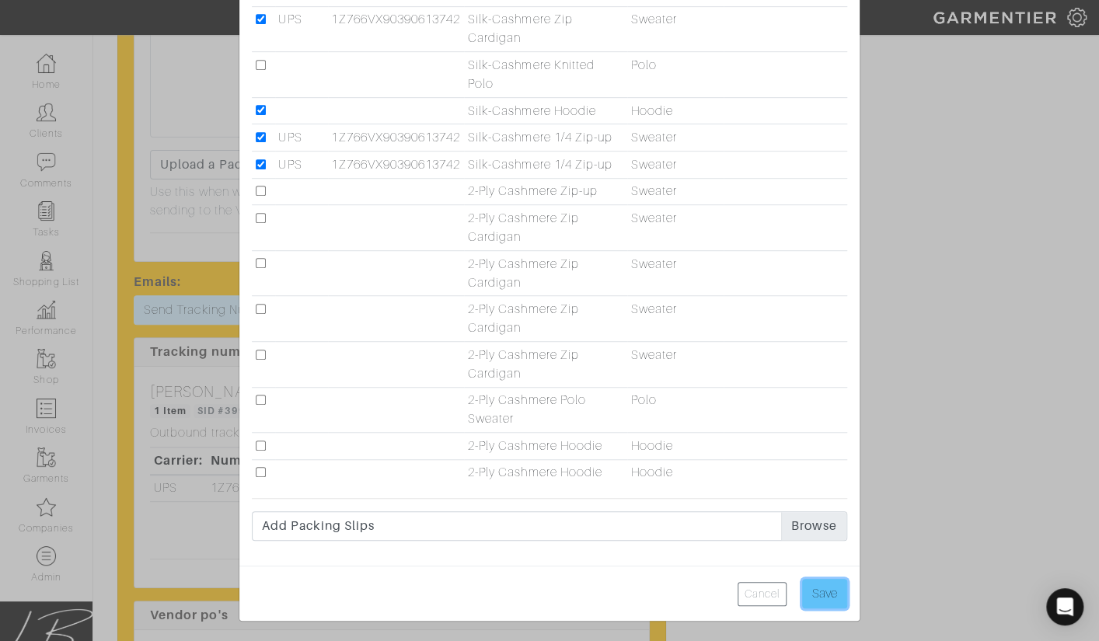
click at [829, 585] on input "Save" at bounding box center [824, 594] width 45 height 30
type input "Save"
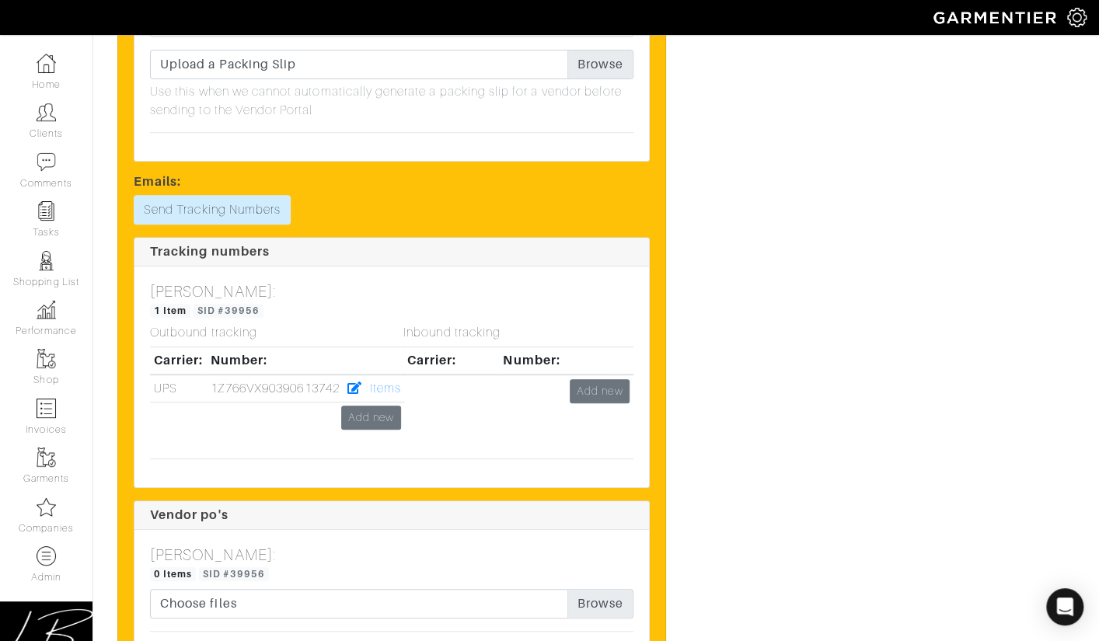
scroll to position [6325, 0]
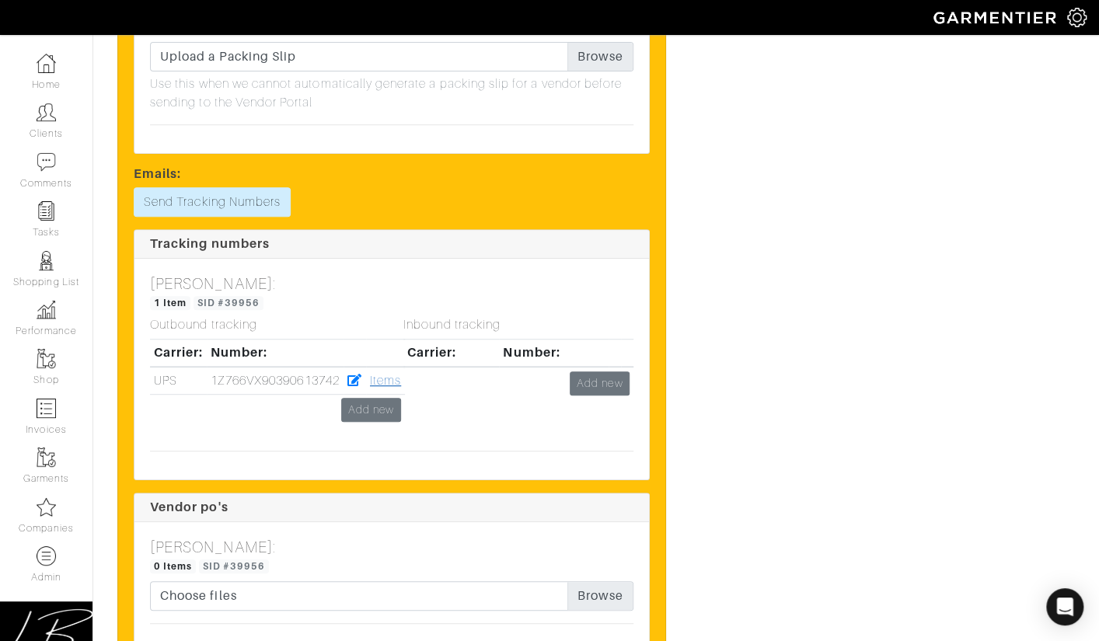
click at [386, 374] on link "Items" at bounding box center [385, 381] width 31 height 14
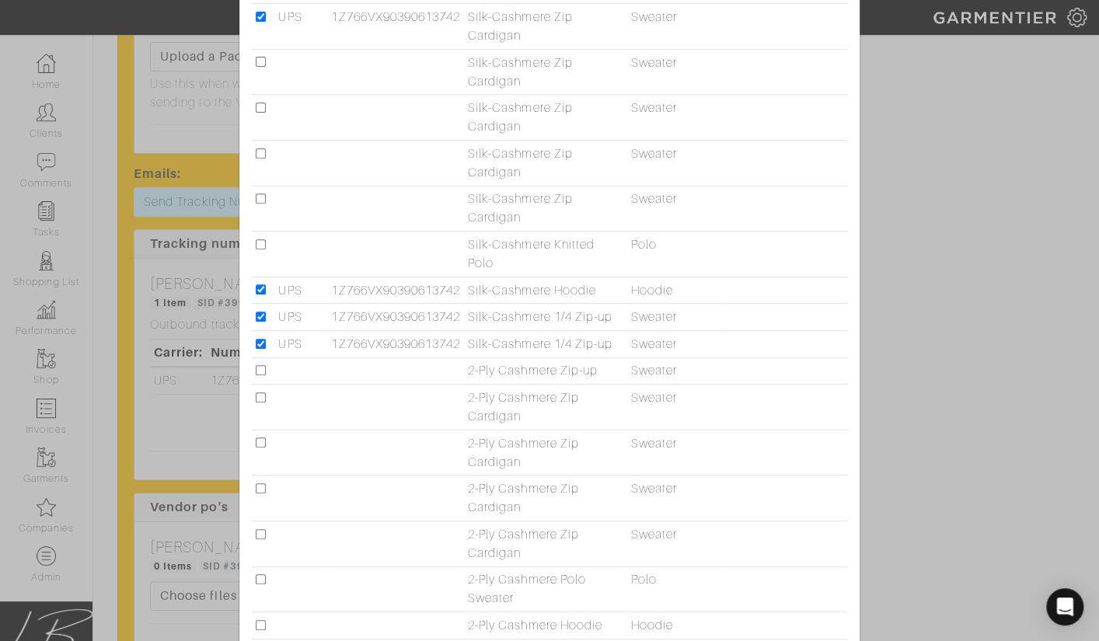
scroll to position [307, 0]
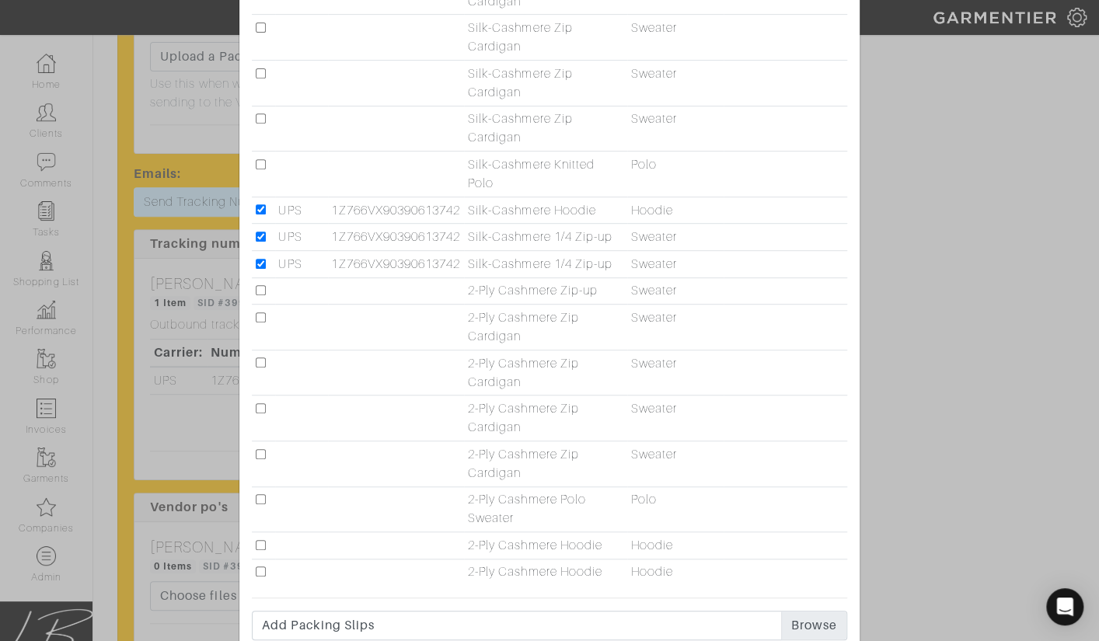
click at [264, 495] on input "checkbox" at bounding box center [261, 499] width 10 height 10
checkbox input "true"
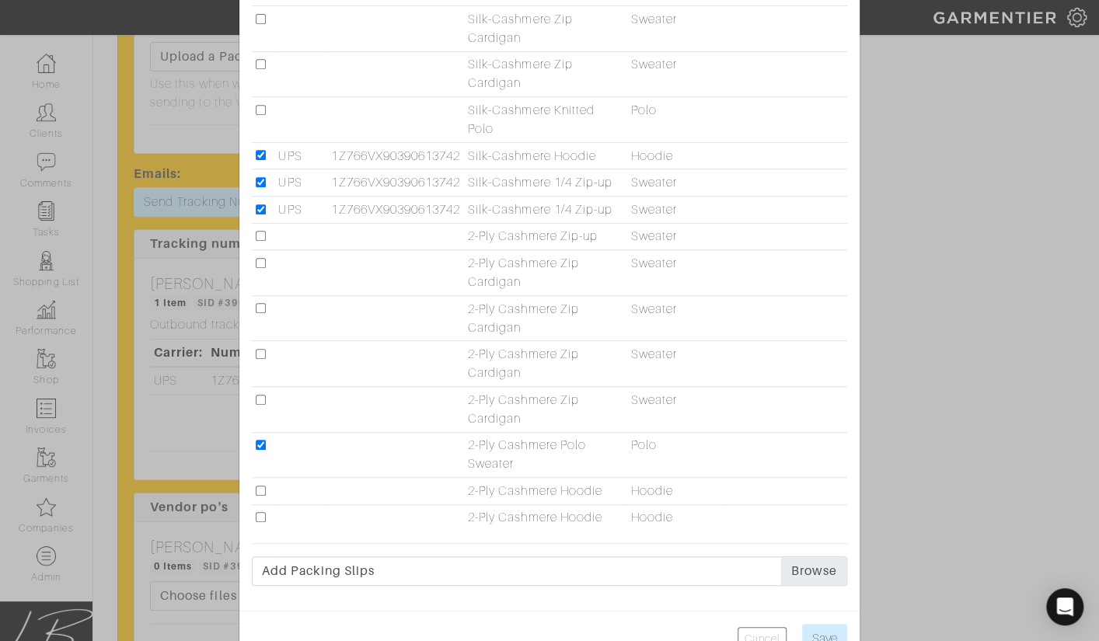
scroll to position [362, 0]
click at [815, 631] on input "Save" at bounding box center [824, 638] width 45 height 30
type input "Save"
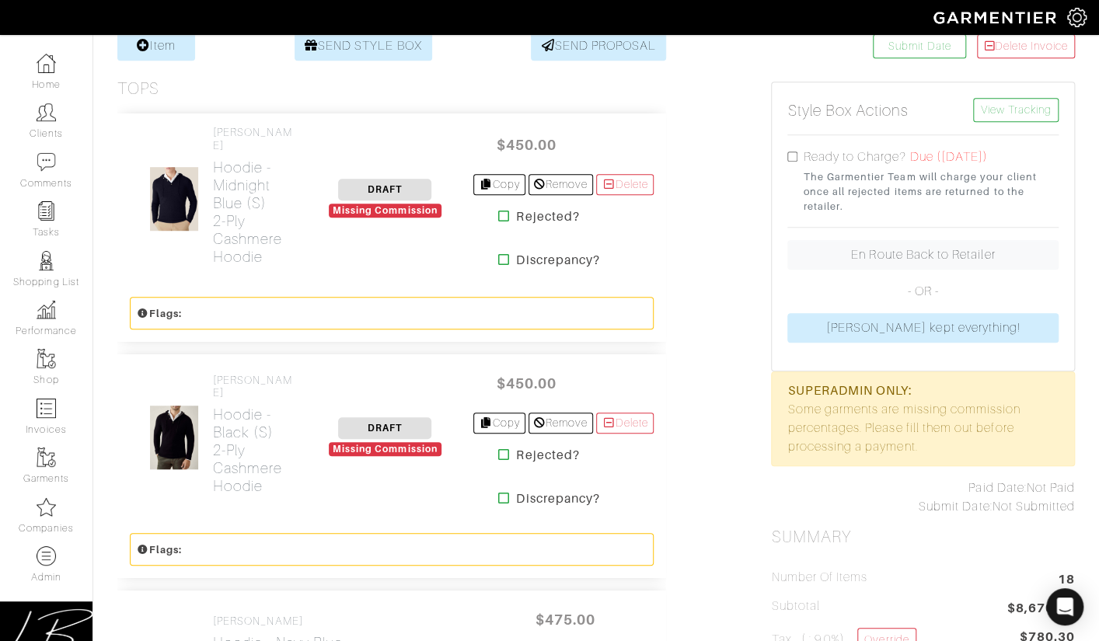
scroll to position [323, 0]
click at [239, 218] on h2 "Hoodie - Midnight Blue (S) 2-Ply Cashmere Hoodie" at bounding box center [255, 211] width 84 height 107
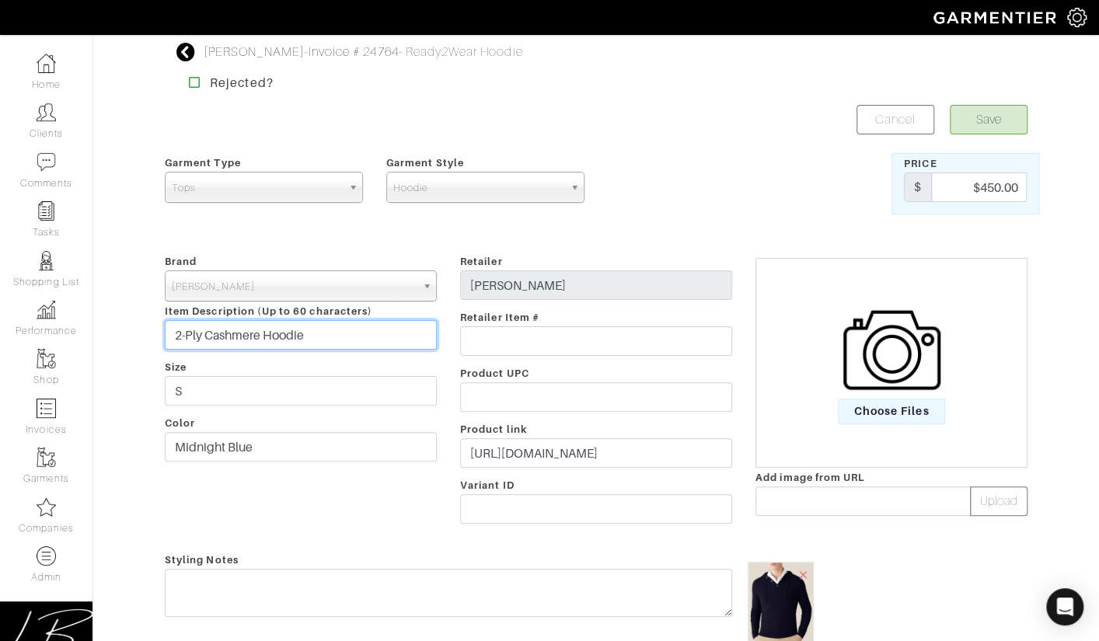
click at [347, 340] on input "2-Ply Cashmere Hoodie" at bounding box center [301, 335] width 272 height 30
type input "2-Ply Cashmere Hoodie (Midnight, S)"
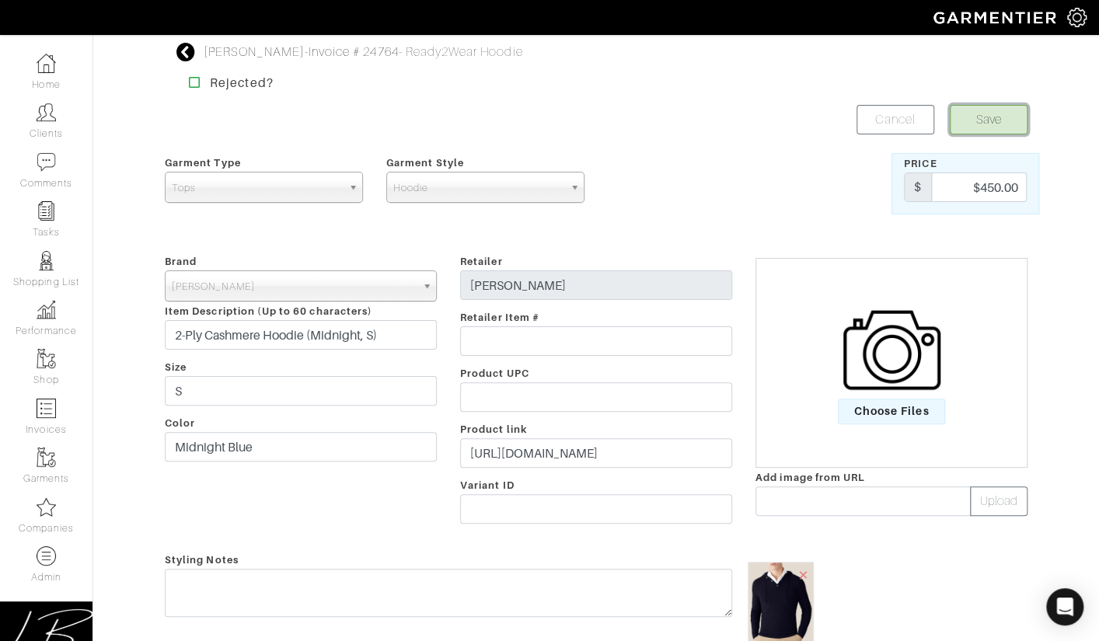
click at [966, 131] on button "Save" at bounding box center [989, 120] width 78 height 30
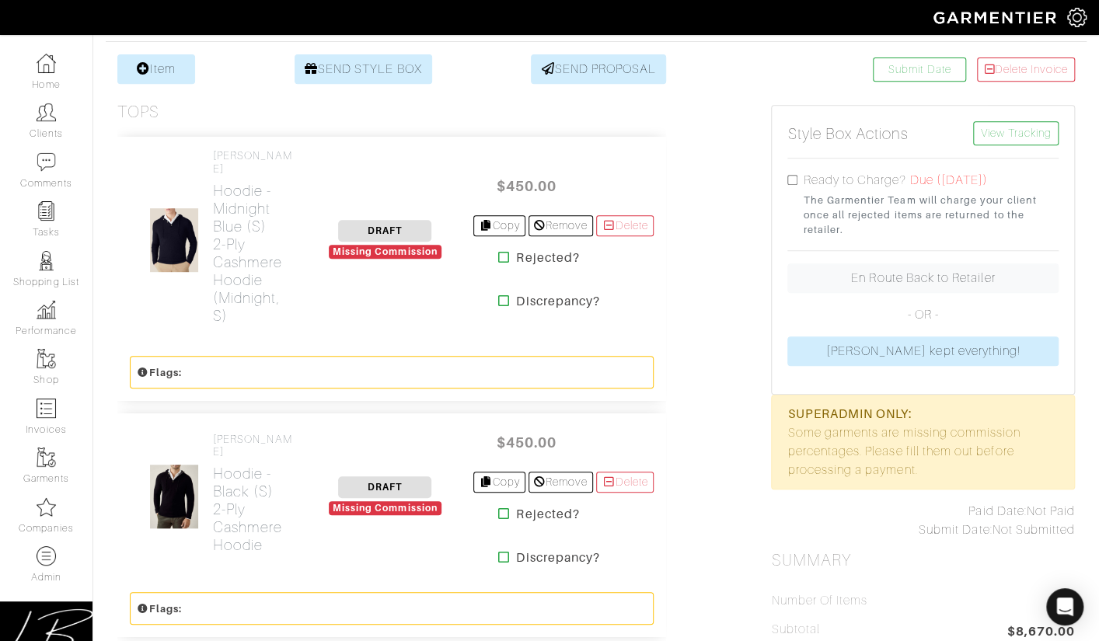
scroll to position [300, 0]
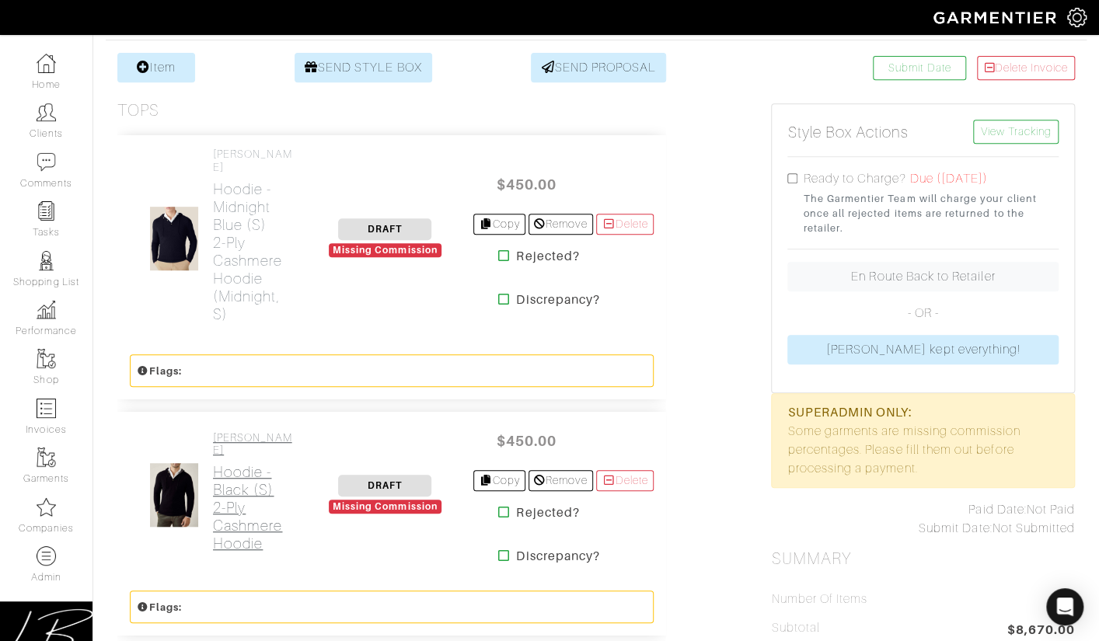
click at [260, 465] on h2 "Hoodie - Black (S) 2-Ply Cashmere Hoodie" at bounding box center [255, 507] width 84 height 89
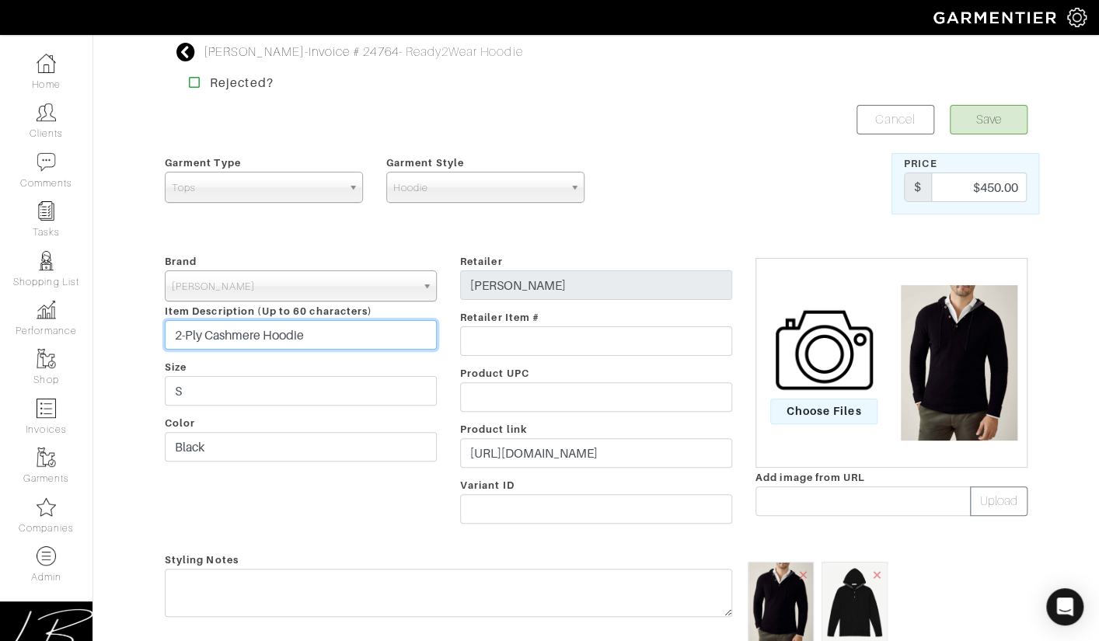
click at [350, 328] on input "2-Ply Cashmere Hoodie" at bounding box center [301, 335] width 272 height 30
type input "2-Ply Cashmere Hoodie (Black, S)"
click at [975, 114] on button "Save" at bounding box center [989, 120] width 78 height 30
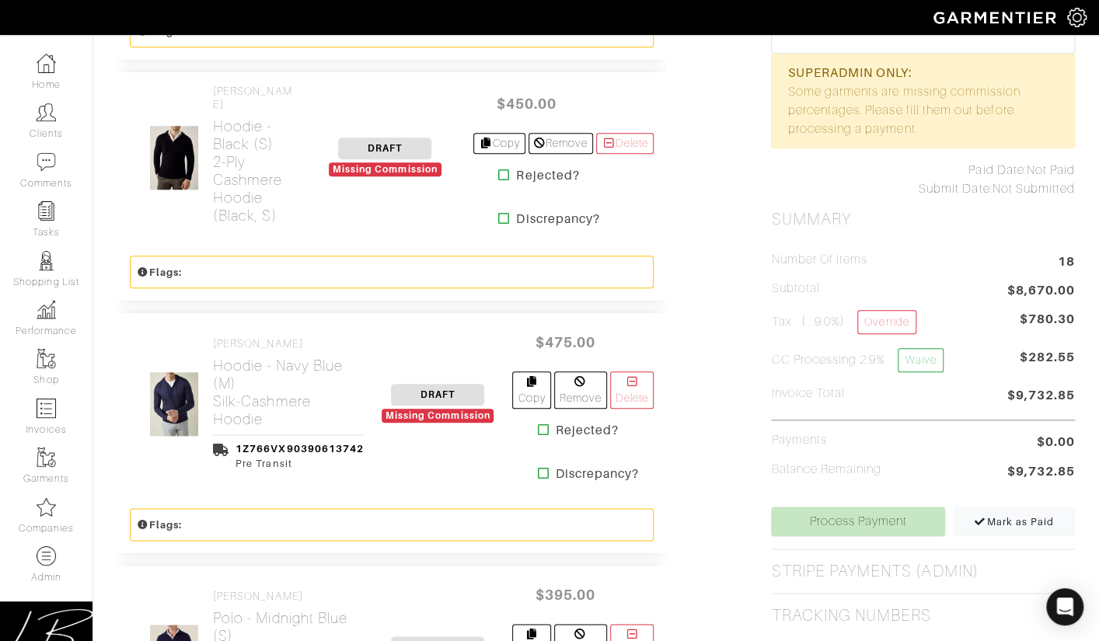
scroll to position [641, 0]
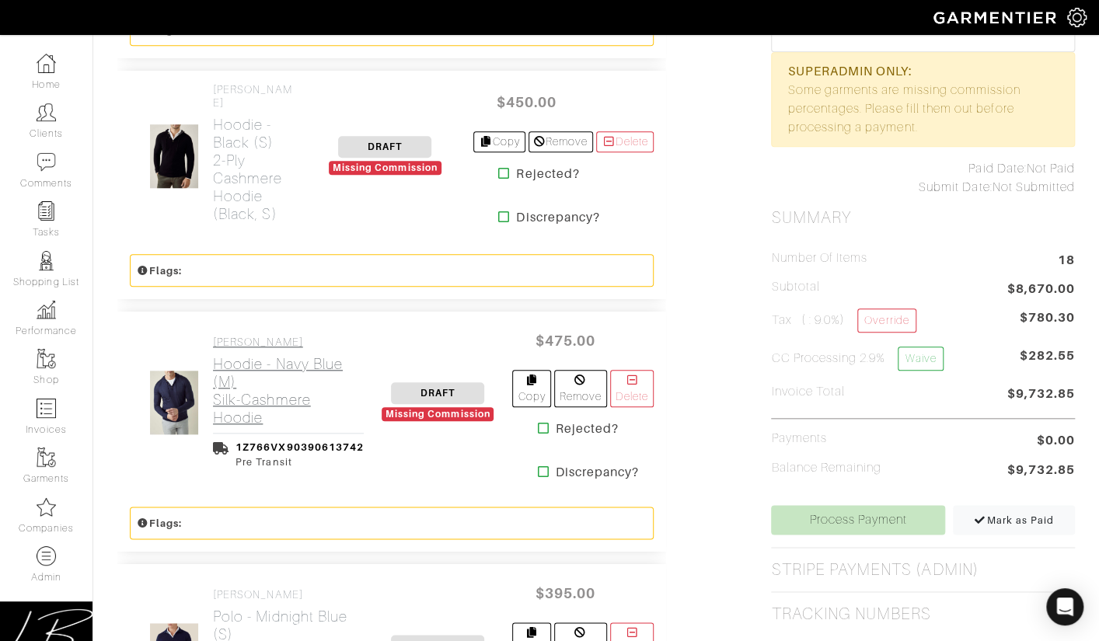
click at [276, 388] on h2 "Hoodie - Navy Blue (M) Silk-Cashmere Hoodie" at bounding box center [288, 391] width 151 height 72
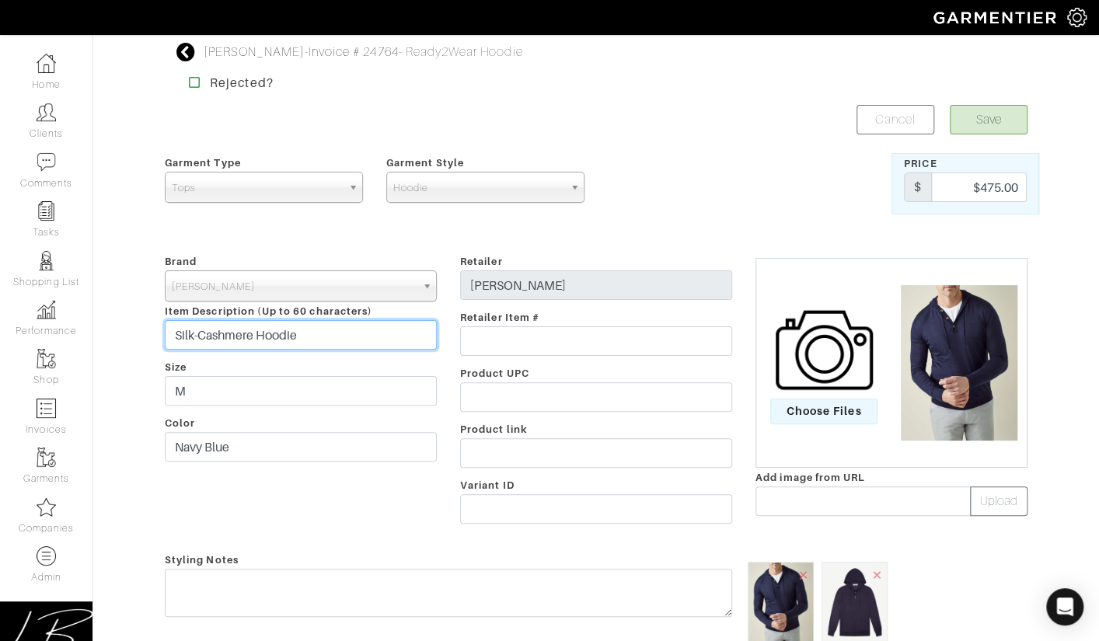
click at [380, 324] on input "Silk-Cashmere Hoodie" at bounding box center [301, 335] width 272 height 30
type input "Silk-Cashmere Hoodie (Navy, M)"
click at [956, 127] on button "Save" at bounding box center [989, 120] width 78 height 30
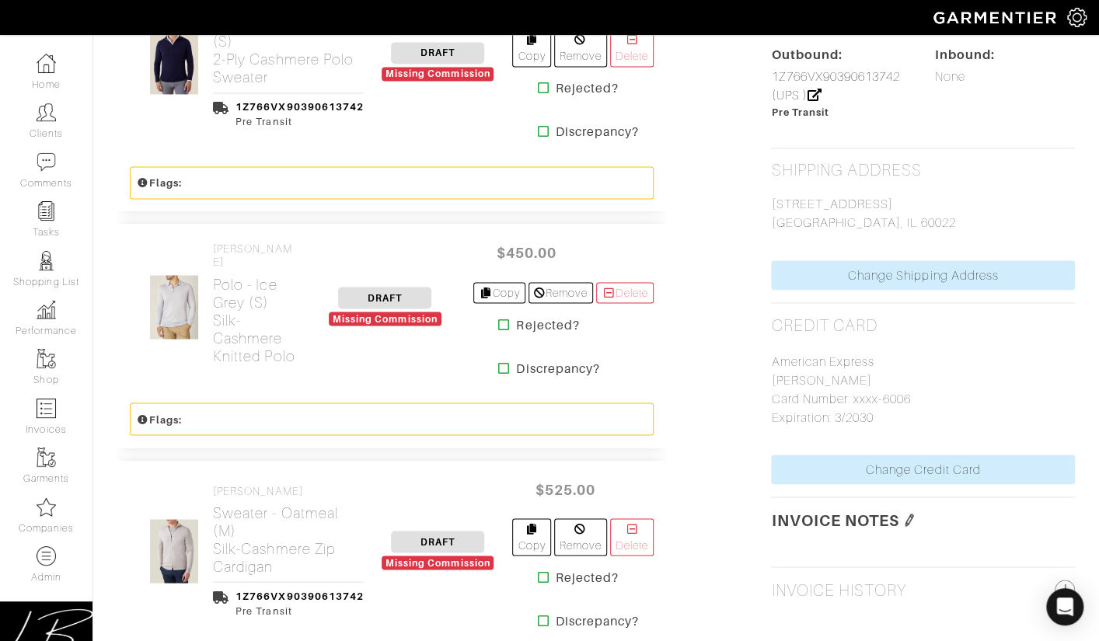
scroll to position [1238, 0]
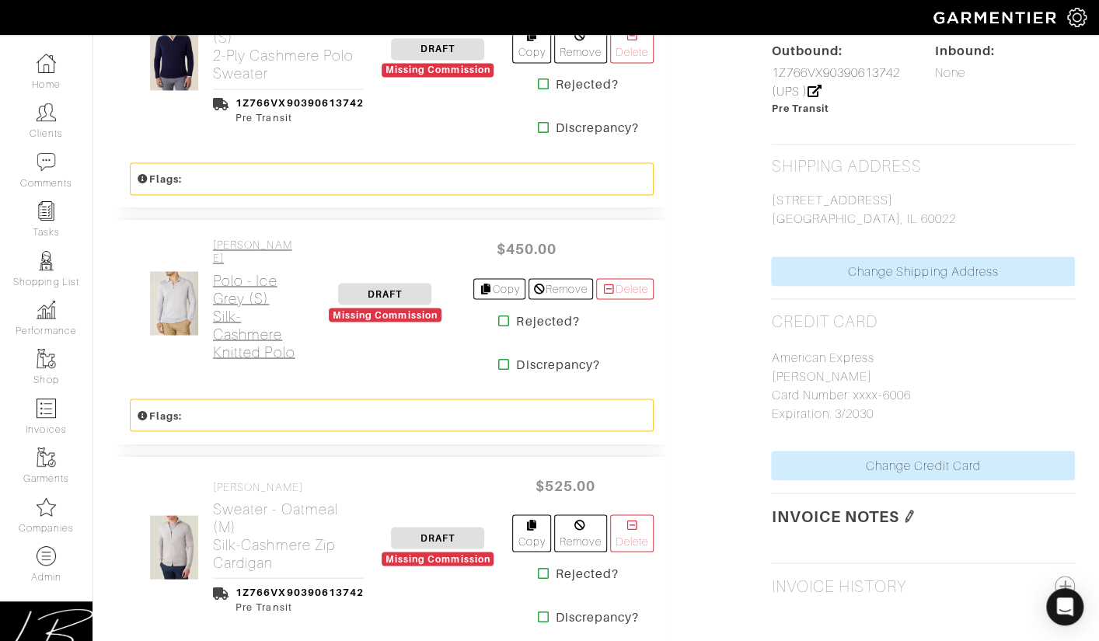
click at [235, 316] on h2 "Polo - Ice Grey (S) Silk-Cashmere Knitted Polo" at bounding box center [255, 315] width 84 height 89
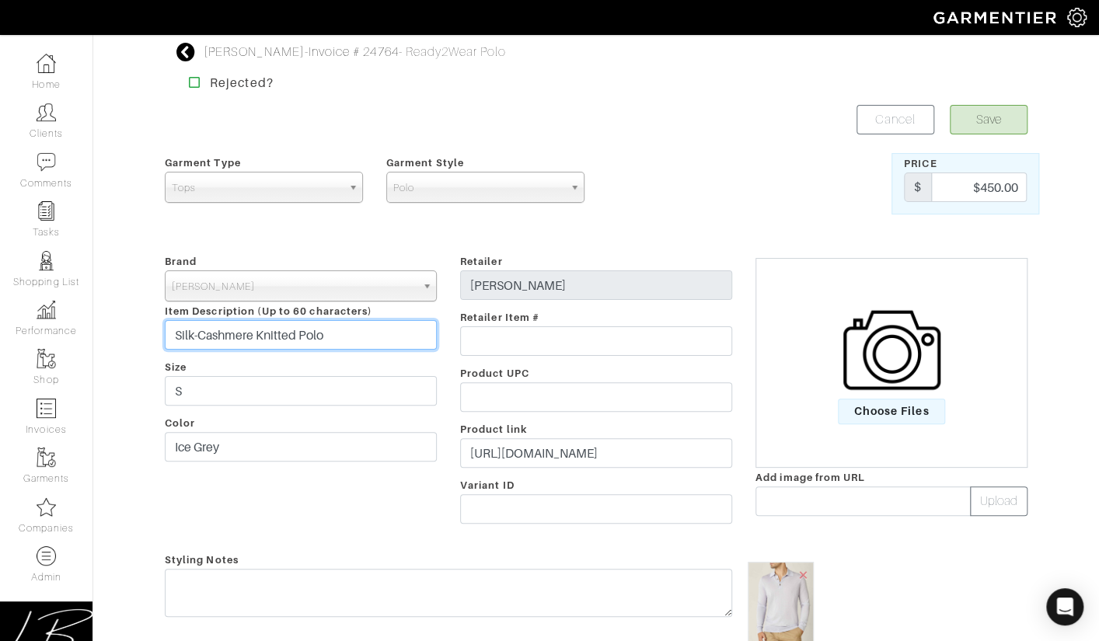
click at [348, 343] on input "Silk-Cashmere Knitted Polo" at bounding box center [301, 335] width 272 height 30
type input "Silk-Cashmere Knitted Polo (Ice Grey, S)"
click at [971, 125] on button "Save" at bounding box center [989, 120] width 78 height 30
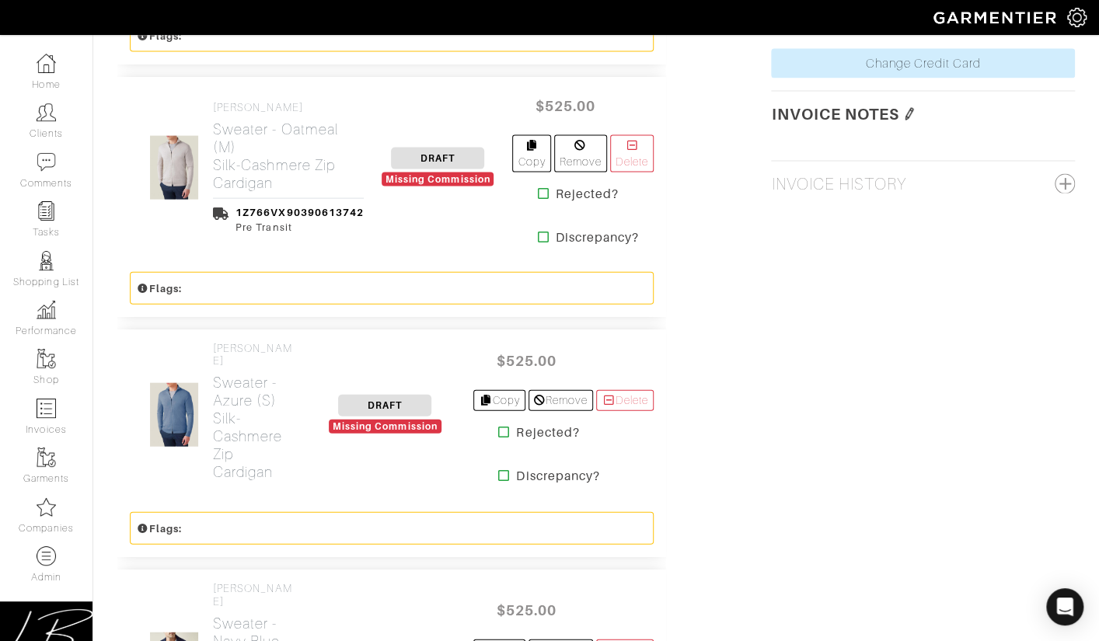
scroll to position [1640, 0]
click at [260, 403] on h2 "Sweater - Azure (S) Silk-Cashmere Zip Cardigan" at bounding box center [255, 427] width 84 height 107
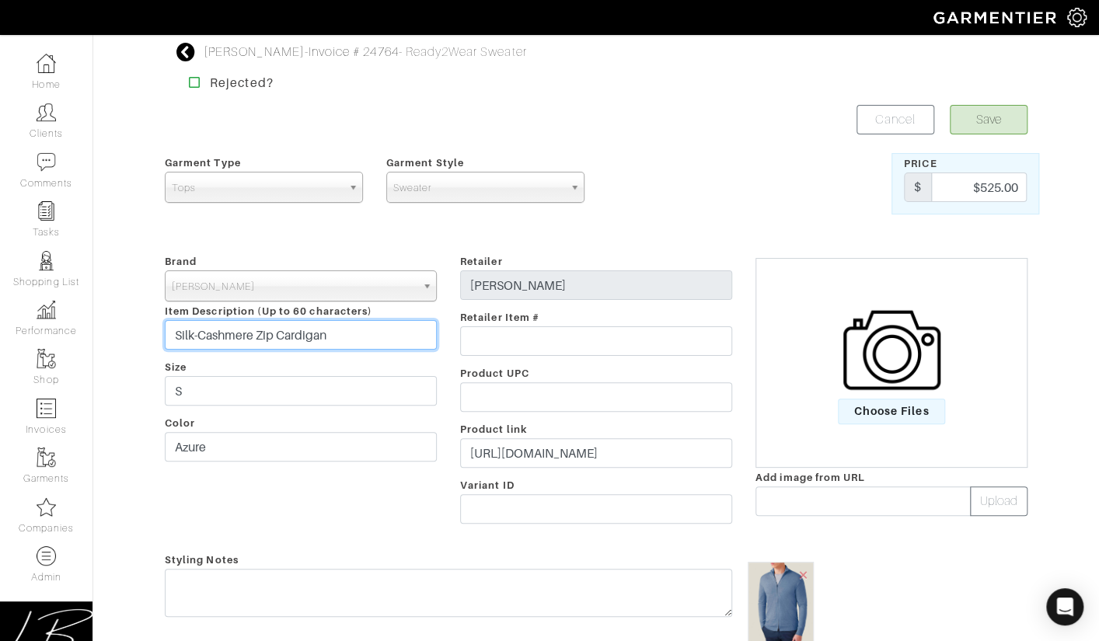
click at [396, 338] on input "Silk-Cashmere Zip Cardigan" at bounding box center [301, 335] width 272 height 30
type input "Silk-Cashmere Zip Cardigan (Azure, S)"
click at [993, 124] on button "Save" at bounding box center [989, 120] width 78 height 30
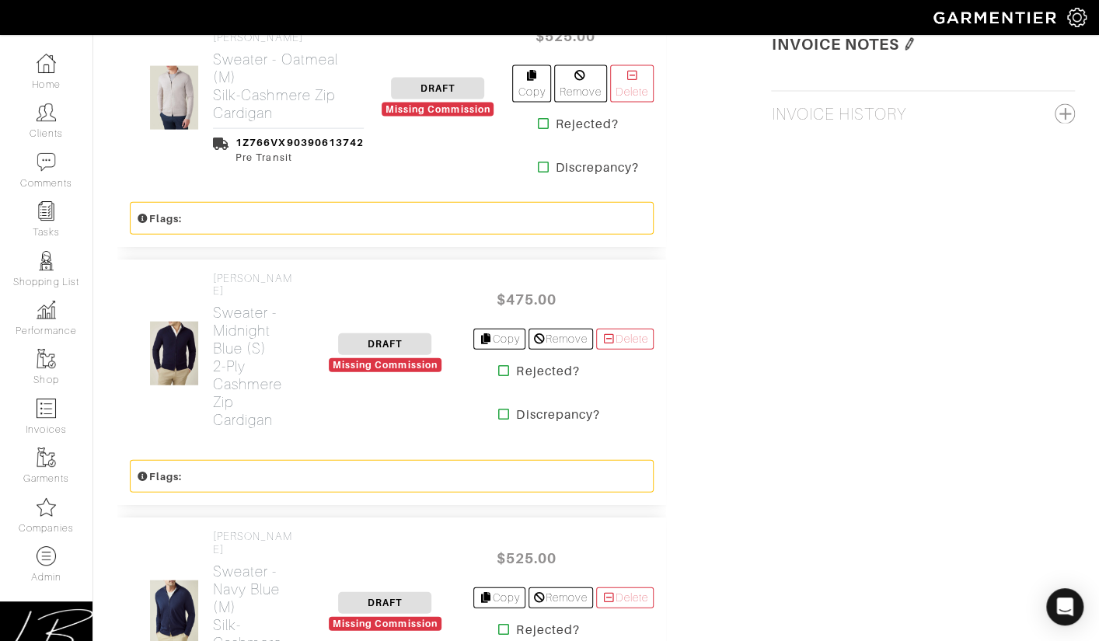
scroll to position [1710, 0]
click at [250, 374] on h2 "Sweater - Midnight Blue (S) 2-Ply Cashmere Zip Cardigan" at bounding box center [255, 366] width 84 height 125
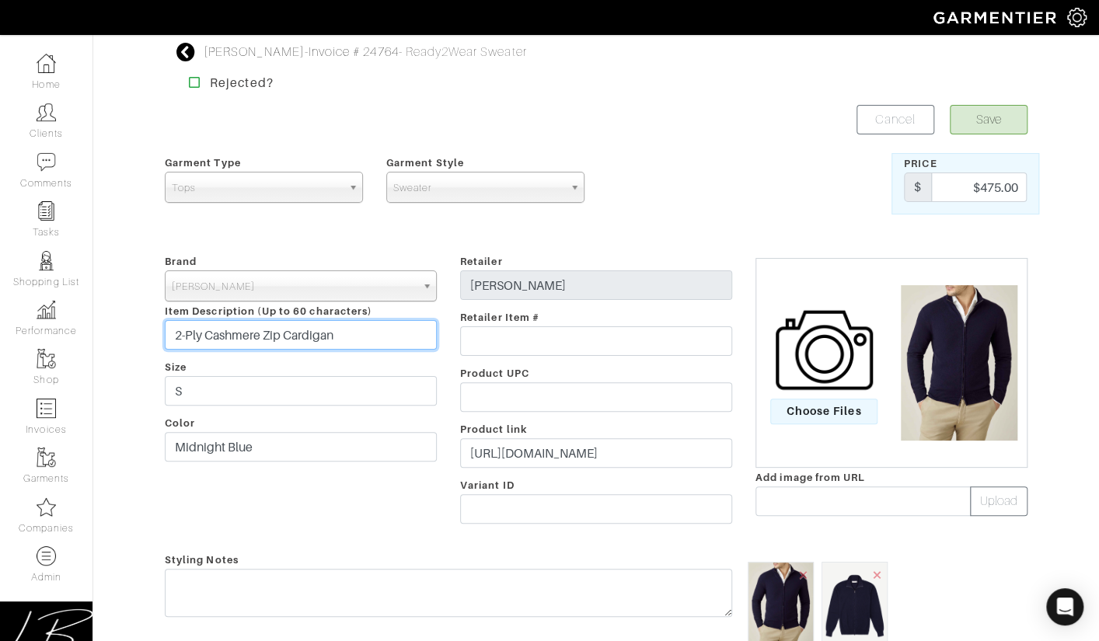
click at [393, 336] on input "2-Ply Cashmere Zip Cardigan" at bounding box center [301, 335] width 272 height 30
type input "2-Ply Cashmere Zip Cardigan (Midnight Blue, S)"
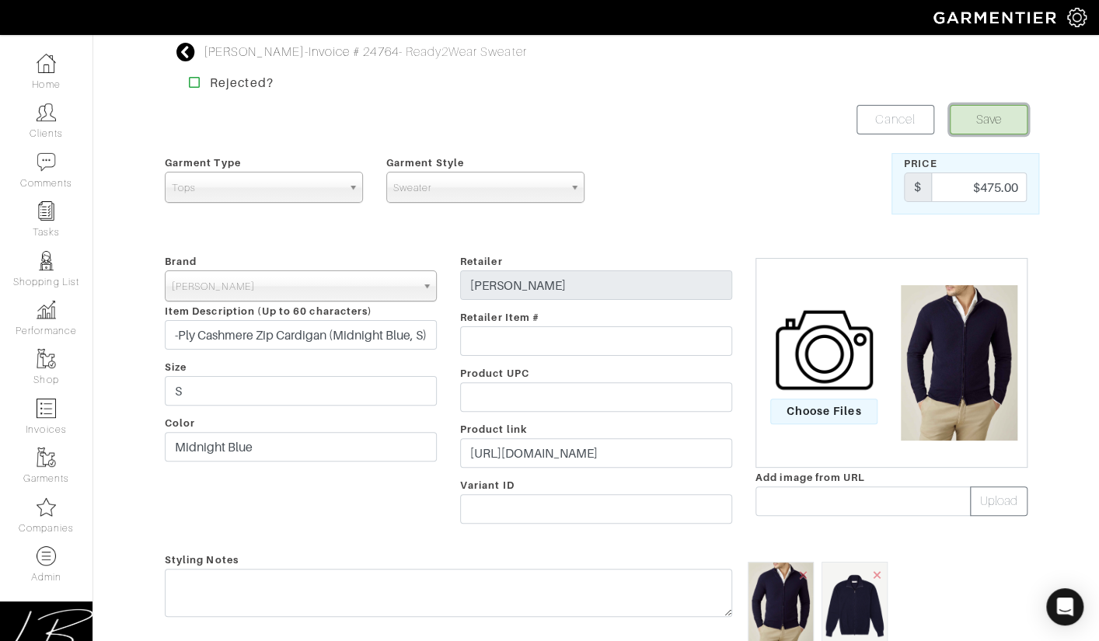
scroll to position [0, 0]
click at [1003, 121] on button "Save" at bounding box center [989, 120] width 78 height 30
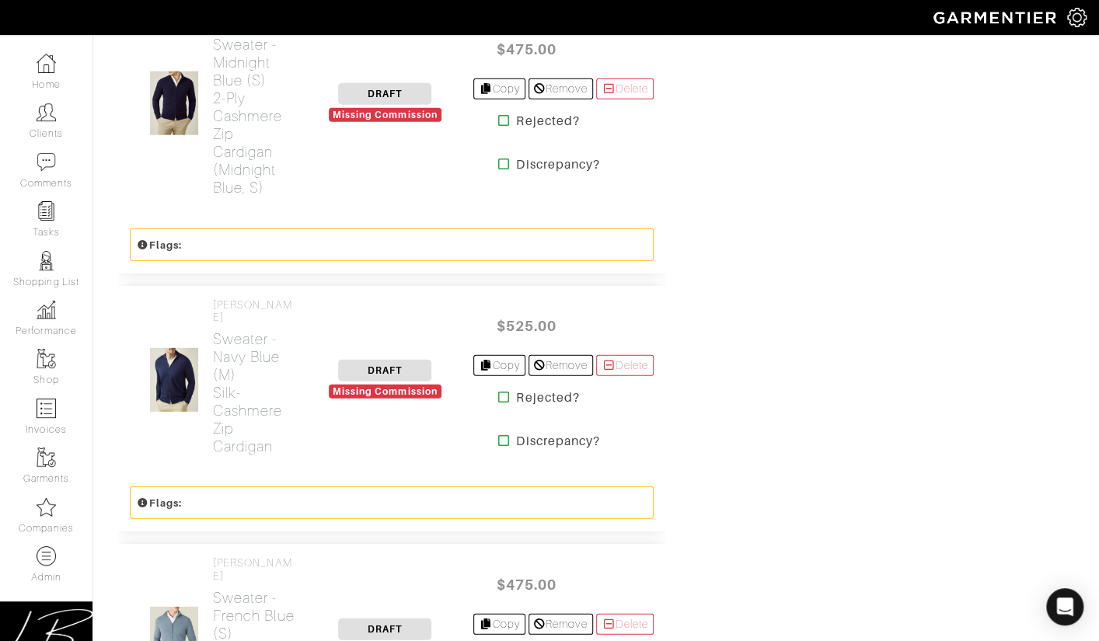
scroll to position [1994, 0]
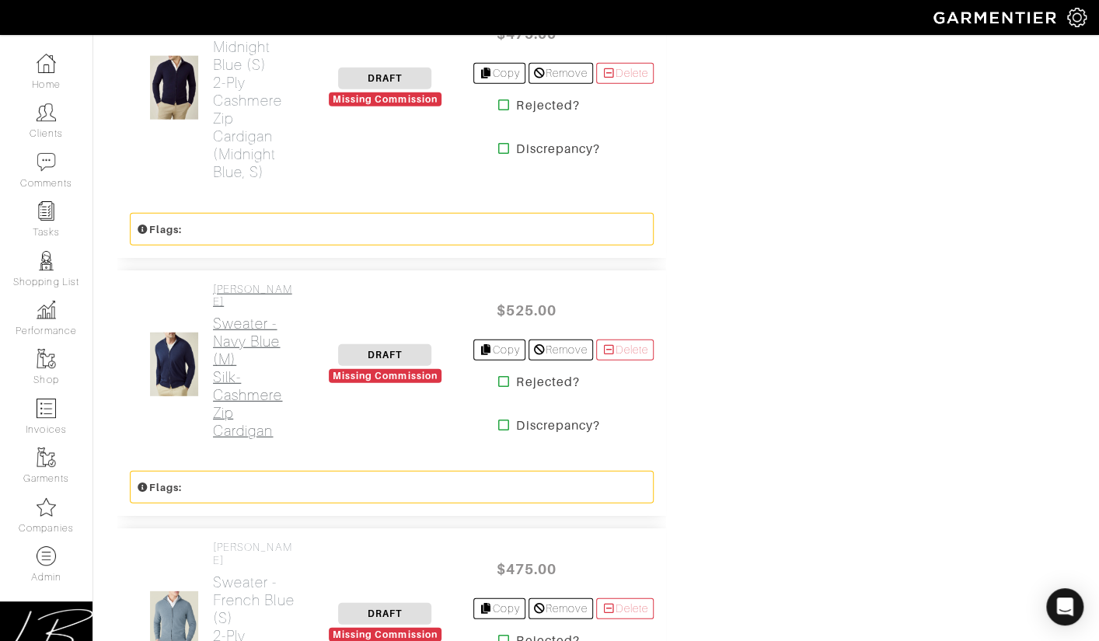
click at [229, 338] on h2 "Sweater - Navy Blue (M) Silk-Cashmere Zip Cardigan" at bounding box center [255, 377] width 84 height 125
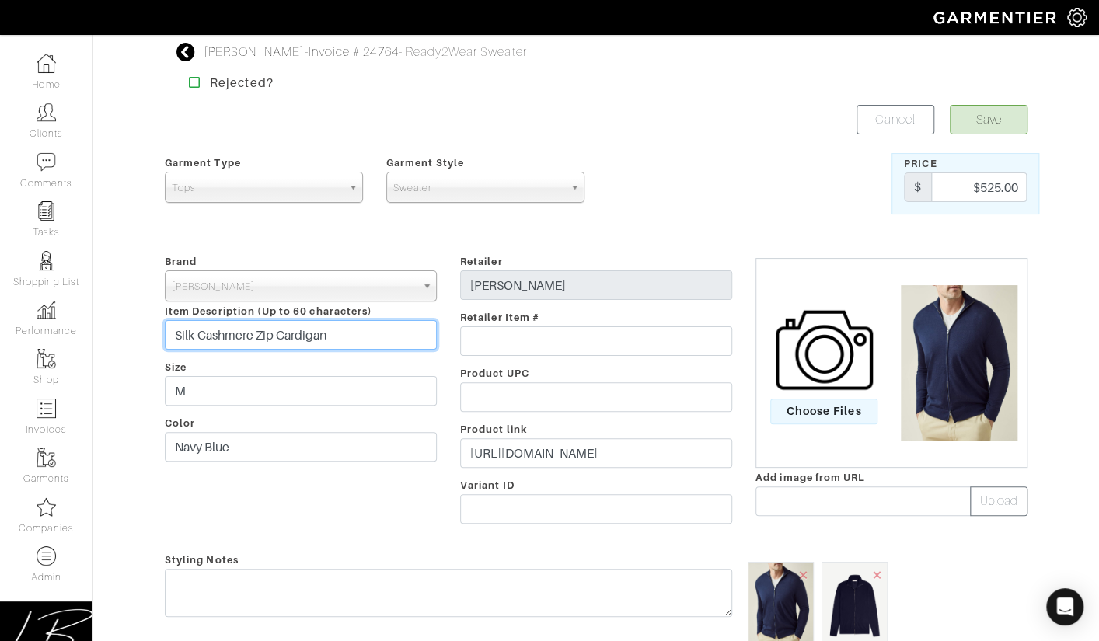
click at [394, 337] on input "Silk-Cashmere Zip Cardigan" at bounding box center [301, 335] width 272 height 30
type input "Silk-Cashmere Zip Cardigan (Navy Blue, M)"
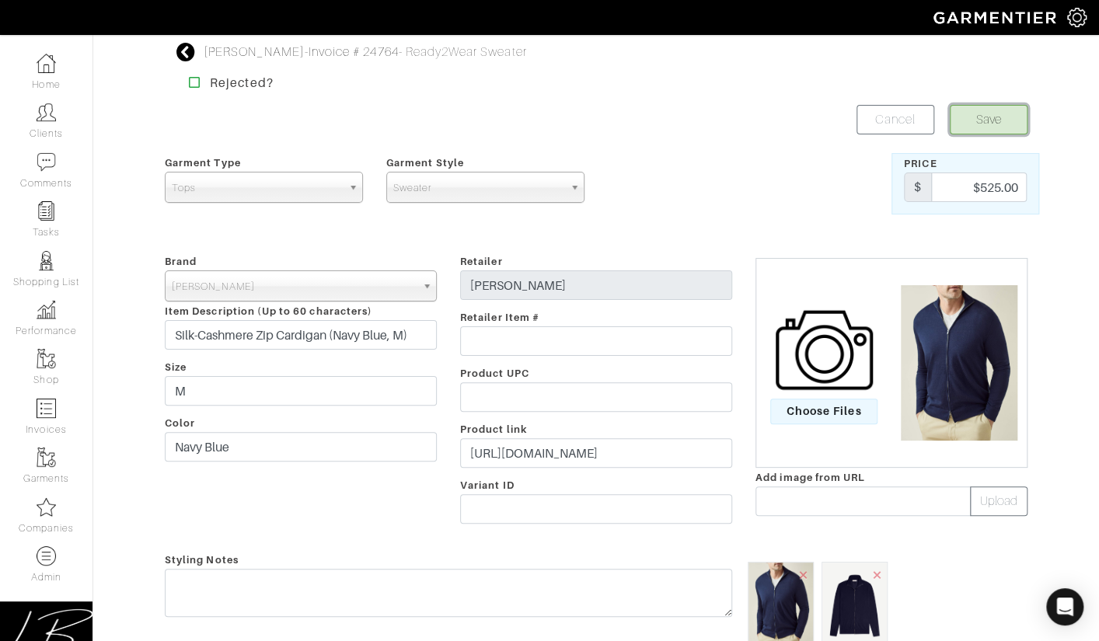
click at [997, 126] on button "Save" at bounding box center [989, 120] width 78 height 30
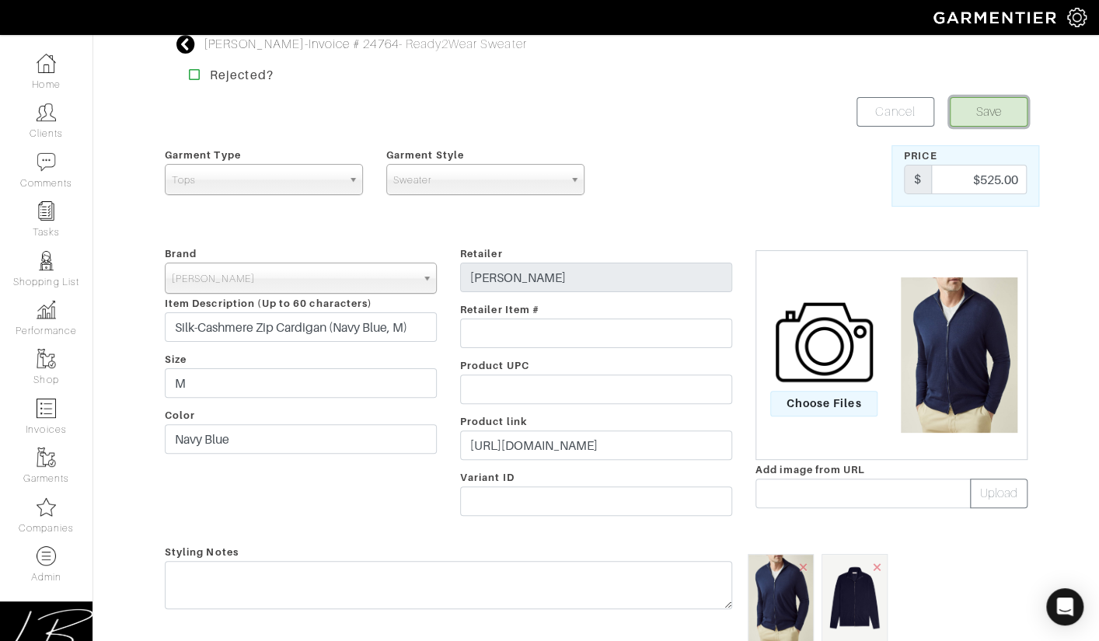
scroll to position [6, 0]
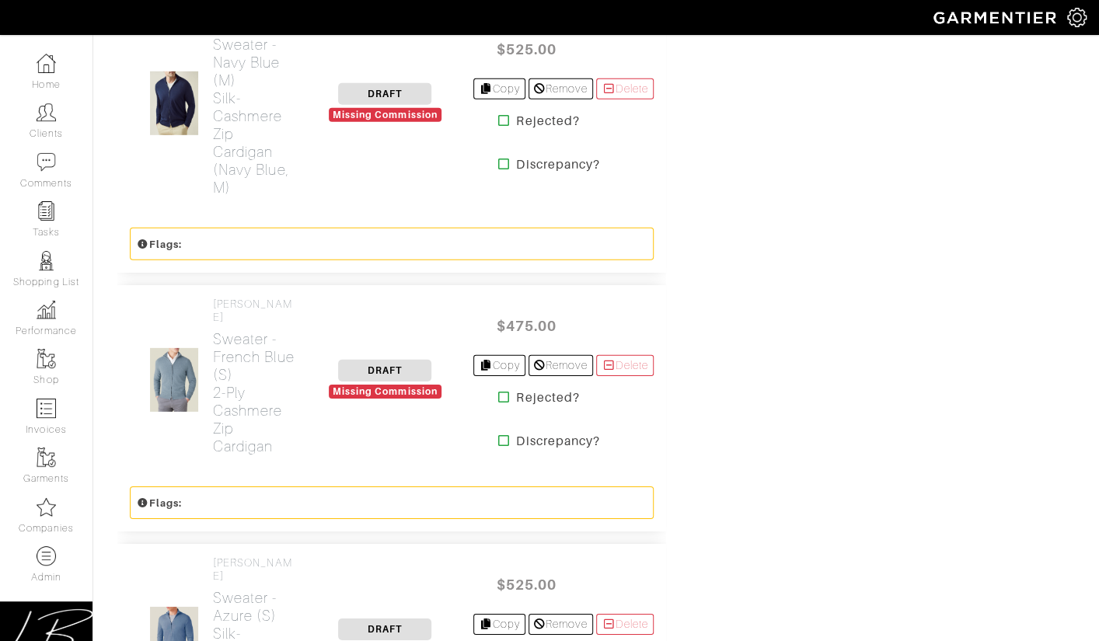
scroll to position [2276, 0]
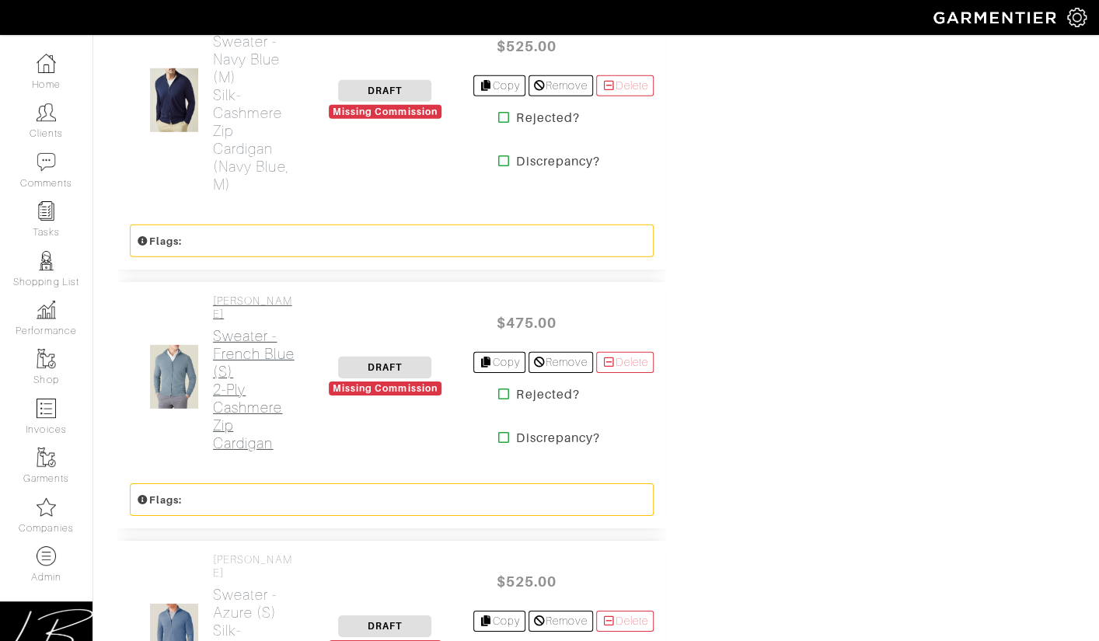
click at [232, 327] on h2 "Sweater - French Blue (S) 2-Ply Cashmere Zip Cardigan" at bounding box center [255, 389] width 84 height 125
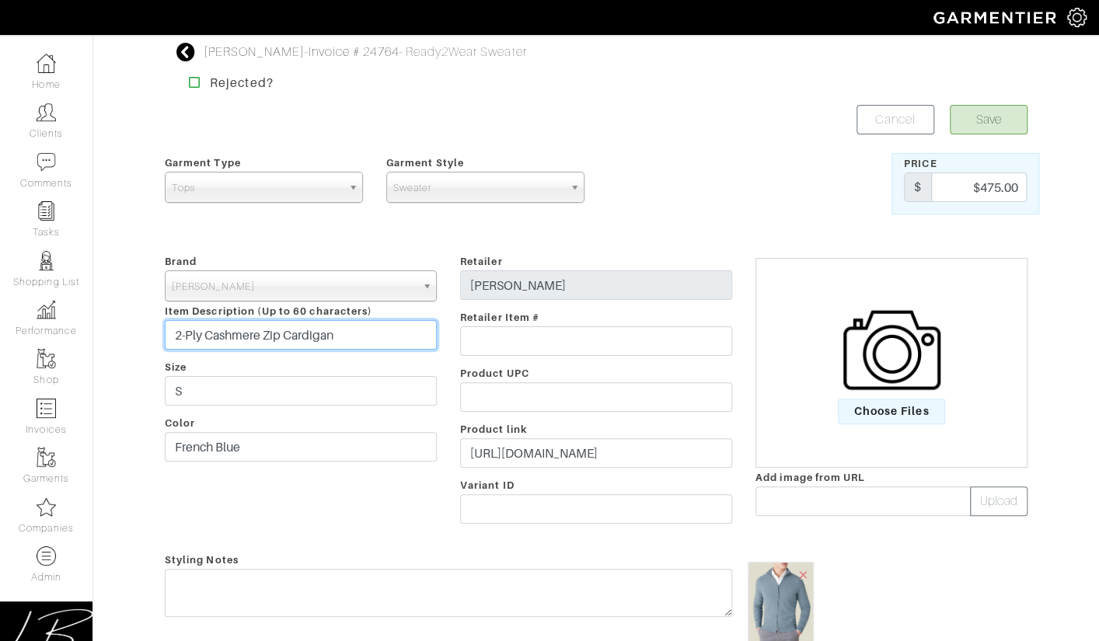
click at [419, 339] on input "2-Ply Cashmere Zip Cardigan" at bounding box center [301, 335] width 272 height 30
type input "2-Ply Cashmere Zip Cardigan (French Blue, S)"
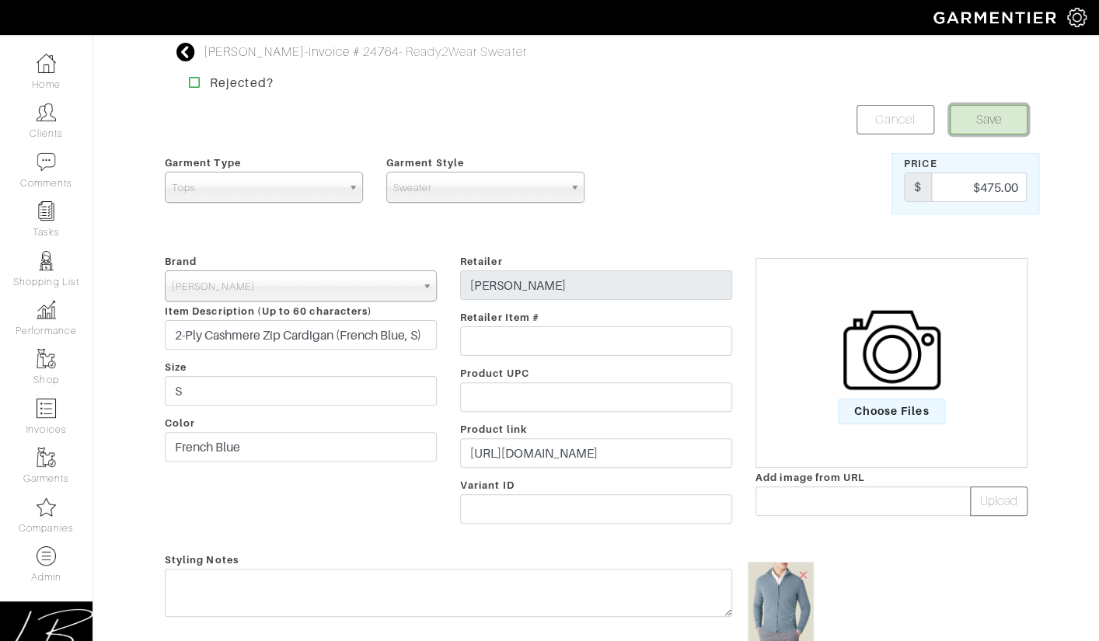
click at [953, 110] on button "Save" at bounding box center [989, 120] width 78 height 30
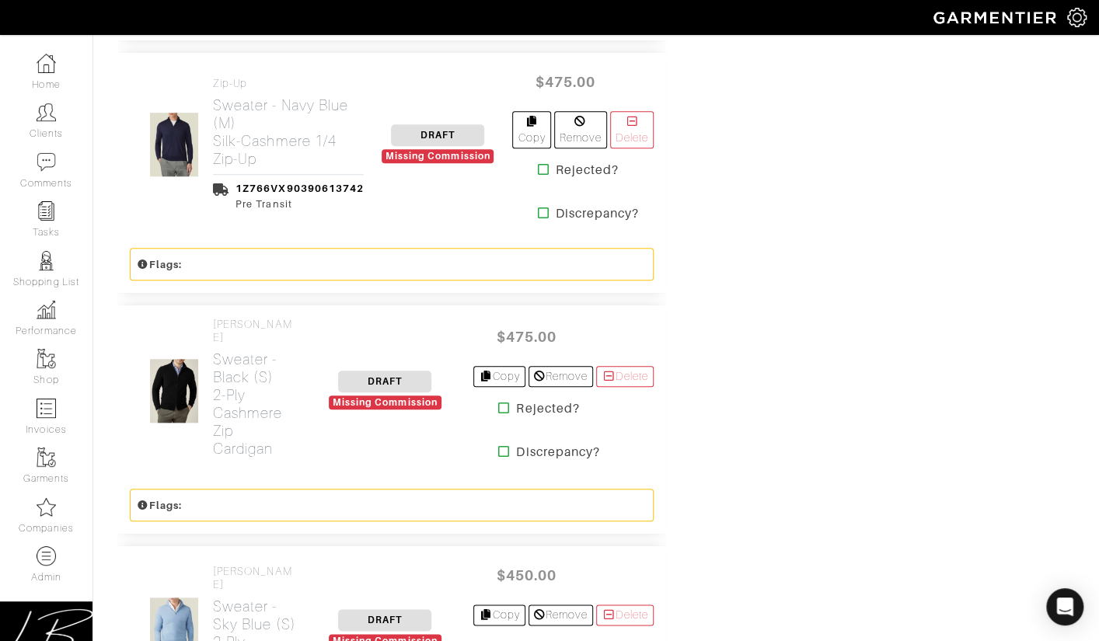
scroll to position [3566, 0]
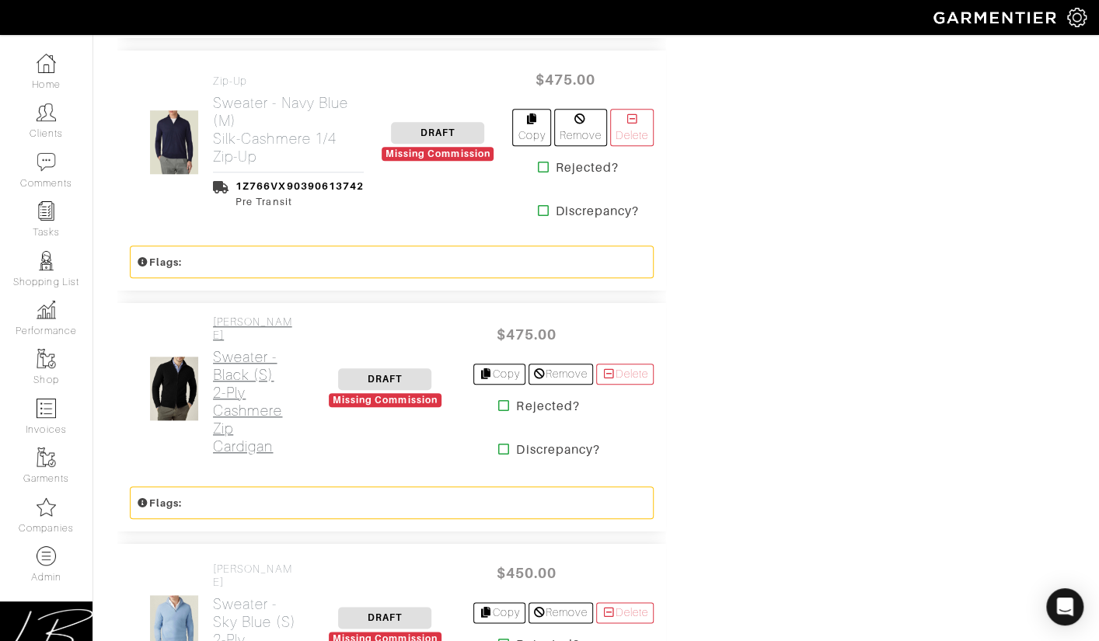
click at [250, 348] on h2 "Sweater - Black (S) 2-Ply Cashmere Zip Cardigan" at bounding box center [255, 401] width 84 height 107
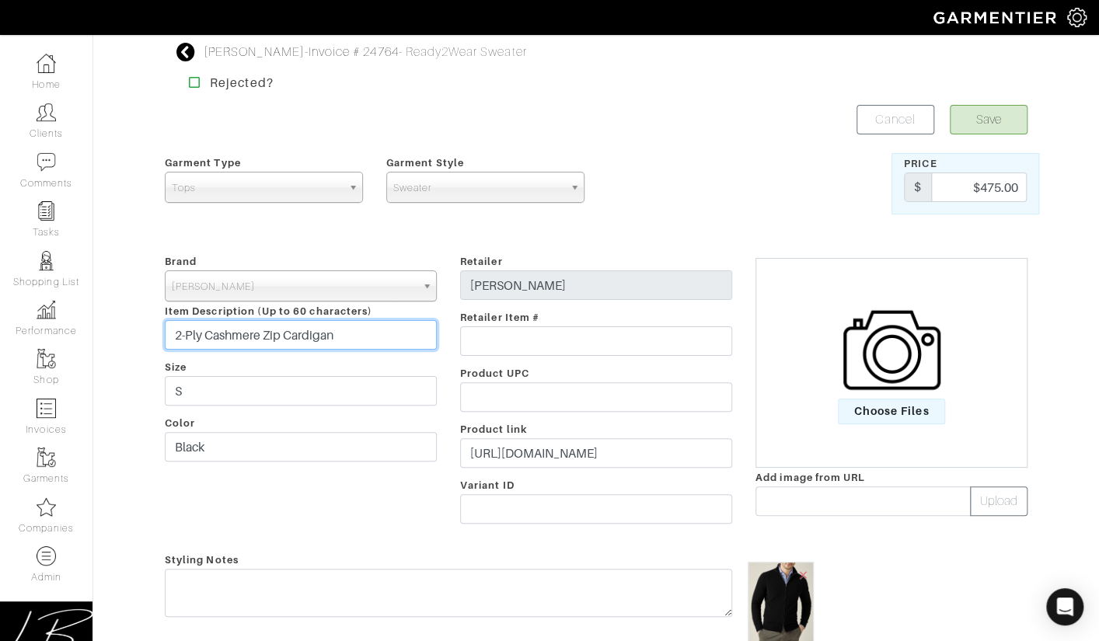
click at [423, 340] on input "2-Ply Cashmere Zip Cardigan" at bounding box center [301, 335] width 272 height 30
type input "2-Ply Cashmere Zip Cardigan (Black, S)"
click at [985, 115] on button "Save" at bounding box center [989, 120] width 78 height 30
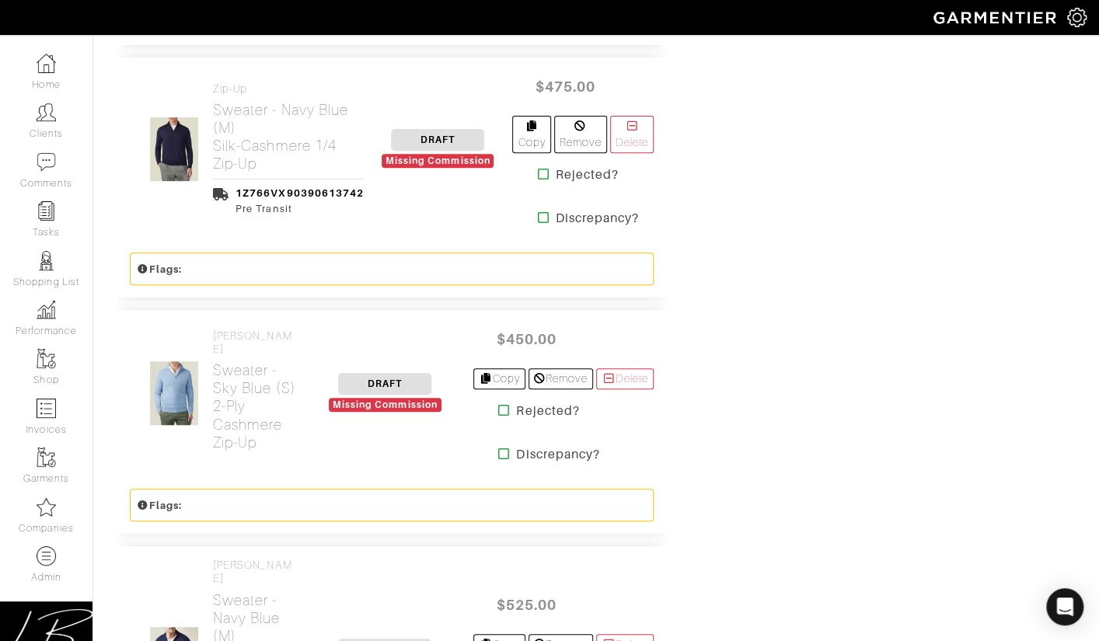
scroll to position [3262, 0]
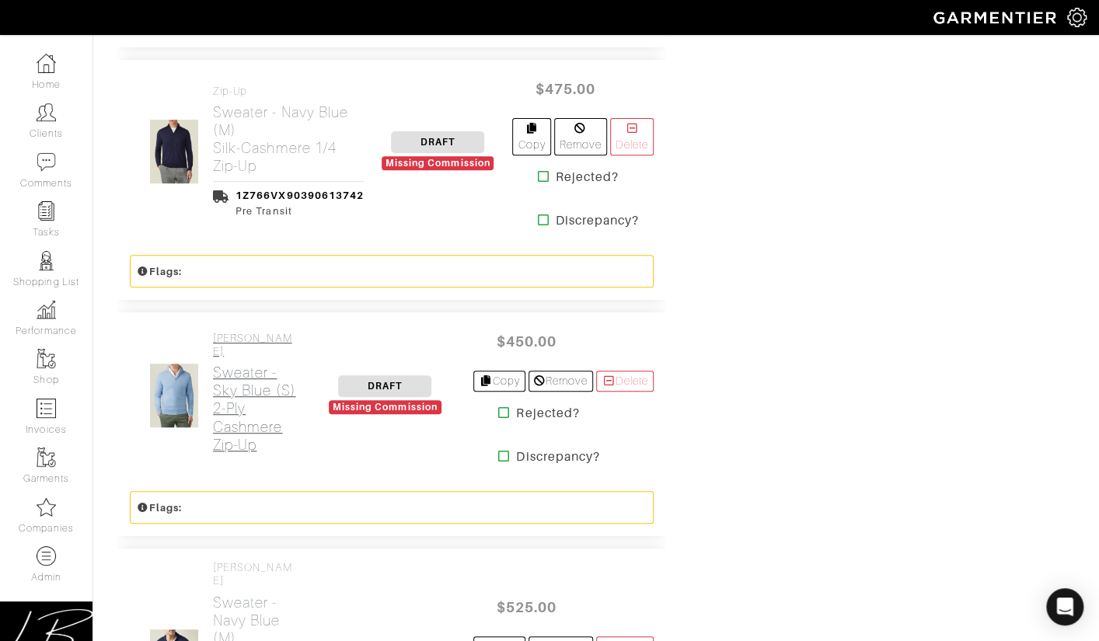
click at [235, 364] on h2 "Sweater - Sky Blue (S) 2-Ply Cashmere Zip-up" at bounding box center [255, 408] width 84 height 89
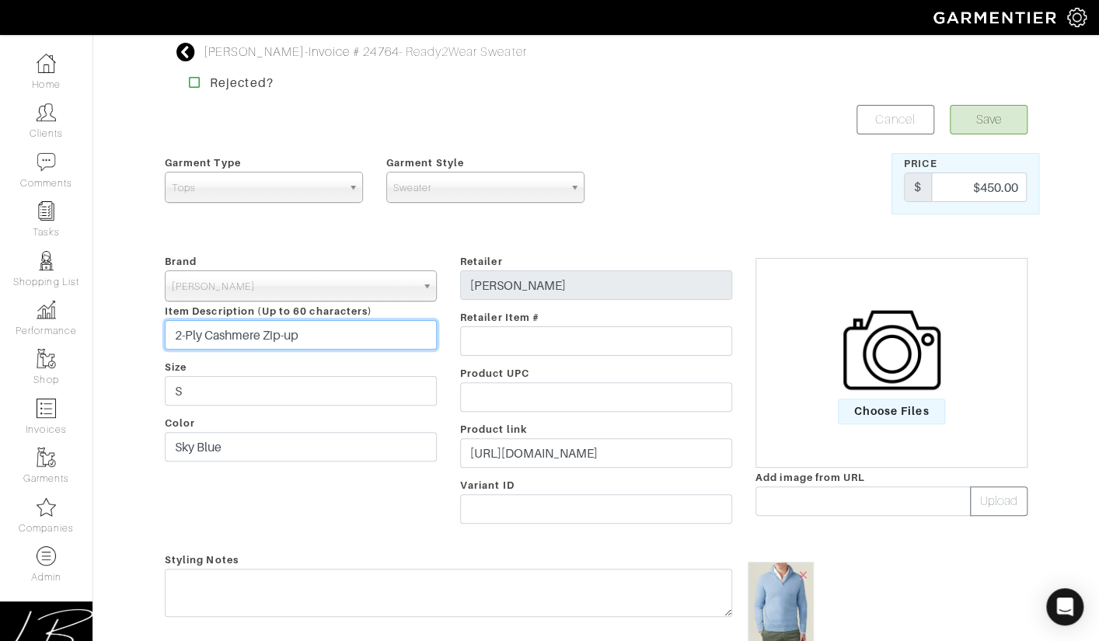
click at [411, 330] on input "2-Ply Cashmere Zip-up" at bounding box center [301, 335] width 272 height 30
type input "2-Ply Cashmere Zip-up (Sky Blue, S)"
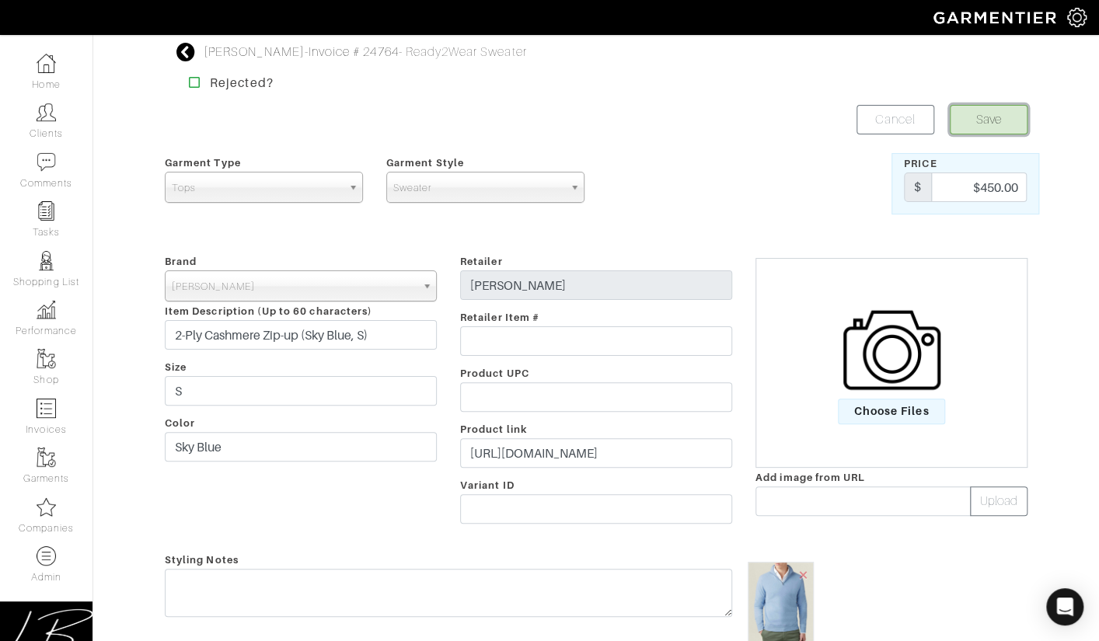
click at [974, 121] on button "Save" at bounding box center [989, 120] width 78 height 30
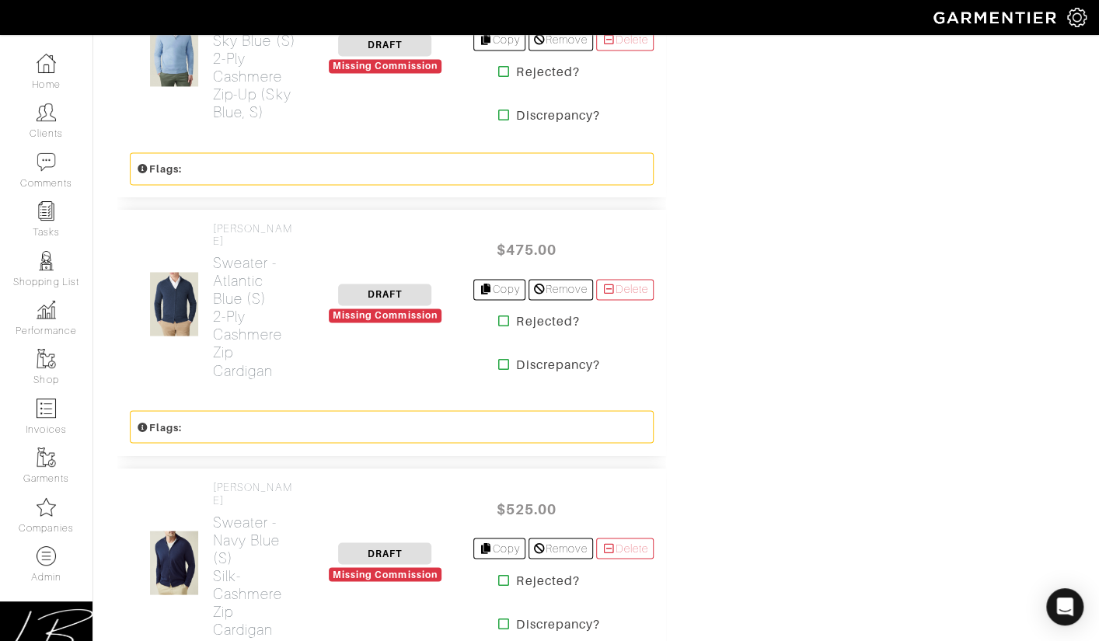
scroll to position [4167, 0]
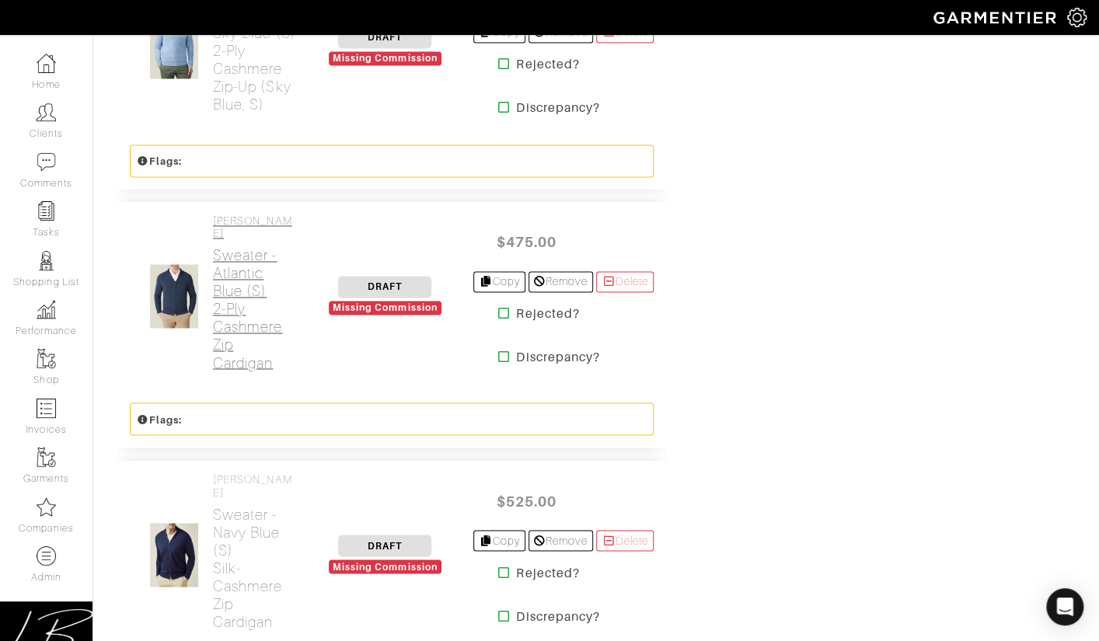
click at [258, 250] on h2 "Sweater - Atlantic Blue (S) 2-Ply Cashmere Zip Cardigan" at bounding box center [255, 308] width 84 height 125
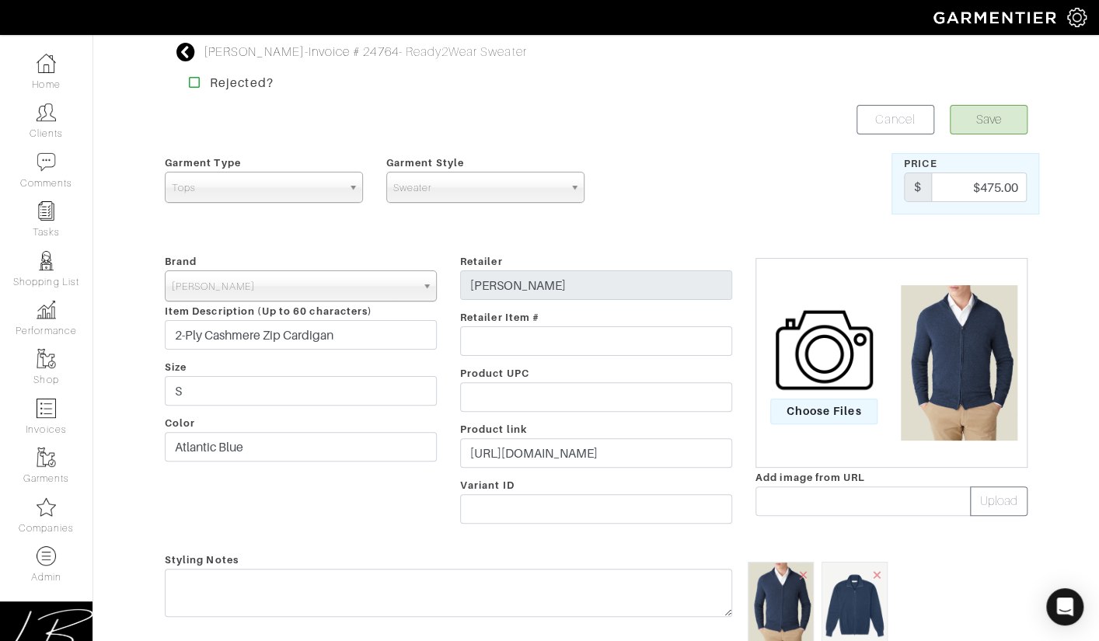
scroll to position [3, 0]
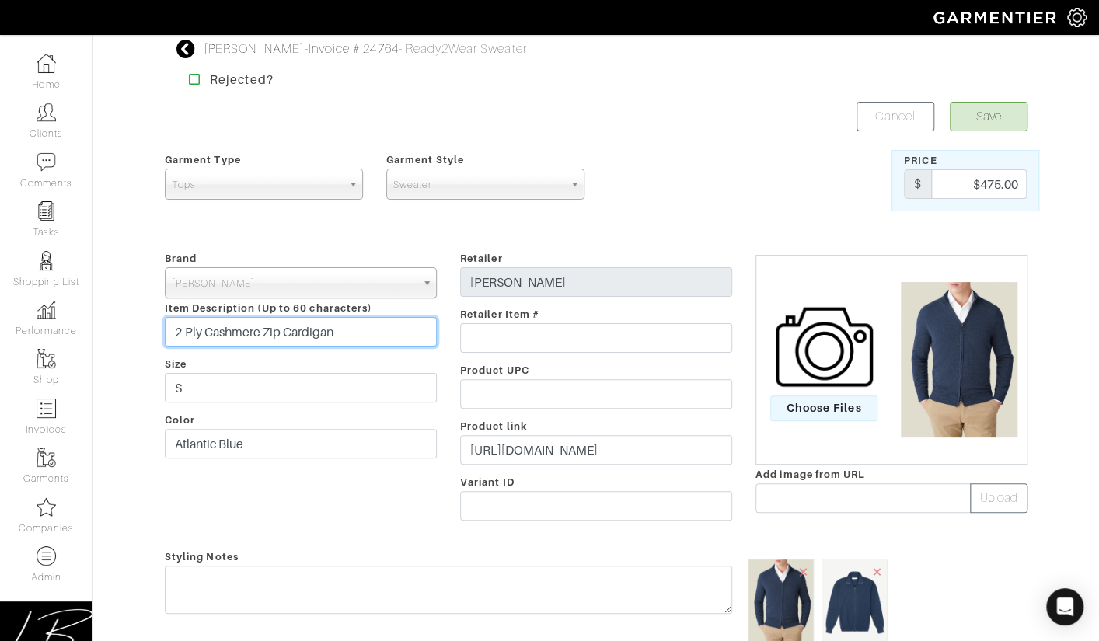
click at [378, 326] on input "2-Ply Cashmere Zip Cardigan" at bounding box center [301, 332] width 272 height 30
type input "2-Ply Cashmere Zip Cardigan (Atlantic Blue, S)"
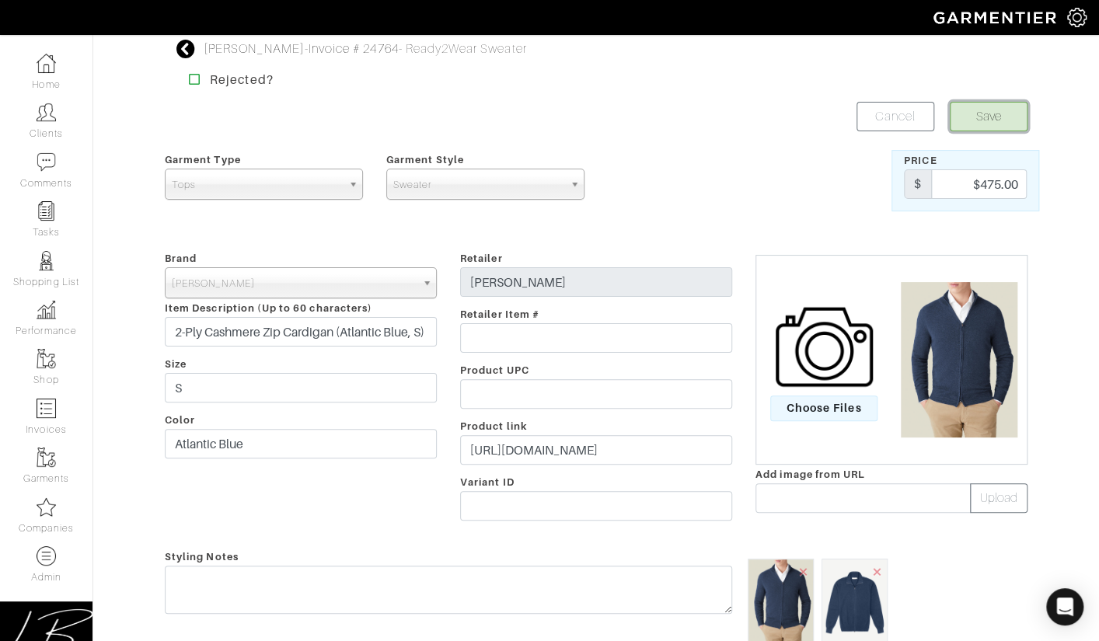
scroll to position [0, 0]
click at [987, 109] on button "Save" at bounding box center [989, 117] width 78 height 30
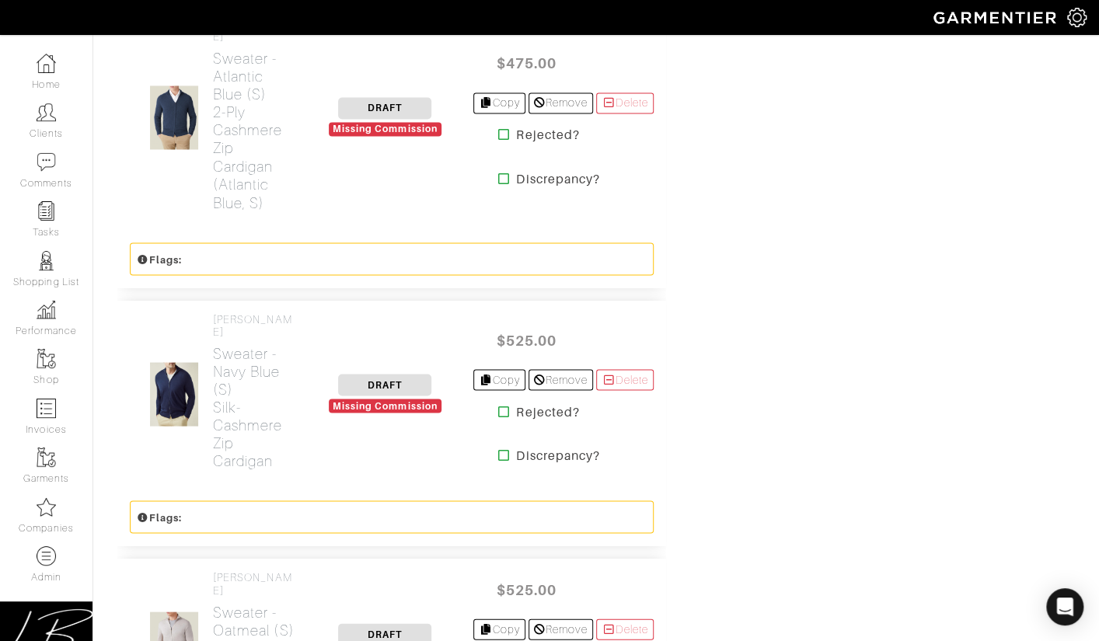
scroll to position [4415, 0]
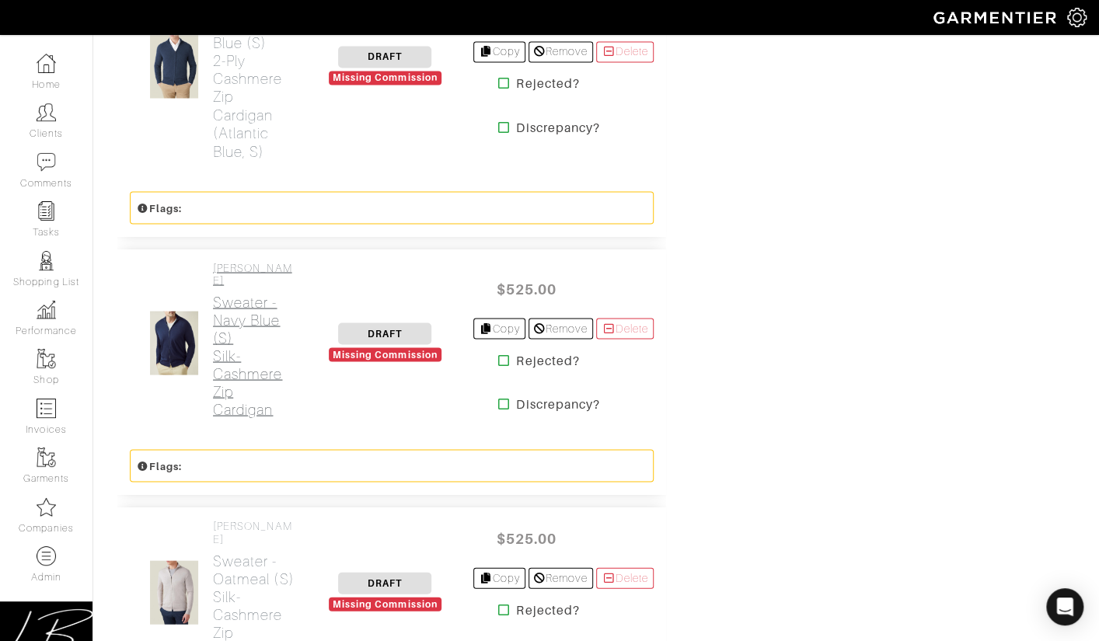
click at [251, 293] on h2 "Sweater - Navy Blue (S) Silk-Cashmere Zip Cardigan" at bounding box center [255, 355] width 84 height 125
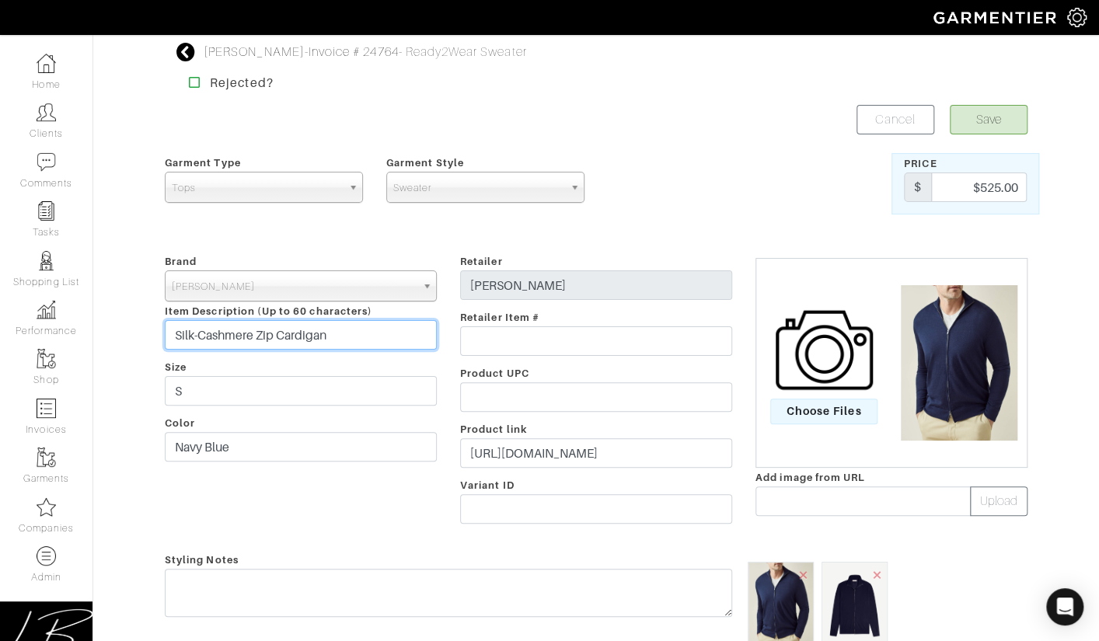
click at [380, 337] on input "Silk-Cashmere Zip Cardigan" at bounding box center [301, 335] width 272 height 30
type input "Silk-Cashmere Zip Cardigan (Navy Blue, S)"
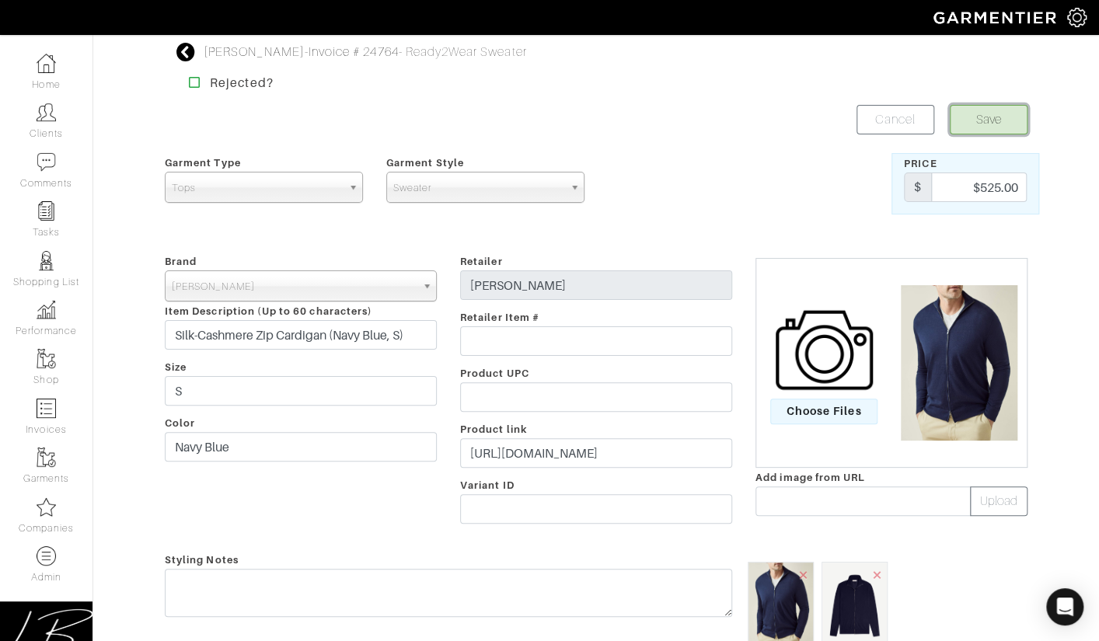
click at [977, 120] on button "Save" at bounding box center [989, 120] width 78 height 30
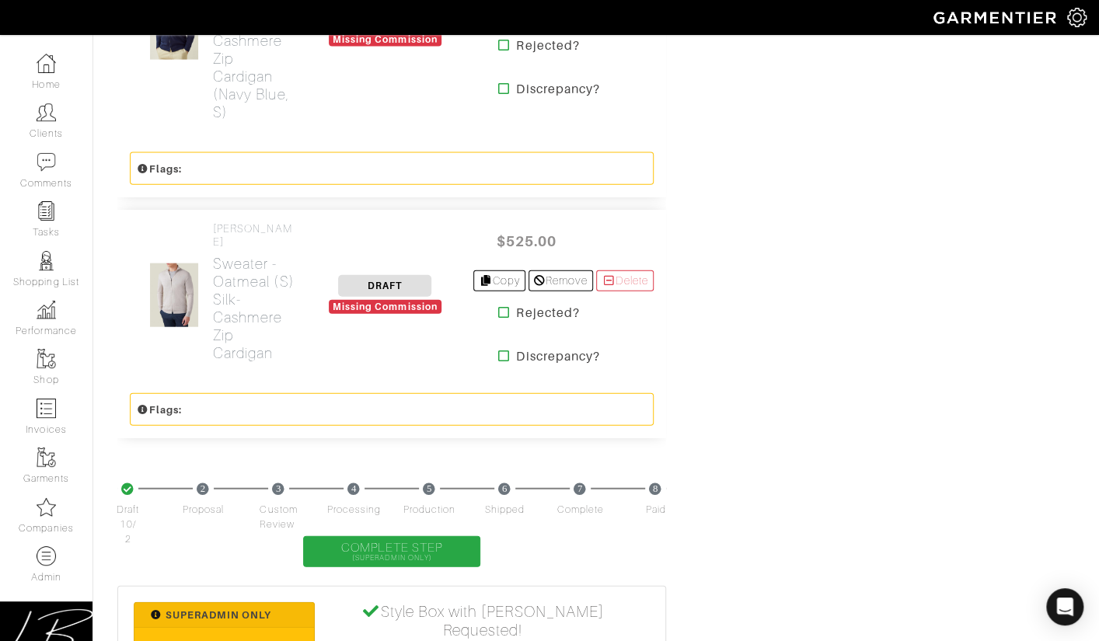
scroll to position [4749, 0]
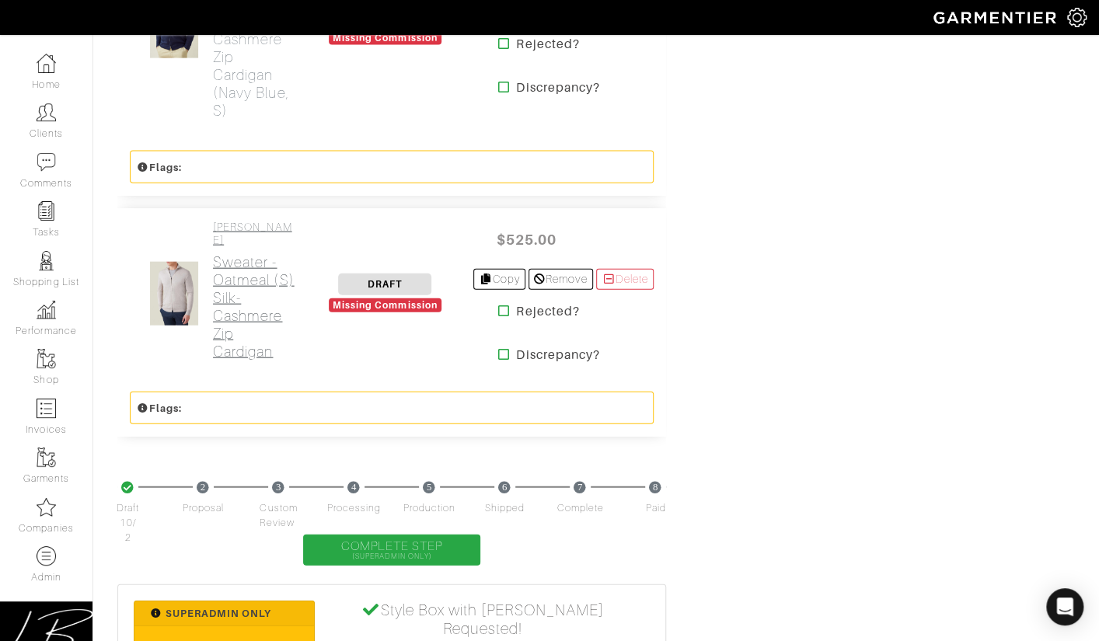
click at [274, 253] on h2 "Sweater - Oatmeal (S) Silk-Cashmere Zip Cardigan" at bounding box center [255, 306] width 84 height 107
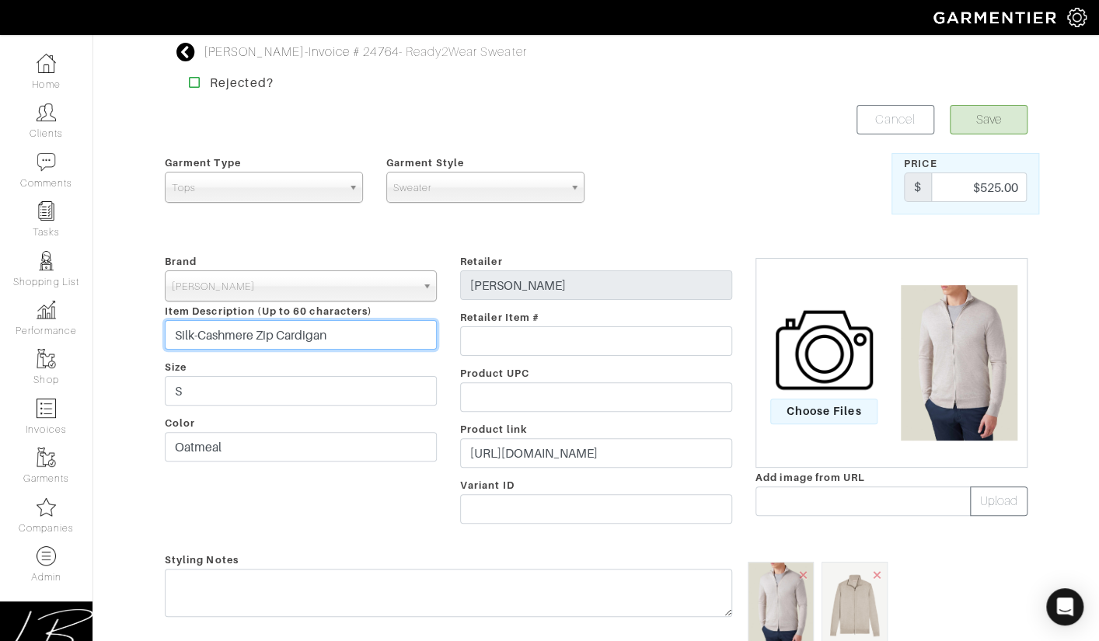
click at [414, 330] on input "Silk-Cashmere Zip Cardigan" at bounding box center [301, 335] width 272 height 30
type input "Silk-Cashmere Zip Cardigan (Oatmeal, S)"
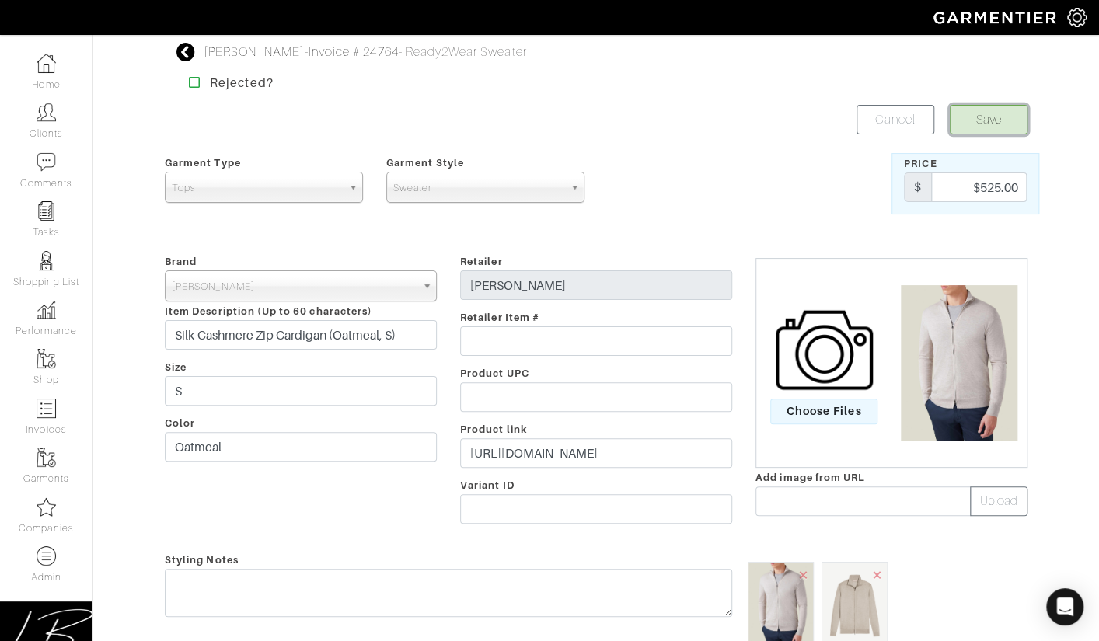
click at [992, 127] on button "Save" at bounding box center [989, 120] width 78 height 30
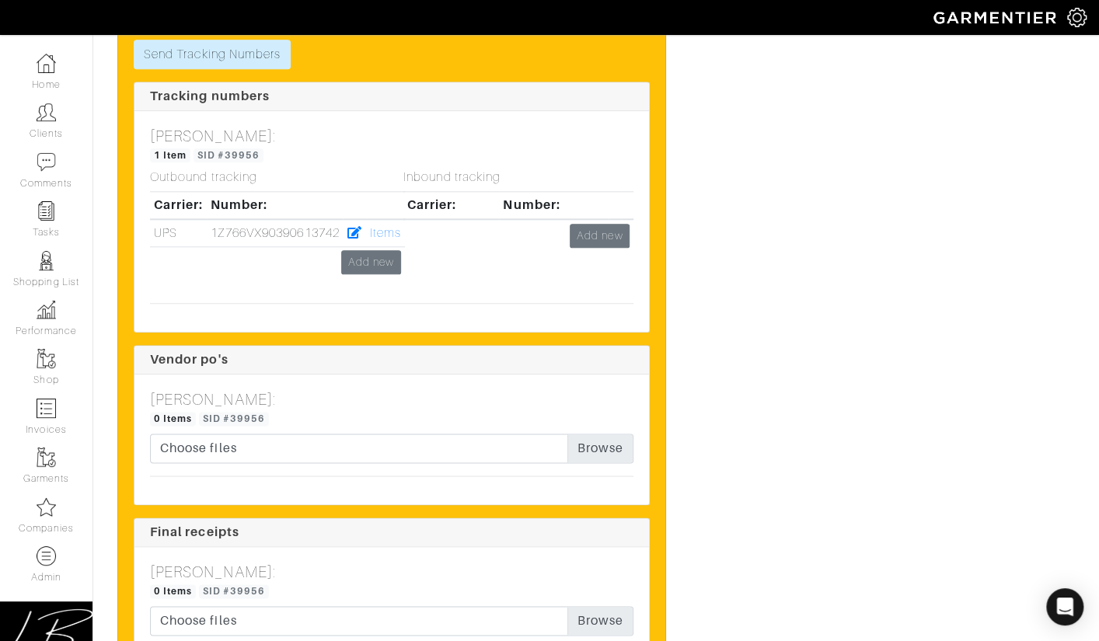
scroll to position [6788, 0]
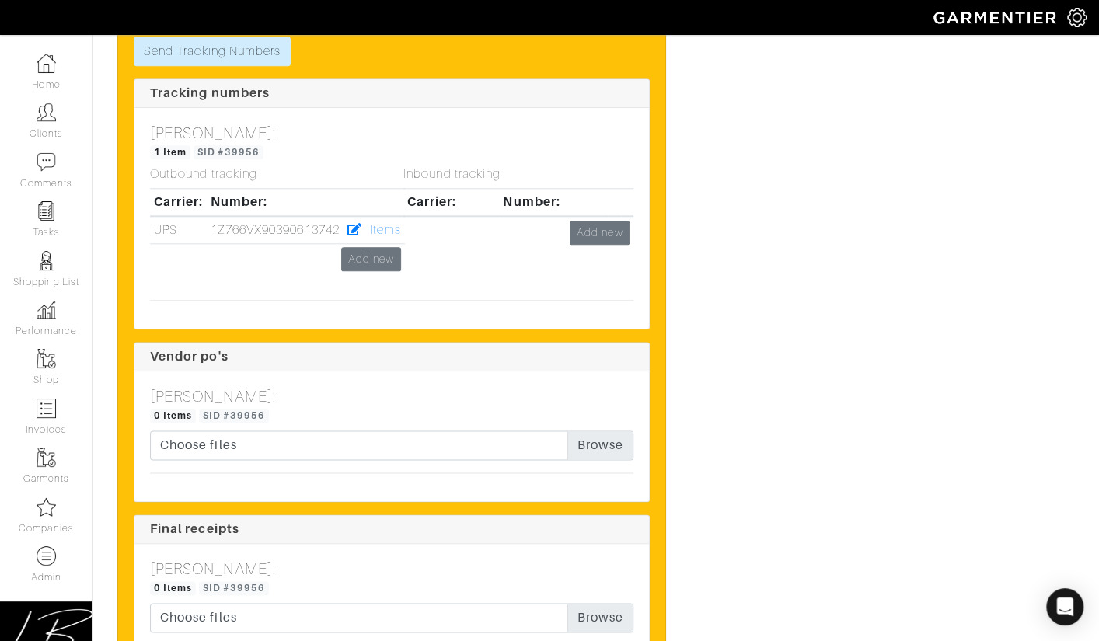
click at [392, 167] on div "Inbound tracking Carrier: Number: Add new" at bounding box center [518, 227] width 253 height 120
click at [385, 223] on link "Items" at bounding box center [385, 230] width 31 height 14
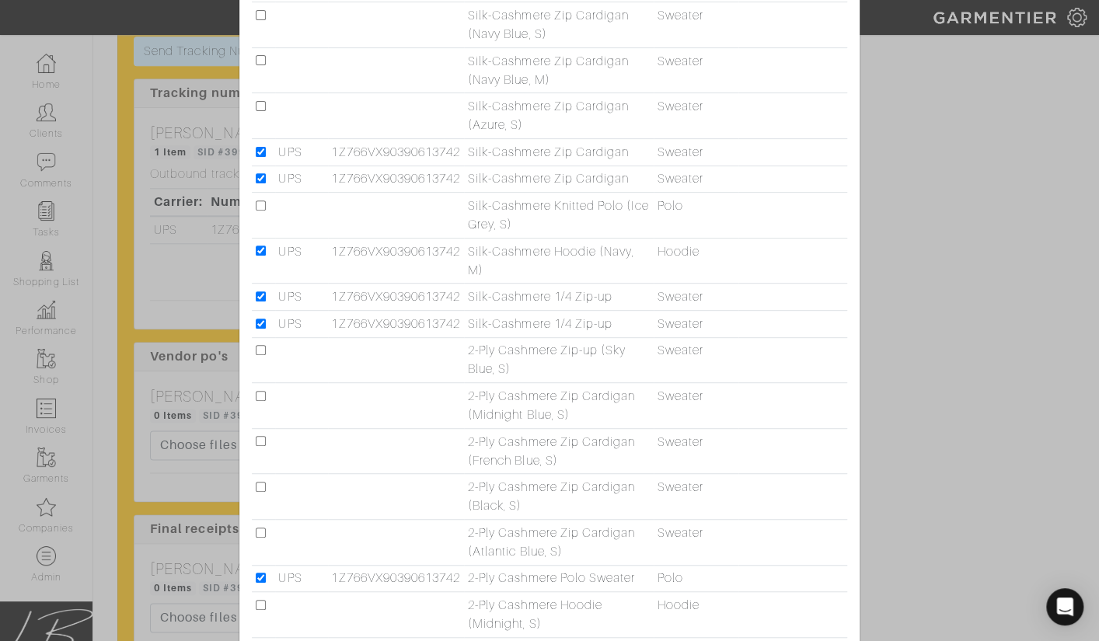
scroll to position [244, 0]
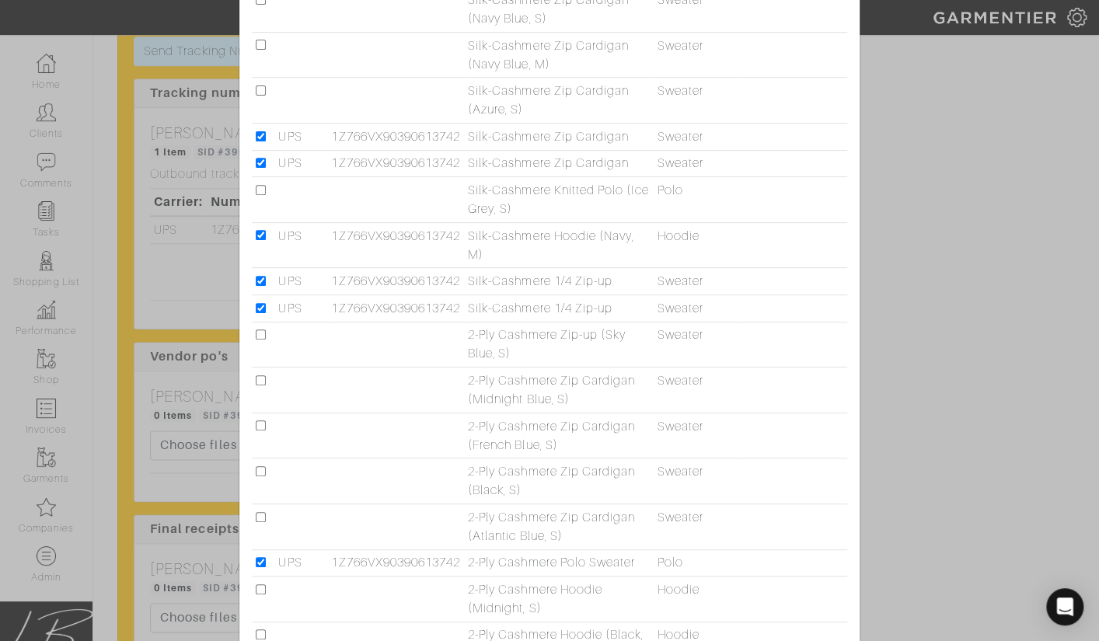
click at [257, 513] on input "checkbox" at bounding box center [261, 517] width 10 height 10
checkbox input "true"
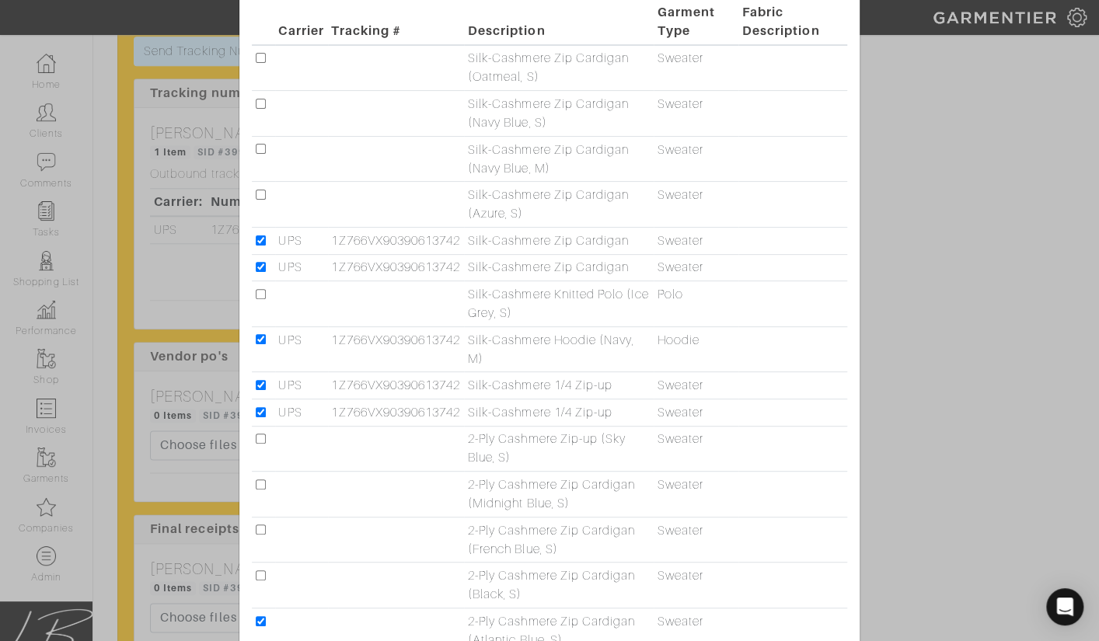
scroll to position [141, 0]
click at [257, 99] on input "checkbox" at bounding box center [261, 103] width 10 height 10
checkbox input "true"
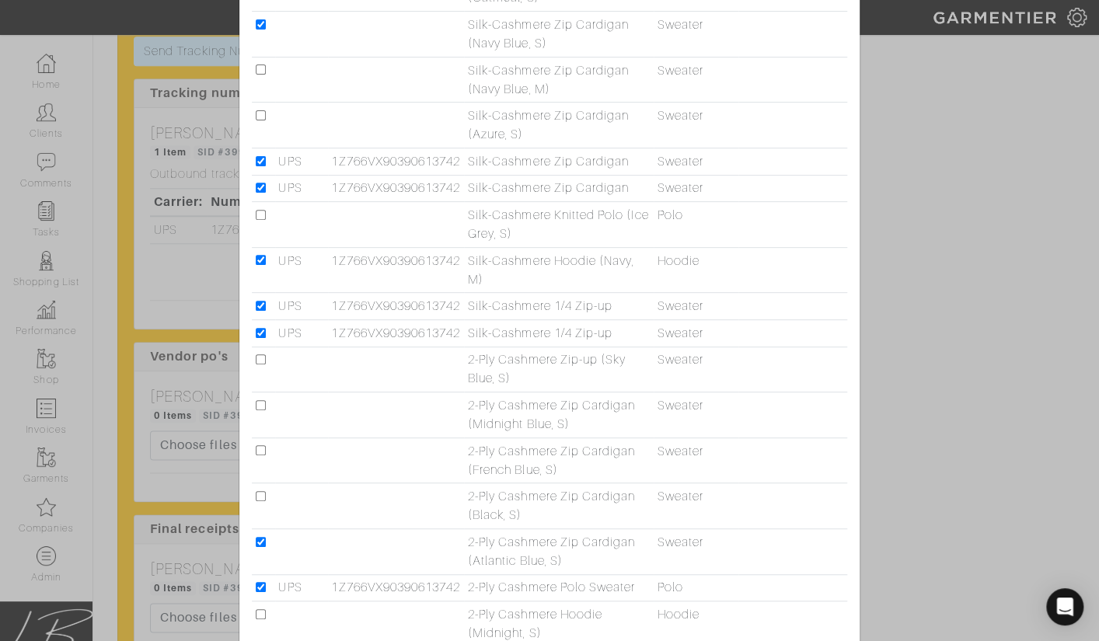
scroll to position [214, 0]
drag, startPoint x: 260, startPoint y: 119, endPoint x: 319, endPoint y: 158, distance: 70.7
click at [260, 119] on input "checkbox" at bounding box center [261, 121] width 10 height 10
checkbox input "true"
click at [263, 410] on input "checkbox" at bounding box center [261, 411] width 10 height 10
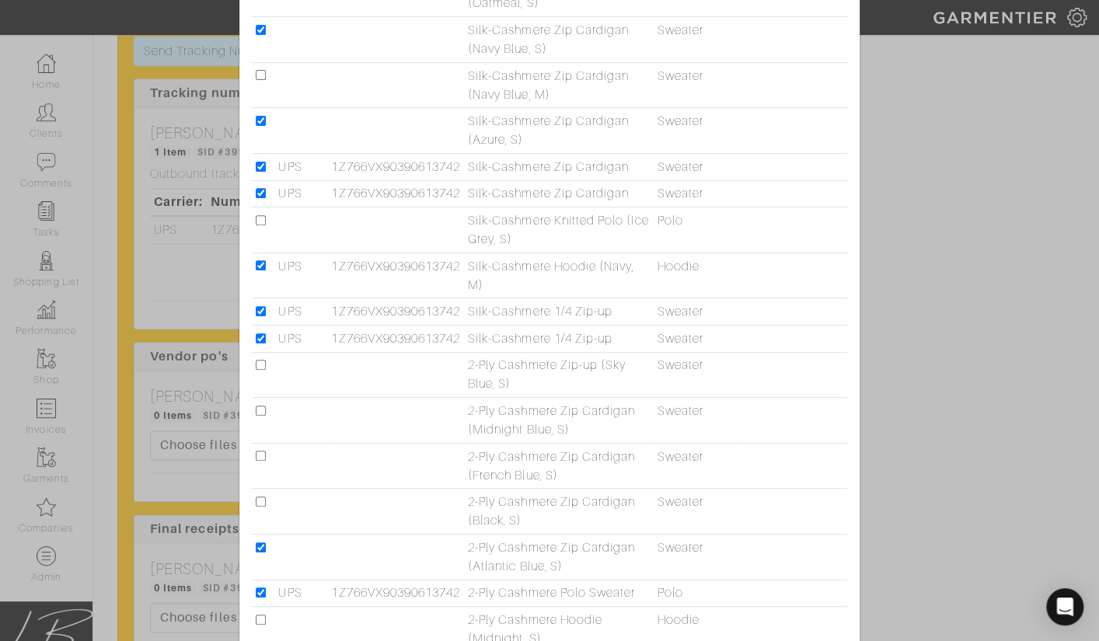
checkbox input "true"
click at [264, 451] on input "checkbox" at bounding box center [261, 456] width 10 height 10
checkbox input "true"
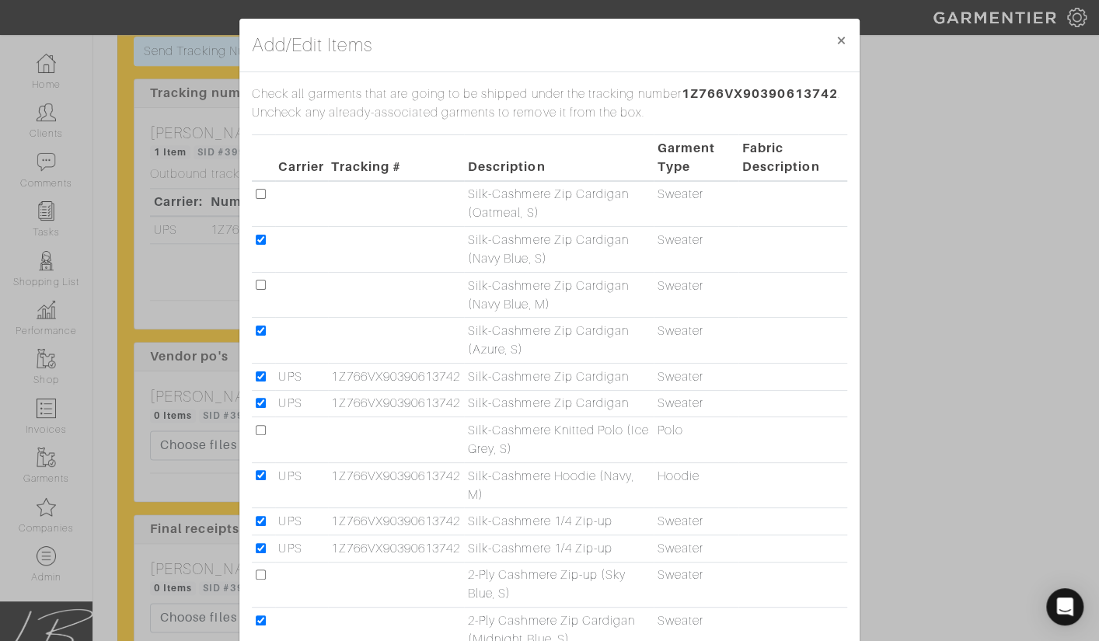
scroll to position [425, 0]
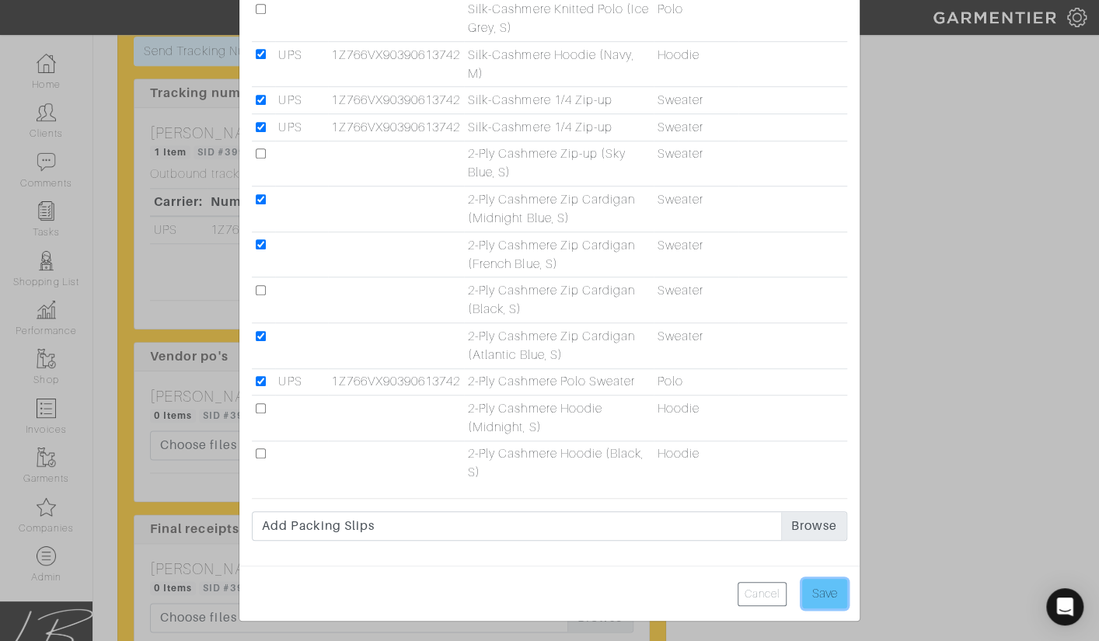
click at [807, 591] on input "Save" at bounding box center [824, 594] width 45 height 30
type input "Save"
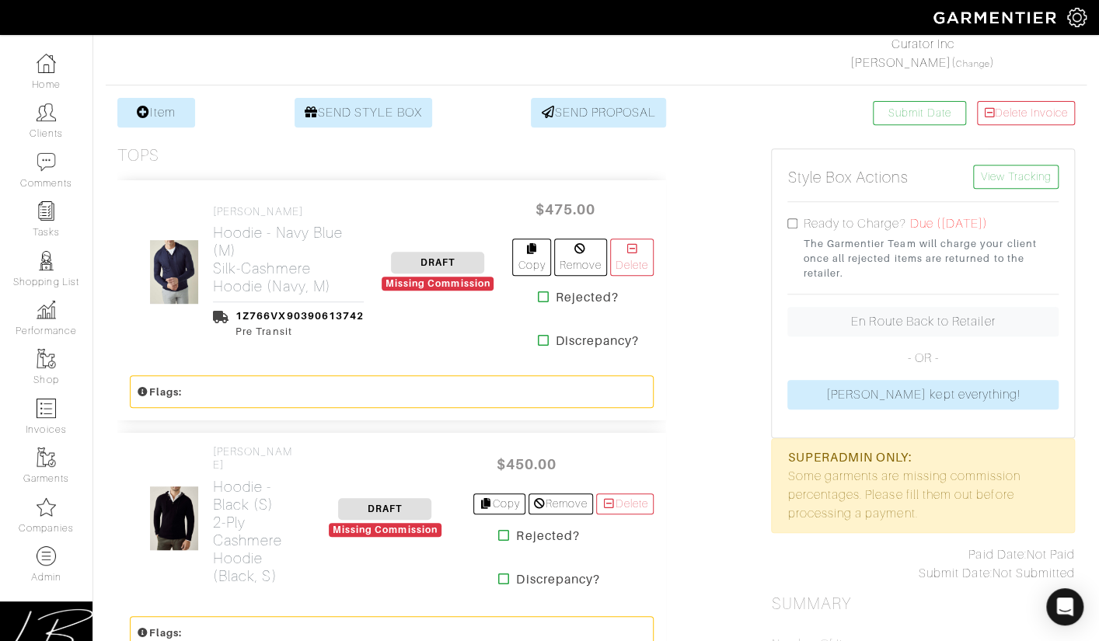
scroll to position [279, 0]
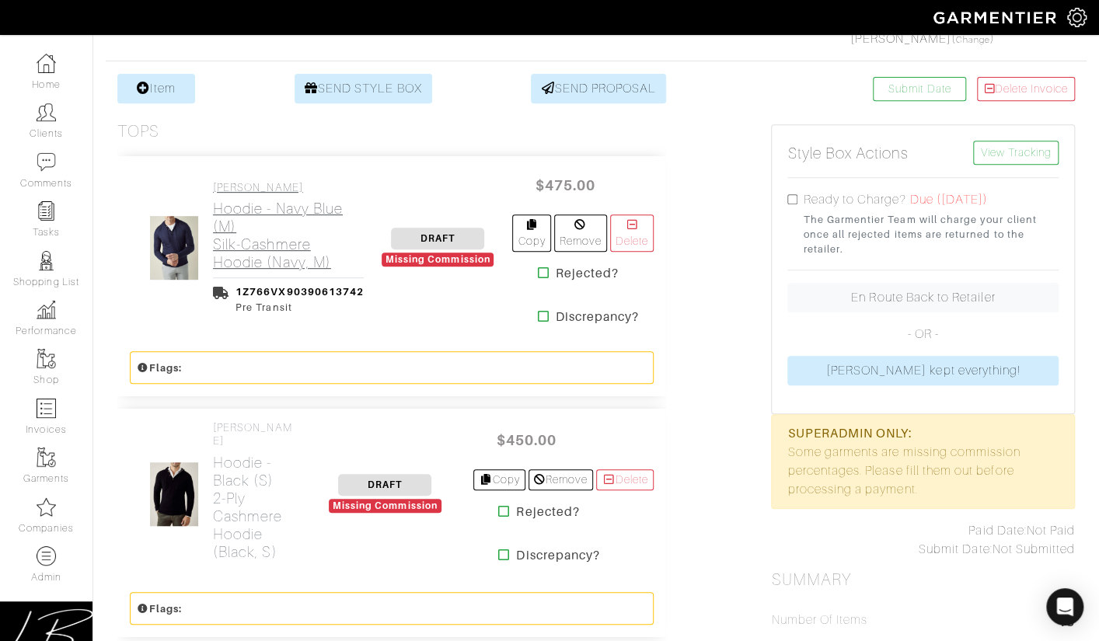
drag, startPoint x: 208, startPoint y: 246, endPoint x: 340, endPoint y: 259, distance: 133.5
click at [329, 261] on div "Luca Faloni Hoodie - Navy Blue (M) Silk-Cashmere Hoodie (Navy, M) 1Z766VX903906…" at bounding box center [253, 248] width 246 height 134
click at [347, 259] on h2 "Hoodie - Navy Blue (M) Silk-Cashmere Hoodie (Navy, M)" at bounding box center [288, 236] width 151 height 72
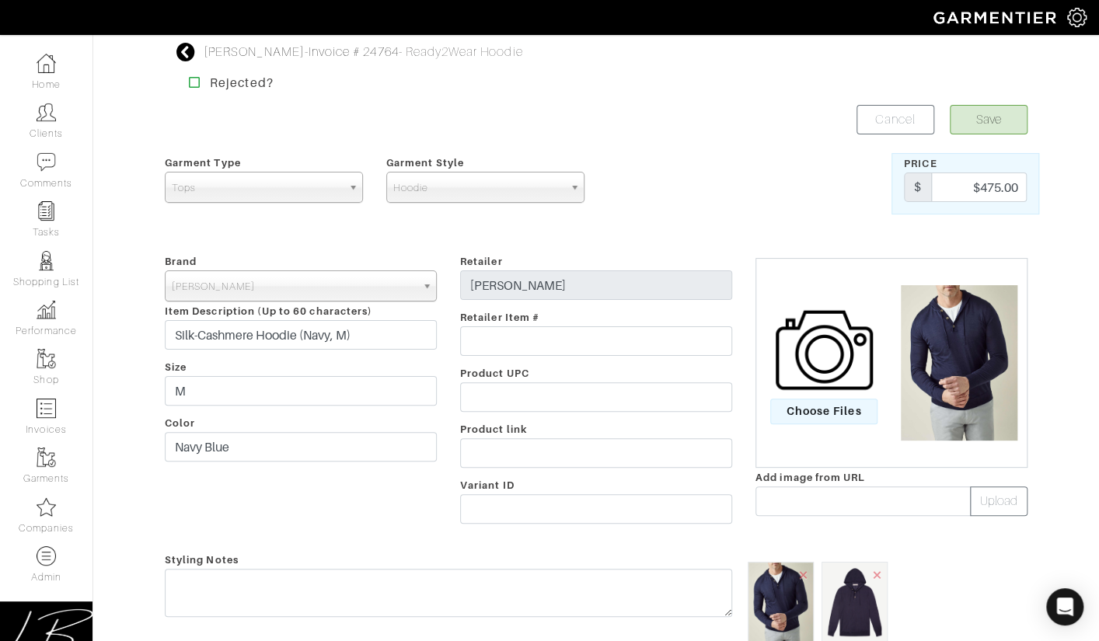
scroll to position [279, 0]
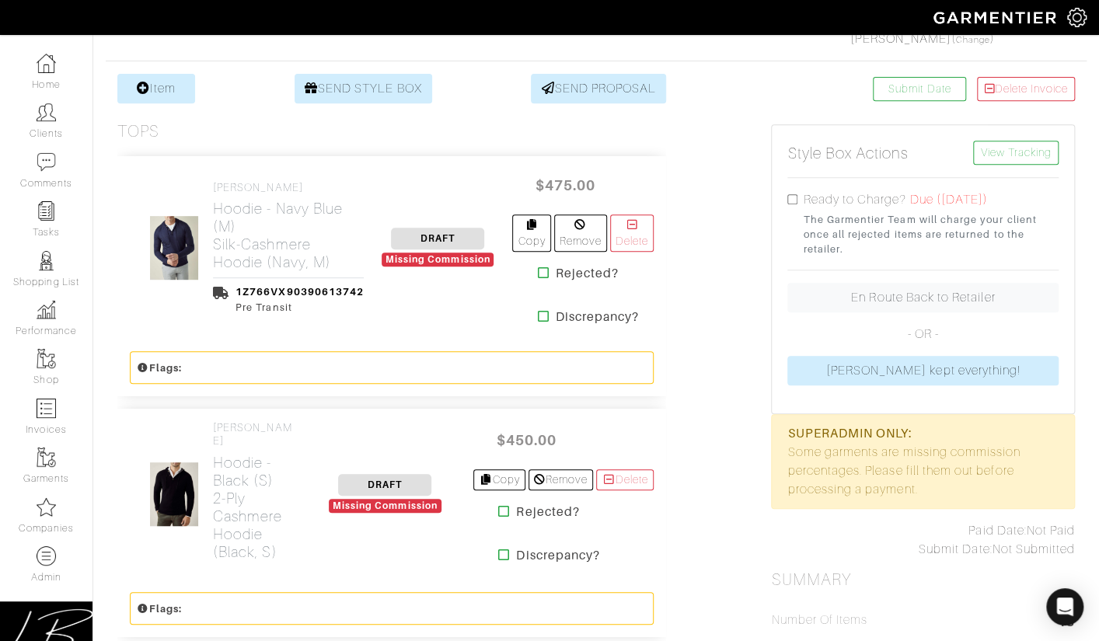
drag, startPoint x: 366, startPoint y: 259, endPoint x: 210, endPoint y: 245, distance: 156.9
click at [210, 245] on div "Luca Faloni Hoodie - Navy Blue (M) Silk-Cashmere Hoodie (Navy, M) 1Z766VX903906…" at bounding box center [253, 248] width 246 height 134
copy h2 "Silk-Cashmere Hoodie (Navy, M)"
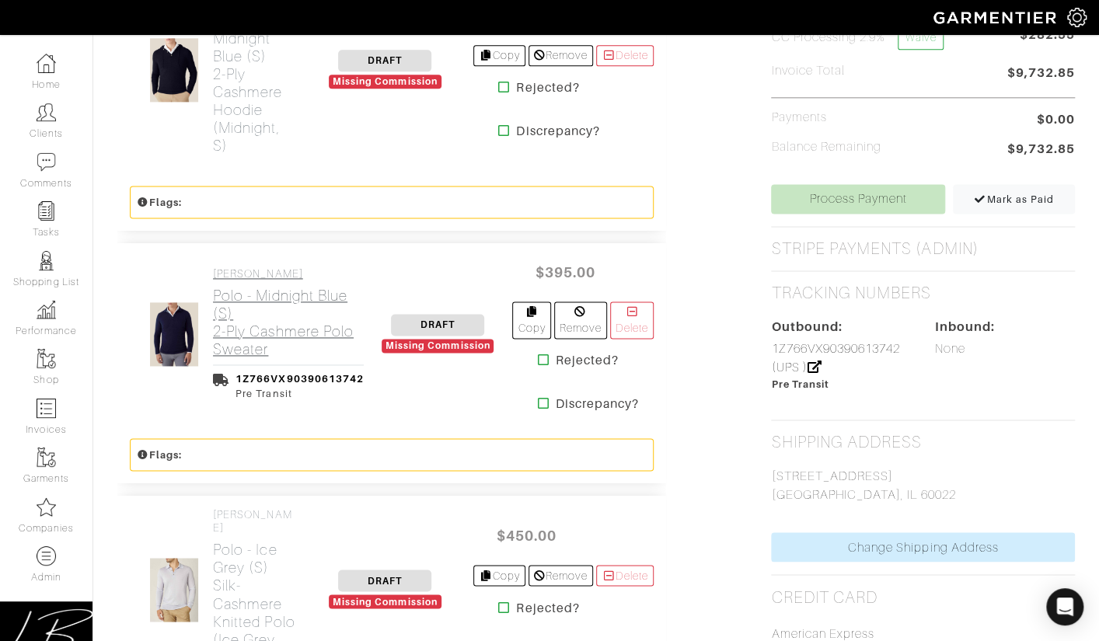
scroll to position [965, 0]
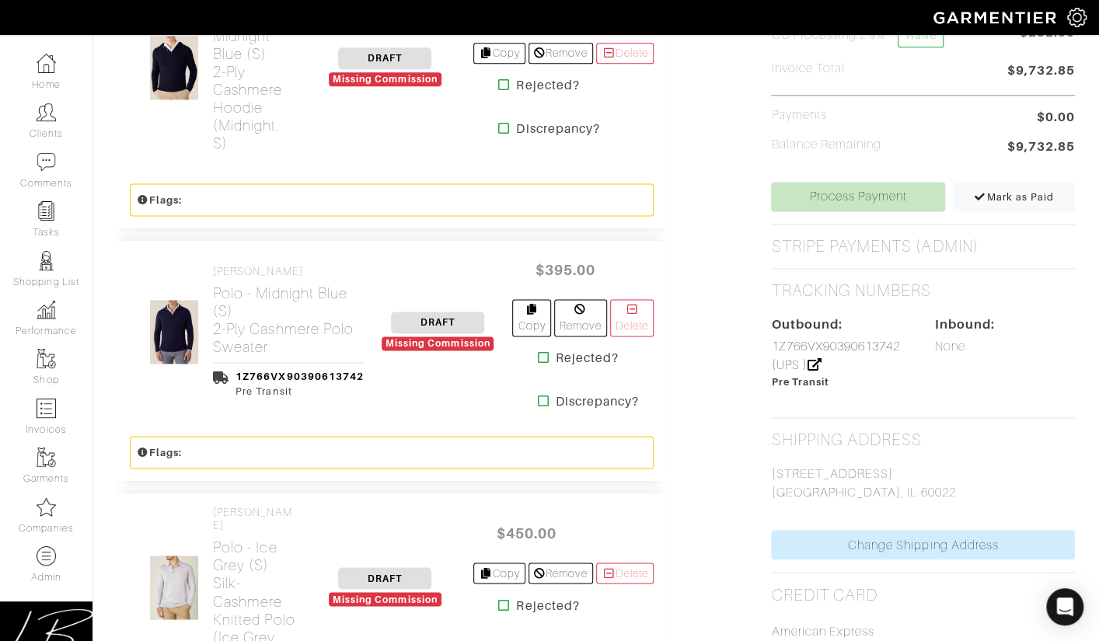
drag, startPoint x: 371, startPoint y: 329, endPoint x: 211, endPoint y: 313, distance: 160.9
click at [211, 313] on div "Luca Faloni Polo - Midnight Blue (S) 2-Ply Cashmere Polo Sweater 1Z766VX9039061…" at bounding box center [253, 332] width 246 height 134
copy h2 "2-Ply Cashmere Polo Sweater"
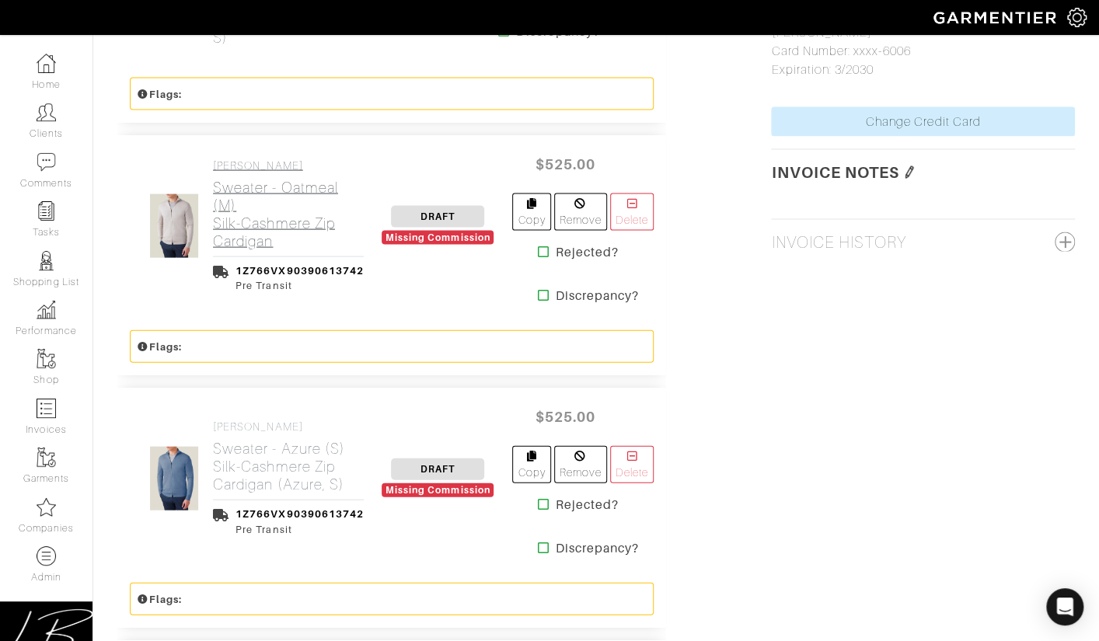
scroll to position [1586, 0]
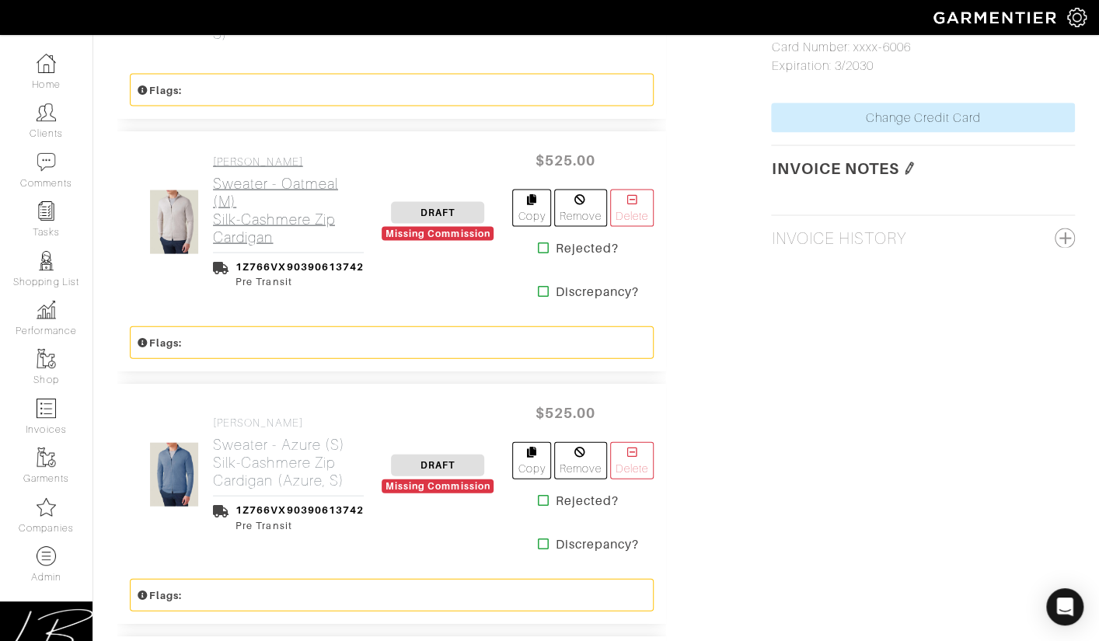
drag, startPoint x: 326, startPoint y: 208, endPoint x: 213, endPoint y: 194, distance: 113.6
click at [213, 194] on div "Luca Faloni Sweater - Oatmeal (M) Silk-Cashmere Zip Cardigan 1Z766VX90390613742…" at bounding box center [253, 222] width 246 height 134
copy h2 "Silk-Cashmere Zip Cardigan"
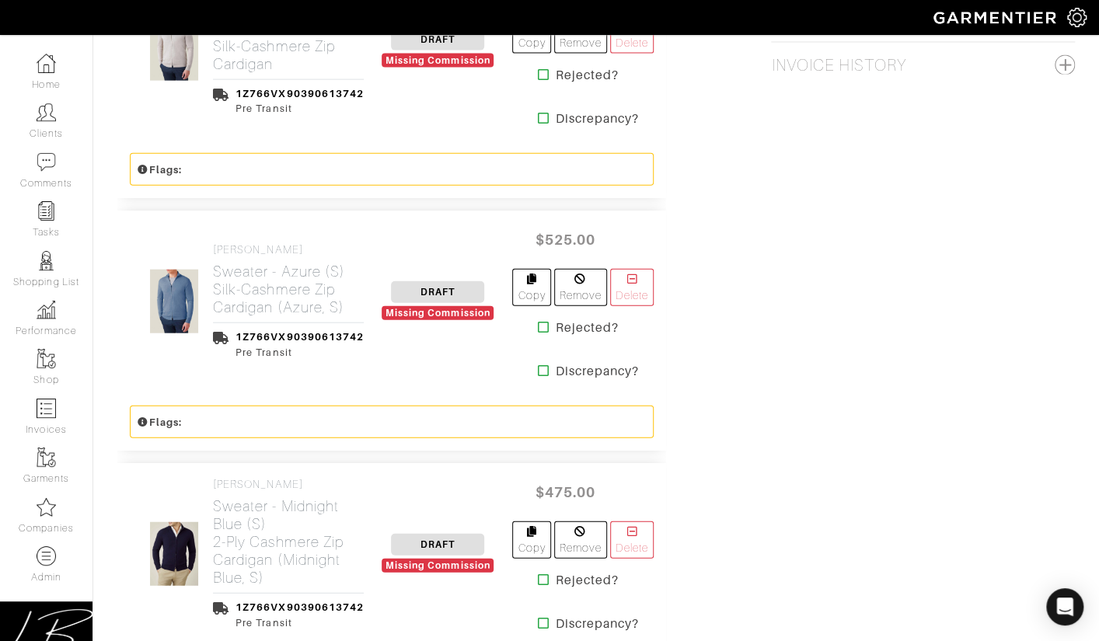
scroll to position [1775, 0]
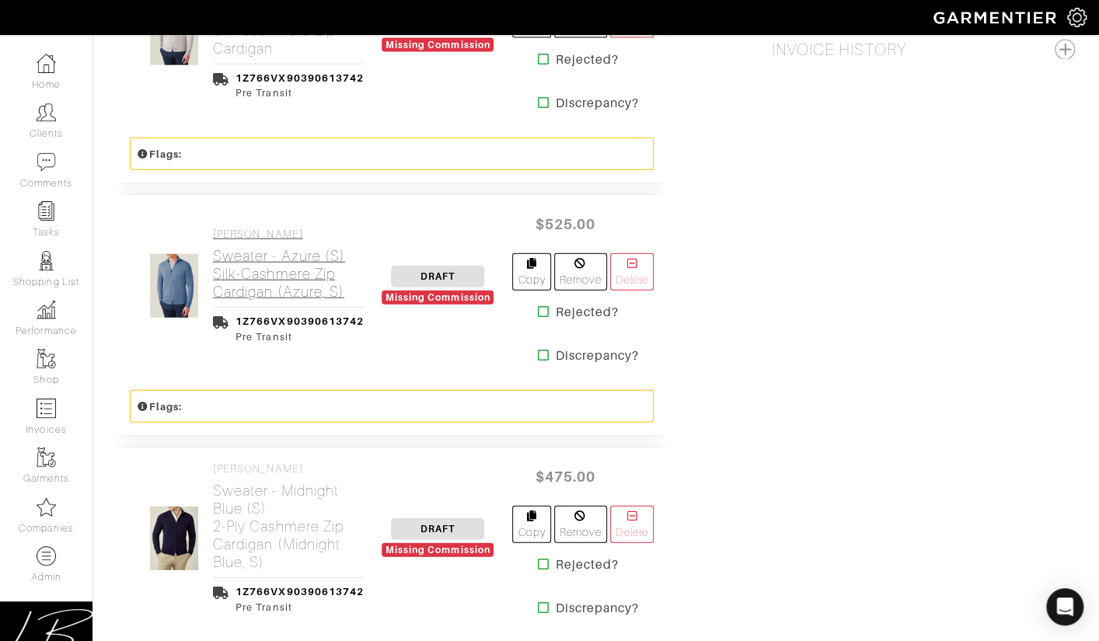
drag, startPoint x: 366, startPoint y: 253, endPoint x: 216, endPoint y: 246, distance: 150.2
click at [216, 246] on div "Luca Faloni Sweater - Azure (S) Silk-Cashmere Zip Cardigan (Azure, S) 1Z766VX90…" at bounding box center [253, 286] width 246 height 116
copy h2 "Silk-Cashmere Zip Cardigan (Azure, S)"
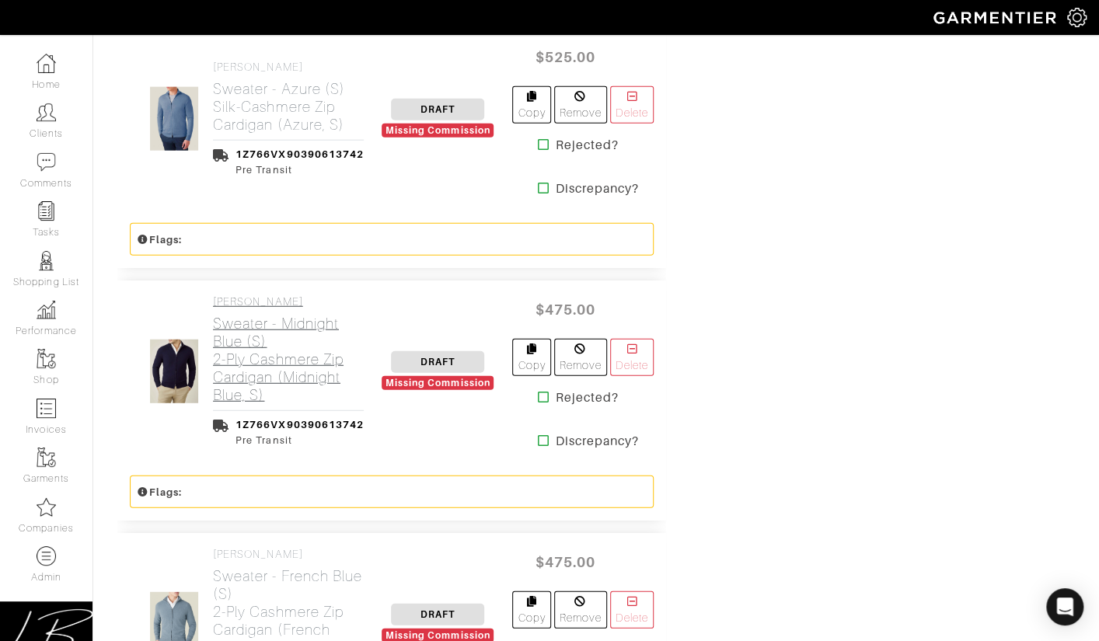
scroll to position [1957, 0]
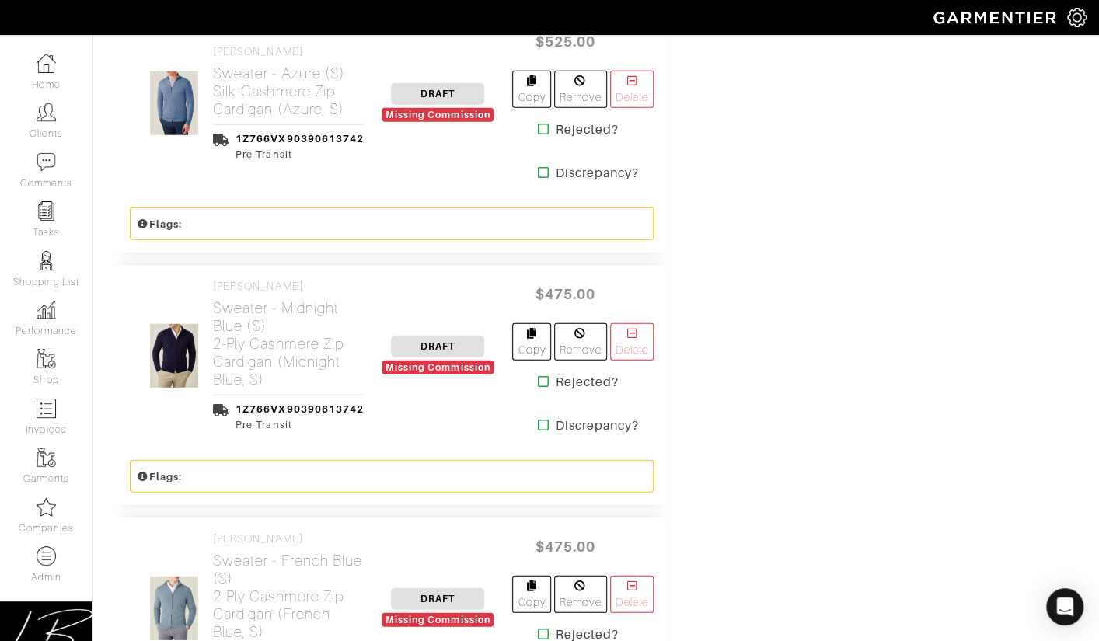
drag, startPoint x: 374, startPoint y: 344, endPoint x: 209, endPoint y: 312, distance: 167.8
click at [209, 312] on div "Luca Faloni Sweater - Midnight Blue (S) 2-Ply Cashmere Zip Cardigan (Midnight B…" at bounding box center [391, 356] width 549 height 183
copy h2 "2-Ply Cashmere Zip Cardigan (Midnight Blue, S)"
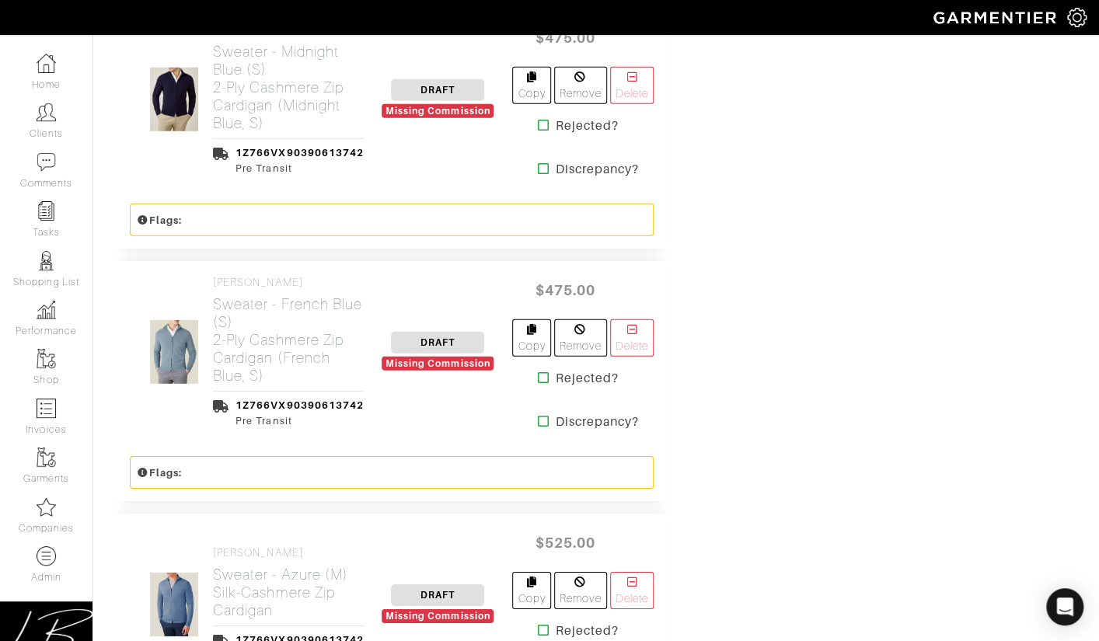
scroll to position [2215, 0]
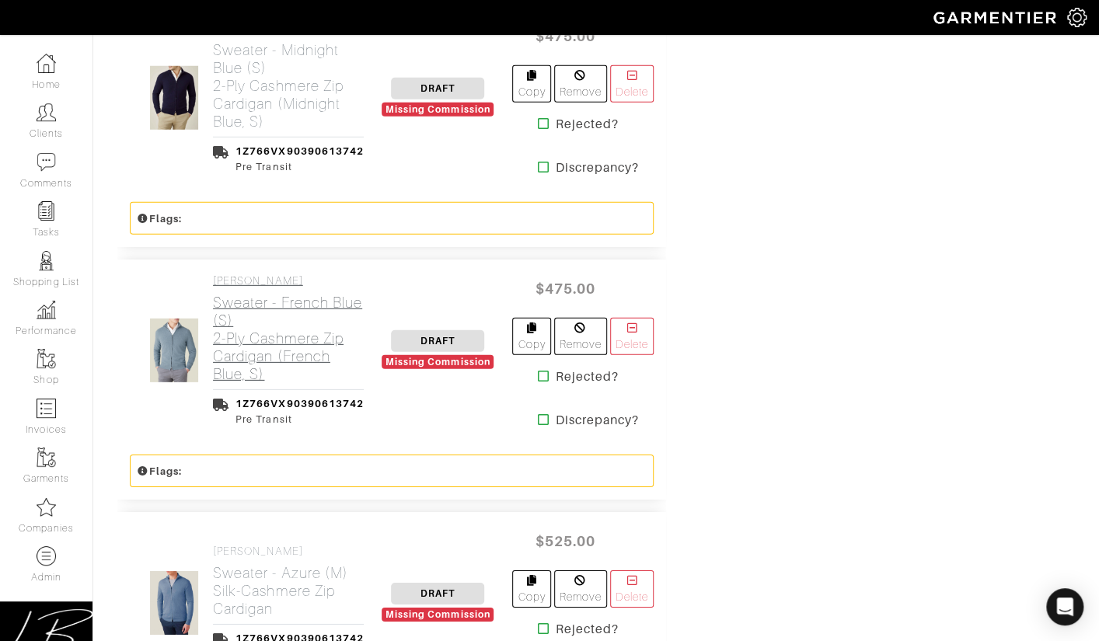
drag, startPoint x: 355, startPoint y: 340, endPoint x: 214, endPoint y: 308, distance: 145.2
click at [212, 307] on div "Luca Faloni Sweater - French Blue (S) 2-Ply Cashmere Zip Cardigan (French Blue,…" at bounding box center [253, 350] width 246 height 152
copy h2 "2-Ply Cashmere Zip Cardigan (French Blue, S)"
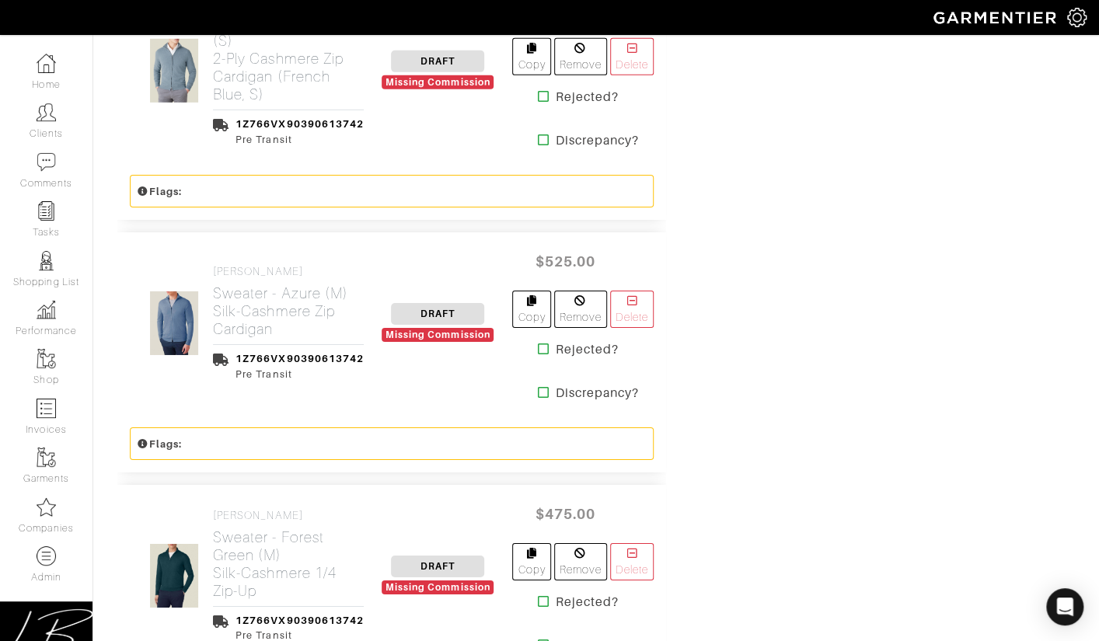
scroll to position [2501, 0]
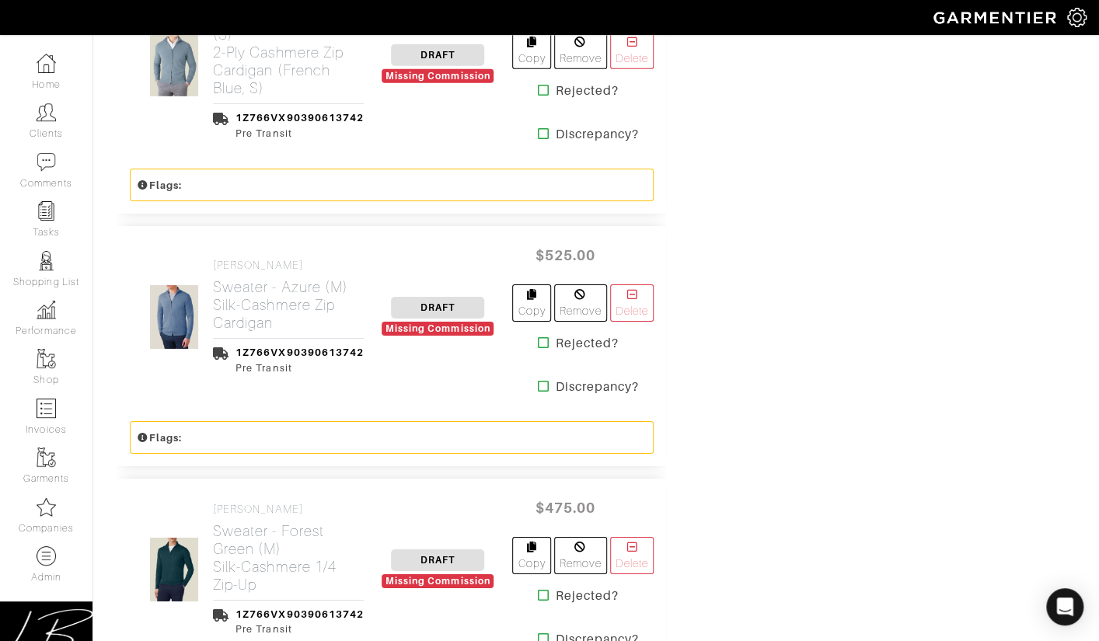
drag, startPoint x: 365, startPoint y: 291, endPoint x: 210, endPoint y: 277, distance: 155.4
click at [210, 277] on div "Luca Faloni Sweater - Azure (M) Silk-Cashmere Zip Cardigan 1Z766VX90390613742 P…" at bounding box center [253, 317] width 246 height 116
copy h2 "Silk-Cashmere Zip Cardigan"
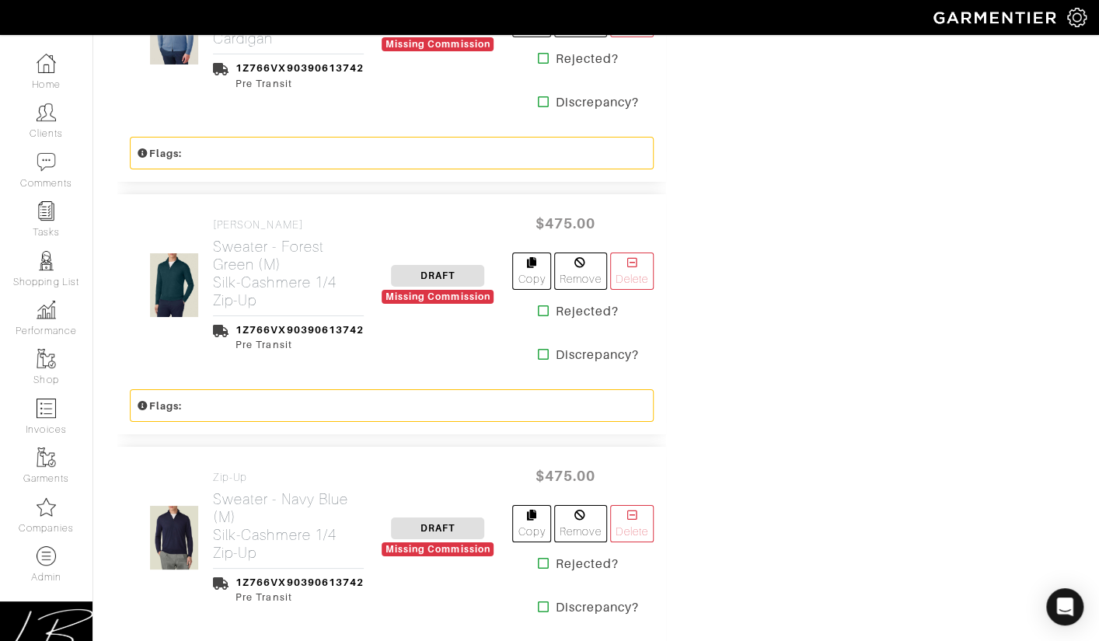
scroll to position [2795, 0]
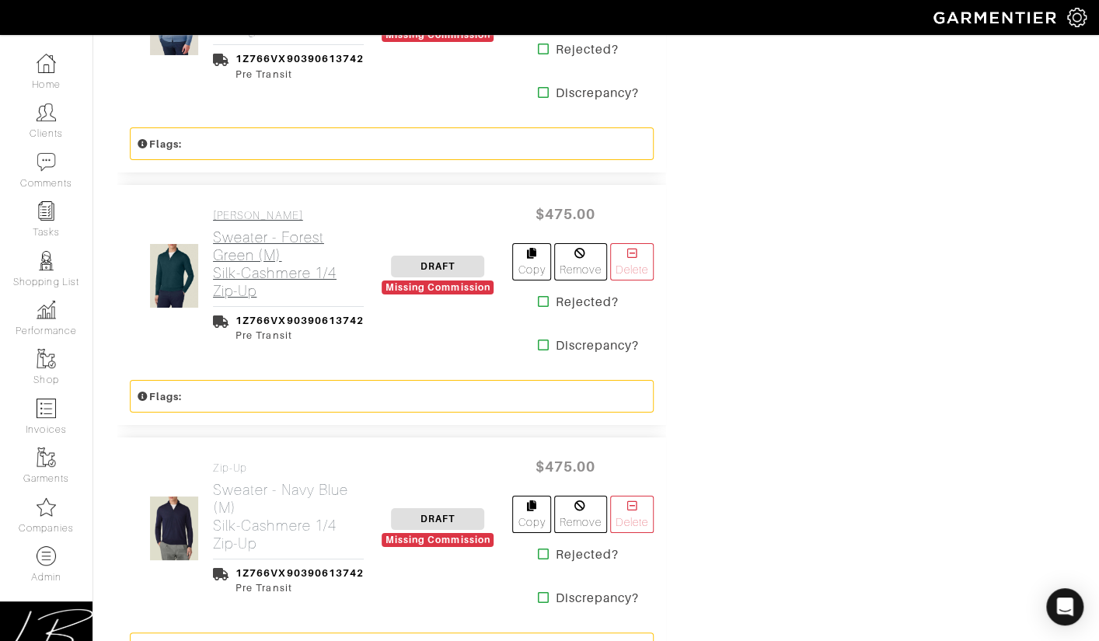
drag, startPoint x: 366, startPoint y: 258, endPoint x: 215, endPoint y: 243, distance: 151.6
click at [215, 243] on div "Luca Faloni Sweater - Forest Green (M) Silk-Cashmere 1/4 Zip-up 1Z766VX90390613…" at bounding box center [253, 276] width 246 height 134
copy h2 "Silk-Cashmere 1/4 Zip-up"
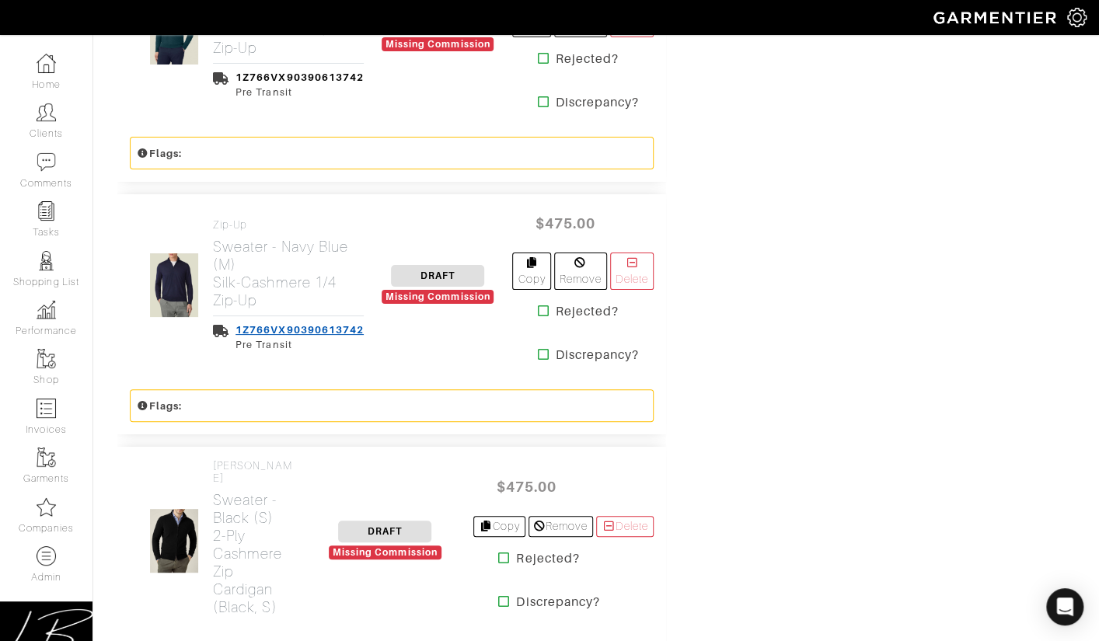
scroll to position [3039, 0]
drag, startPoint x: 368, startPoint y: 267, endPoint x: 214, endPoint y: 250, distance: 155.6
click at [214, 250] on div "Zip-up Sweater - Navy Blue (M) Silk-Cashmere 1/4 Zip-up 1Z766VX90390613742 Pre …" at bounding box center [253, 285] width 246 height 134
copy h2 "Silk-Cashmere 1/4 Zip-up"
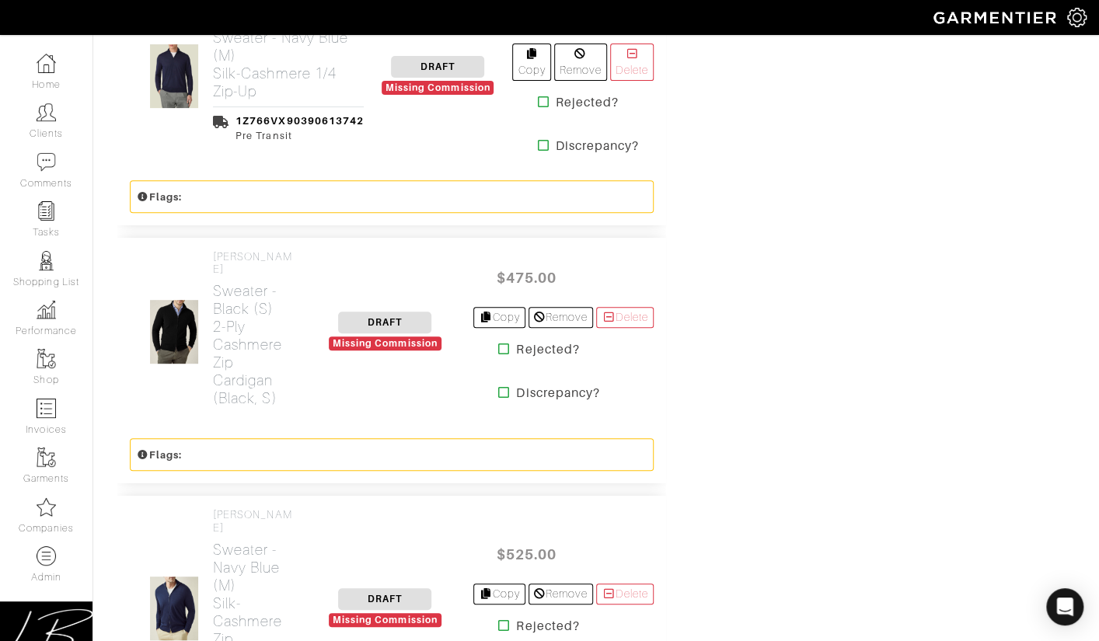
scroll to position [3248, 0]
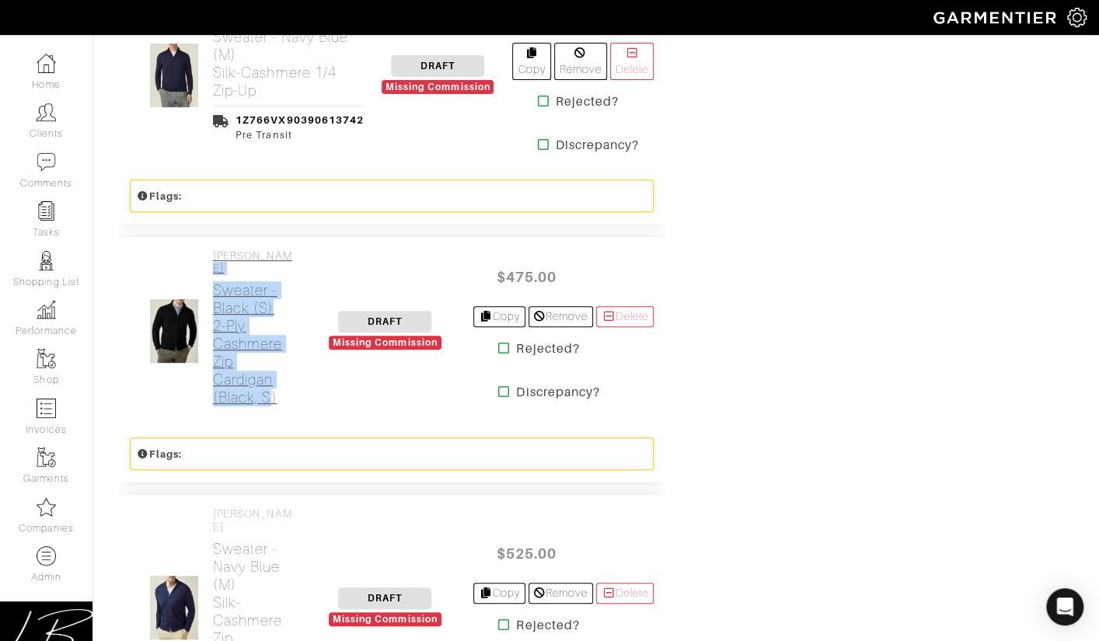
drag, startPoint x: 318, startPoint y: 360, endPoint x: 270, endPoint y: 318, distance: 63.9
click at [244, 309] on div "Luca Faloni Sweater - Black (S) 2-Ply Cashmere Zip Cardigan (Black, S) DRAFT Mi…" at bounding box center [391, 331] width 549 height 189
drag, startPoint x: 397, startPoint y: 345, endPoint x: 236, endPoint y: 340, distance: 161.0
click at [235, 340] on div "Luca Faloni Sweater - Black (S) 2-Ply Cashmere Zip Cardigan (Black, S) DRAFT Mi…" at bounding box center [391, 331] width 549 height 189
drag, startPoint x: 389, startPoint y: 352, endPoint x: 289, endPoint y: 349, distance: 99.5
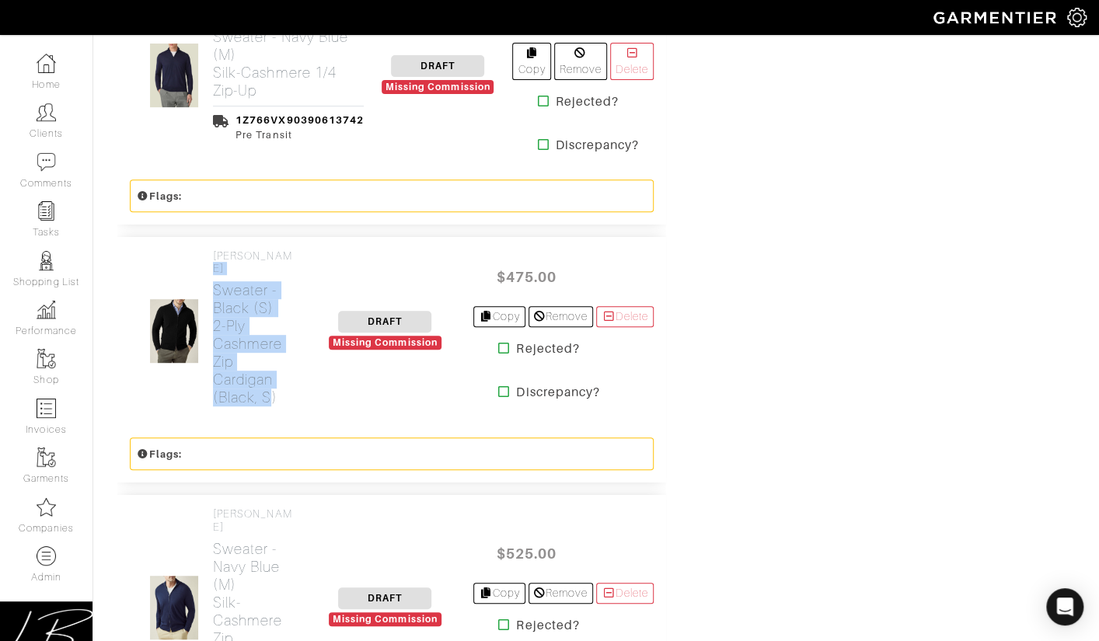
click at [260, 347] on div "Luca Faloni Sweater - Black (S) 2-Ply Cashmere Zip Cardigan (Black, S) DRAFT Mi…" at bounding box center [391, 331] width 549 height 189
drag, startPoint x: 302, startPoint y: 352, endPoint x: 215, endPoint y: 281, distance: 111.6
click at [215, 281] on div "Luca Faloni Sweater - Black (S) 2-Ply Cashmere Zip Cardigan (Black, S) DRAFT Mi…" at bounding box center [391, 331] width 549 height 189
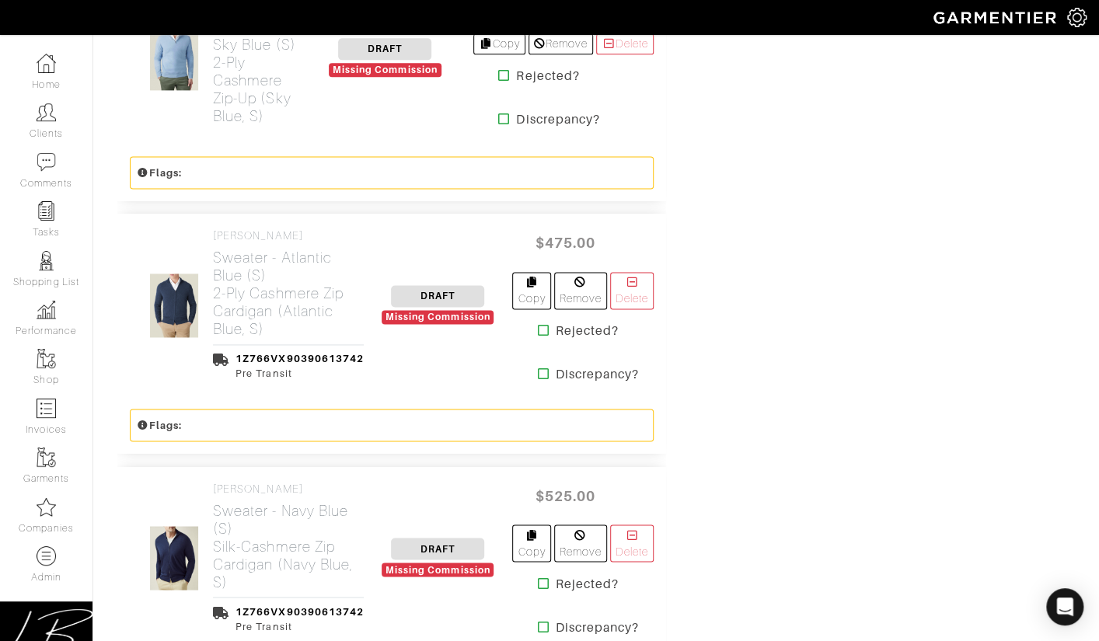
scroll to position [4066, 0]
drag, startPoint x: 365, startPoint y: 290, endPoint x: 213, endPoint y: 258, distance: 154.9
click at [213, 258] on div "Luca Faloni Sweater - Atlantic Blue (S) 2-Ply Cashmere Zip Cardigan (Atlantic B…" at bounding box center [253, 305] width 246 height 152
copy h2 "2-Ply Cashmere Zip Cardigan (Atlantic Blue, S)"
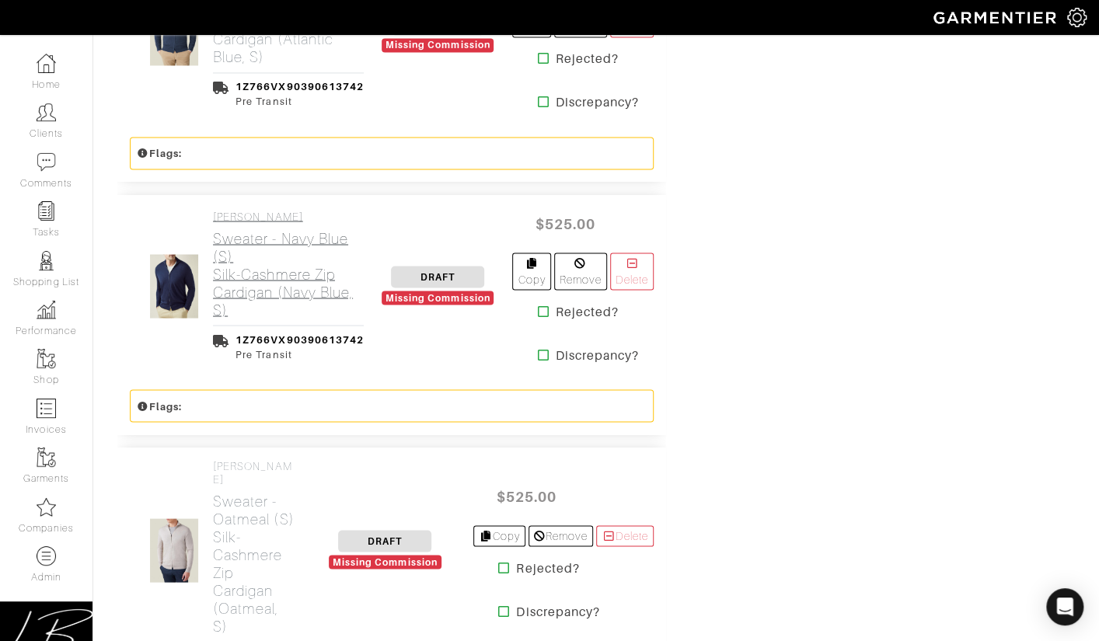
scroll to position [4343, 0]
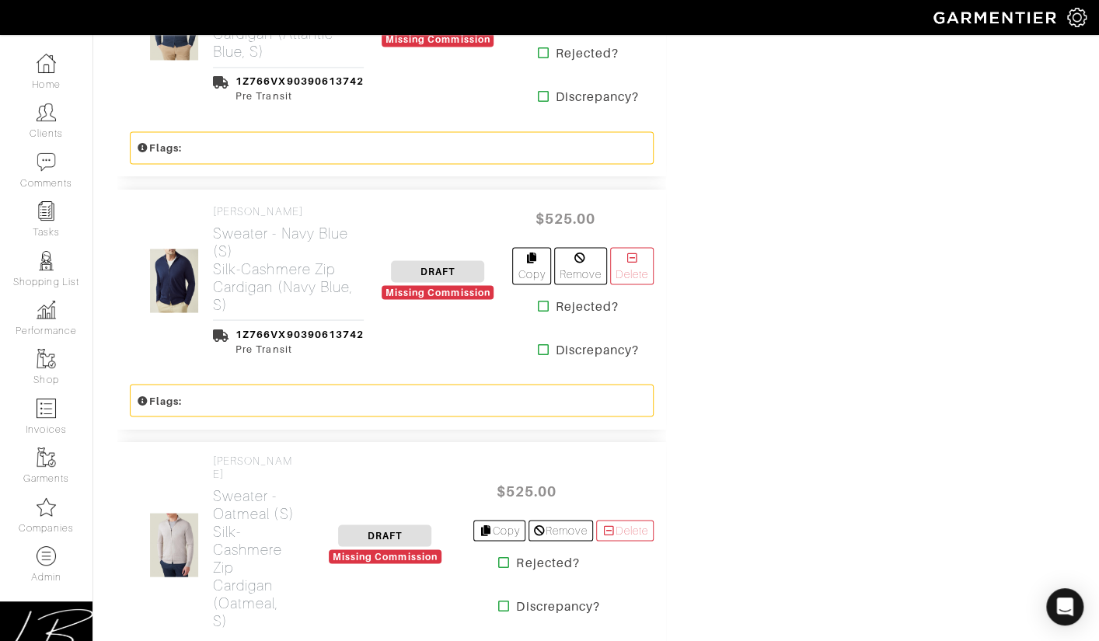
drag, startPoint x: 373, startPoint y: 267, endPoint x: 212, endPoint y: 233, distance: 164.3
click at [212, 233] on div "Luca Faloni Sweater - Navy Blue (S) Silk-Cashmere Zip Cardigan (Navy Blue, S) 1…" at bounding box center [253, 280] width 246 height 152
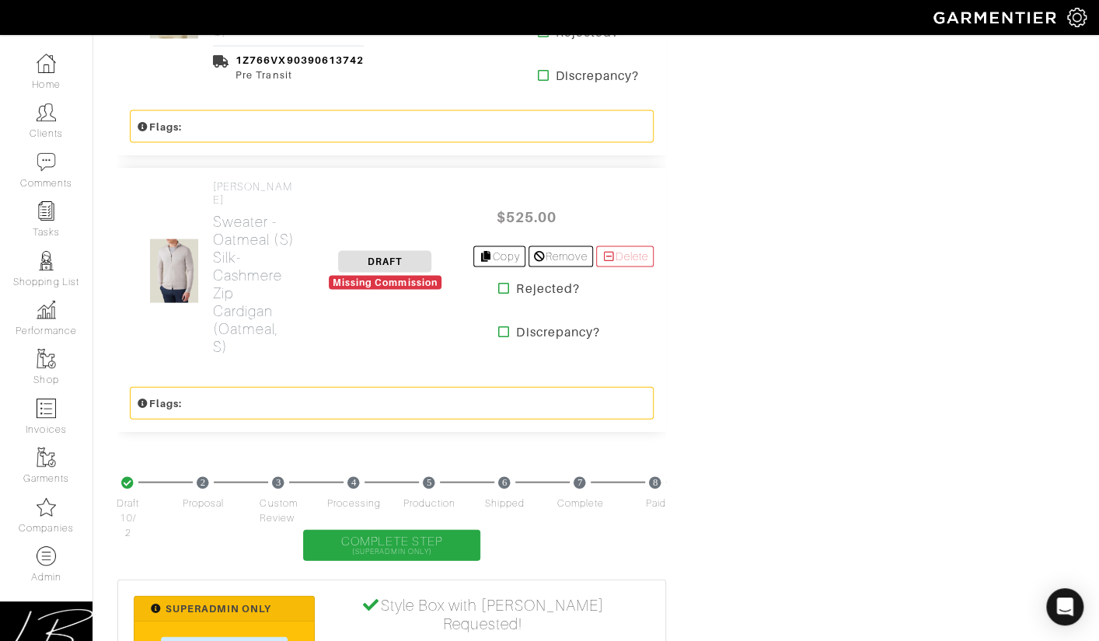
scroll to position [4617, 0]
drag, startPoint x: 309, startPoint y: 317, endPoint x: 211, endPoint y: 225, distance: 134.8
click at [211, 225] on div "Luca Faloni Sweater - Oatmeal (S) Silk-Cashmere Zip Cardigan (Oatmeal, S) DRAFT…" at bounding box center [391, 270] width 549 height 207
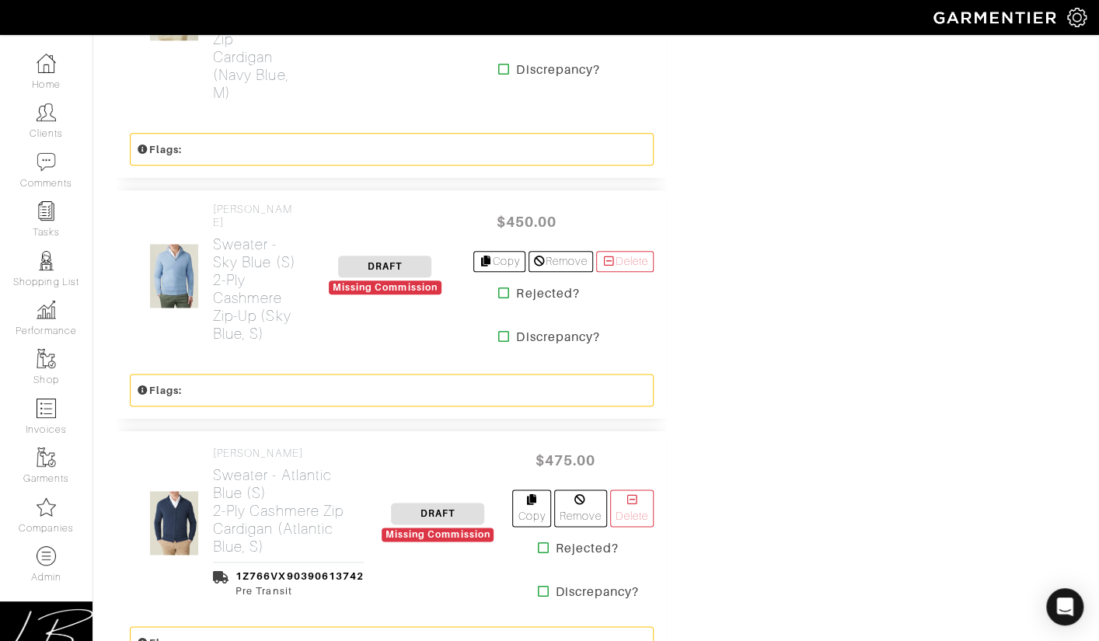
scroll to position [3848, 0]
drag, startPoint x: 319, startPoint y: 296, endPoint x: 216, endPoint y: 227, distance: 124.4
click at [216, 227] on div "Luca Faloni Sweater - Sky Blue (S) 2-Ply Cashmere Zip-up (Sky Blue, S) DRAFT Mi…" at bounding box center [391, 275] width 549 height 171
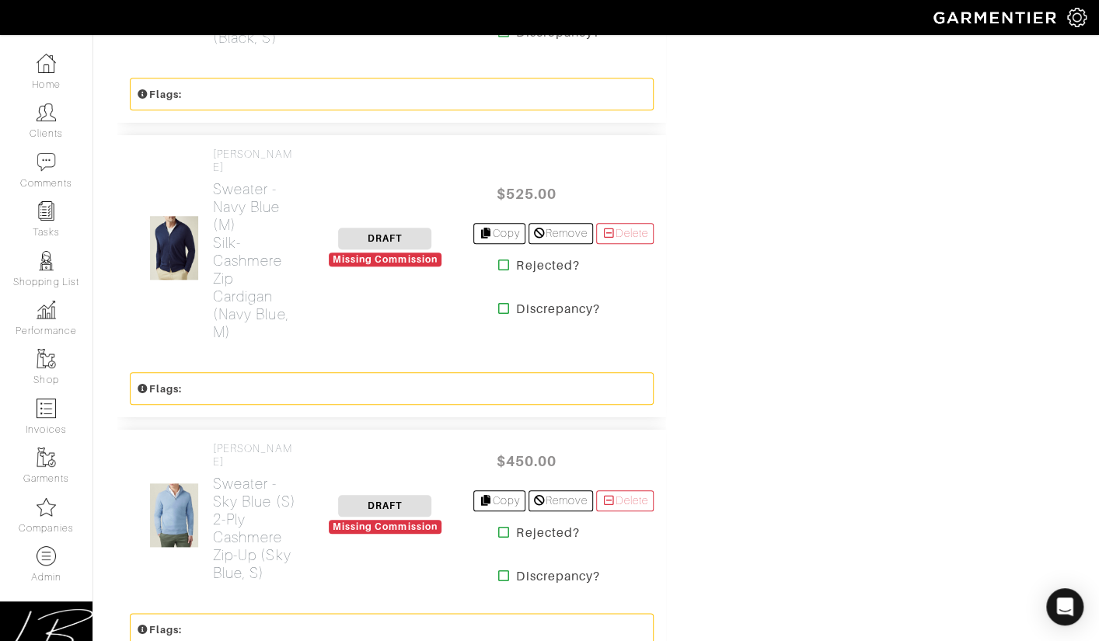
scroll to position [3577, 0]
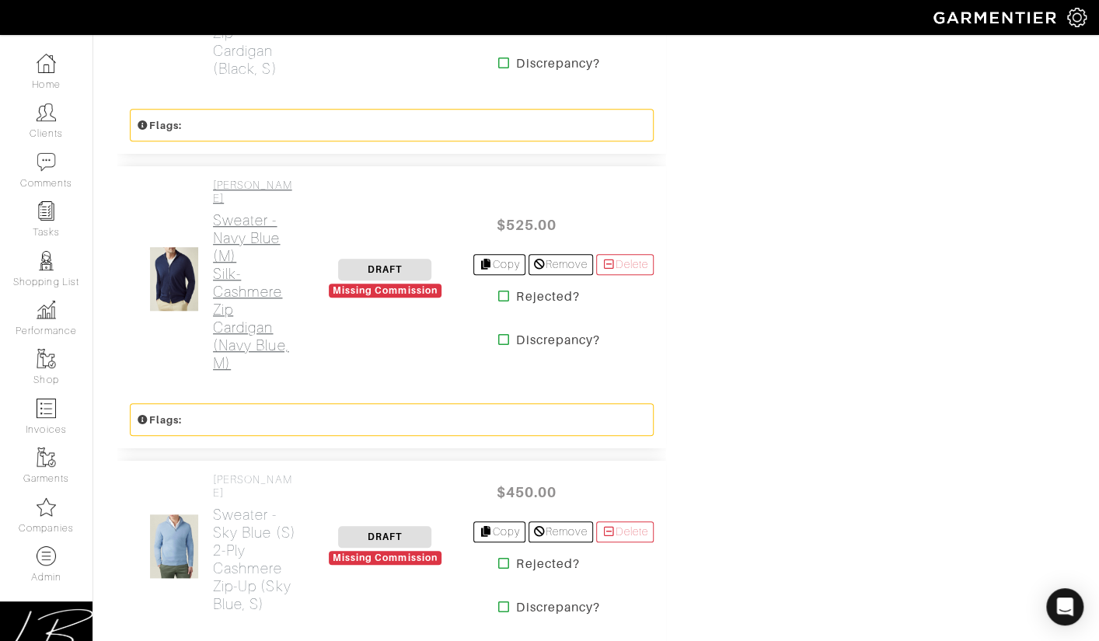
drag, startPoint x: 309, startPoint y: 302, endPoint x: 213, endPoint y: 220, distance: 126.8
click at [213, 220] on div "Luca Faloni Sweater - Navy Blue (M) Silk-Cashmere Zip Cardigan (Navy Blue, M) D…" at bounding box center [391, 278] width 549 height 225
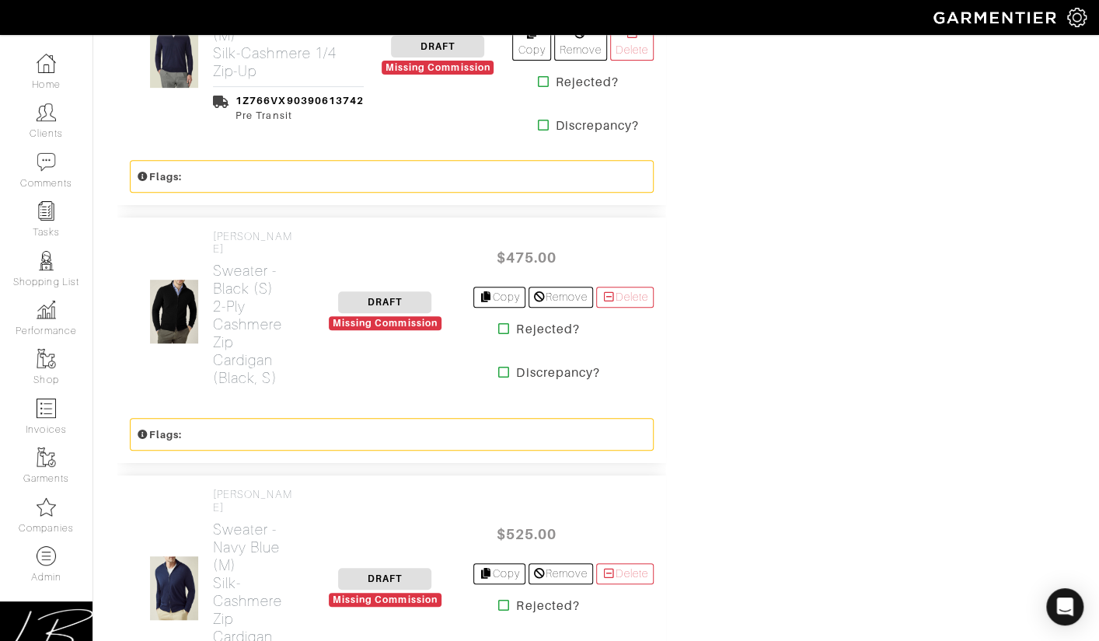
scroll to position [3270, 0]
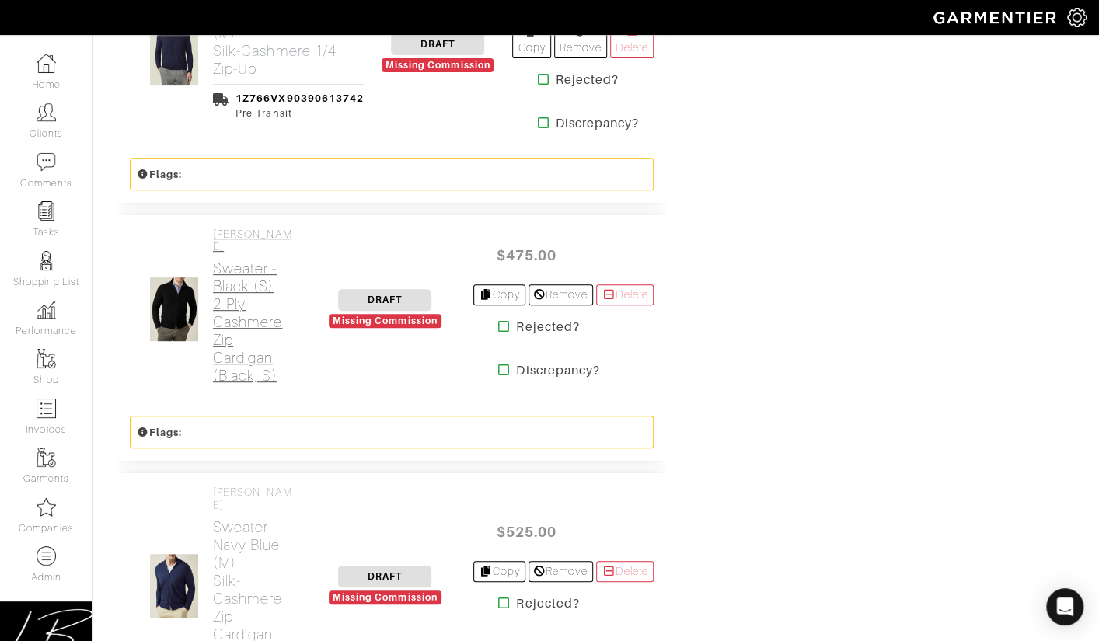
drag, startPoint x: 330, startPoint y: 336, endPoint x: 213, endPoint y: 257, distance: 141.0
click at [213, 257] on div "Luca Faloni Sweater - Black (S) 2-Ply Cashmere Zip Cardigan (Black, S) DRAFT Mi…" at bounding box center [391, 309] width 549 height 189
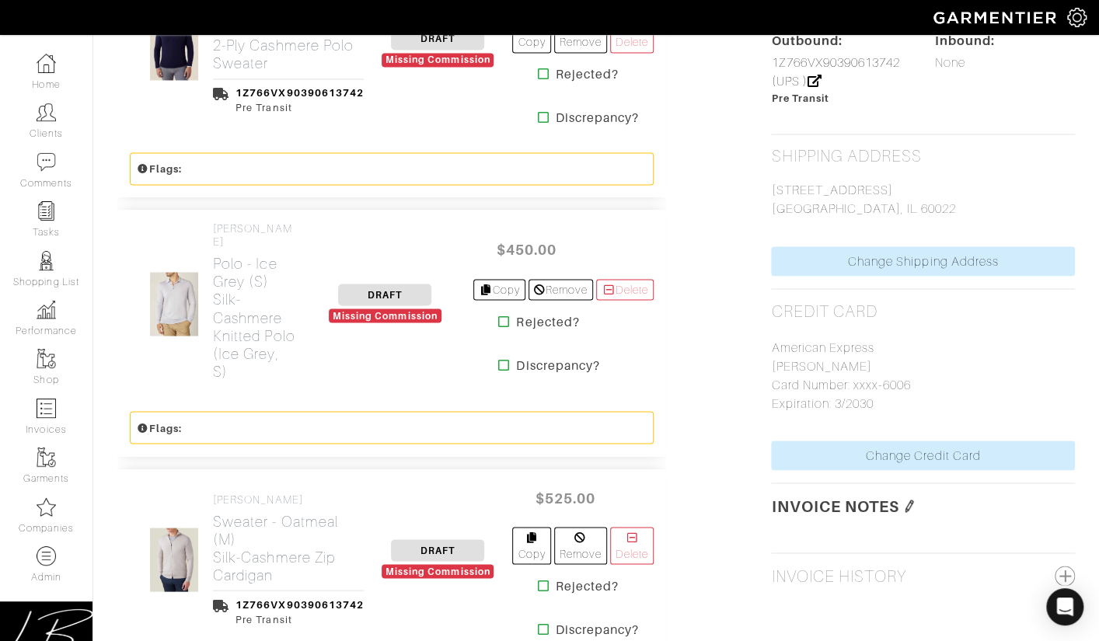
scroll to position [1229, 0]
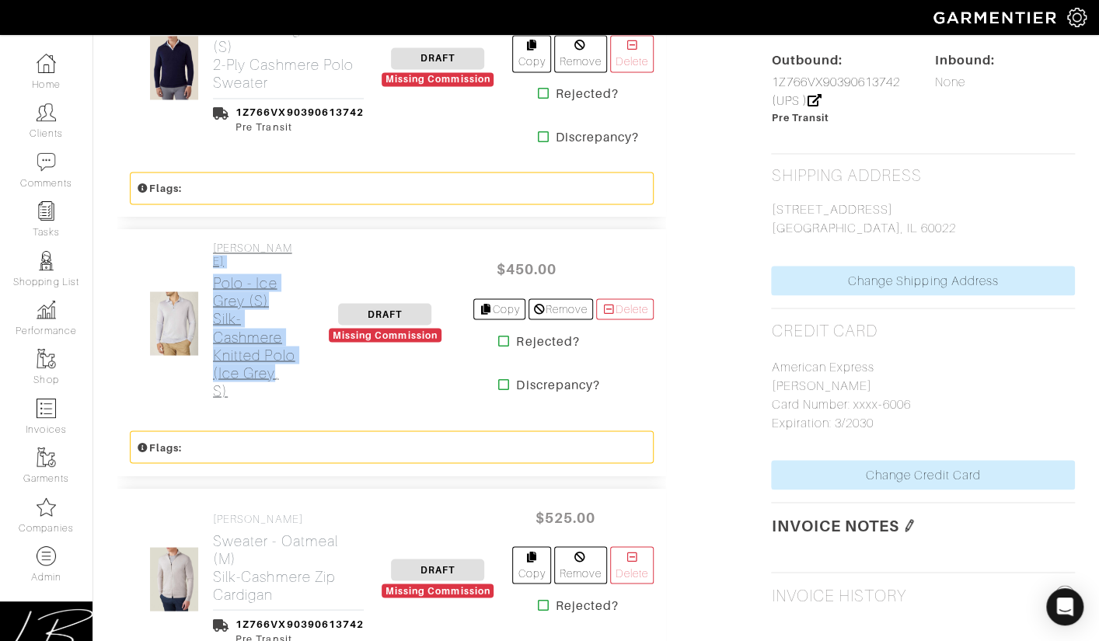
drag, startPoint x: 304, startPoint y: 370, endPoint x: 242, endPoint y: 321, distance: 79.2
click at [236, 319] on div "Luca Faloni Polo - Ice Grey (S) Silk-Cashmere Knitted Polo (Ice Grey, S) DRAFT …" at bounding box center [391, 323] width 549 height 189
drag, startPoint x: 312, startPoint y: 363, endPoint x: 211, endPoint y: 295, distance: 121.4
click at [211, 294] on div "Luca Faloni Polo - Ice Grey (S) Silk-Cashmere Knitted Polo (Ice Grey, S) DRAFT …" at bounding box center [391, 323] width 549 height 189
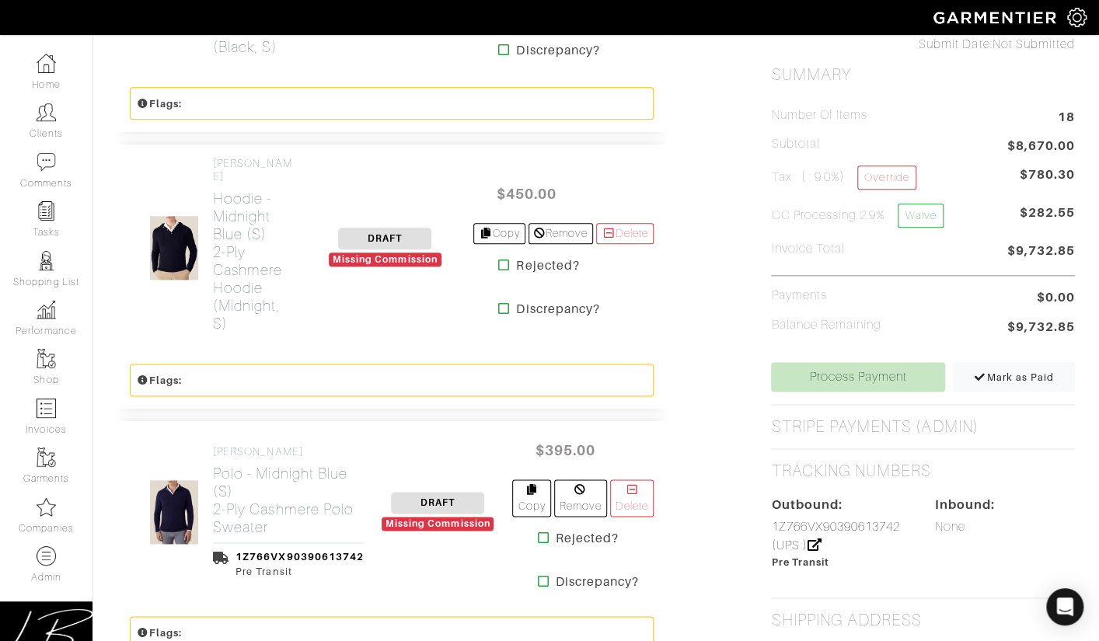
scroll to position [777, 0]
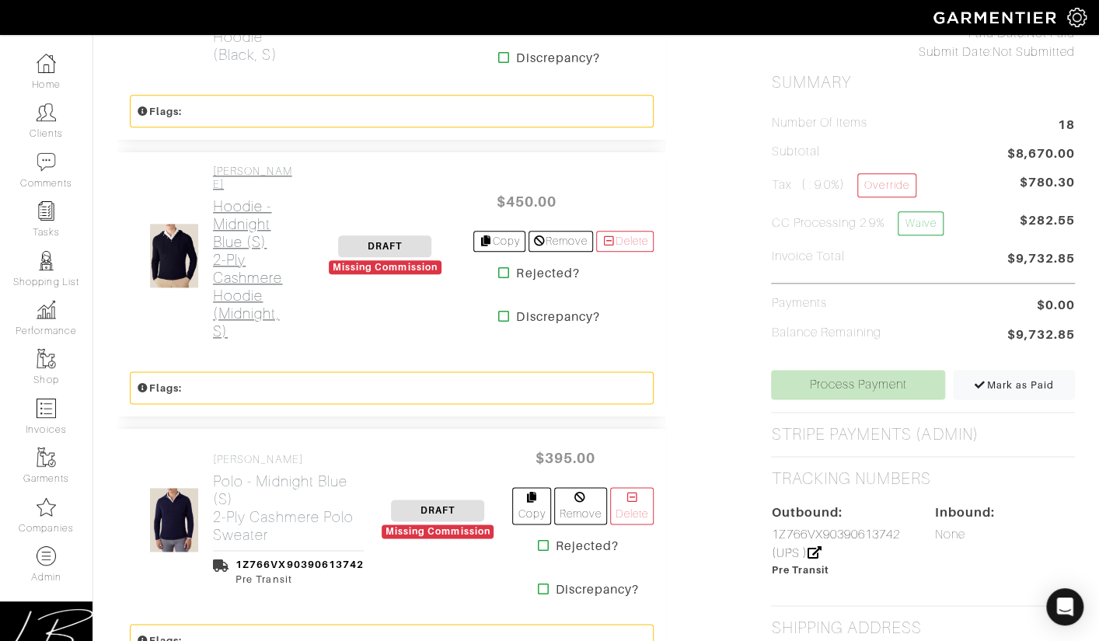
drag, startPoint x: 303, startPoint y: 321, endPoint x: 214, endPoint y: 236, distance: 123.2
click at [214, 236] on div "Luca Faloni Hoodie - Midnight Blue (S) 2-Ply Cashmere Hoodie (Midnight, S) DRAF…" at bounding box center [391, 255] width 549 height 207
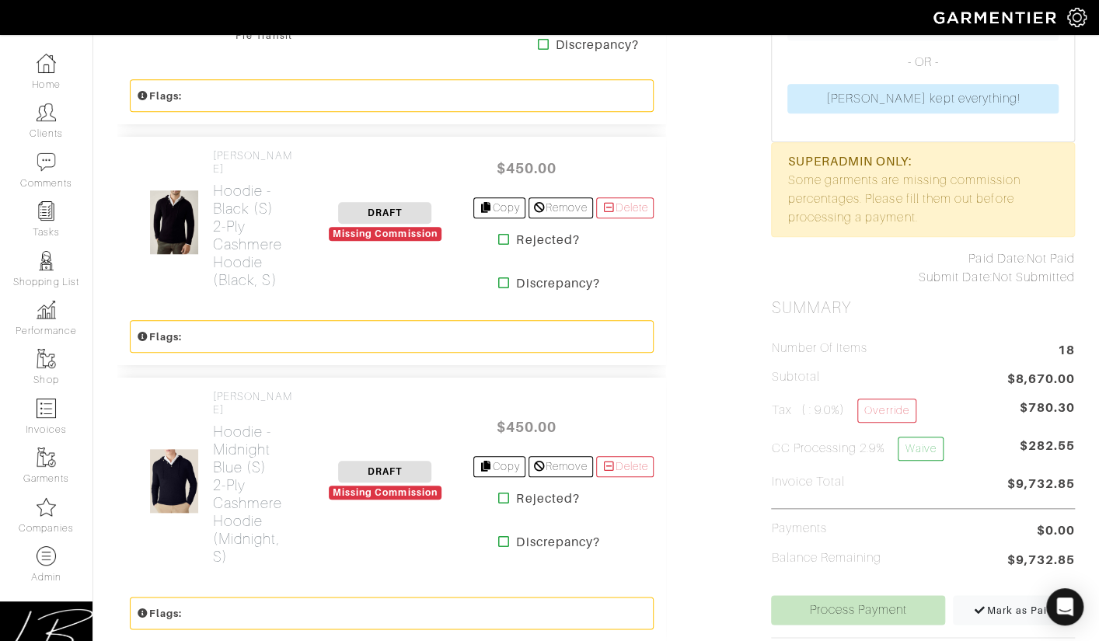
scroll to position [547, 0]
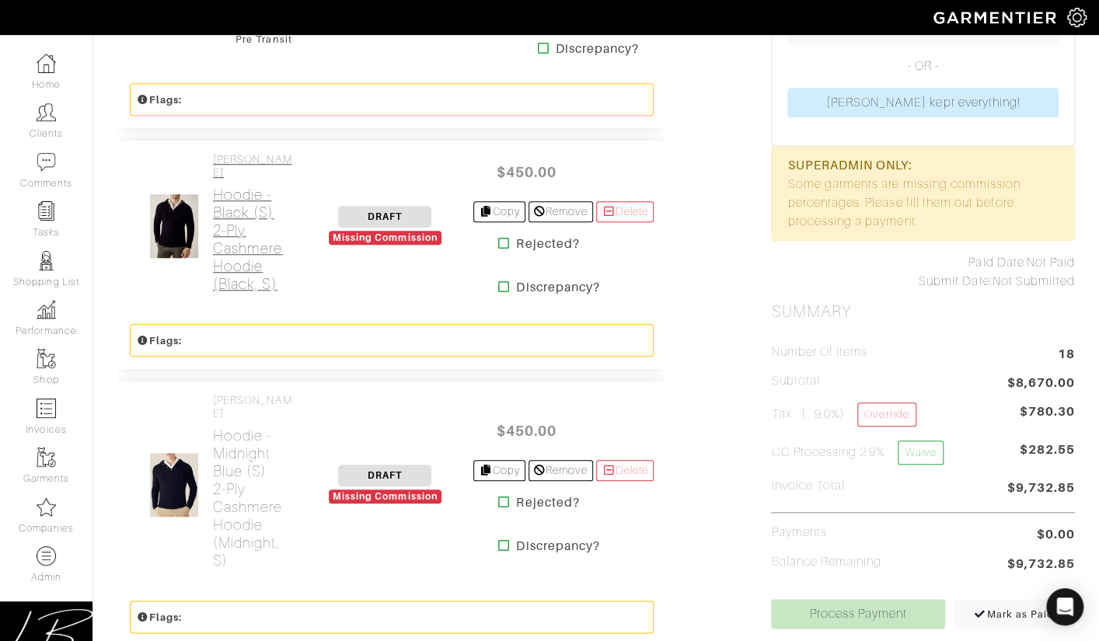
drag, startPoint x: 312, startPoint y: 285, endPoint x: 247, endPoint y: 255, distance: 71.0
click at [247, 255] on div "Luca Faloni Hoodie - Black (S) 2-Ply Cashmere Hoodie (Black, S) DRAFT Missing C…" at bounding box center [391, 226] width 549 height 171
drag, startPoint x: 323, startPoint y: 281, endPoint x: 211, endPoint y: 227, distance: 124.8
click at [211, 227] on div "Luca Faloni Hoodie - Black (S) 2-Ply Cashmere Hoodie (Black, S) DRAFT Missing C…" at bounding box center [391, 226] width 549 height 171
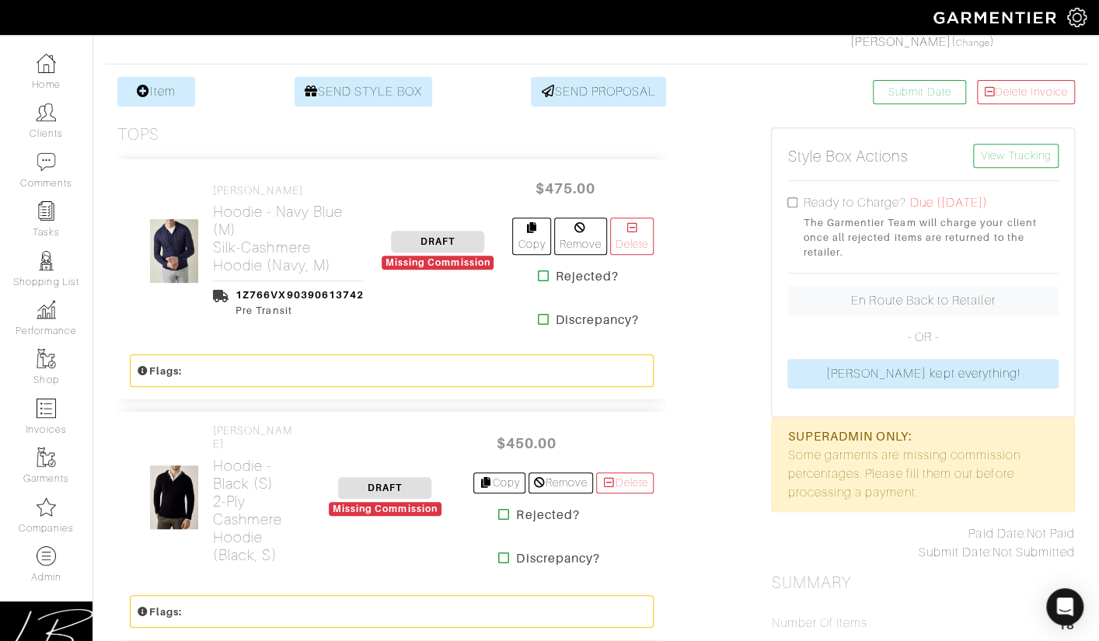
scroll to position [272, 0]
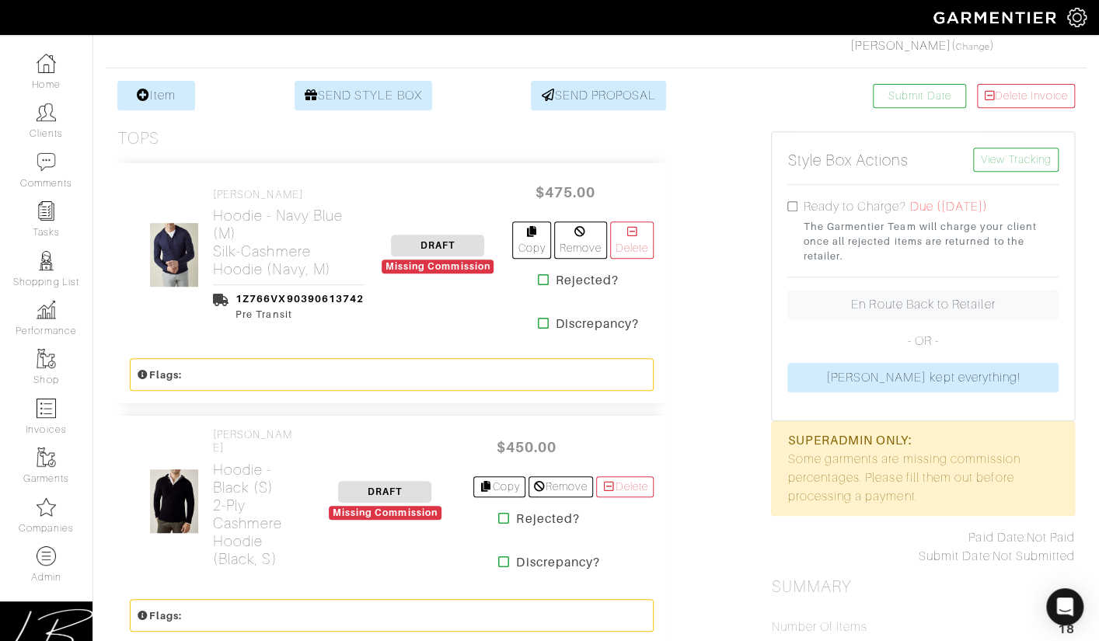
click at [233, 96] on div "Item SEND STYLE BOX SEND PROPOSAL" at bounding box center [391, 96] width 549 height 30
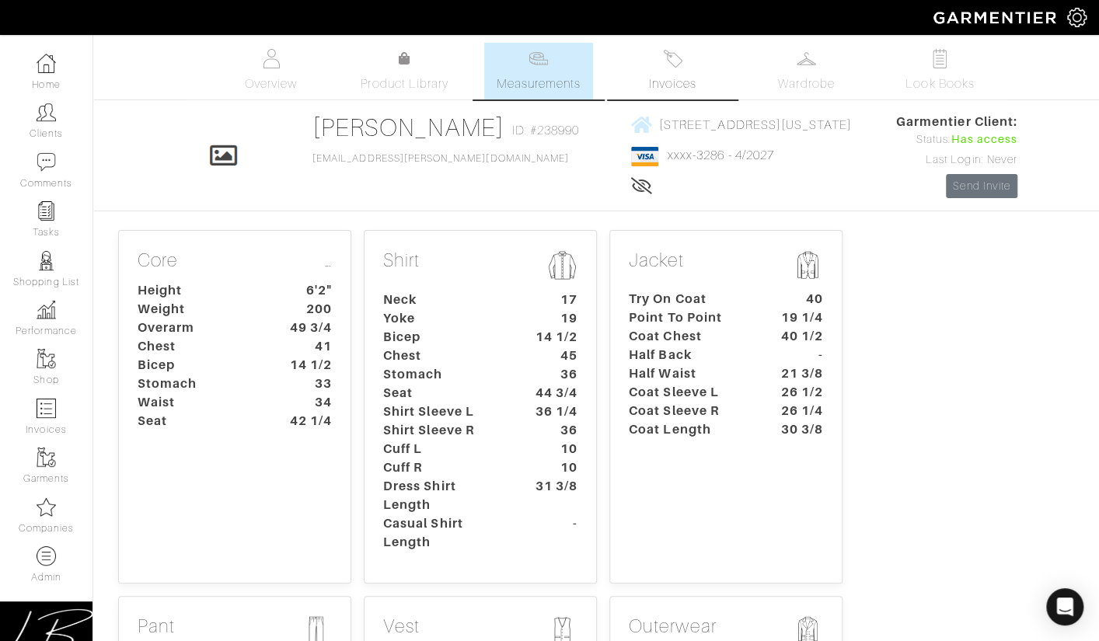
click at [671, 72] on link "Invoices" at bounding box center [672, 71] width 109 height 57
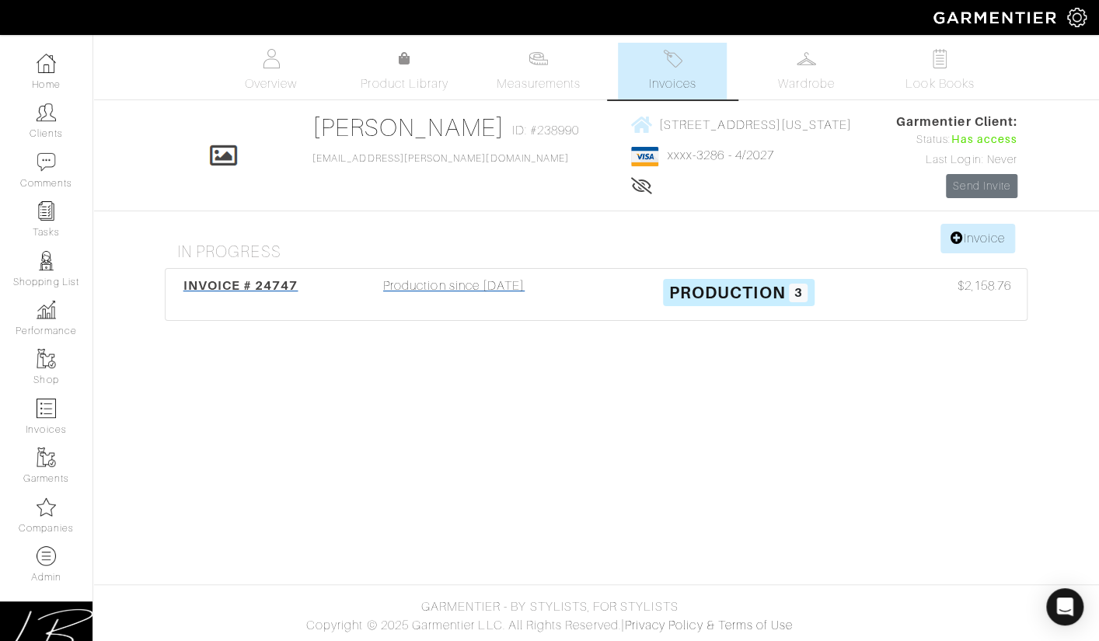
click at [567, 304] on div "Production since [DATE]" at bounding box center [454, 295] width 285 height 36
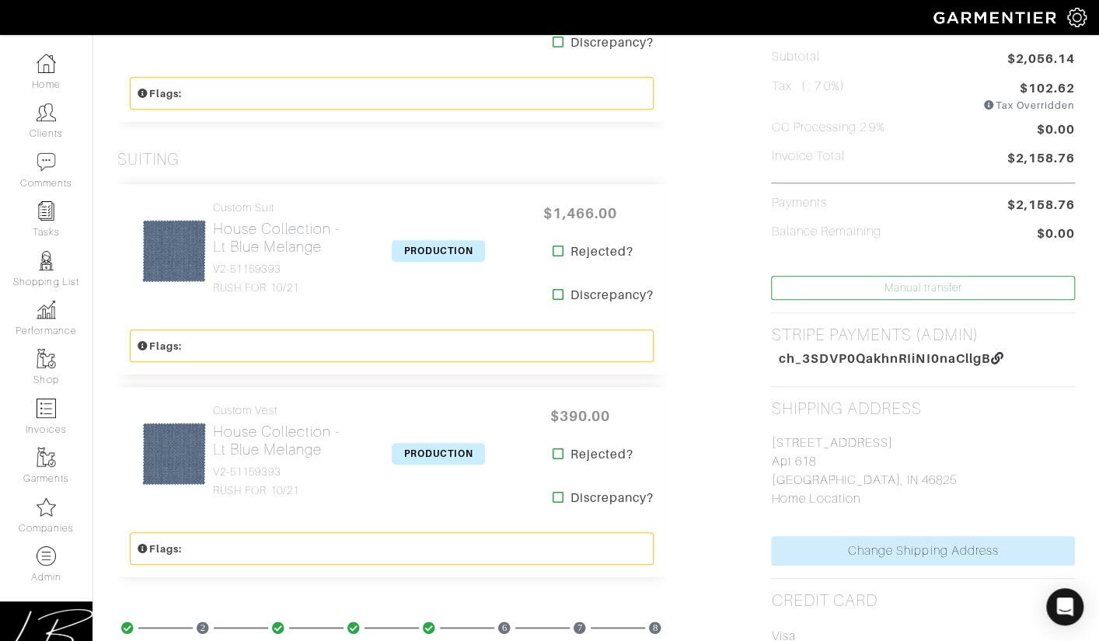
scroll to position [475, 0]
click at [237, 267] on h4 "V2-51159393" at bounding box center [282, 268] width 138 height 13
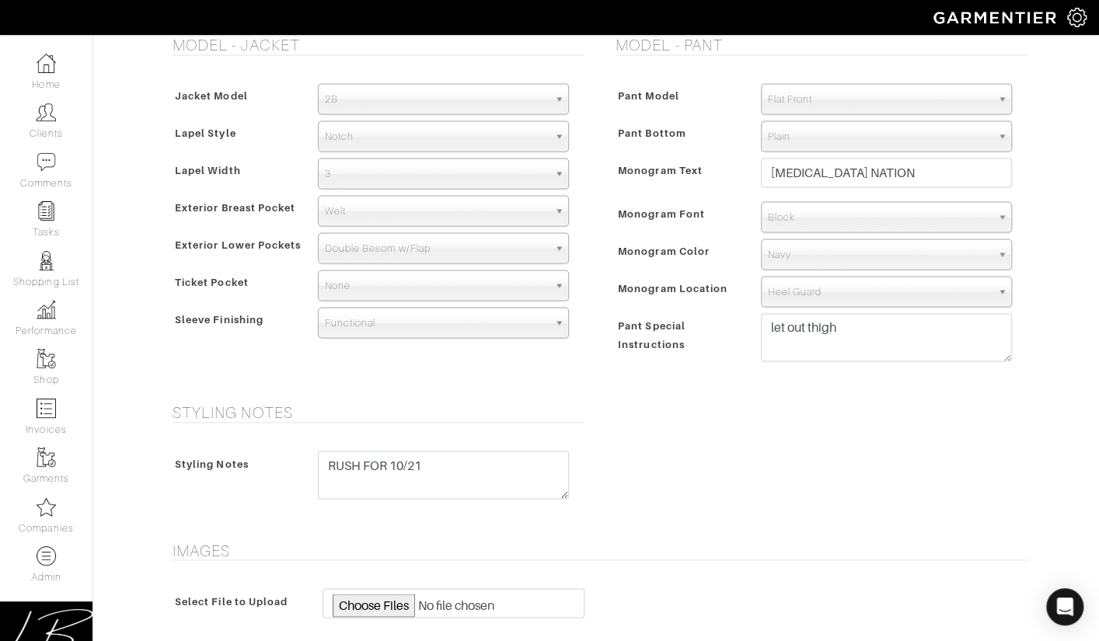
scroll to position [1090, 0]
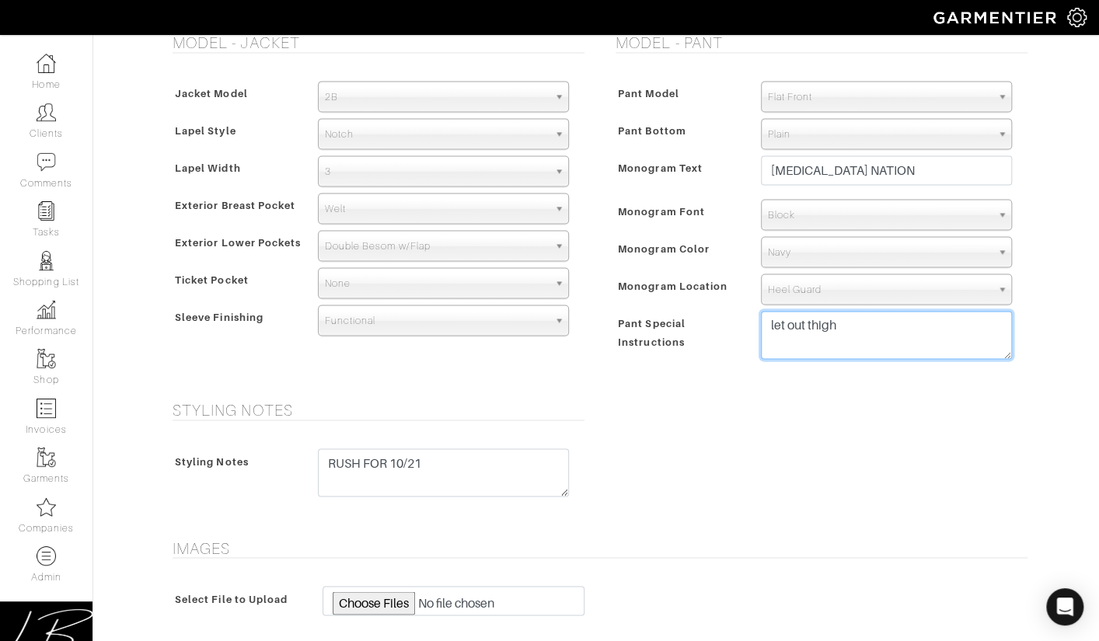
click at [880, 319] on textarea "let out thigh" at bounding box center [886, 335] width 251 height 48
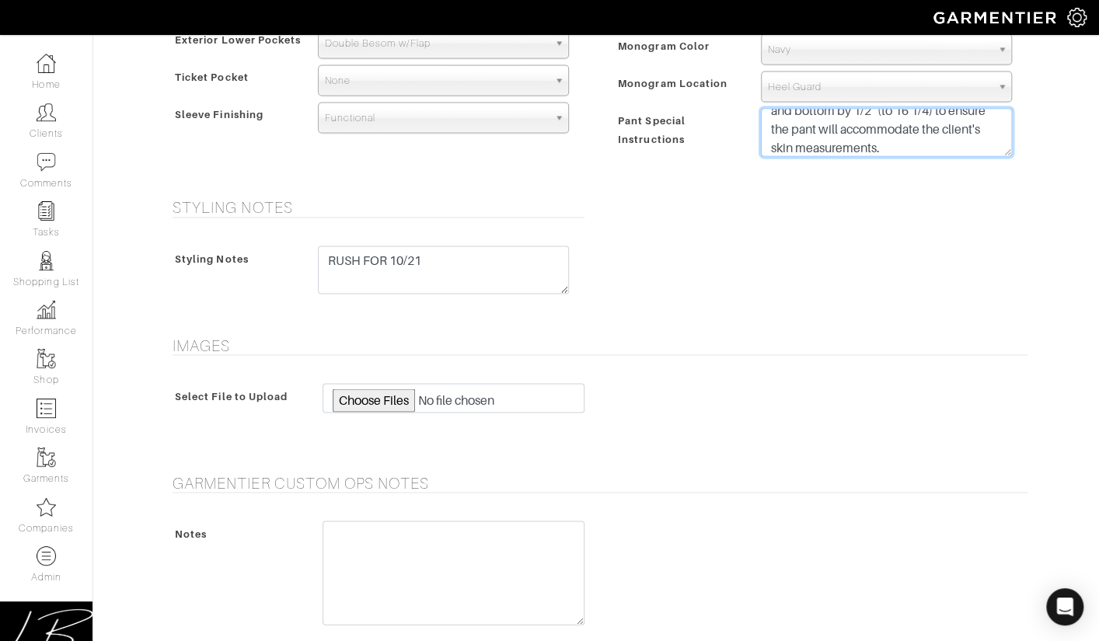
scroll to position [1498, 0]
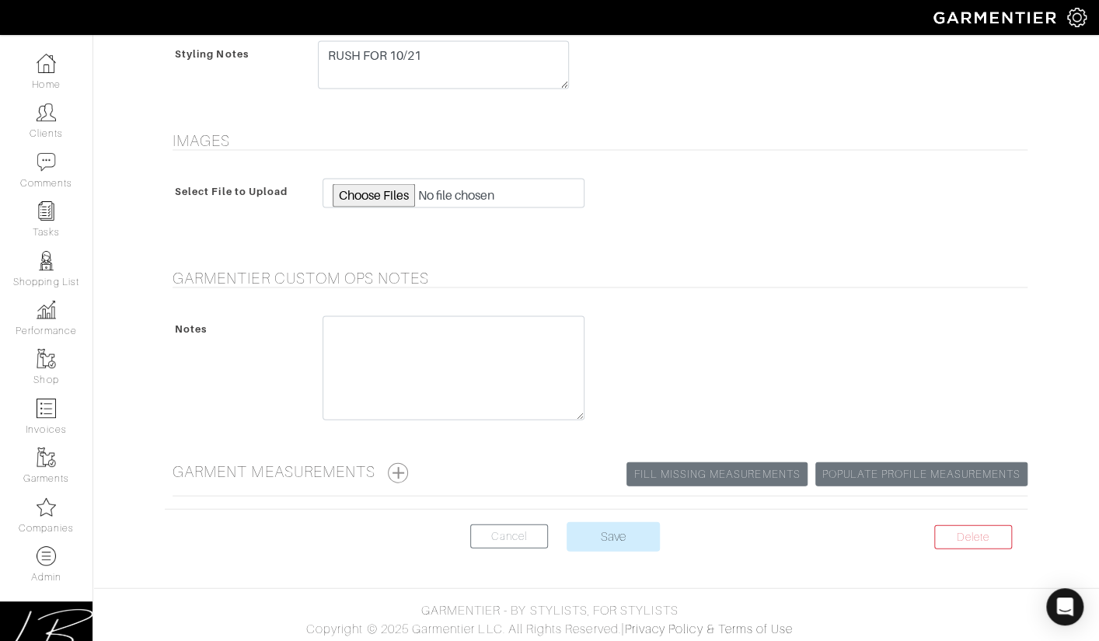
type textarea "let out thigh 1" CUSTOM OPS [DATE]: Factory required we increase the knee by 1/…"
click at [415, 470] on h5 "Garment Measurements Populate Profile Measurements Fill Missing Measurements" at bounding box center [600, 472] width 855 height 21
click at [404, 467] on button "button" at bounding box center [398, 473] width 20 height 20
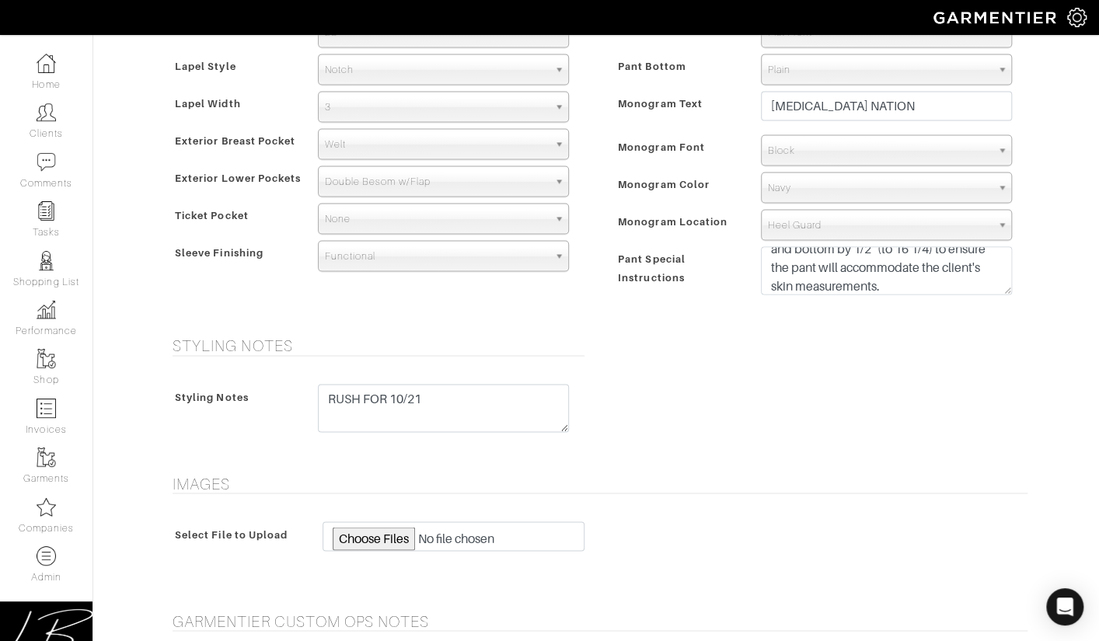
scroll to position [1765, 0]
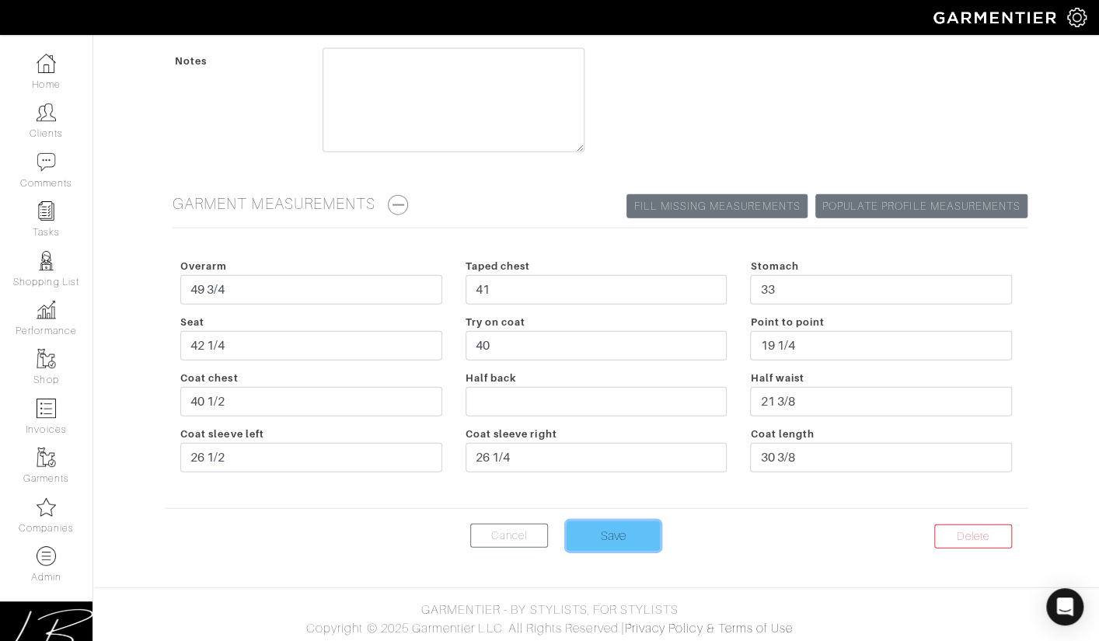
click at [581, 525] on input "Save" at bounding box center [613, 537] width 93 height 30
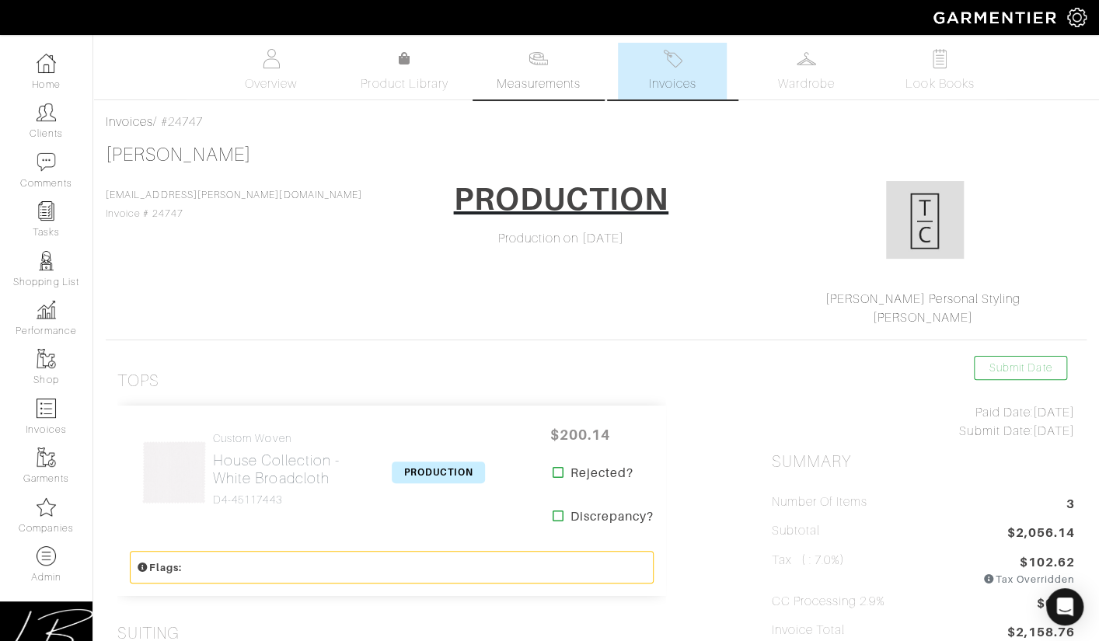
click at [541, 86] on span "Measurements" at bounding box center [539, 84] width 85 height 19
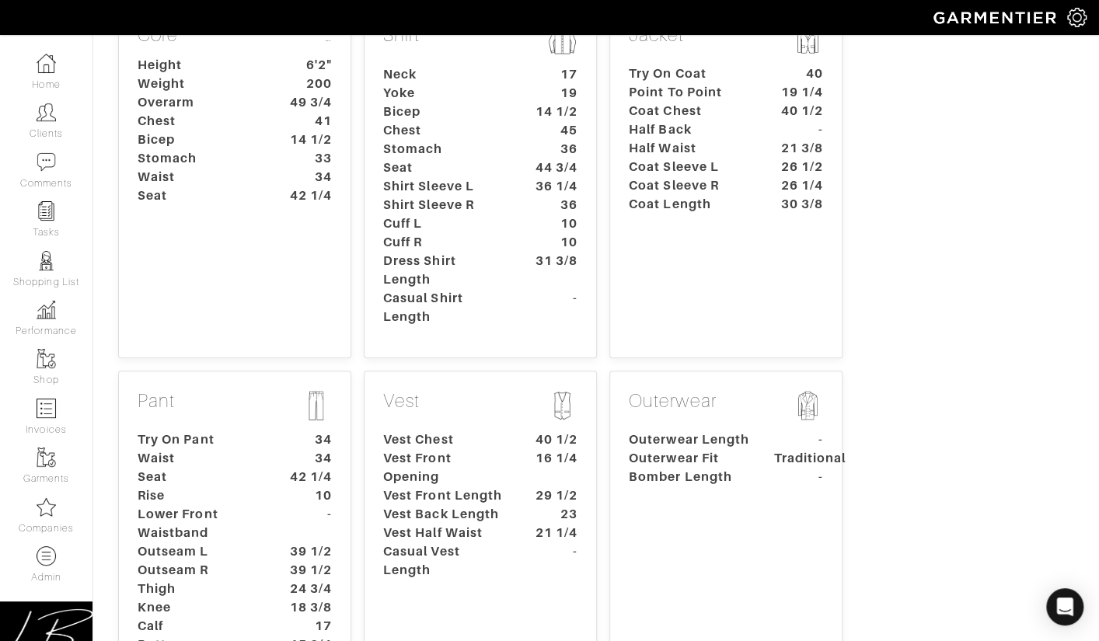
scroll to position [282, 0]
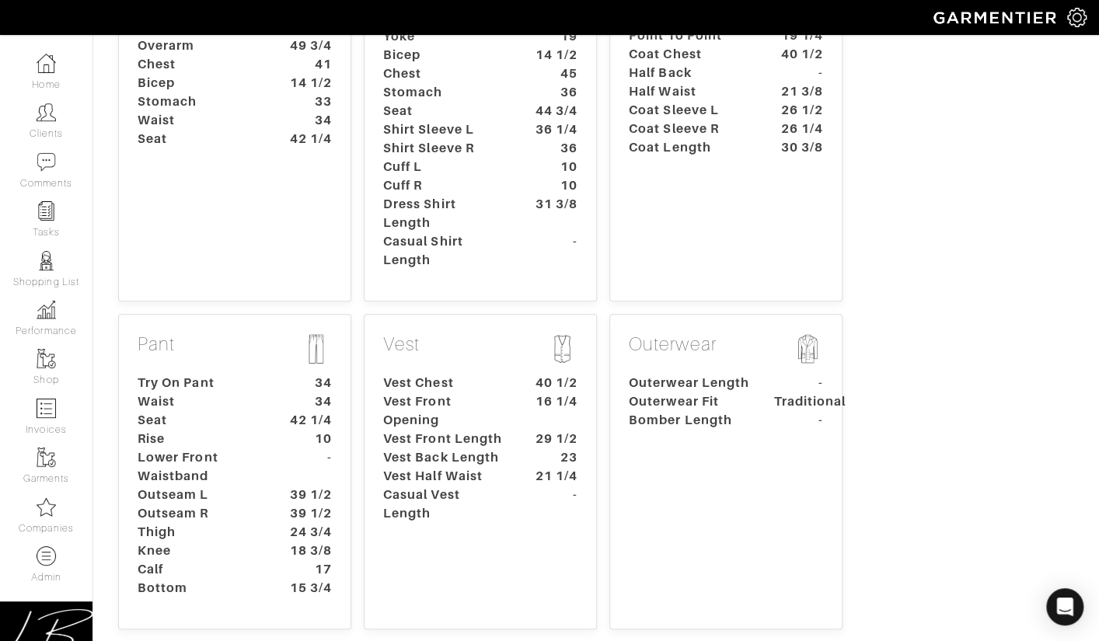
click at [277, 389] on dt "34" at bounding box center [307, 383] width 72 height 19
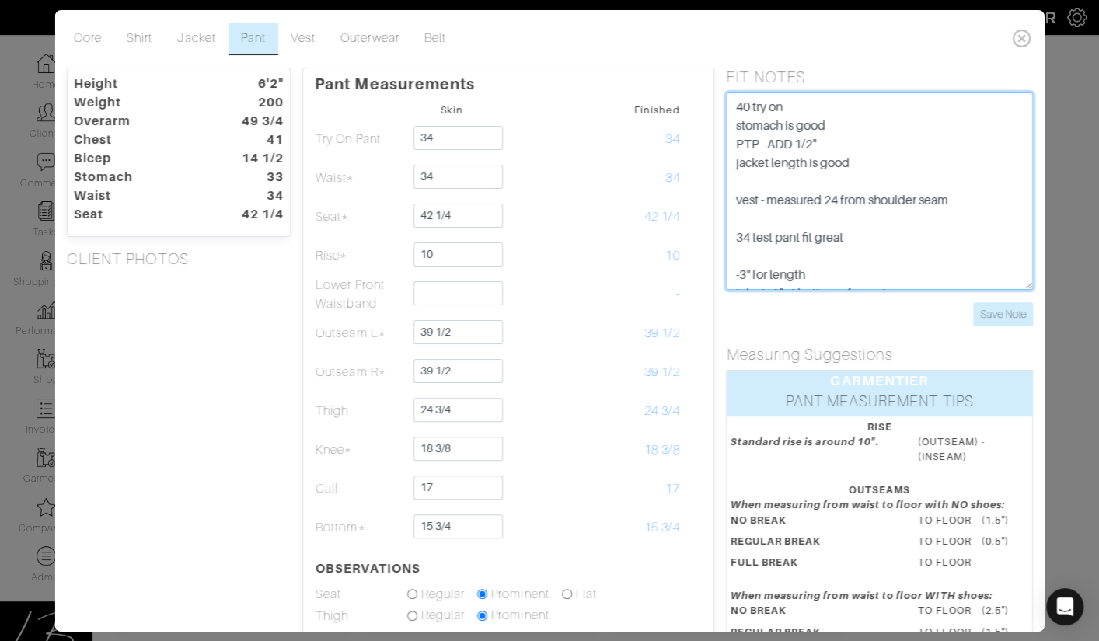
click at [742, 107] on textarea "40 try on stomach is good PTP - ADD 1/2" jacket length is good vest - measured …" at bounding box center [879, 191] width 306 height 197
click at [737, 108] on textarea "40 try on stomach is good PTP - ADD 1/2" jacket length is good vest - measured …" at bounding box center [879, 191] width 306 height 197
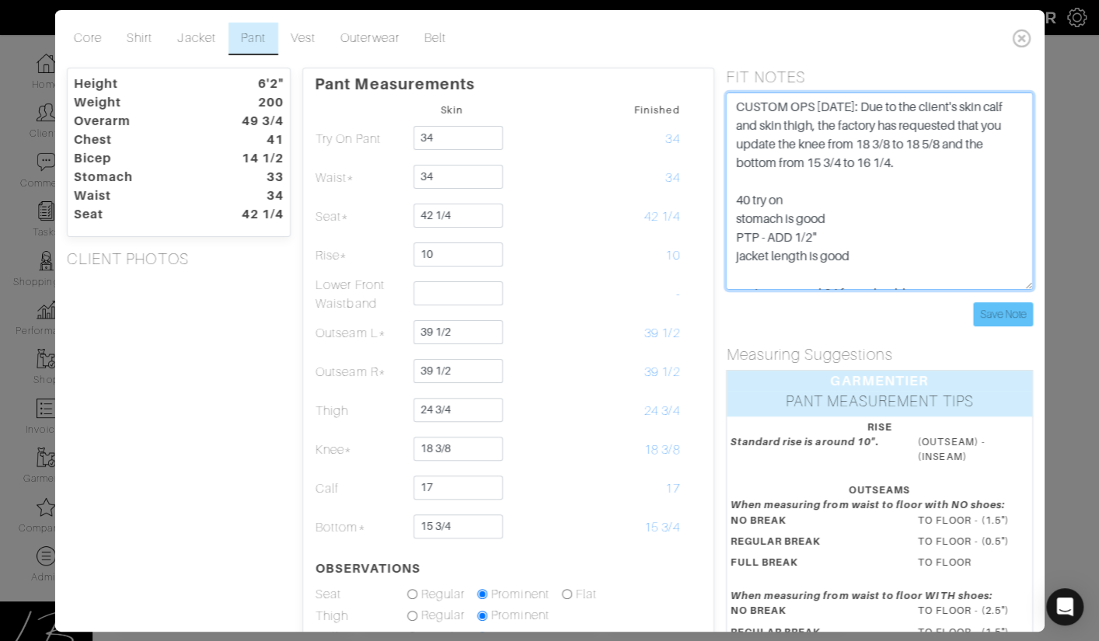
type textarea "CUSTOM OPS [DATE]: Due to the client's skin calf and skin thigh, the factory ha…"
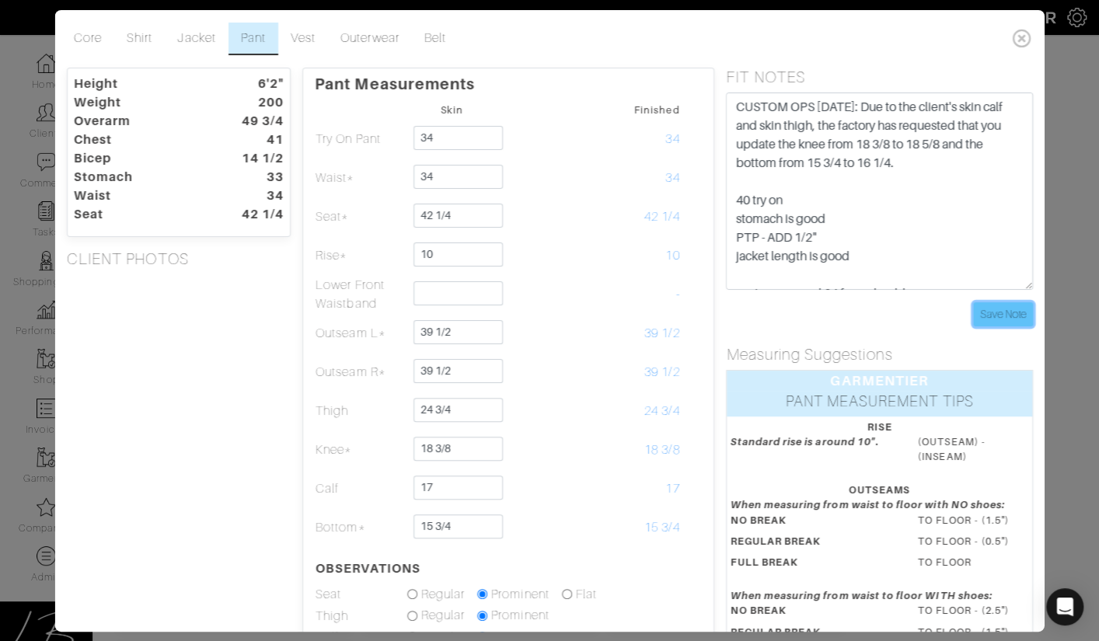
click at [993, 305] on input "Save Note" at bounding box center [1002, 314] width 60 height 24
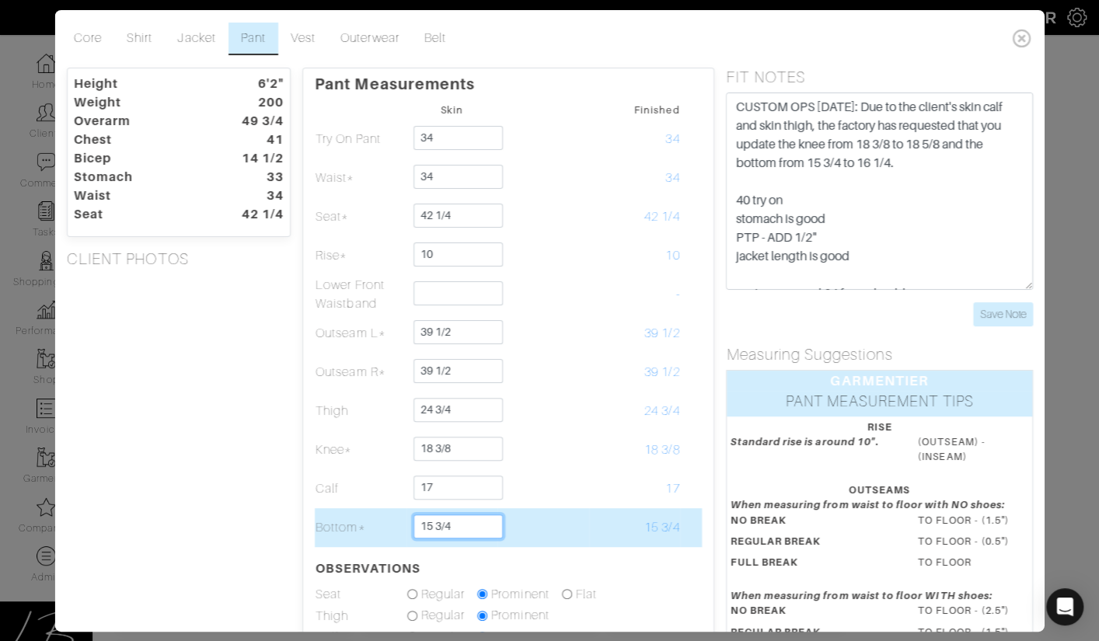
drag, startPoint x: 490, startPoint y: 519, endPoint x: 490, endPoint y: 509, distance: 10.1
click at [490, 509] on td "15 3/4" at bounding box center [452, 527] width 92 height 39
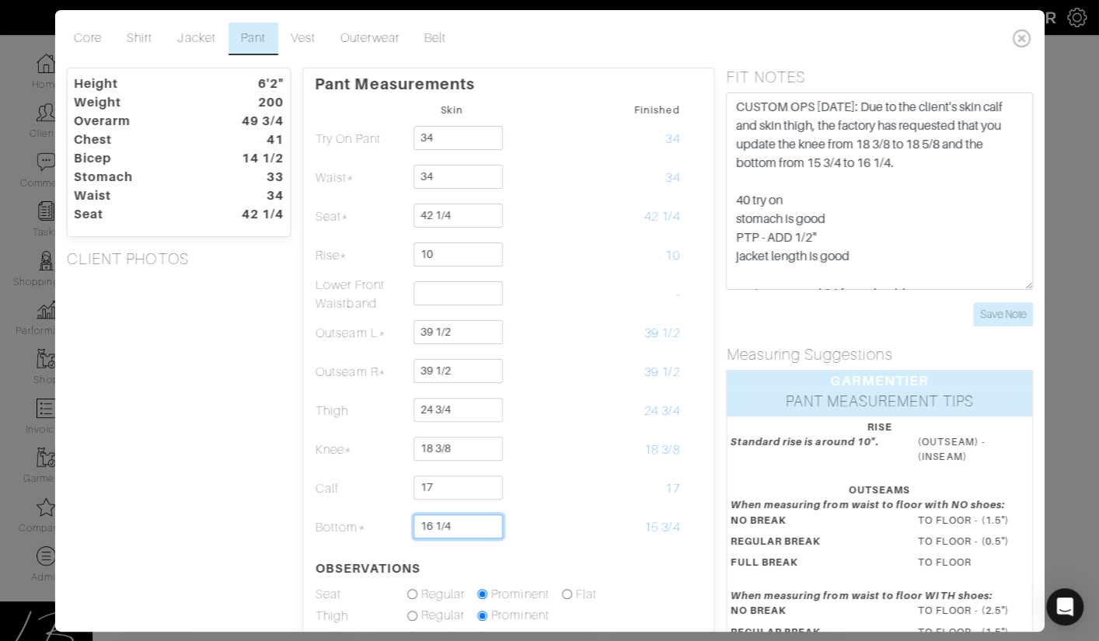
type input "16 1/4"
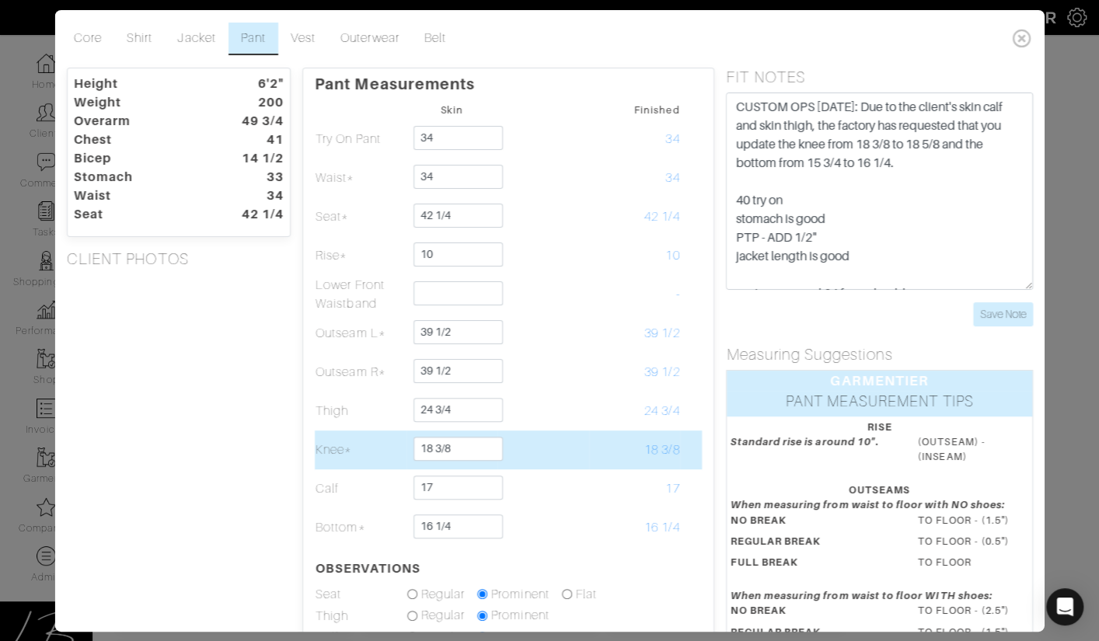
drag, startPoint x: 264, startPoint y: 467, endPoint x: 338, endPoint y: 450, distance: 76.6
click at [267, 466] on div "Height 6'2" Weight 200 Overarm 49 3/4 Chest 41 Bicep 14 1/2 Stomach 33 Waist 34…" at bounding box center [178, 472] width 247 height 808
drag, startPoint x: 473, startPoint y: 444, endPoint x: 473, endPoint y: 435, distance: 9.3
click at [473, 435] on td "18 3/8" at bounding box center [452, 450] width 92 height 39
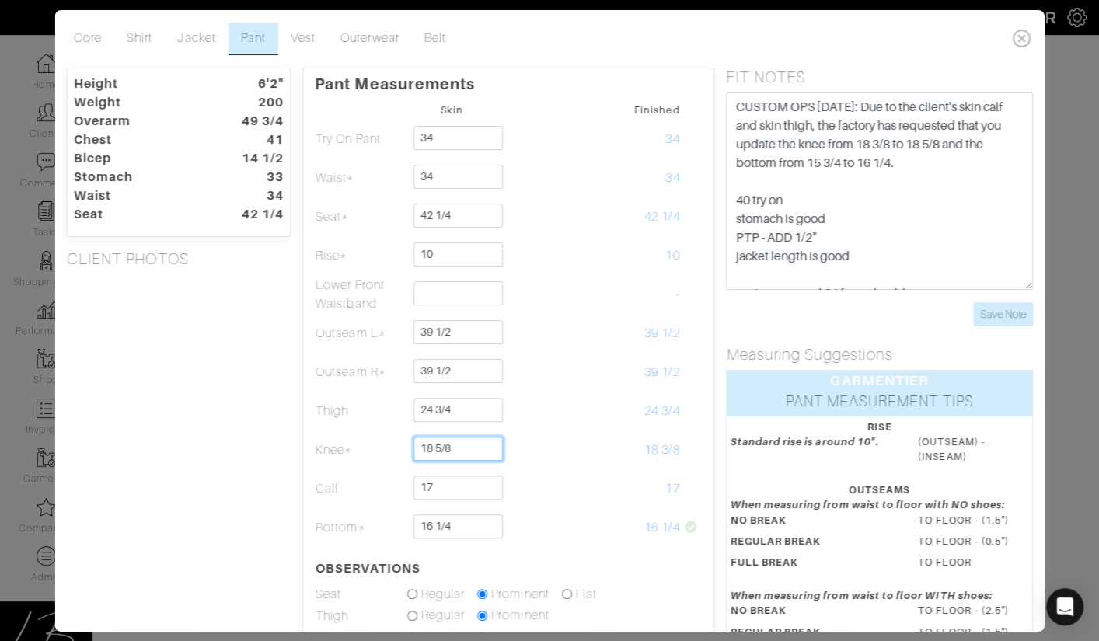
type input "18 5/8"
click at [270, 425] on div "Height 6'2" Weight 200 Overarm 49 3/4 Chest 41 Bicep 14 1/2 Stomach 33 Waist 34…" at bounding box center [178, 472] width 247 height 808
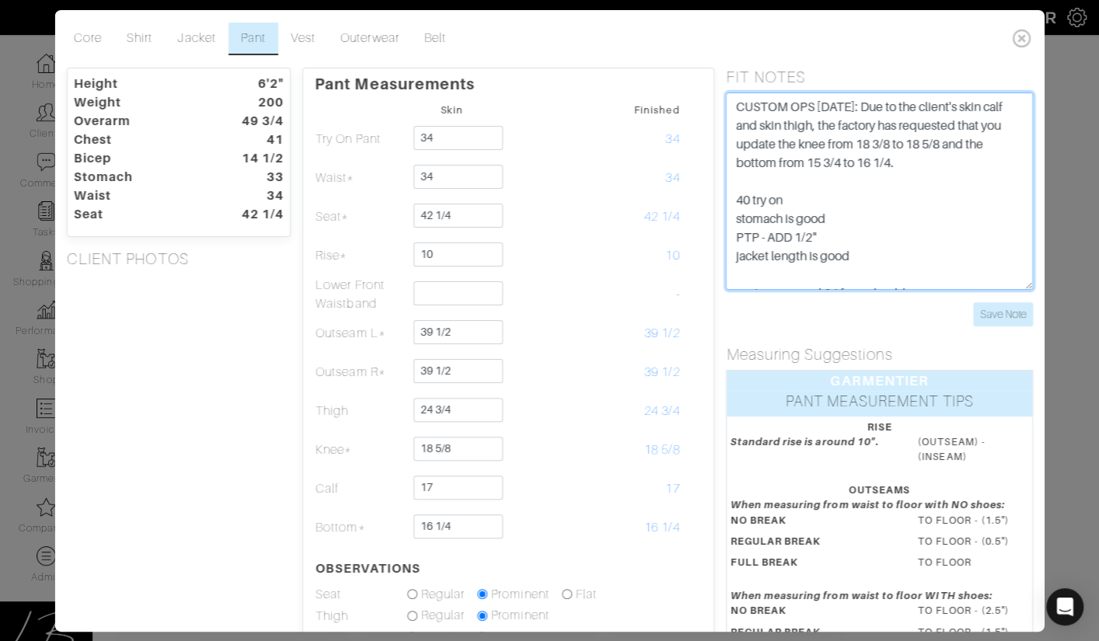
click at [927, 166] on textarea "40 try on stomach is good PTP - ADD 1/2" jacket length is good vest - measured …" at bounding box center [879, 191] width 306 height 197
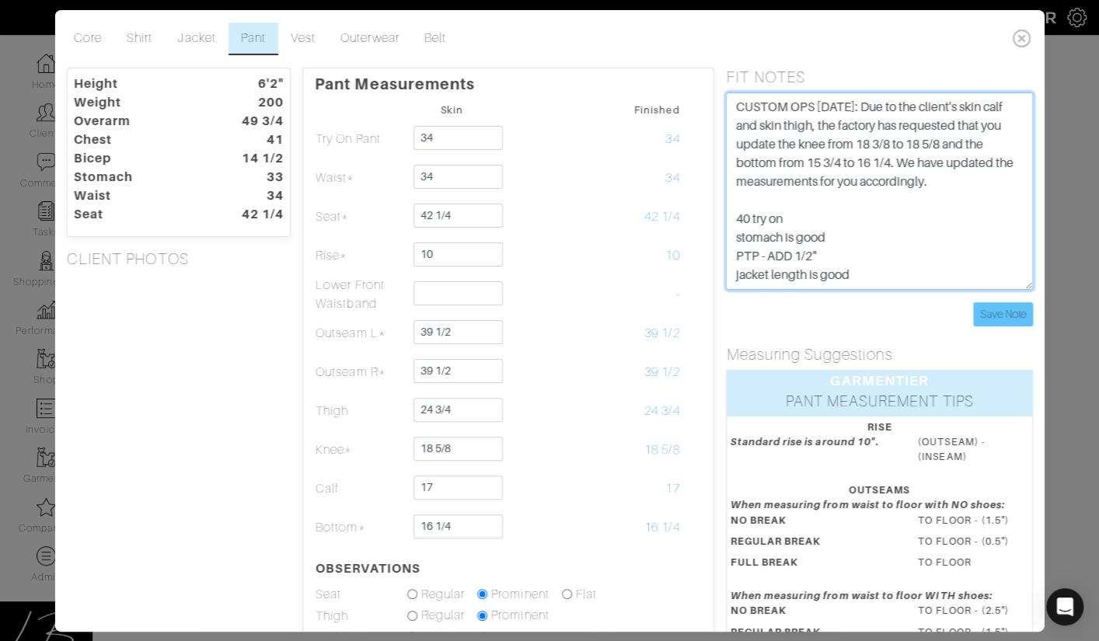
type textarea "CUSTOM OPS [DATE]: Due to the client's skin calf and skin thigh, the factory ha…"
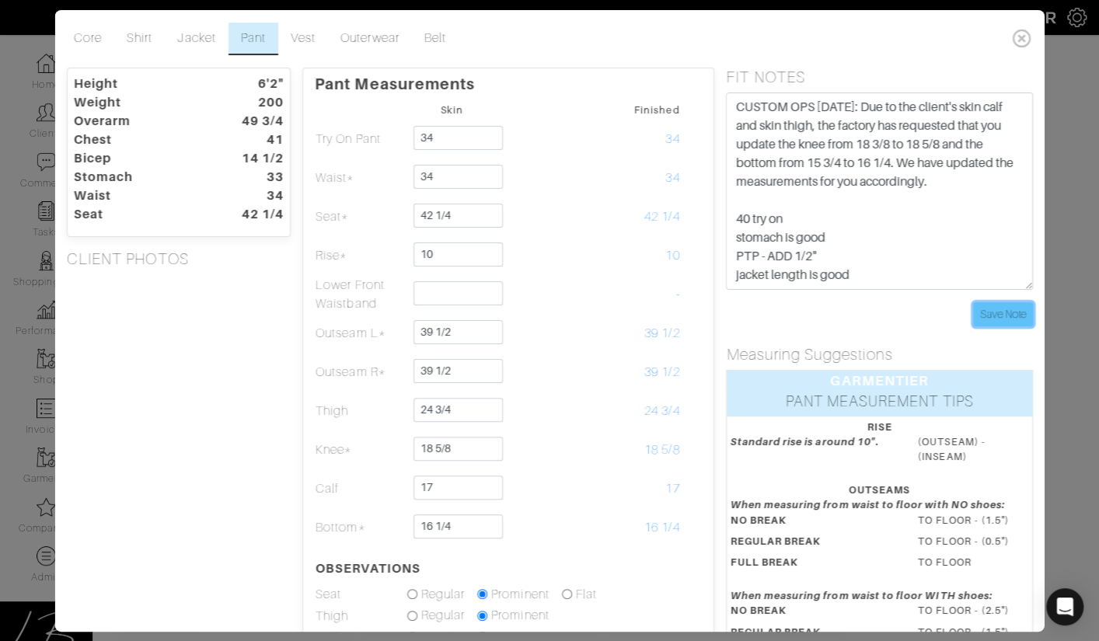
click at [986, 309] on input "Save Note" at bounding box center [1002, 314] width 60 height 24
